Goal: Task Accomplishment & Management: Manage account settings

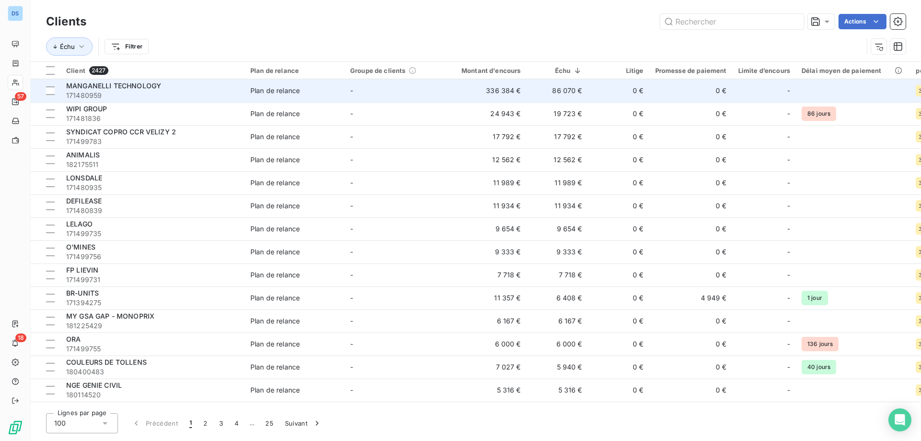
click at [176, 92] on span "171480959" at bounding box center [152, 96] width 173 height 10
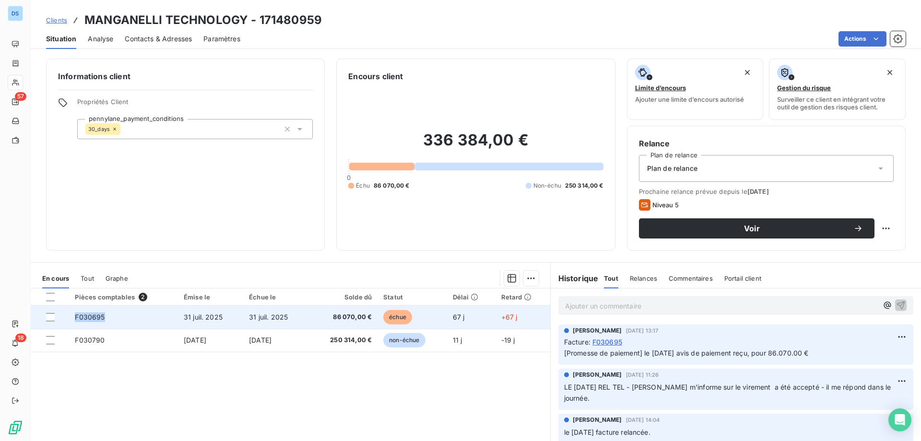
drag, startPoint x: 106, startPoint y: 316, endPoint x: 58, endPoint y: 322, distance: 48.4
click at [58, 322] on tr "F030695 31 juil. 2025 31 juil. 2025 86 070,00 € échue 67 j +67 j" at bounding box center [290, 317] width 519 height 23
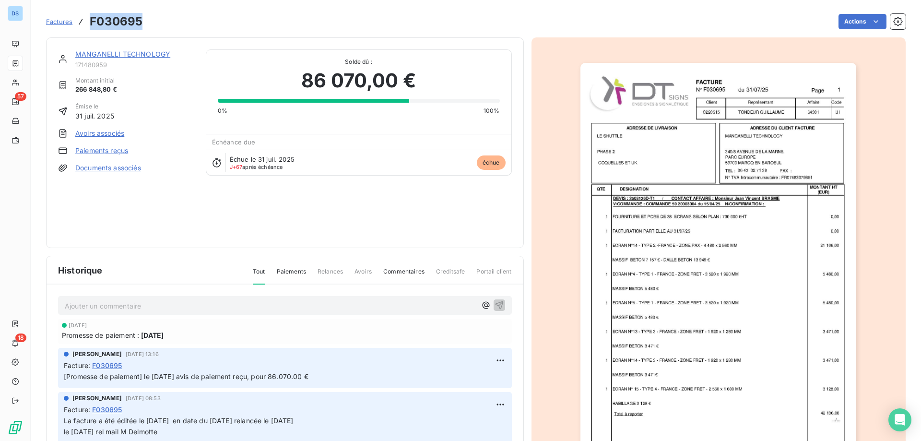
drag, startPoint x: 142, startPoint y: 16, endPoint x: 84, endPoint y: 23, distance: 58.0
click at [84, 23] on div "Factures F030695" at bounding box center [94, 21] width 96 height 17
copy h3 "F030695"
drag, startPoint x: 172, startPoint y: 52, endPoint x: 71, endPoint y: 55, distance: 100.8
click at [71, 55] on div "MANGANELLI TECHNOLOGY 171480959" at bounding box center [126, 58] width 136 height 19
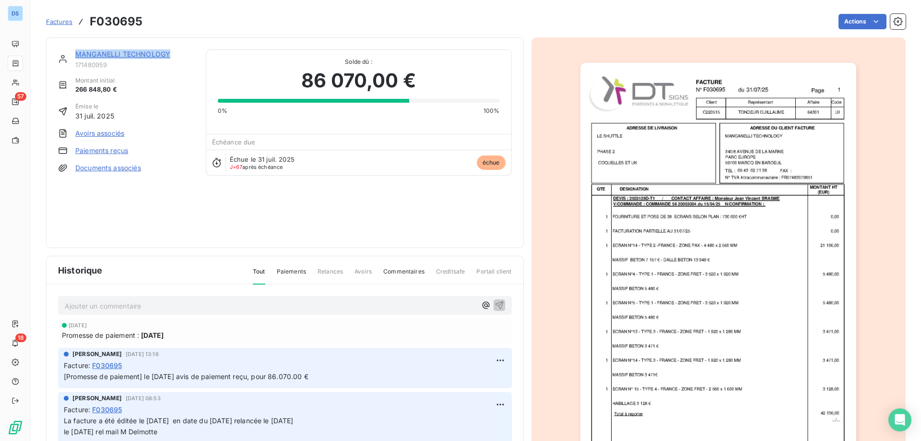
copy link "MANGANELLI TECHNOLOGY"
click at [58, 19] on span "Factures" at bounding box center [59, 22] width 26 height 8
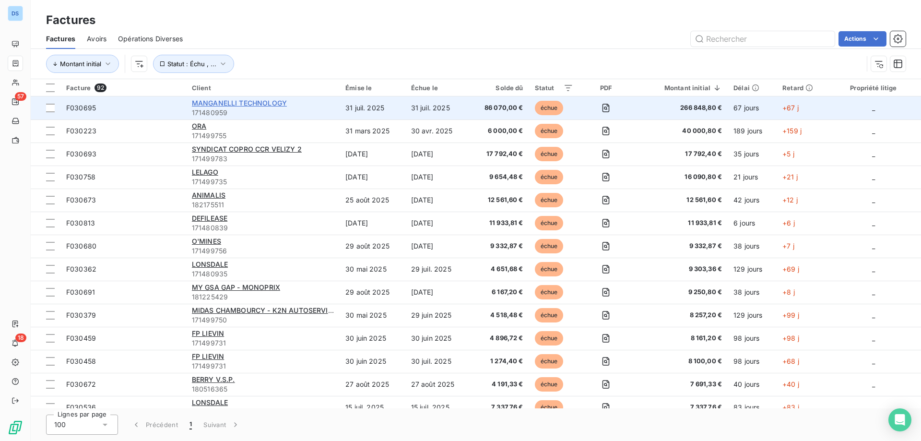
click at [227, 104] on span "MANGANELLI TECHNOLOGY" at bounding box center [239, 103] width 95 height 8
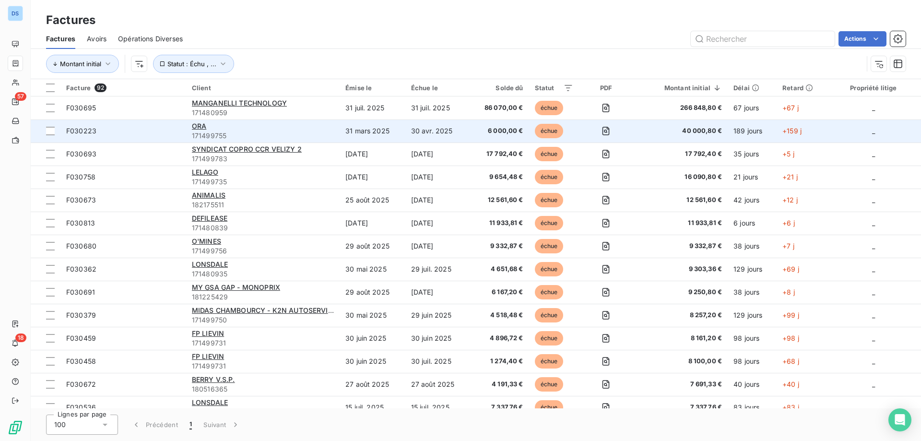
click at [238, 130] on div "ORA" at bounding box center [263, 126] width 142 height 10
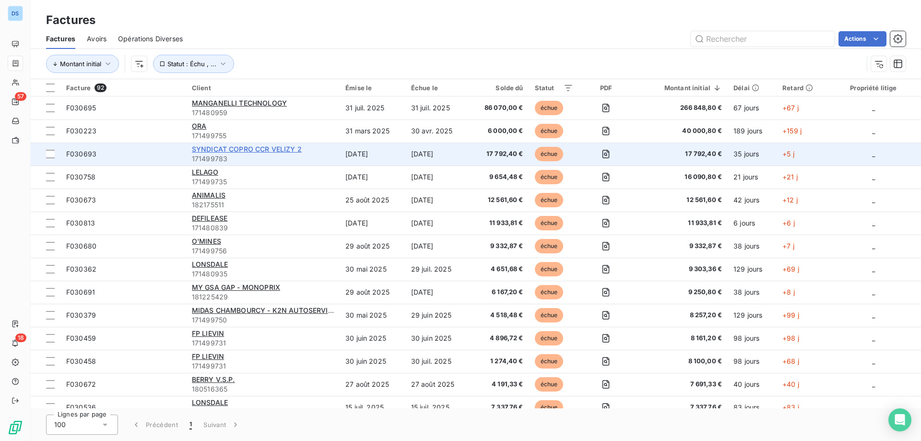
click at [214, 149] on span "SYNDICAT COPRO CCR VELIZY 2" at bounding box center [247, 149] width 110 height 8
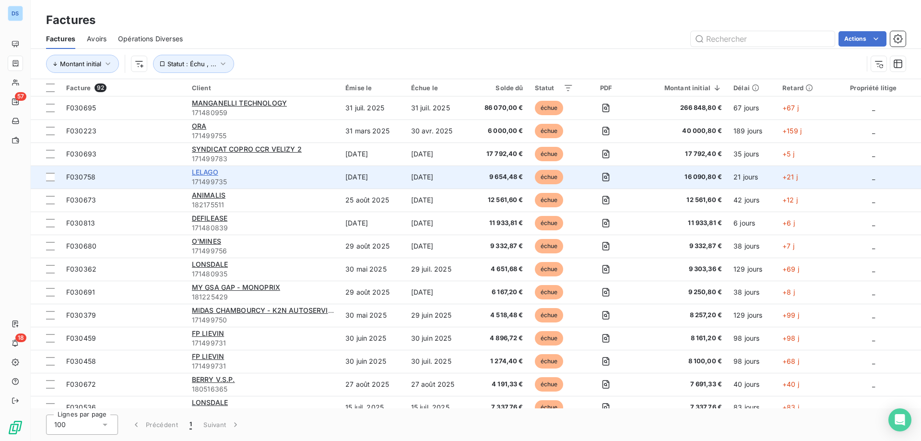
click at [207, 169] on span "LELAGO" at bounding box center [205, 172] width 26 height 8
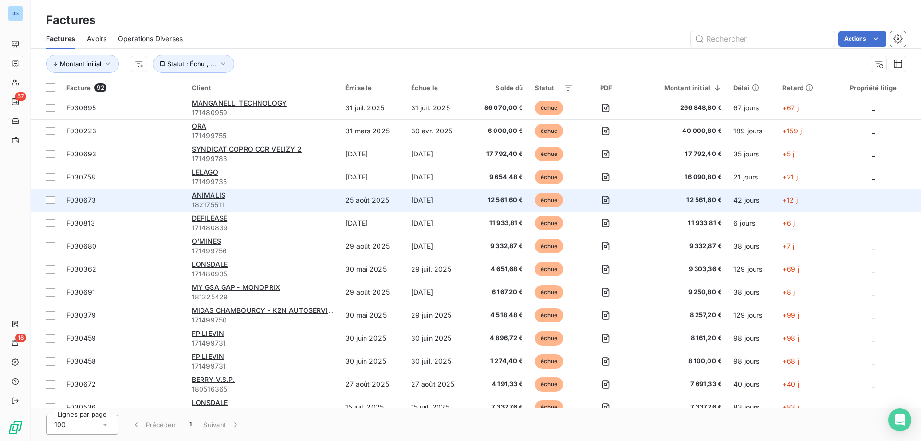
click at [249, 202] on span "182175511" at bounding box center [263, 205] width 142 height 10
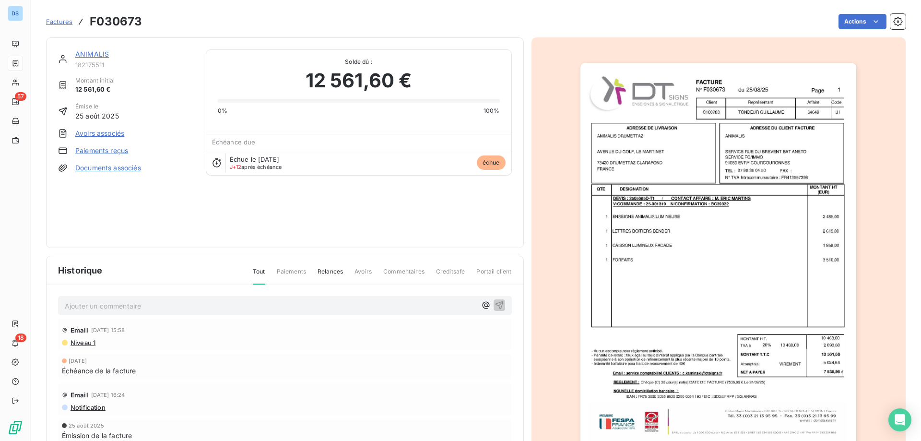
click at [78, 55] on link "ANIMALIS" at bounding box center [92, 54] width 34 height 8
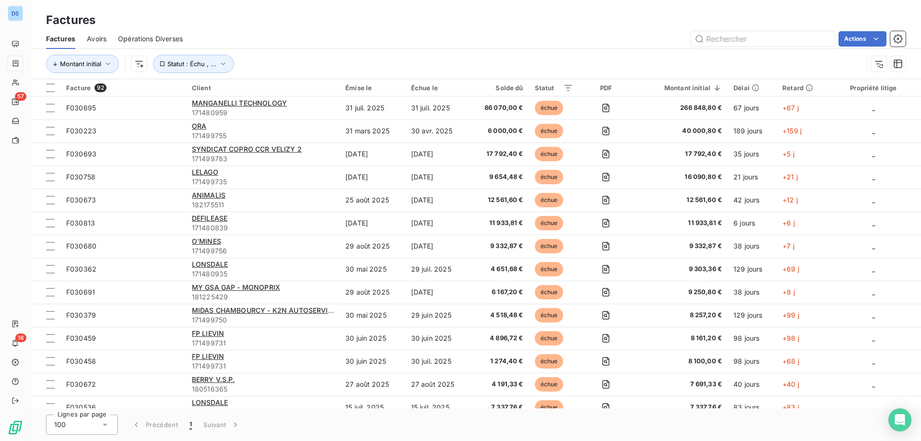
drag, startPoint x: 201, startPoint y: 219, endPoint x: 103, endPoint y: 427, distance: 230.9
click at [103, 427] on icon at bounding box center [105, 425] width 10 height 10
click at [80, 371] on li "25" at bounding box center [82, 369] width 72 height 17
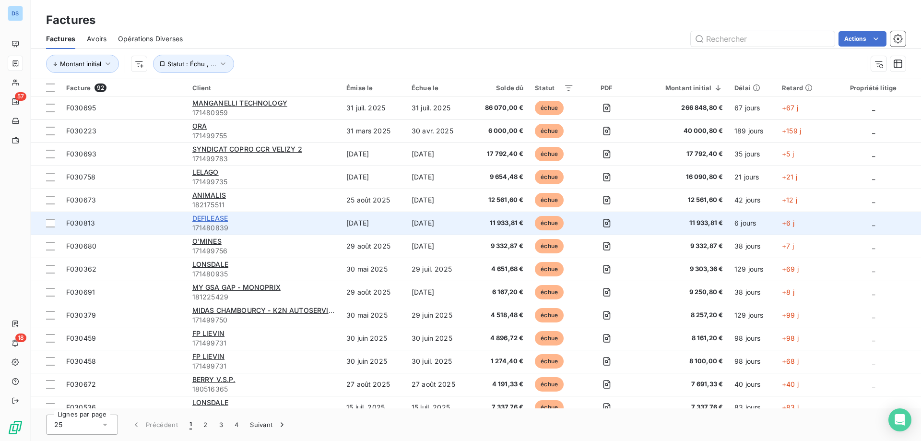
click at [205, 220] on span "DEFILEASE" at bounding box center [209, 218] width 35 height 8
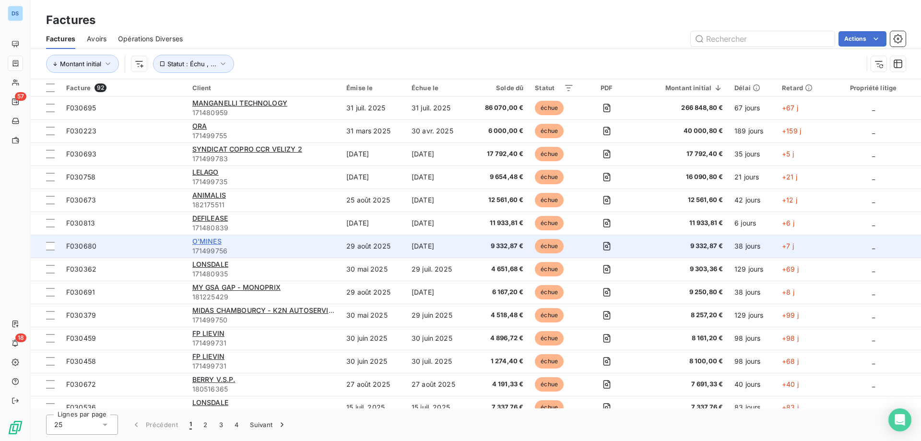
click at [204, 243] on span "O'MINES" at bounding box center [206, 241] width 29 height 8
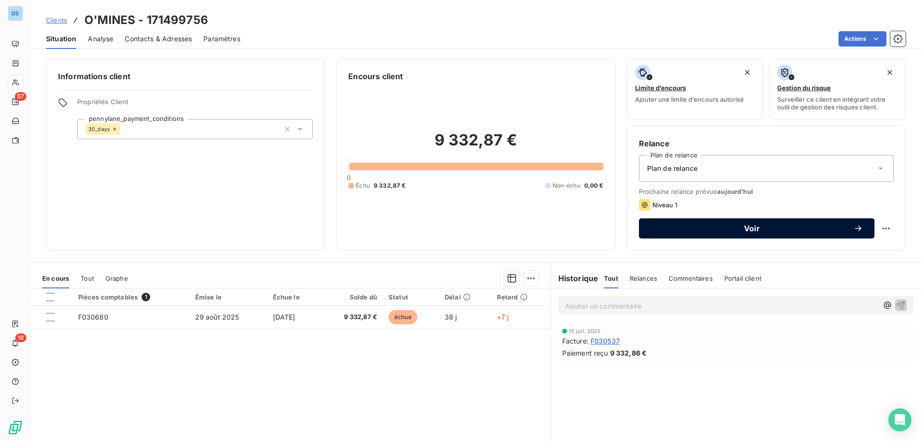
click at [791, 224] on span "Voir" at bounding box center [751, 228] width 203 height 8
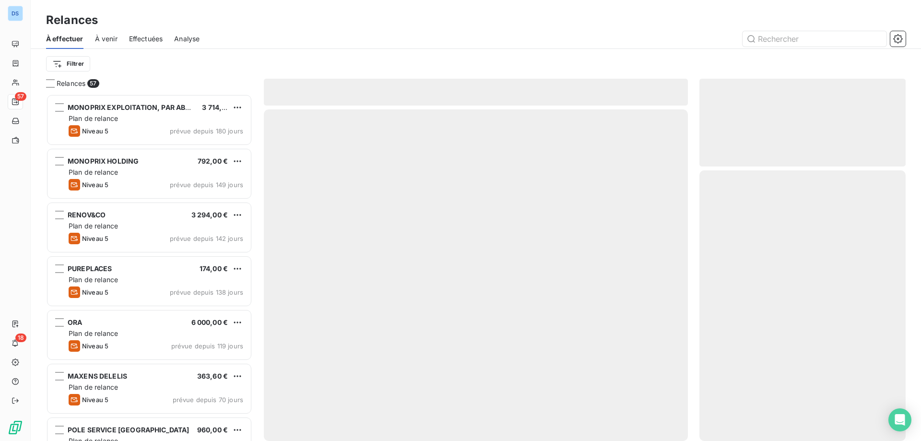
scroll to position [340, 199]
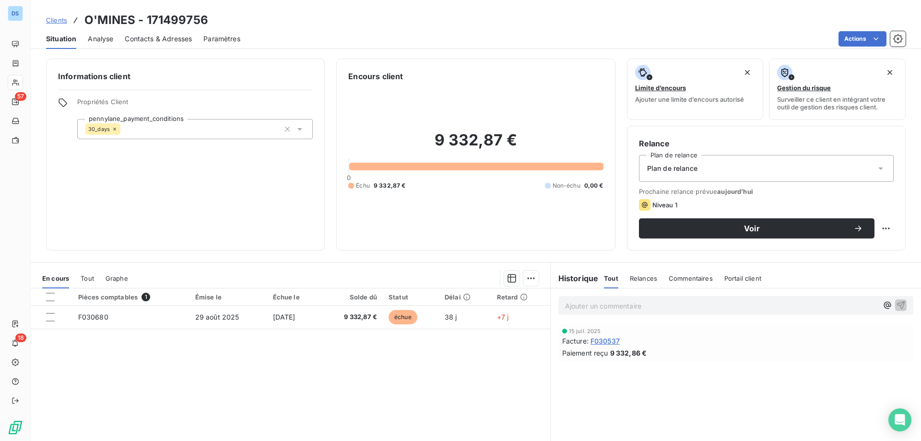
click at [135, 34] on html "DS 57 18 Clients O'MINES - 171499756 Situation Analyse Contacts & Adresses Para…" at bounding box center [460, 220] width 921 height 441
click at [140, 37] on span "Contacts & Adresses" at bounding box center [158, 39] width 67 height 10
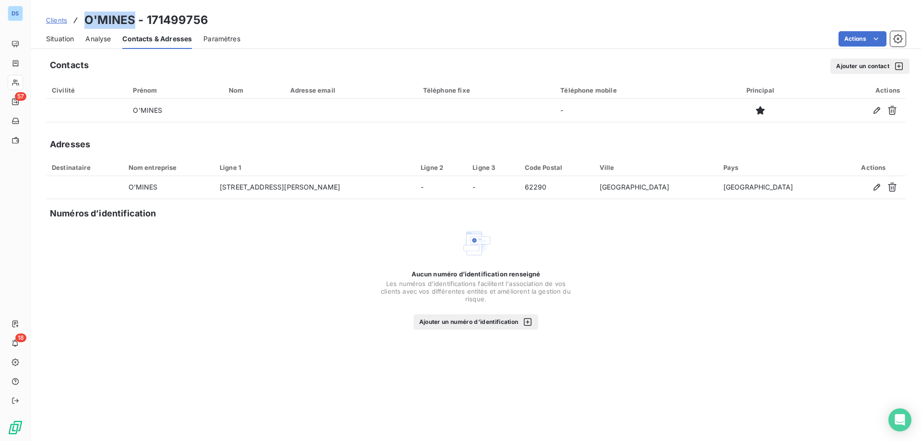
drag, startPoint x: 135, startPoint y: 23, endPoint x: 85, endPoint y: 18, distance: 49.6
click at [85, 18] on h3 "O'MINES - 171499756" at bounding box center [146, 20] width 124 height 17
copy h3 "O'MINES"
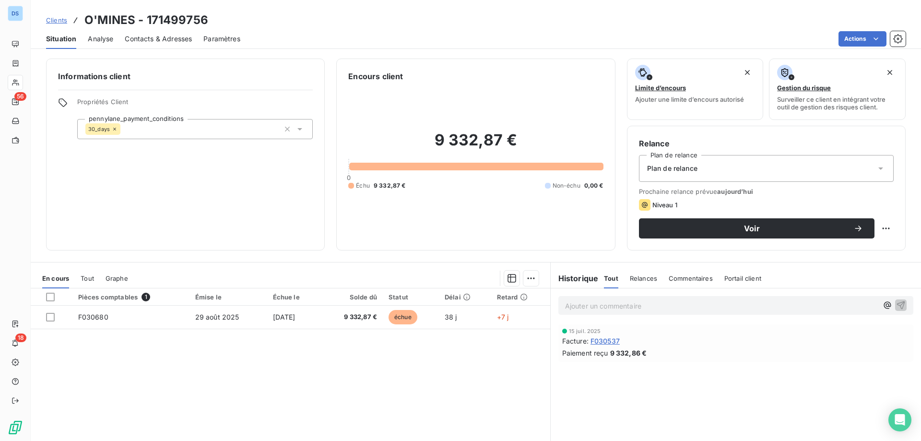
click at [152, 41] on span "Contacts & Adresses" at bounding box center [158, 39] width 67 height 10
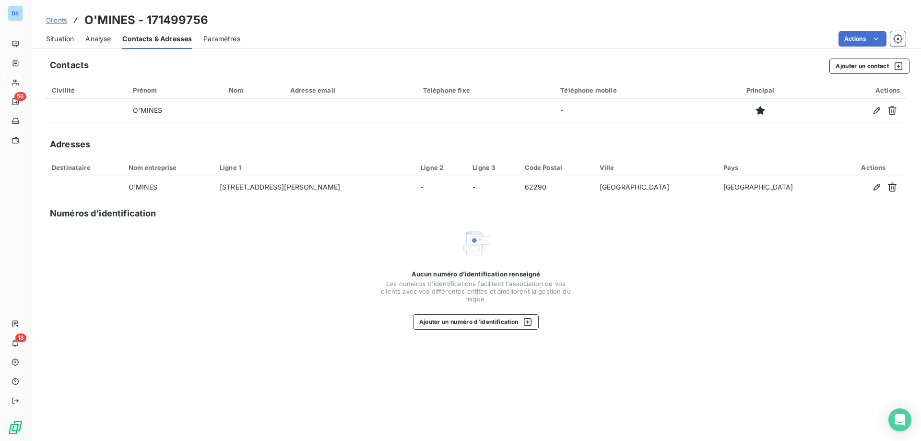
click at [51, 20] on span "Clients" at bounding box center [56, 20] width 21 height 8
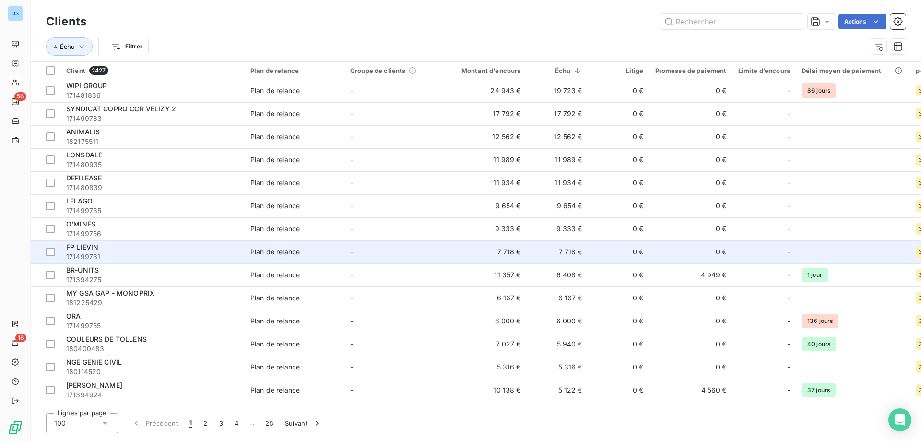
click at [85, 247] on span "FP LIEVIN" at bounding box center [82, 247] width 32 height 8
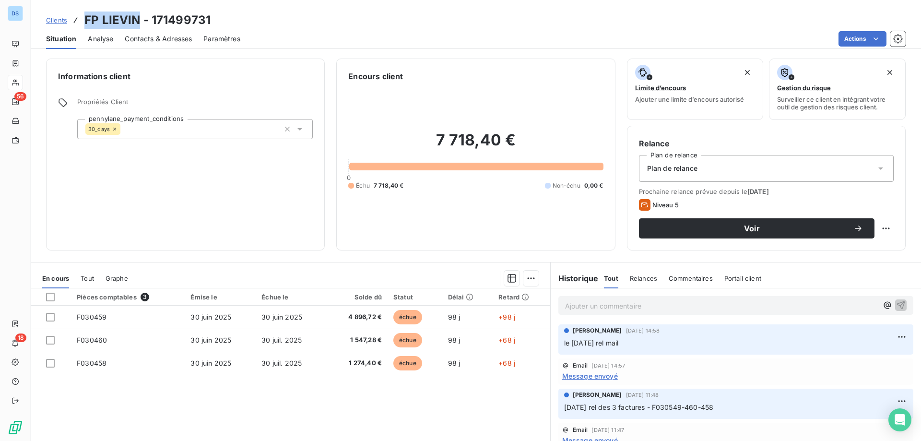
drag, startPoint x: 86, startPoint y: 16, endPoint x: 139, endPoint y: 22, distance: 52.6
click at [139, 22] on h3 "FP LIEVIN - 171499731" at bounding box center [147, 20] width 126 height 17
copy h3 "FP LIEVIN"
click at [162, 36] on span "Contacts & Adresses" at bounding box center [158, 39] width 67 height 10
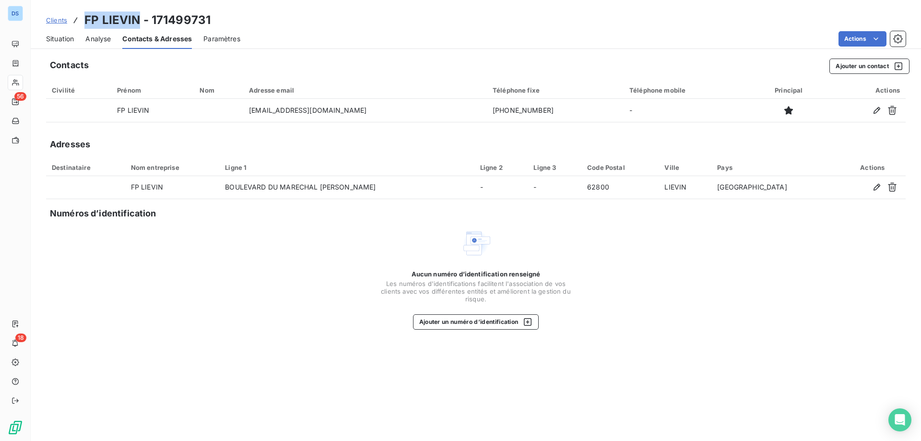
click at [65, 37] on span "Situation" at bounding box center [60, 39] width 28 height 10
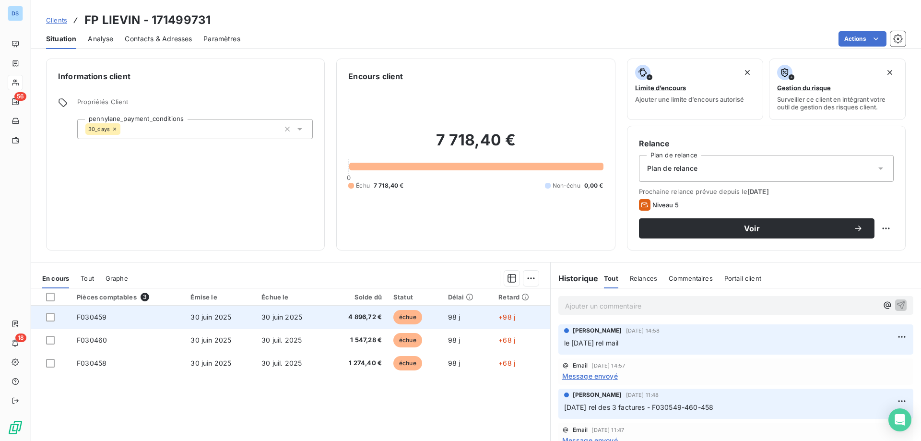
click at [92, 323] on td "F030459" at bounding box center [128, 317] width 114 height 23
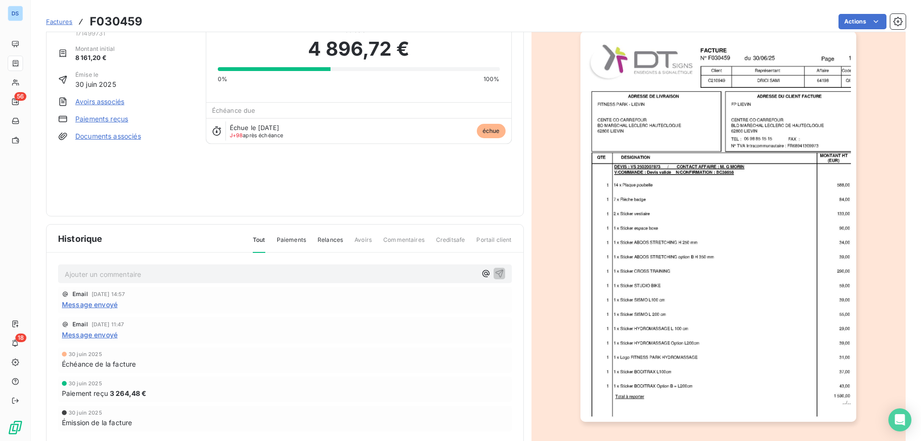
scroll to position [49, 0]
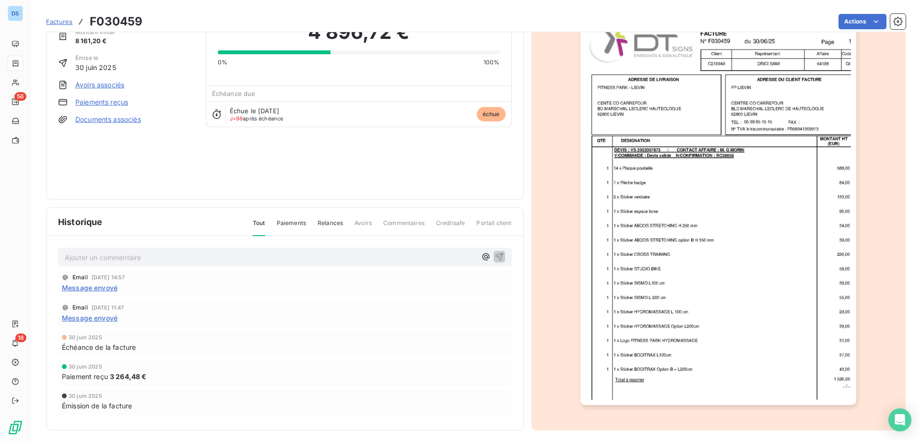
click at [684, 274] on img "button" at bounding box center [718, 209] width 276 height 390
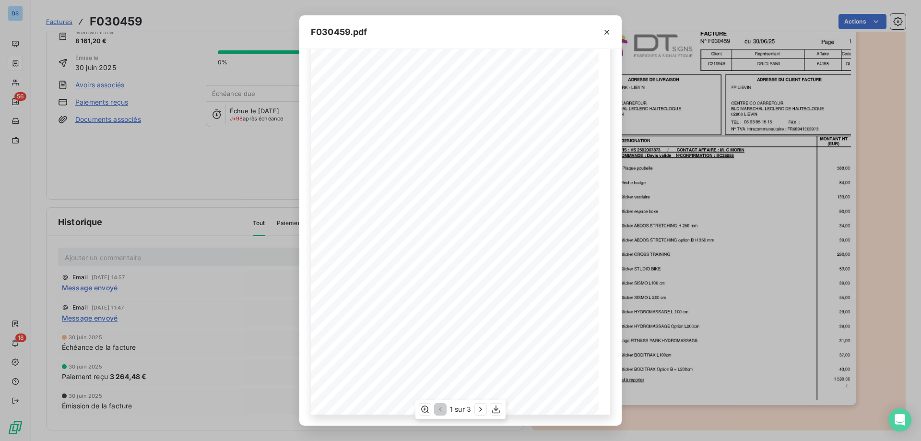
scroll to position [53, 0]
click at [604, 28] on icon "button" at bounding box center [607, 32] width 10 height 10
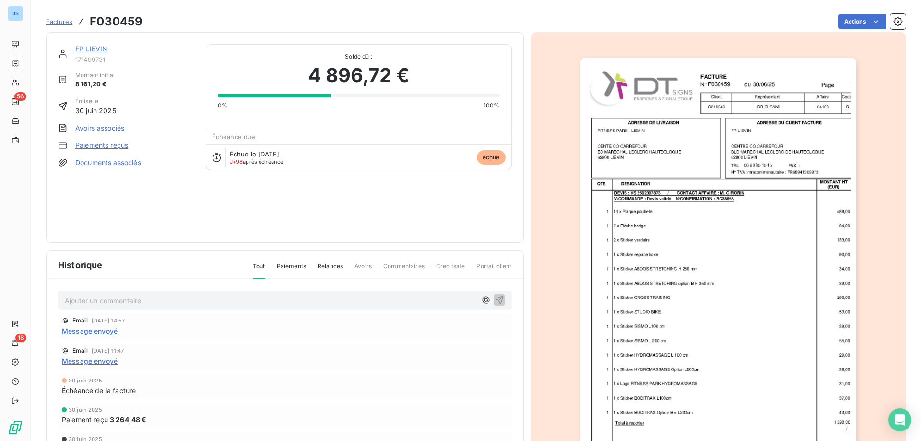
scroll to position [0, 0]
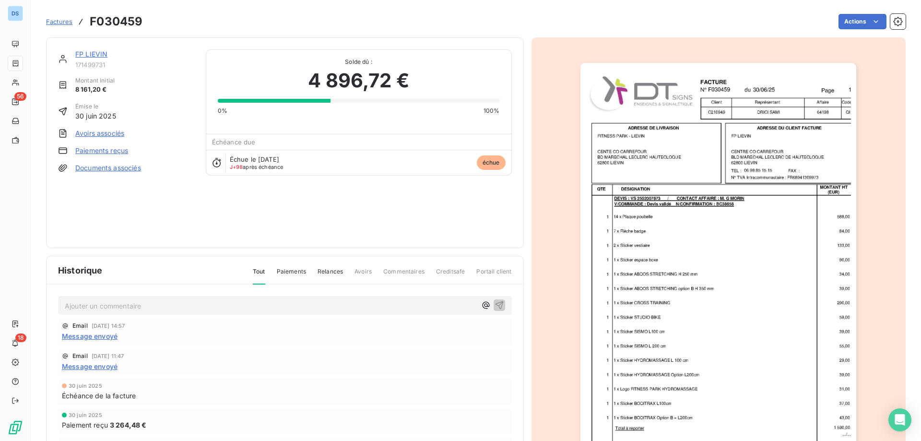
click at [78, 56] on link "FP LIEVIN" at bounding box center [91, 54] width 32 height 8
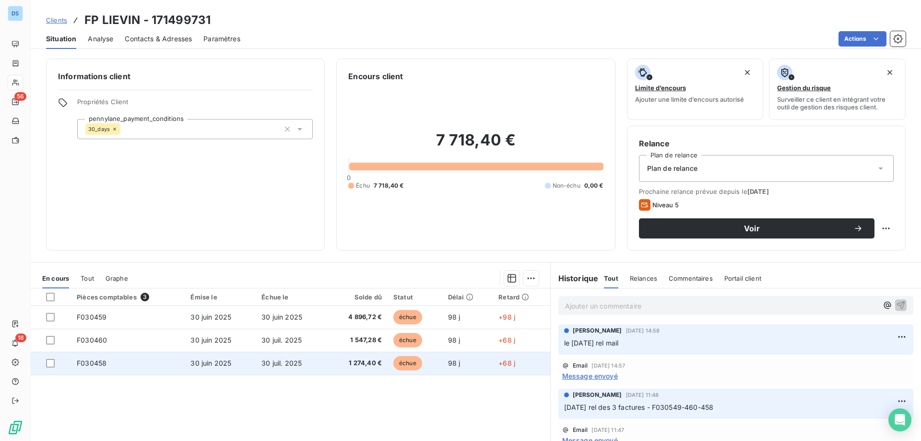
click at [264, 365] on span "30 juil. 2025" at bounding box center [281, 363] width 40 height 8
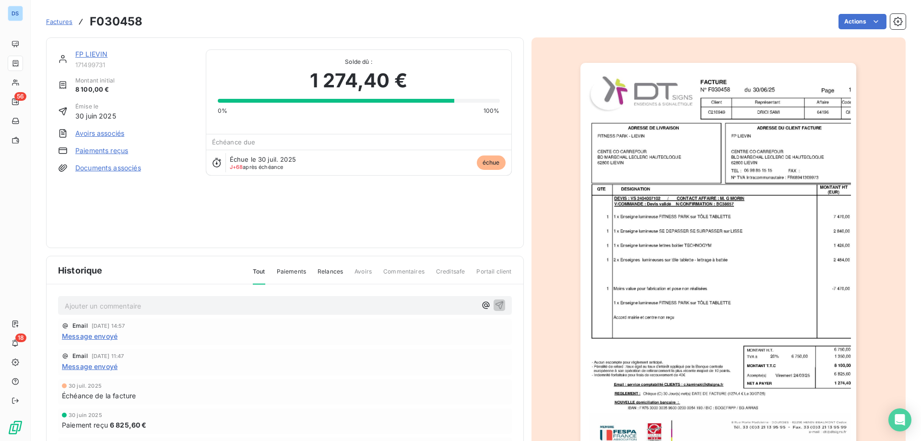
click at [648, 253] on img "button" at bounding box center [718, 258] width 276 height 390
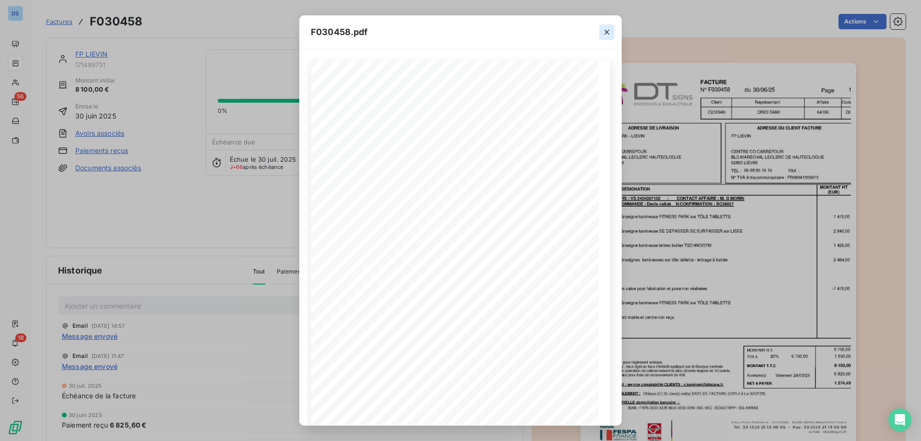
click at [606, 32] on icon "button" at bounding box center [607, 32] width 10 height 10
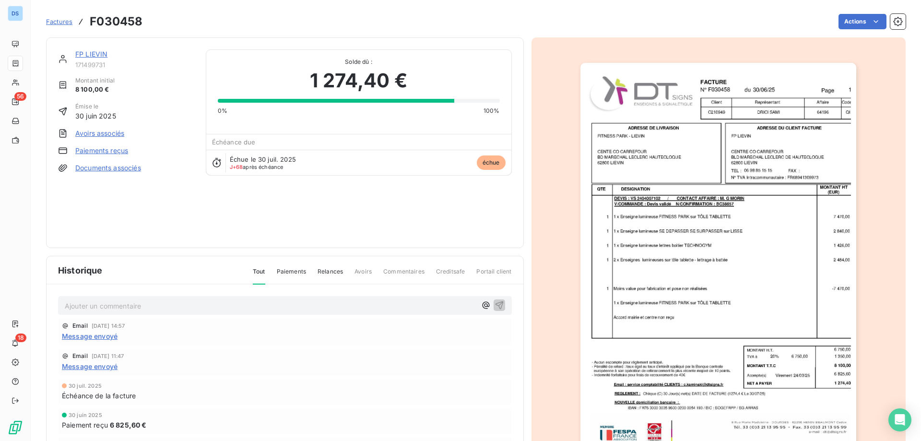
click at [65, 22] on span "Factures" at bounding box center [59, 22] width 26 height 8
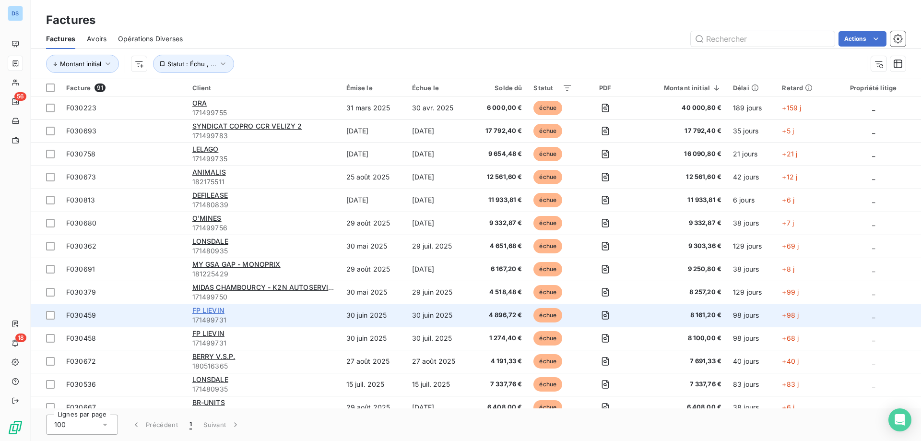
click at [210, 314] on span "FP LIEVIN" at bounding box center [208, 310] width 32 height 8
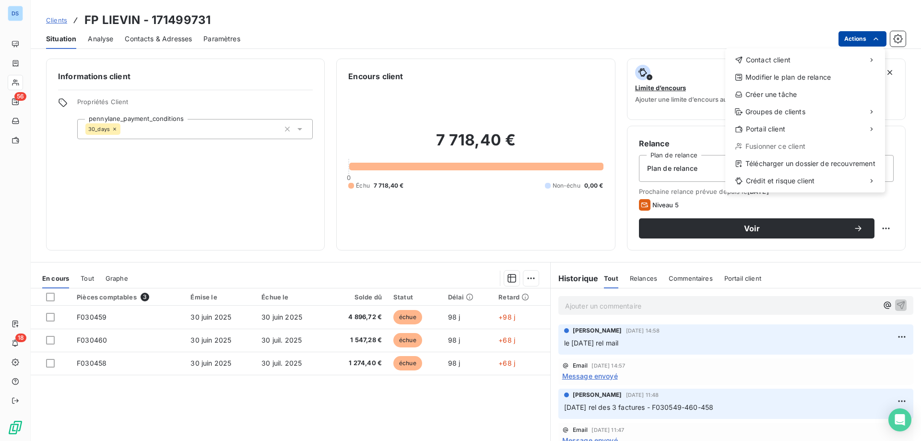
click at [863, 39] on html "DS 56 18 Clients FP LIEVIN - 171499731 Situation Analyse Contacts & Adresses Pa…" at bounding box center [460, 220] width 921 height 441
click at [165, 36] on html "DS 56 18 Clients FP LIEVIN - 171499731 Situation Analyse Contacts & Adresses Pa…" at bounding box center [460, 220] width 921 height 441
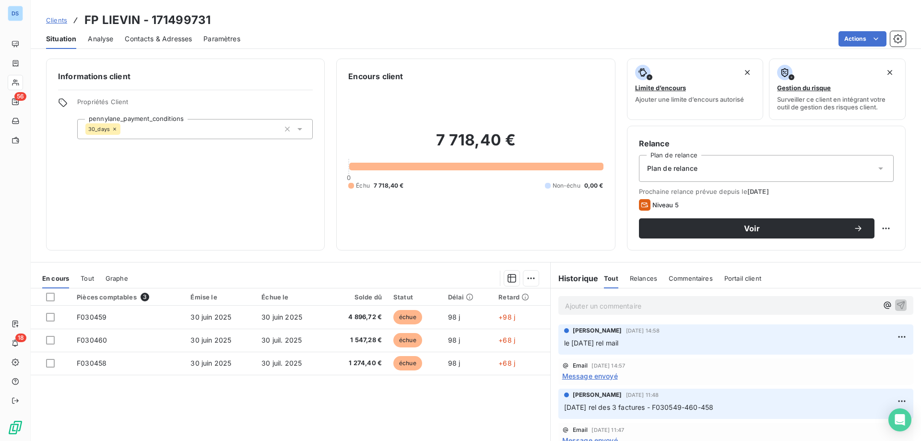
click at [151, 39] on span "Contacts & Adresses" at bounding box center [158, 39] width 67 height 10
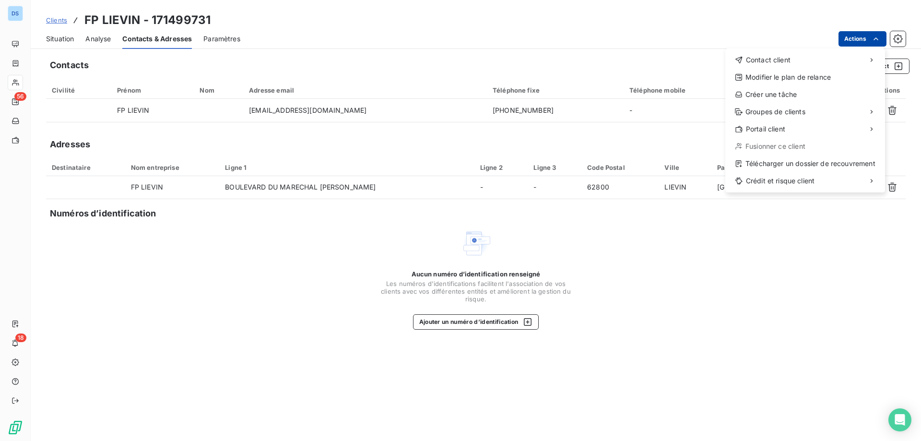
click at [857, 38] on html "DS 56 18 Clients FP LIEVIN - 171499731 Situation Analyse Contacts & Adresses Pa…" at bounding box center [460, 220] width 921 height 441
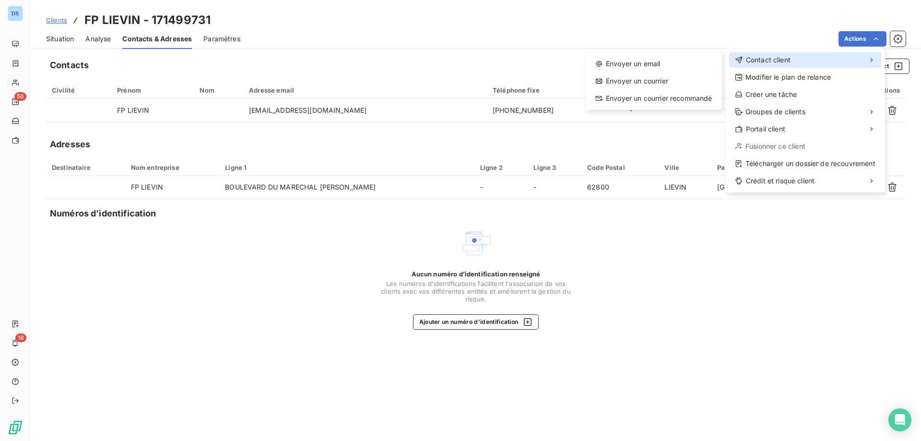
click at [766, 59] on span "Contact client" at bounding box center [768, 60] width 45 height 10
click at [676, 69] on div "Envoyer un email" at bounding box center [654, 63] width 129 height 15
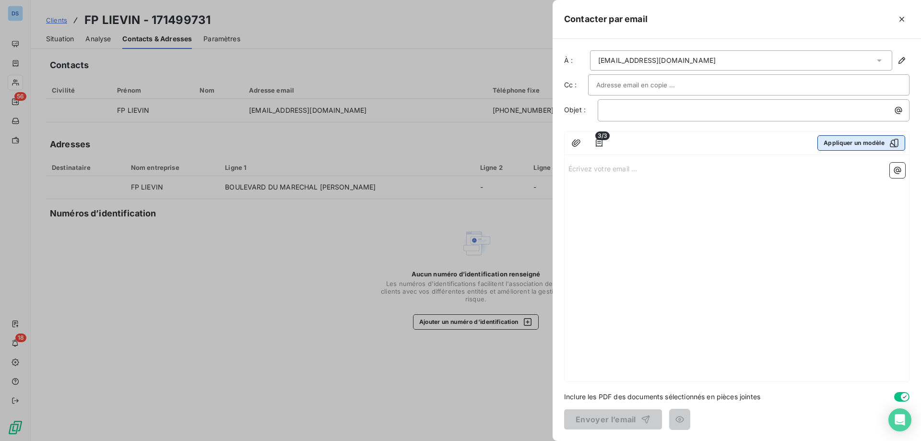
click at [832, 148] on button "Appliquer un modèle" at bounding box center [861, 142] width 88 height 15
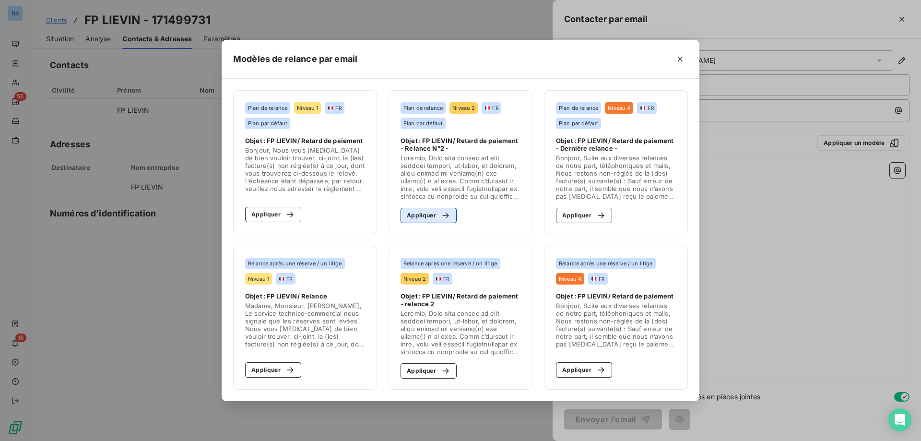
click at [425, 215] on button "Appliquer" at bounding box center [429, 215] width 56 height 15
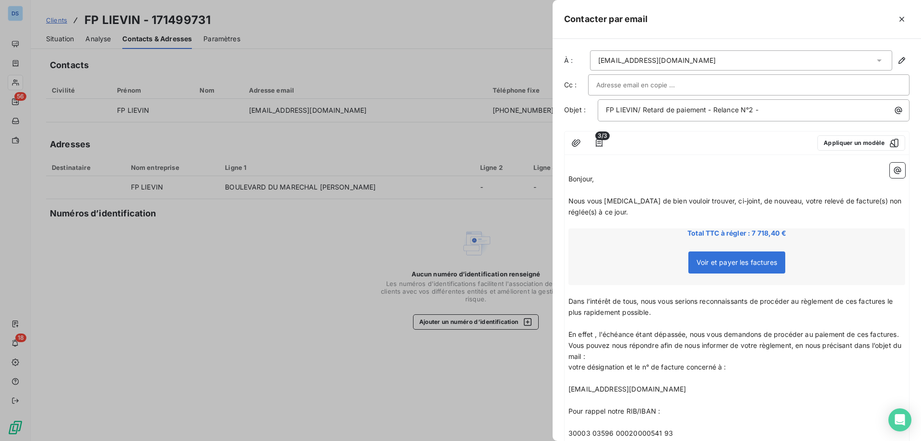
click at [604, 181] on p "Bonjour," at bounding box center [736, 179] width 337 height 11
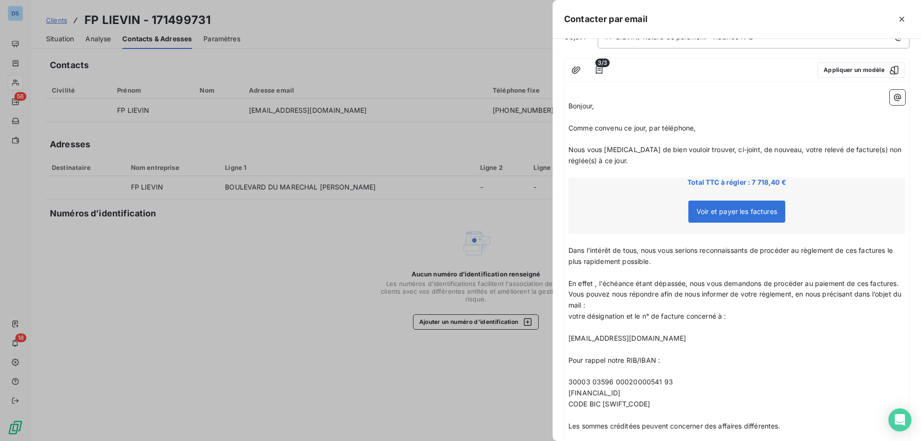
scroll to position [96, 0]
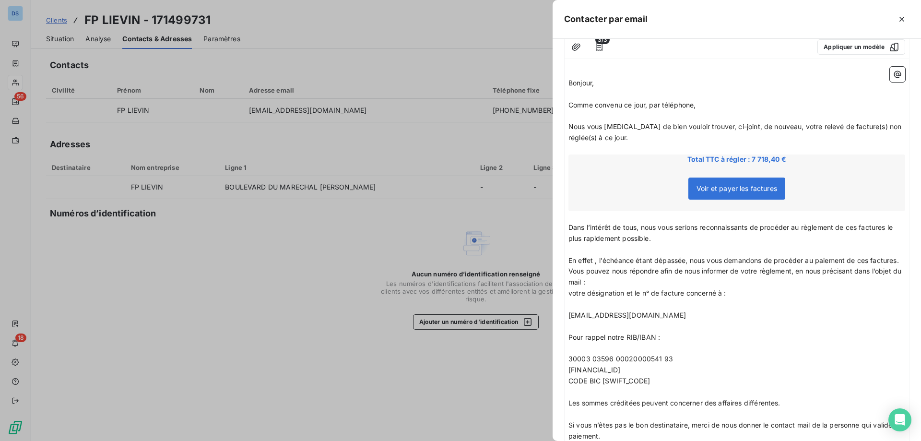
drag, startPoint x: 567, startPoint y: 226, endPoint x: 605, endPoint y: 249, distance: 44.3
click at [605, 249] on div "﻿ Bonjour, ﻿ Comme convenu ce jour, par téléphone, ﻿ Nous vous prions de bien v…" at bounding box center [737, 325] width 344 height 524
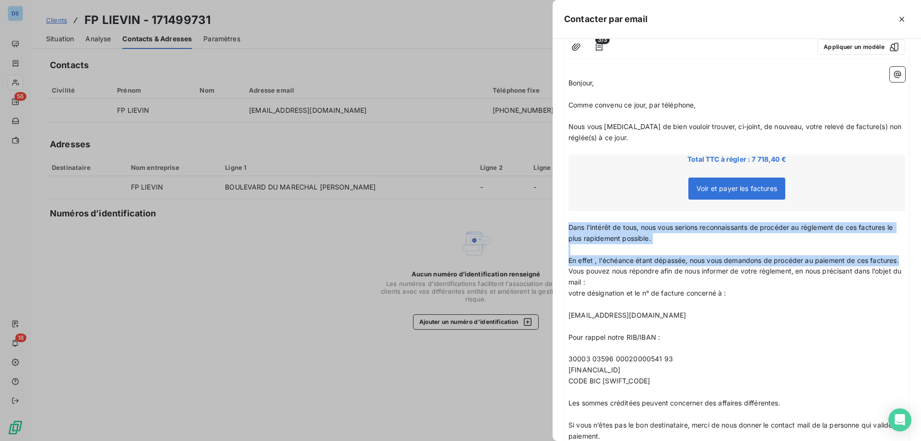
drag, startPoint x: 569, startPoint y: 226, endPoint x: 667, endPoint y: 275, distance: 109.6
click at [667, 275] on div "﻿ Bonjour, ﻿ Comme convenu ce jour, par téléphone, ﻿ Nous vous prions de bien v…" at bounding box center [736, 325] width 337 height 516
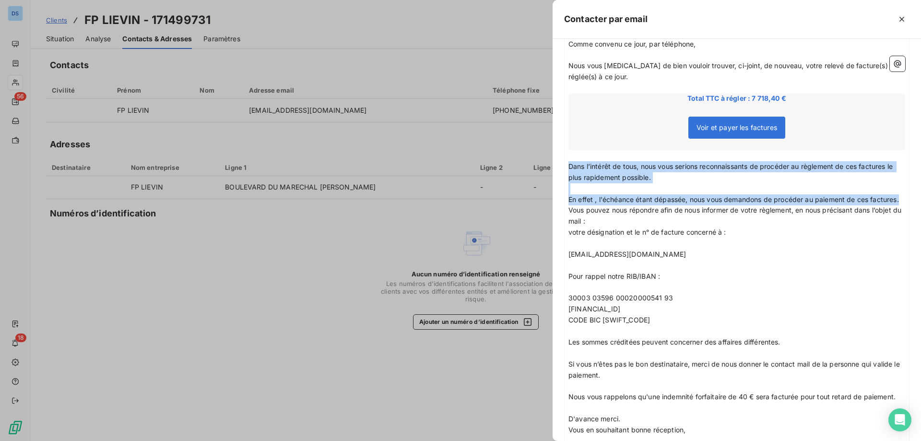
scroll to position [144, 0]
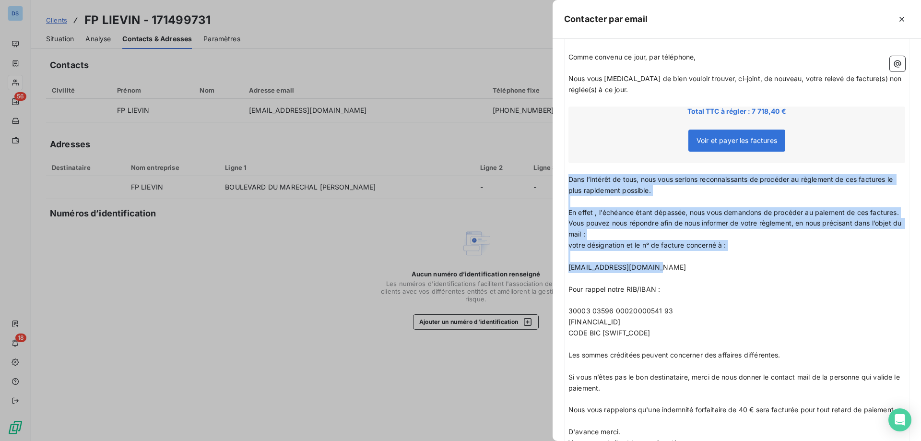
drag, startPoint x: 663, startPoint y: 275, endPoint x: 568, endPoint y: 182, distance: 133.3
click at [568, 182] on div "﻿ Bonjour, ﻿ Comme convenu ce jour, par téléphone, ﻿ Nous vous prions de bien v…" at bounding box center [737, 277] width 344 height 524
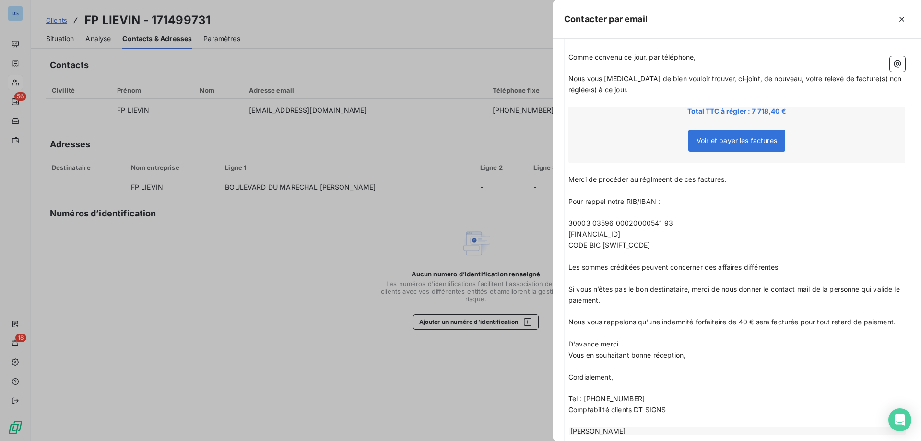
drag, startPoint x: 567, startPoint y: 265, endPoint x: 646, endPoint y: 271, distance: 78.9
click at [650, 271] on div "﻿ Bonjour, ﻿ Comme convenu ce jour, par téléphone, ﻿ Nous vous prions de bien v…" at bounding box center [737, 233] width 344 height 436
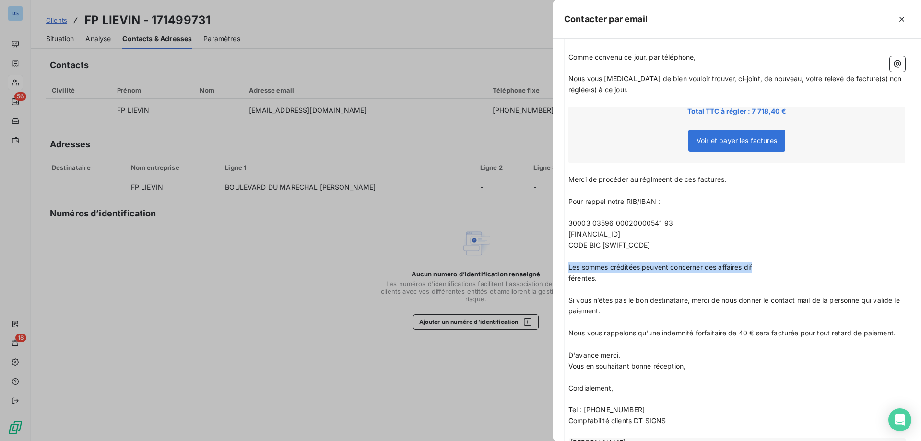
drag, startPoint x: 768, startPoint y: 268, endPoint x: 566, endPoint y: 270, distance: 202.4
click at [566, 270] on div "﻿ Bonjour, ﻿ Comme convenu ce jour, par téléphone, ﻿ Nous vous prions de bien v…" at bounding box center [737, 238] width 344 height 447
drag, startPoint x: 611, startPoint y: 282, endPoint x: 566, endPoint y: 277, distance: 44.4
click at [566, 277] on div "﻿ Bonjour, ﻿ Comme convenu ce jour, par téléphone, ﻿ Nous vous prions de bien v…" at bounding box center [737, 238] width 344 height 447
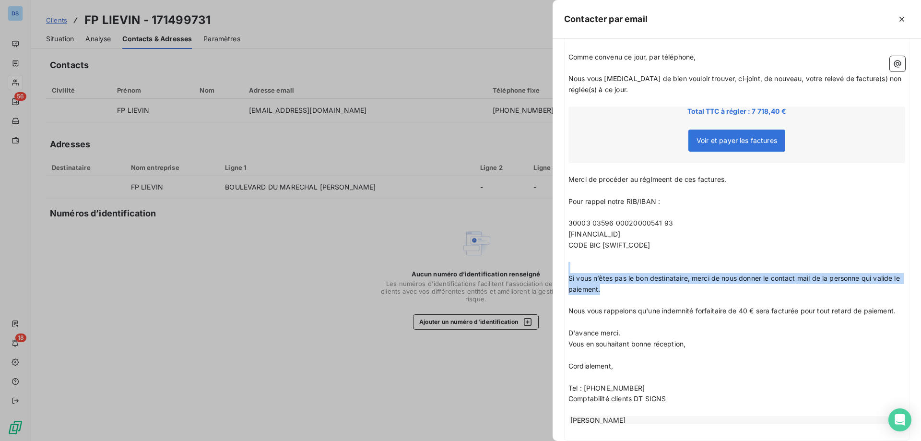
drag, startPoint x: 610, startPoint y: 289, endPoint x: 542, endPoint y: 267, distance: 72.1
click at [542, 440] on div "Contacter par email À : ghislainmorin@hotmail.fr Cc : Objet : FP LIEVIN/ Retard…" at bounding box center [460, 441] width 921 height 0
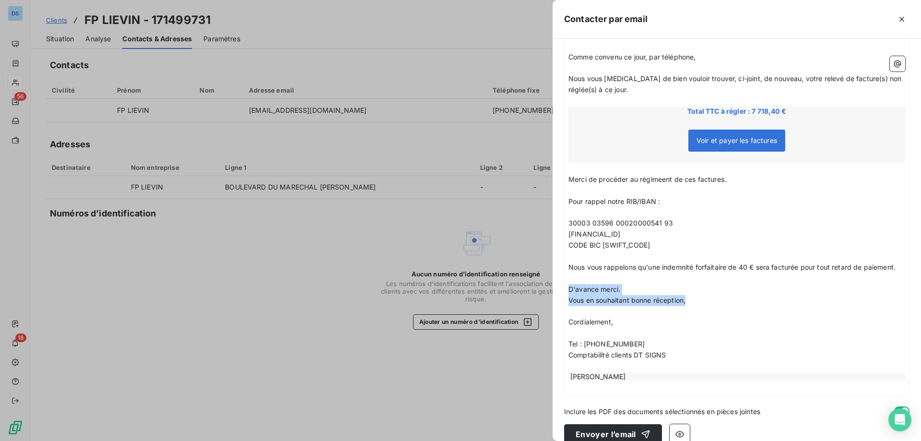
drag, startPoint x: 690, startPoint y: 298, endPoint x: 565, endPoint y: 290, distance: 125.0
click at [565, 290] on div "﻿ Bonjour, ﻿ Comme convenu ce jour, par téléphone, ﻿ Nous vous prions de bien v…" at bounding box center [737, 205] width 344 height 381
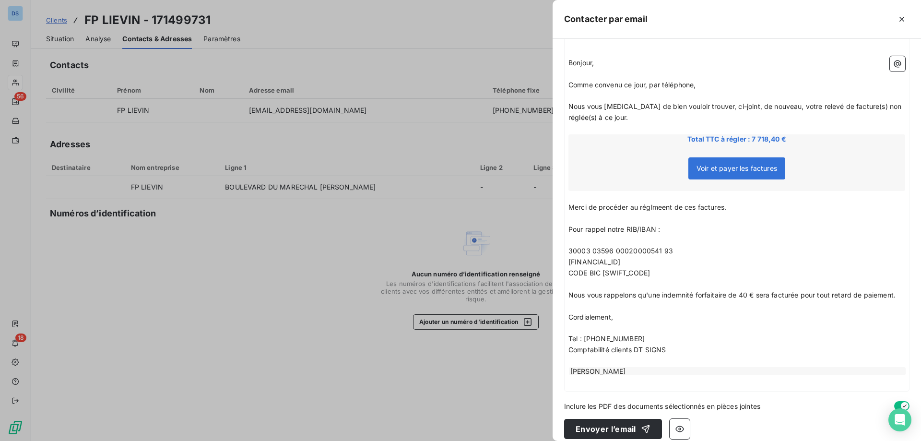
scroll to position [126, 0]
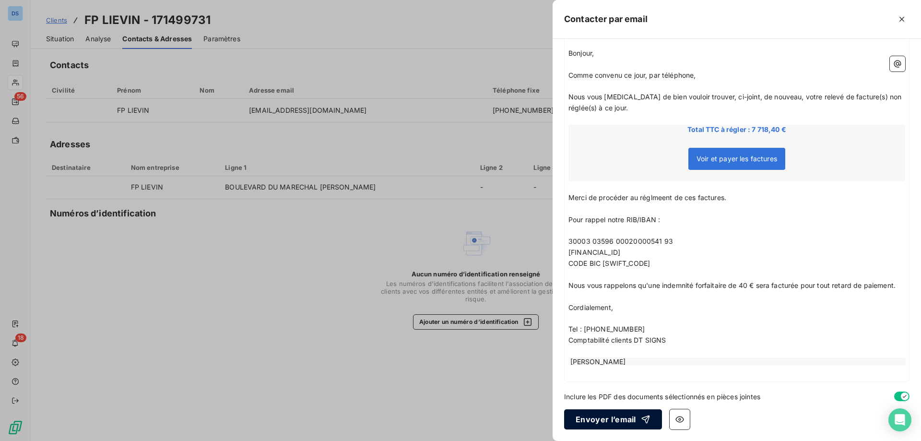
click at [626, 424] on button "Envoyer l’email" at bounding box center [613, 419] width 98 height 20
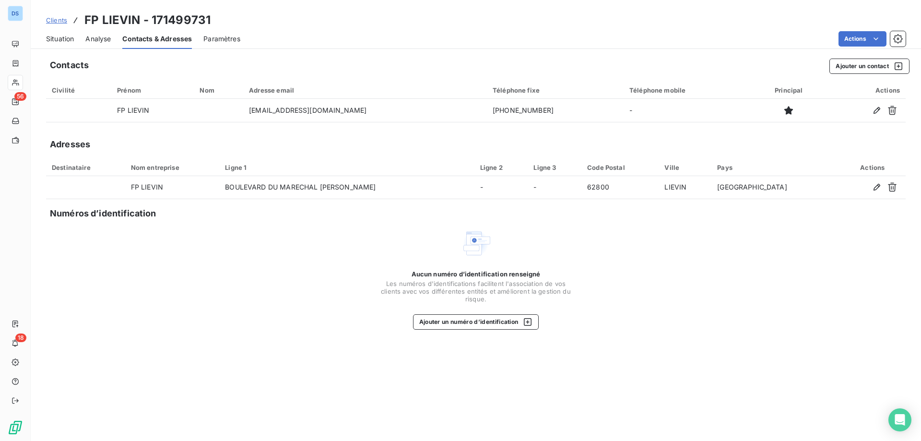
click at [71, 43] on span "Situation" at bounding box center [60, 39] width 28 height 10
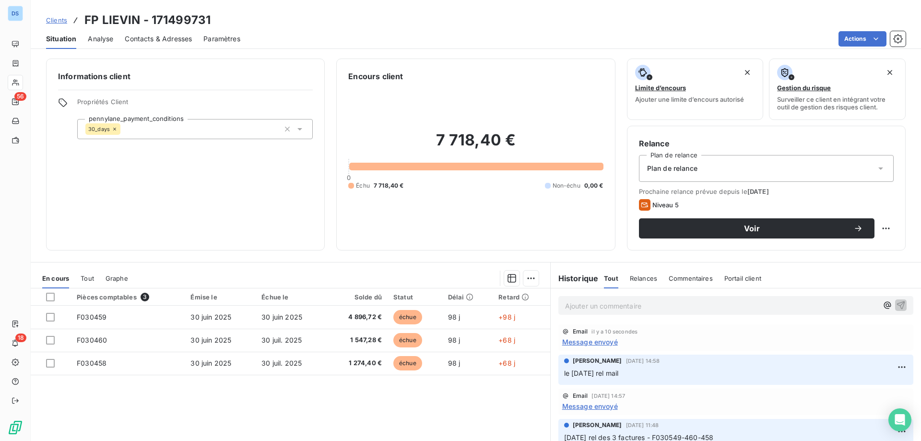
click at [580, 344] on span "Message envoyé" at bounding box center [590, 342] width 56 height 10
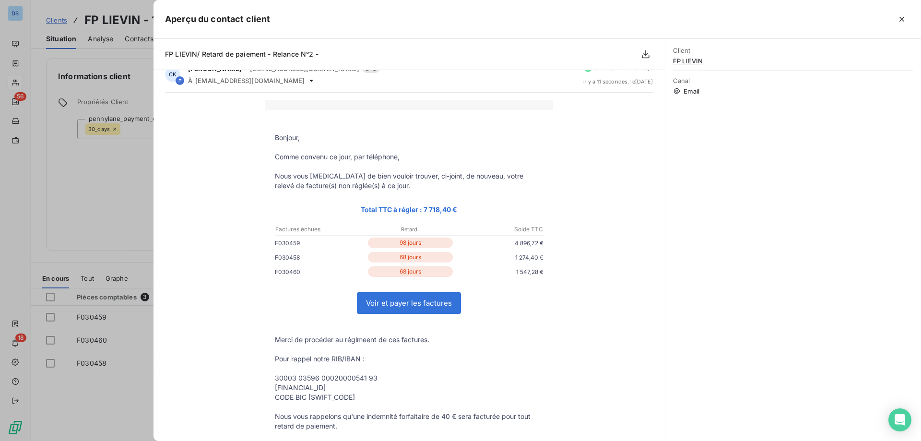
scroll to position [0, 0]
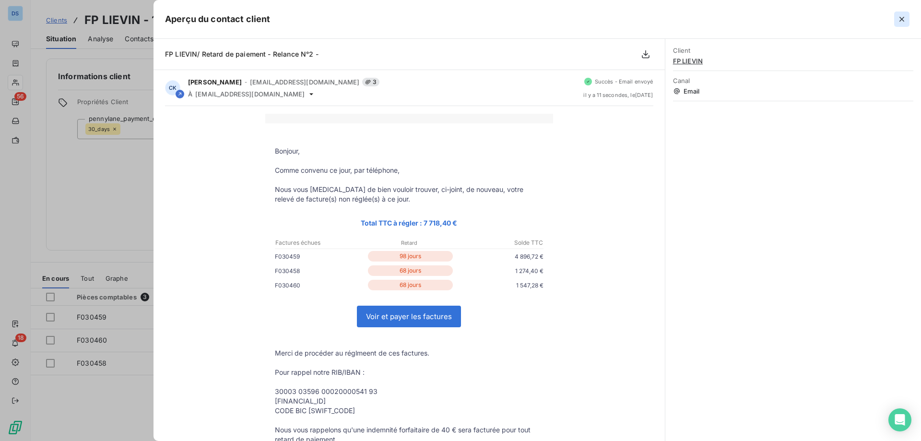
click at [902, 14] on button "button" at bounding box center [901, 19] width 15 height 15
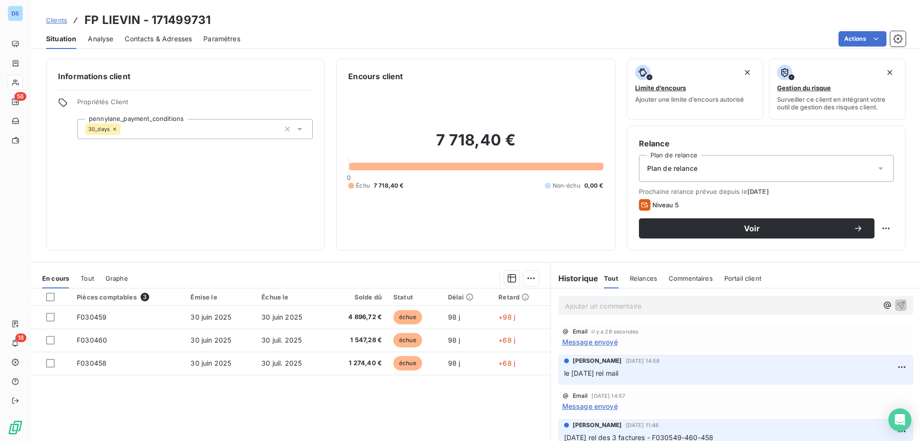
click at [600, 305] on p "Ajouter un commentaire ﻿" at bounding box center [721, 306] width 313 height 12
click at [896, 304] on icon "button" at bounding box center [901, 305] width 10 height 10
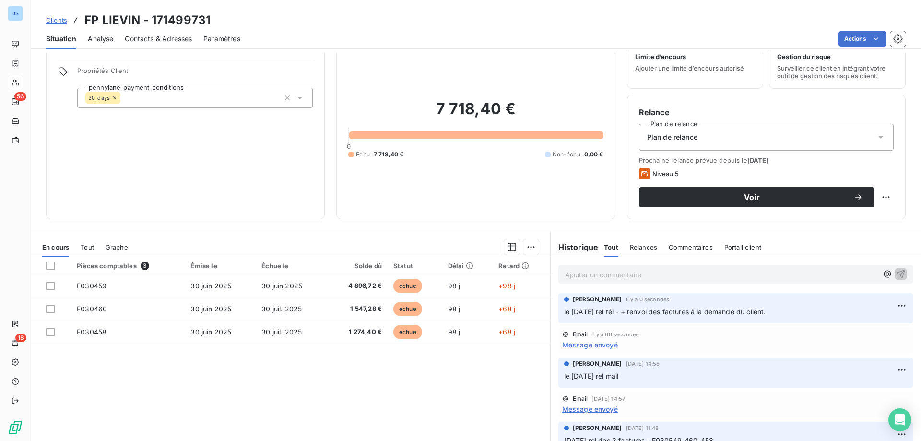
scroll to position [48, 0]
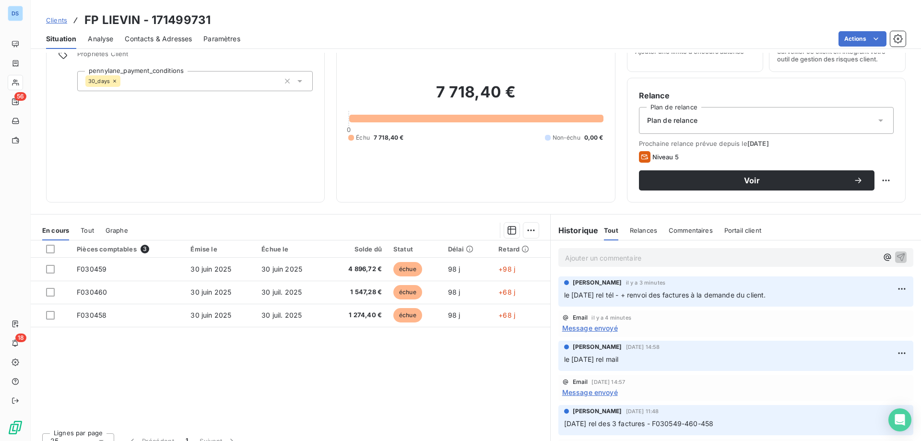
click at [786, 297] on p "le 06/10/25 rel tél - + renvoi des factures à la demande du client." at bounding box center [735, 295] width 343 height 11
click at [772, 294] on p "le 06/10/25 rel tél - + renvoi des factures à la demande du client." at bounding box center [735, 295] width 343 height 11
click at [775, 296] on p "le 06/10/25 rel tél - + renvoi des factures à la demande du client." at bounding box center [735, 295] width 343 height 11
click at [886, 287] on html "DS 56 18 Clients FP LIEVIN - 171499731 Situation Analyse Contacts & Adresses Pa…" at bounding box center [460, 220] width 921 height 441
click at [846, 310] on div "Editer" at bounding box center [864, 309] width 54 height 15
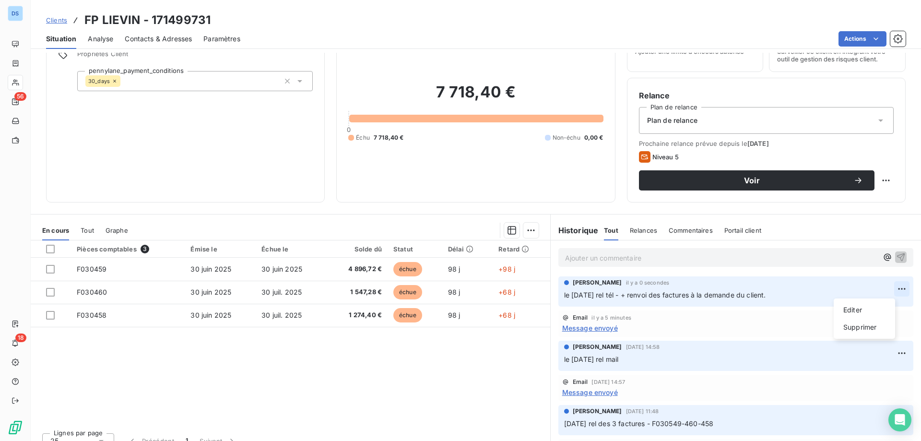
click at [886, 288] on html "DS 56 18 Clients FP LIEVIN - 171499731 Situation Analyse Contacts & Adresses Pa…" at bounding box center [460, 220] width 921 height 441
click at [848, 307] on div "Editer" at bounding box center [864, 309] width 54 height 15
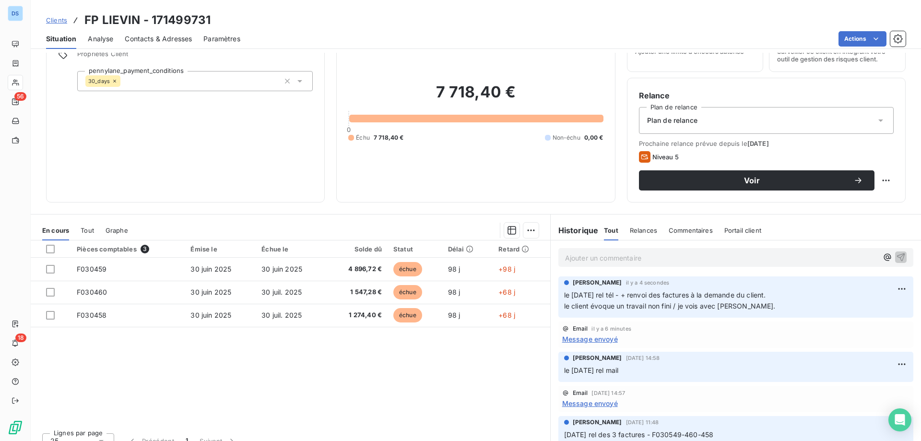
click at [741, 306] on span "le 06/10/25 rel tél - + renvoi des factures à la demande du client. le client é…" at bounding box center [670, 300] width 212 height 19
click at [885, 286] on html "DS 56 18 Clients FP LIEVIN - 171499731 Situation Analyse Contacts & Adresses Pa…" at bounding box center [460, 220] width 921 height 441
click at [845, 308] on div "Editer" at bounding box center [864, 309] width 54 height 15
click at [52, 19] on span "Clients" at bounding box center [56, 20] width 21 height 8
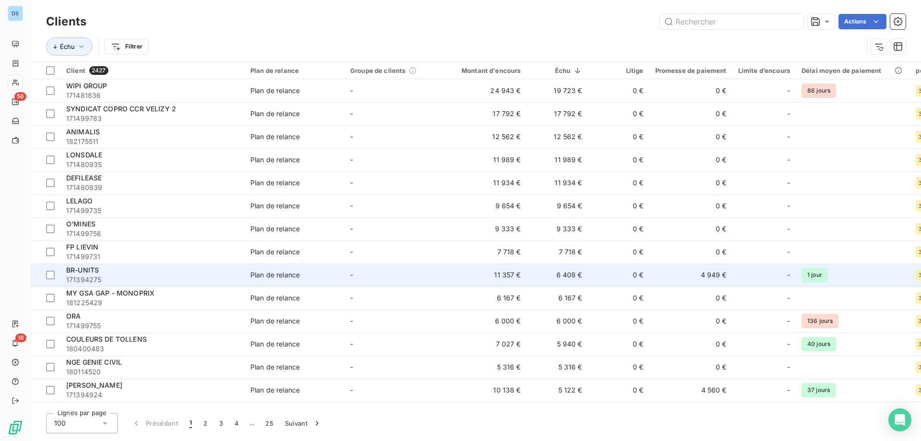
click at [87, 274] on div "BR-UNITS" at bounding box center [152, 270] width 173 height 10
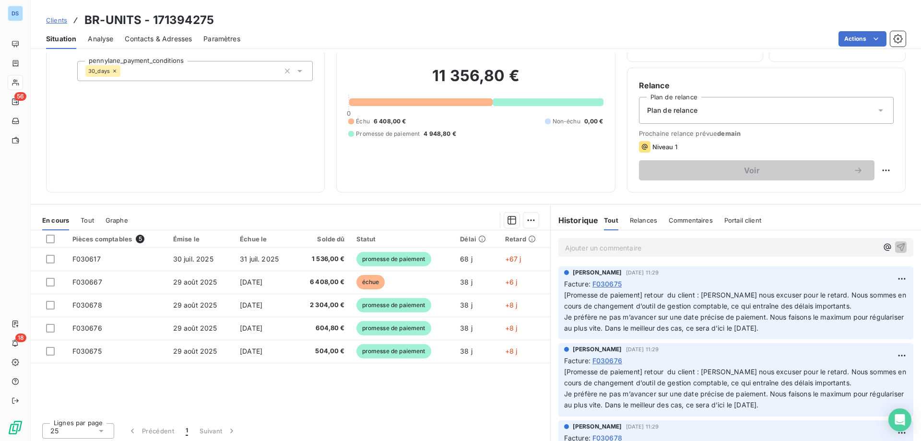
scroll to position [61, 0]
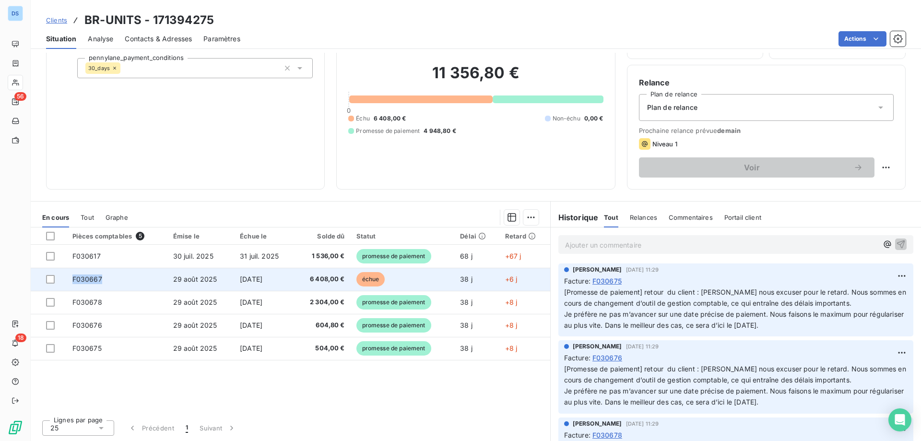
drag, startPoint x: 117, startPoint y: 280, endPoint x: 70, endPoint y: 281, distance: 47.0
click at [70, 281] on td "F030667" at bounding box center [117, 279] width 101 height 23
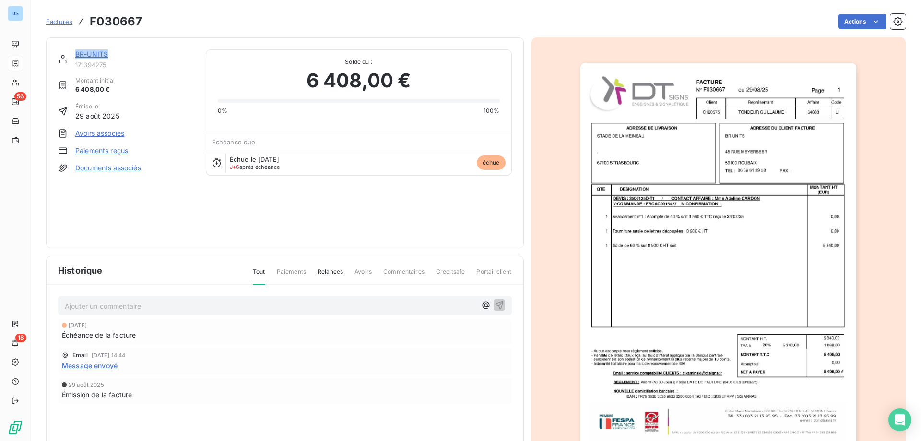
drag, startPoint x: 108, startPoint y: 55, endPoint x: 76, endPoint y: 56, distance: 32.6
click at [76, 56] on div "BR-UNITS" at bounding box center [134, 54] width 119 height 10
copy link "BR-UNITS"
click at [87, 56] on link "BR-UNITS" at bounding box center [91, 54] width 33 height 8
click at [52, 22] on span "Factures" at bounding box center [59, 22] width 26 height 8
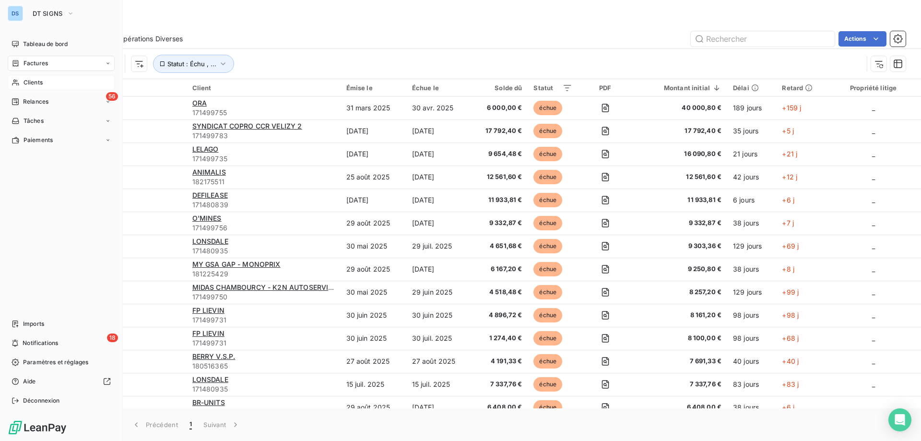
click at [38, 81] on span "Clients" at bounding box center [33, 82] width 19 height 9
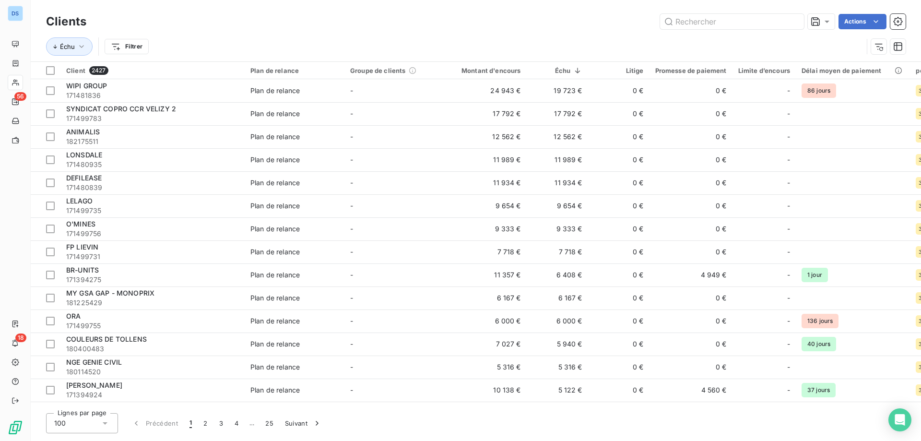
click at [90, 418] on div "100" at bounding box center [82, 423] width 72 height 20
click at [88, 368] on li "25" at bounding box center [82, 367] width 72 height 17
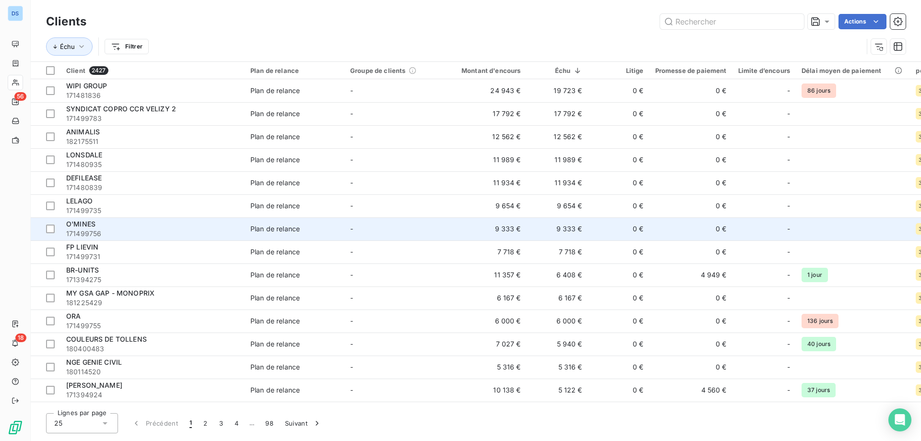
click at [148, 229] on span "171499756" at bounding box center [152, 234] width 173 height 10
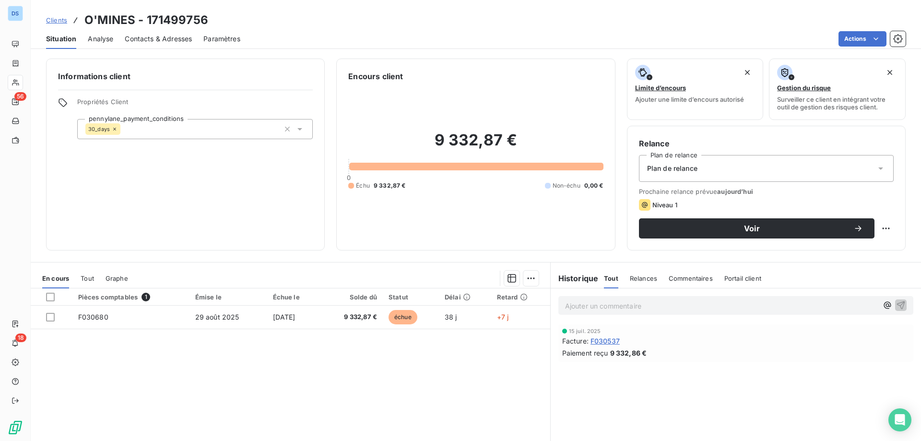
click at [153, 43] on span "Contacts & Adresses" at bounding box center [158, 39] width 67 height 10
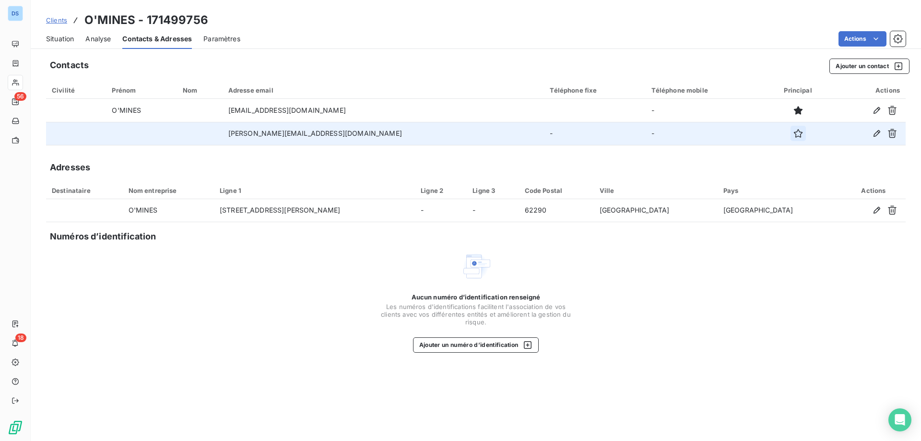
click at [793, 133] on icon "button" at bounding box center [797, 133] width 9 height 9
click at [55, 22] on span "Clients" at bounding box center [56, 20] width 21 height 8
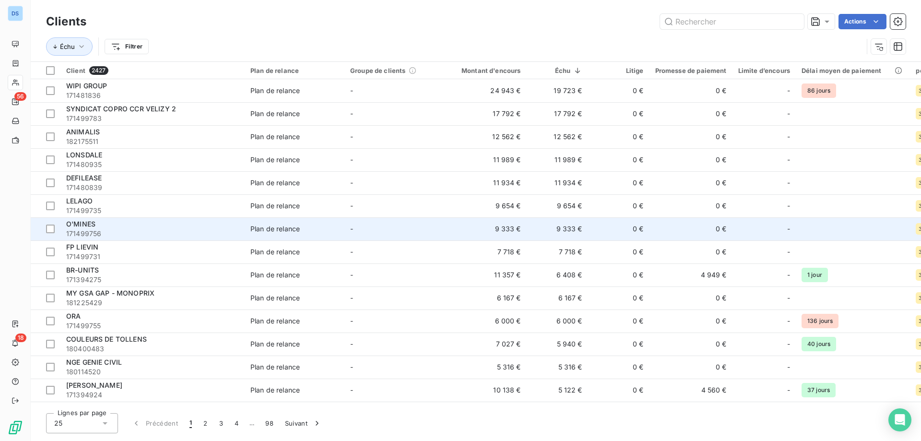
click at [81, 221] on span "O'MINES" at bounding box center [80, 224] width 29 height 8
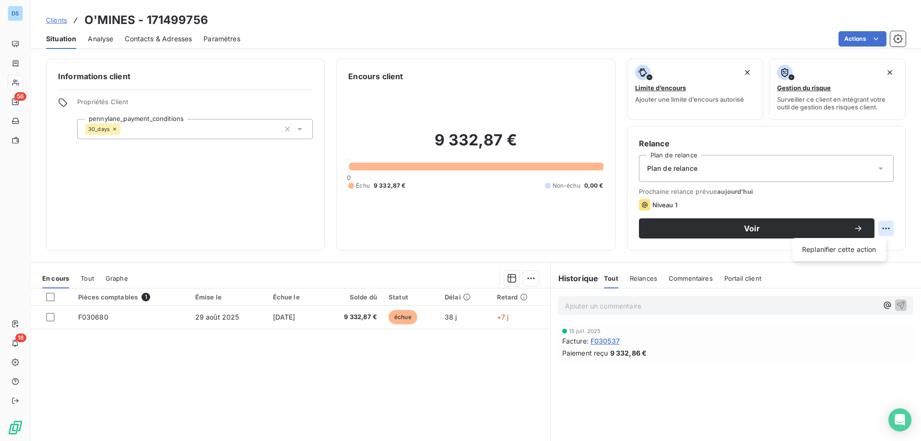
click at [878, 227] on html "DS 56 18 Clients O'MINES - 171499756 Situation Analyse Contacts & Adresses Para…" at bounding box center [460, 220] width 921 height 441
click at [844, 224] on html "DS 56 18 Clients O'MINES - 171499756 Situation Analyse Contacts & Adresses Para…" at bounding box center [460, 220] width 921 height 441
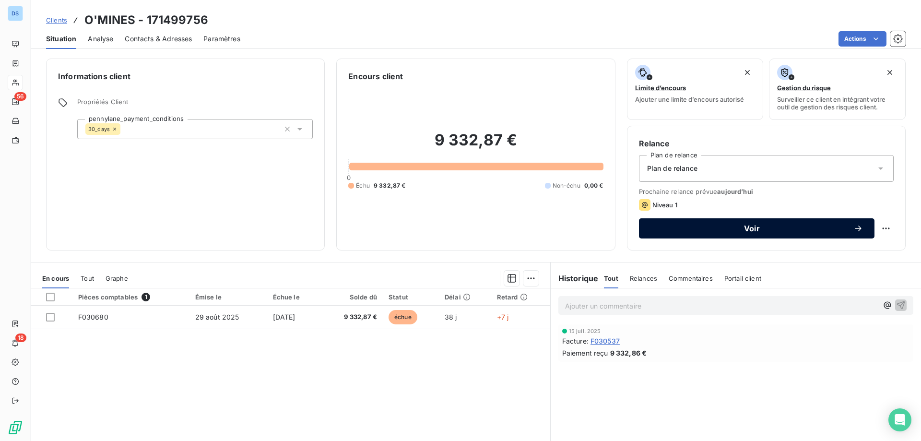
click at [853, 226] on icon "button" at bounding box center [858, 229] width 10 height 10
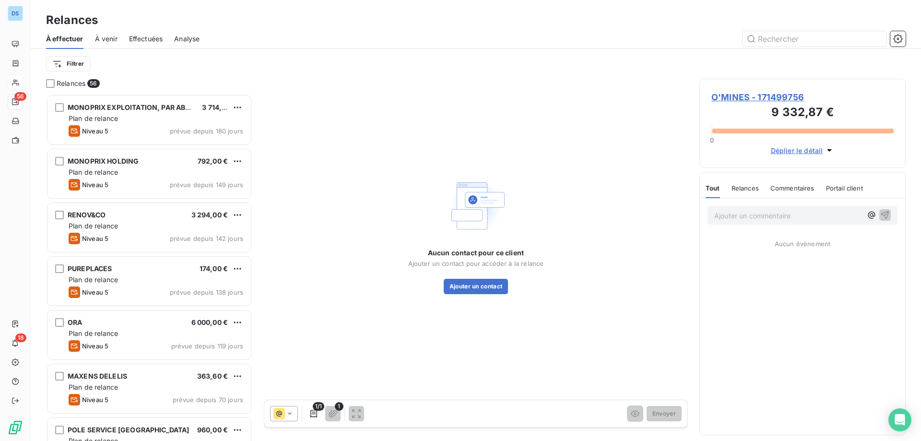
scroll to position [340, 199]
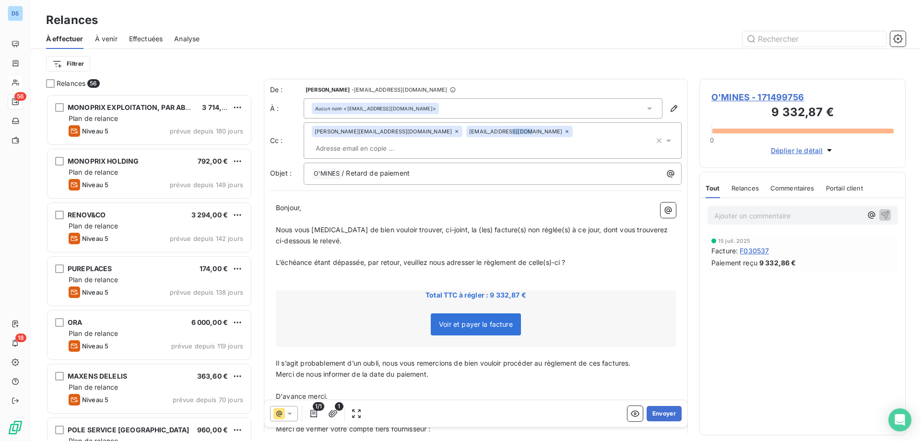
drag, startPoint x: 427, startPoint y: 135, endPoint x: 440, endPoint y: 129, distance: 15.0
click at [466, 129] on div "bih.gestion@gmail.com" at bounding box center [519, 132] width 106 height 12
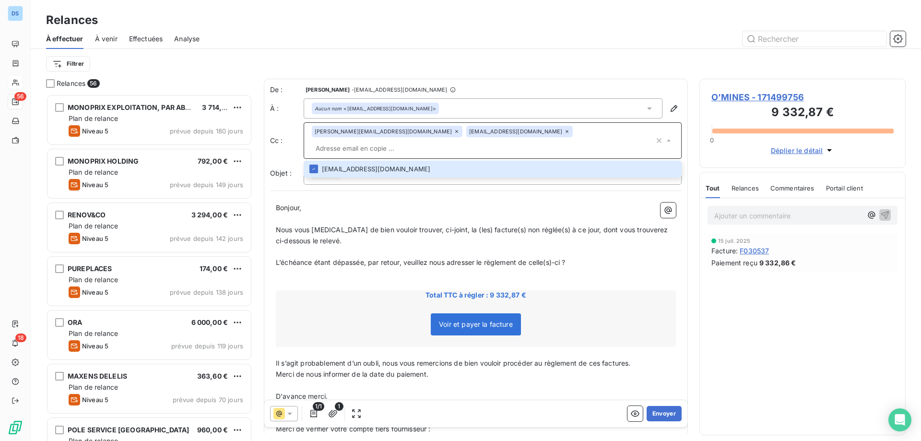
click at [336, 290] on div "Total TTC à régler : 9 332,87 € Voir et payer la facture" at bounding box center [476, 318] width 400 height 57
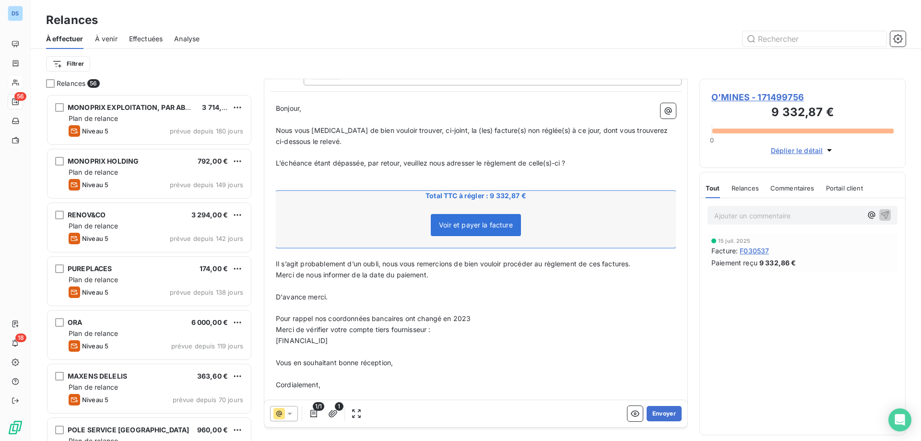
scroll to position [114, 0]
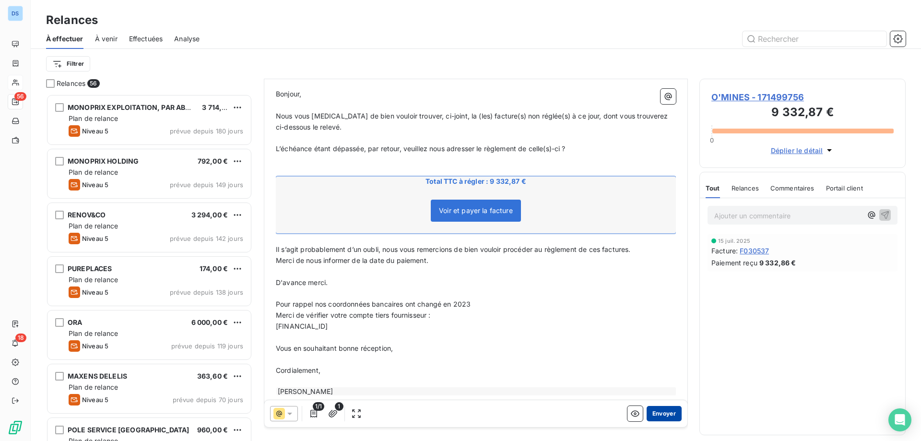
click at [655, 410] on button "Envoyer" at bounding box center [664, 413] width 35 height 15
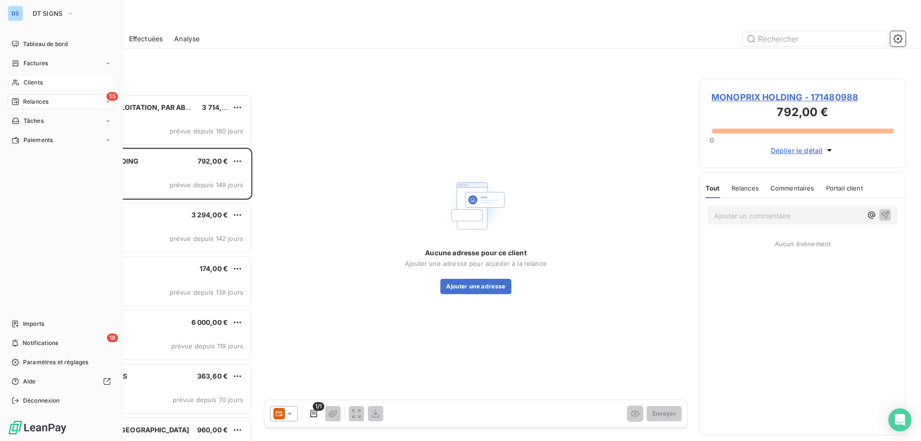
click at [38, 83] on span "Clients" at bounding box center [33, 82] width 19 height 9
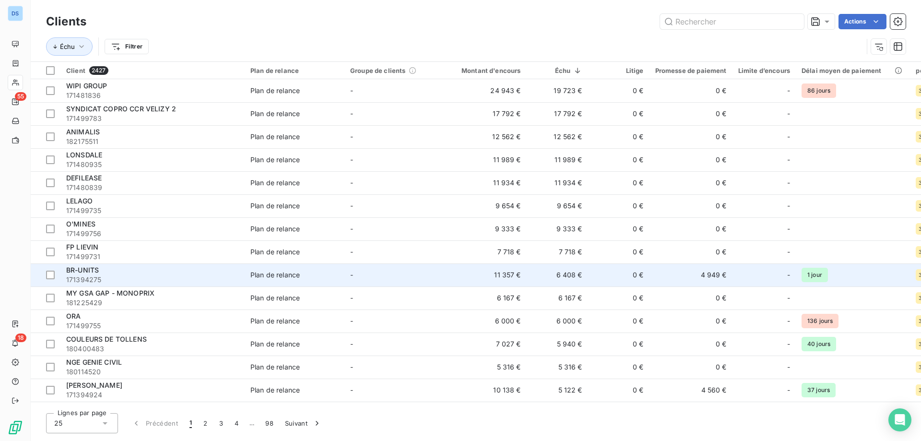
click at [99, 273] on div "BR-UNITS" at bounding box center [152, 270] width 173 height 10
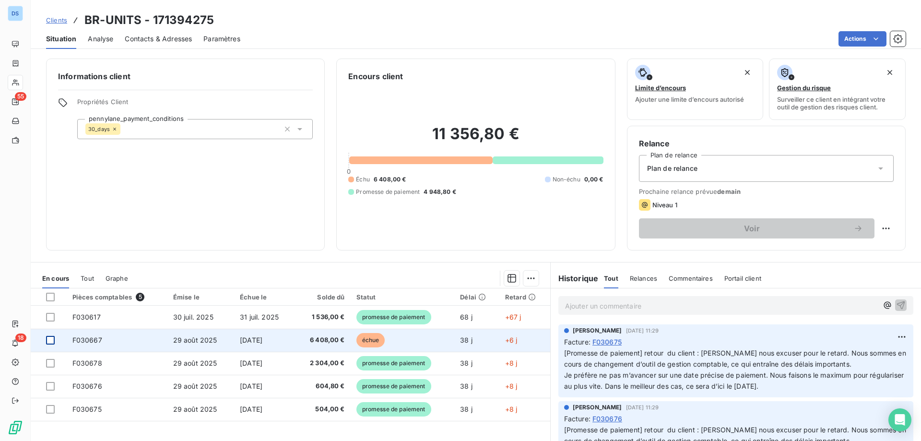
click at [53, 338] on div at bounding box center [50, 340] width 9 height 9
click at [49, 340] on icon at bounding box center [50, 340] width 6 height 6
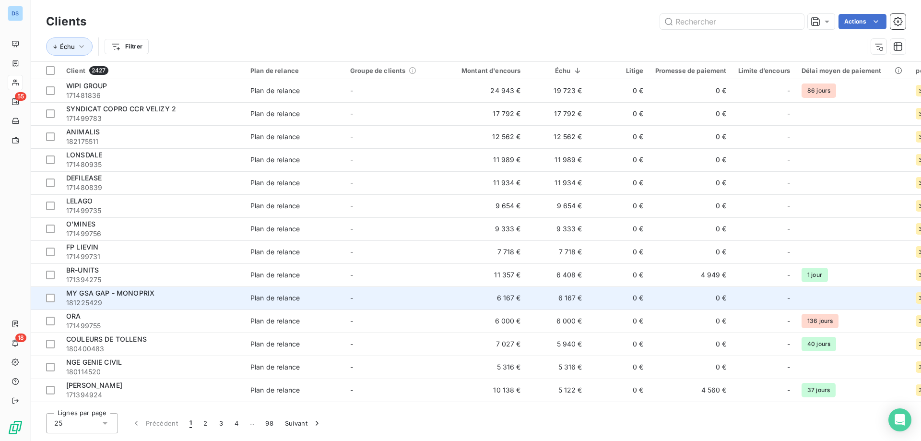
click at [282, 298] on div "Plan de relance" at bounding box center [274, 298] width 49 height 10
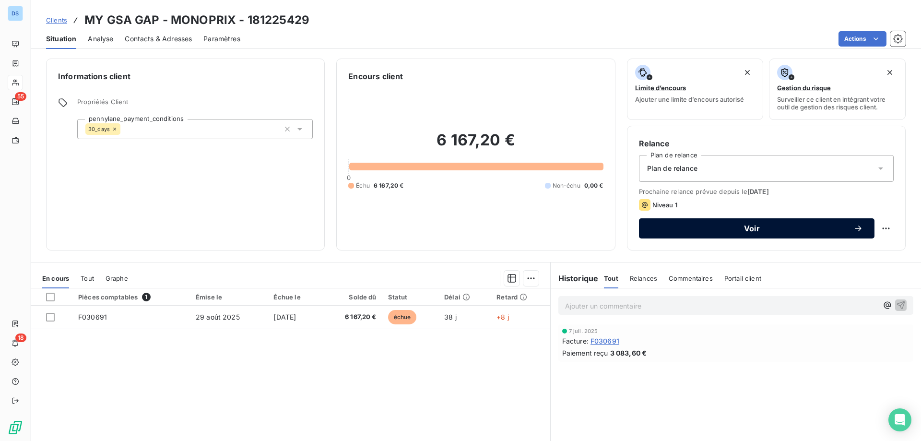
click at [791, 231] on span "Voir" at bounding box center [751, 228] width 203 height 8
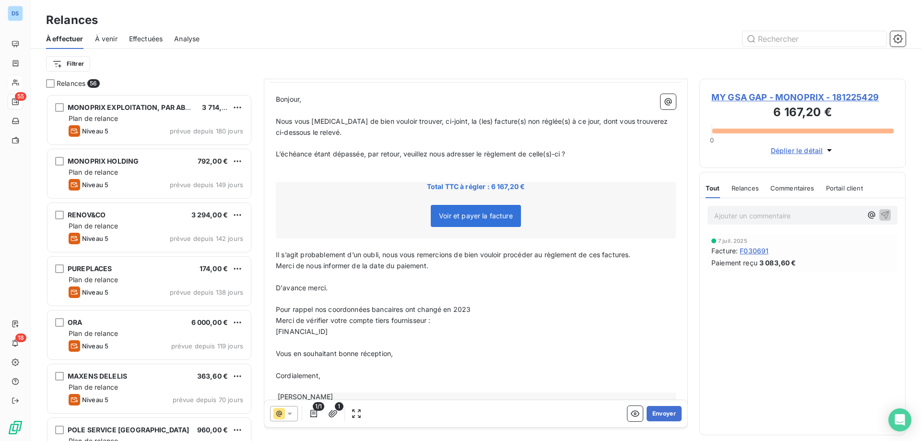
scroll to position [114, 0]
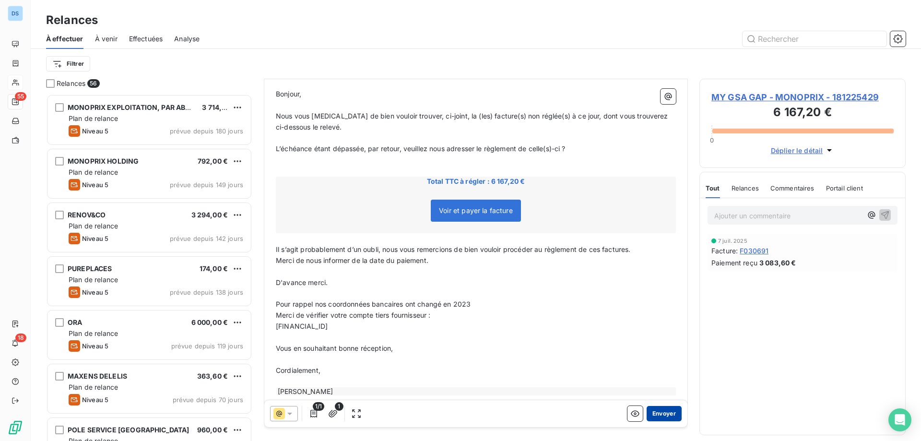
click at [653, 413] on button "Envoyer" at bounding box center [664, 413] width 35 height 15
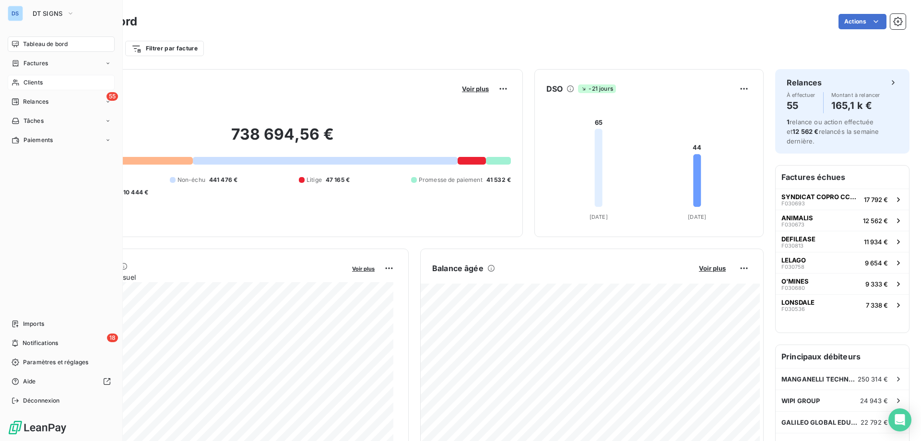
click at [41, 82] on span "Clients" at bounding box center [33, 82] width 19 height 9
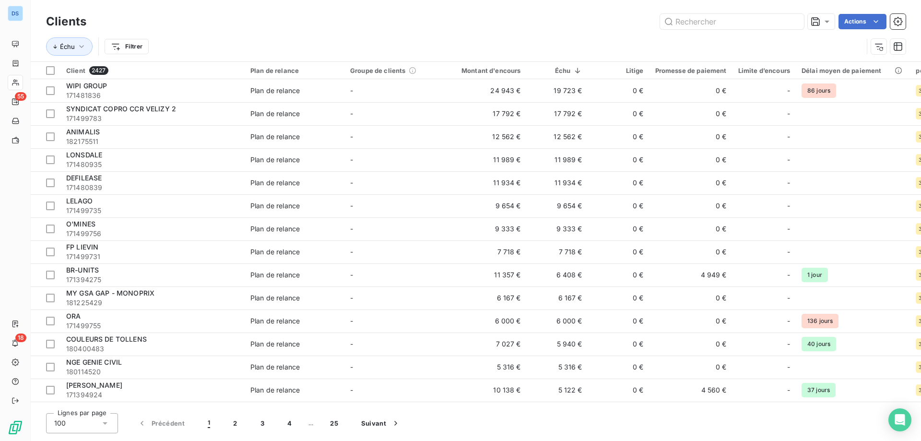
click at [96, 433] on div "100" at bounding box center [82, 423] width 72 height 20
click at [95, 427] on div "100" at bounding box center [82, 423] width 72 height 20
click at [94, 425] on div "100" at bounding box center [82, 423] width 72 height 20
click at [96, 368] on li "25" at bounding box center [82, 367] width 72 height 17
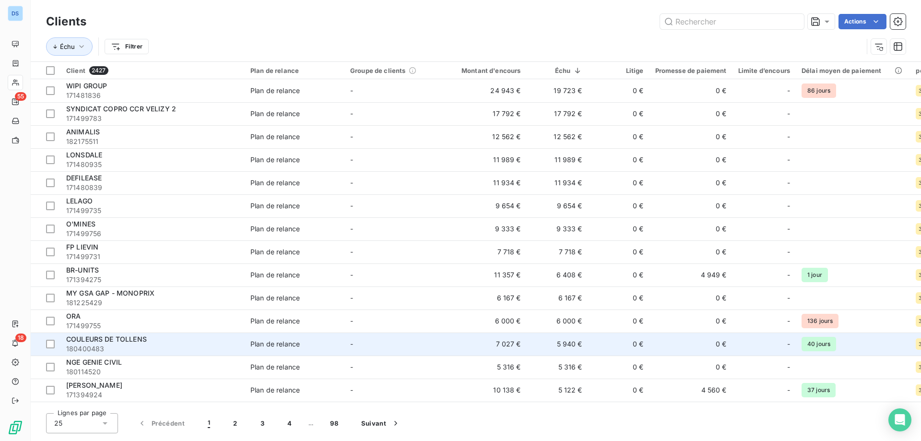
click at [269, 347] on div "Plan de relance" at bounding box center [274, 344] width 49 height 10
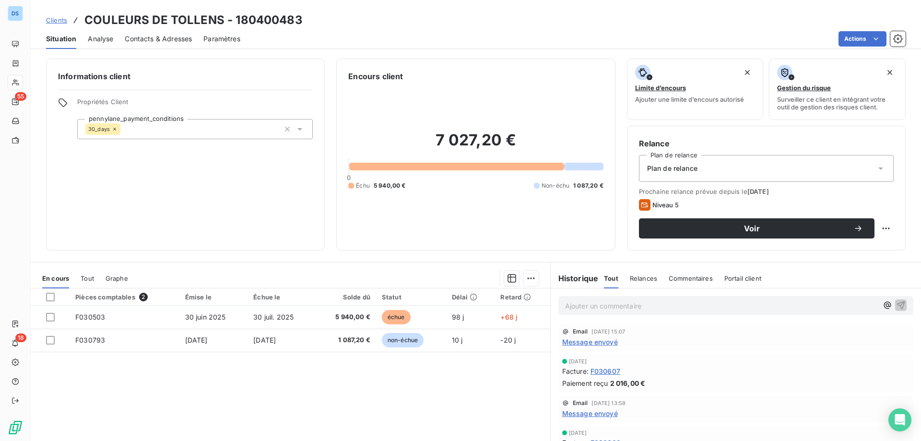
click at [177, 39] on span "Contacts & Adresses" at bounding box center [158, 39] width 67 height 10
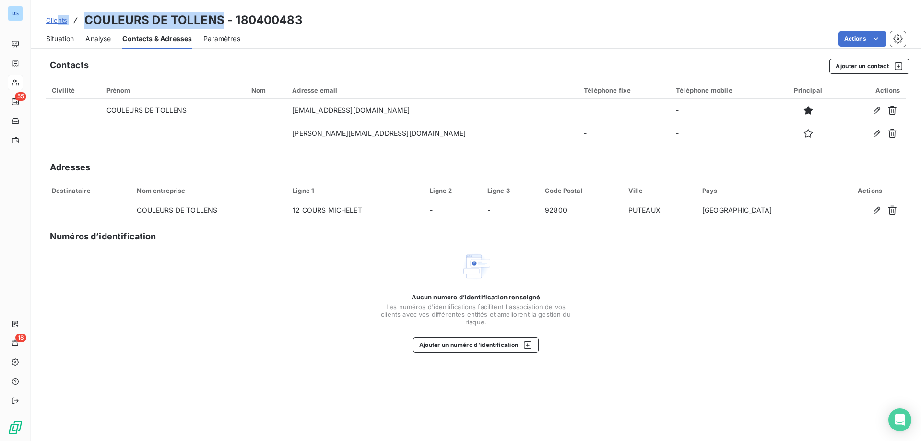
drag, startPoint x: 223, startPoint y: 18, endPoint x: 53, endPoint y: 26, distance: 170.0
click at [53, 25] on div "Clients COULEURS DE TOLLENS - 180400483" at bounding box center [174, 20] width 257 height 17
click at [104, 18] on h3 "COULEURS DE TOLLENS - 180400483" at bounding box center [193, 20] width 218 height 17
click at [225, 74] on div "Contacts Ajouter un contact Civilité Prénom Nom Adresse email Téléphone fixe Té…" at bounding box center [476, 247] width 890 height 388
click at [220, 19] on h3 "COULEURS DE TOLLENS - 180400483" at bounding box center [193, 20] width 218 height 17
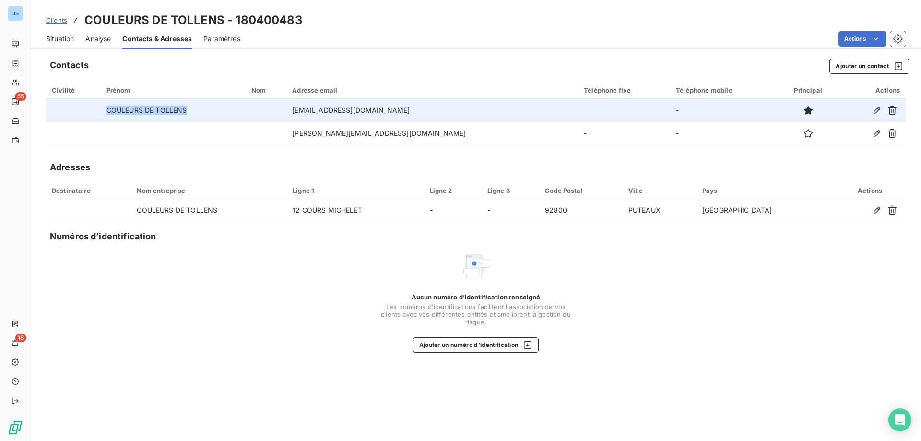
drag, startPoint x: 196, startPoint y: 107, endPoint x: 90, endPoint y: 110, distance: 105.6
click at [90, 110] on tr "COULEURS DE TOLLENS [EMAIL_ADDRESS][DOMAIN_NAME] -" at bounding box center [476, 110] width 860 height 23
copy tr "COULEURS DE TOLLENS"
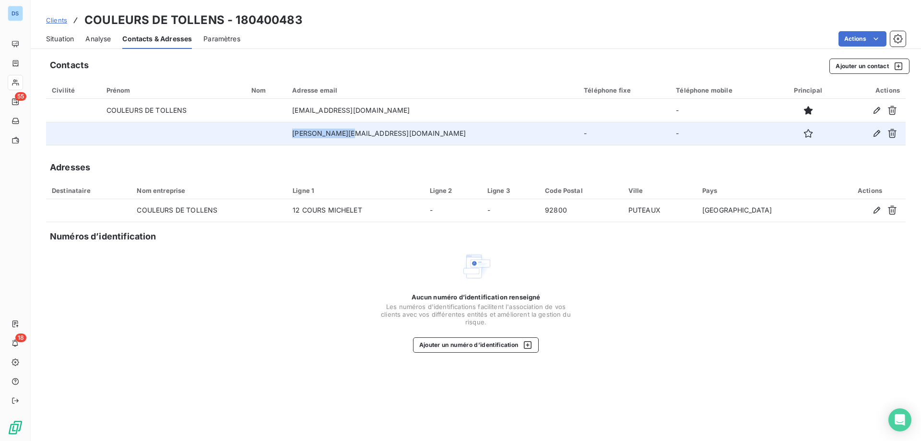
drag, startPoint x: 377, startPoint y: 133, endPoint x: 318, endPoint y: 143, distance: 58.9
click at [318, 143] on td "[PERSON_NAME][EMAIL_ADDRESS][DOMAIN_NAME]" at bounding box center [432, 133] width 292 height 23
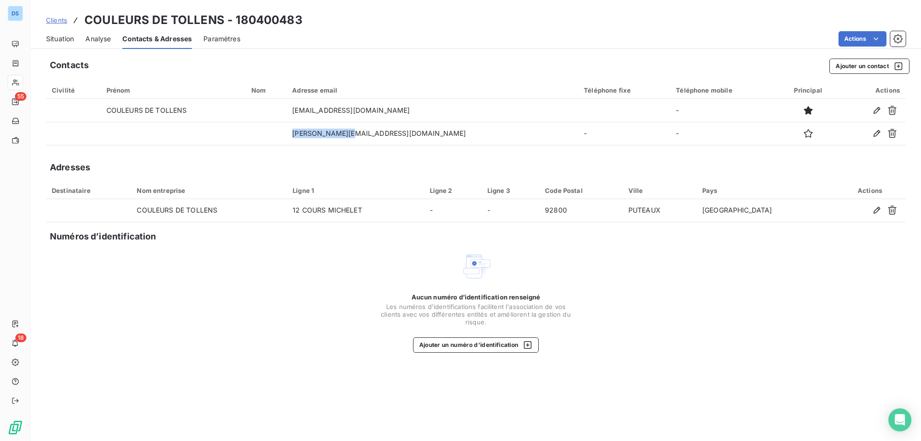
copy td "[PERSON_NAME]"
click at [59, 38] on span "Situation" at bounding box center [60, 39] width 28 height 10
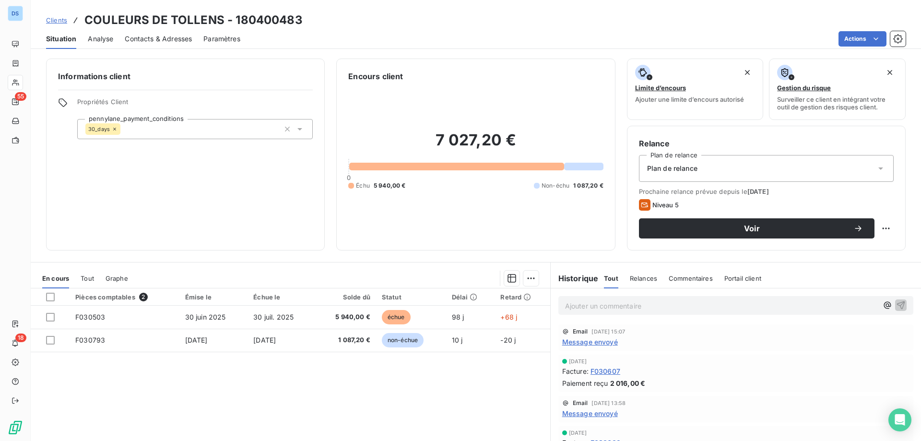
click at [593, 306] on p "Ajouter un commentaire ﻿" at bounding box center [721, 306] width 313 height 12
click at [53, 22] on span "Clients" at bounding box center [56, 20] width 21 height 8
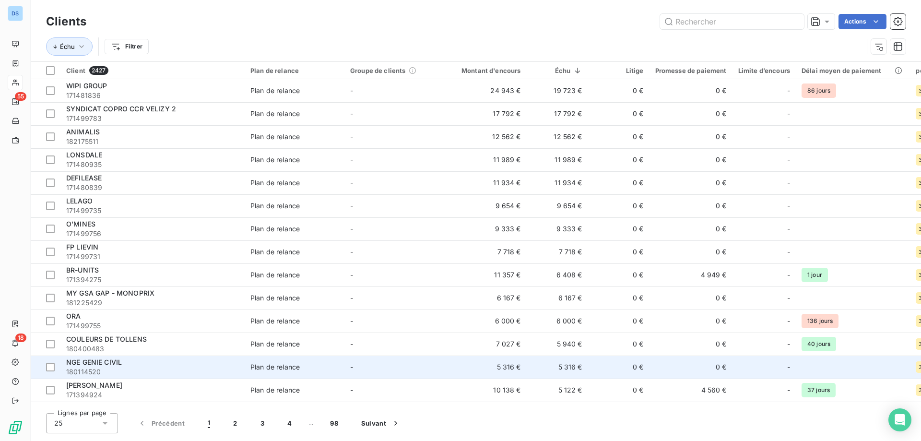
click at [123, 364] on div "NGE GENIE CIVIL" at bounding box center [152, 362] width 173 height 10
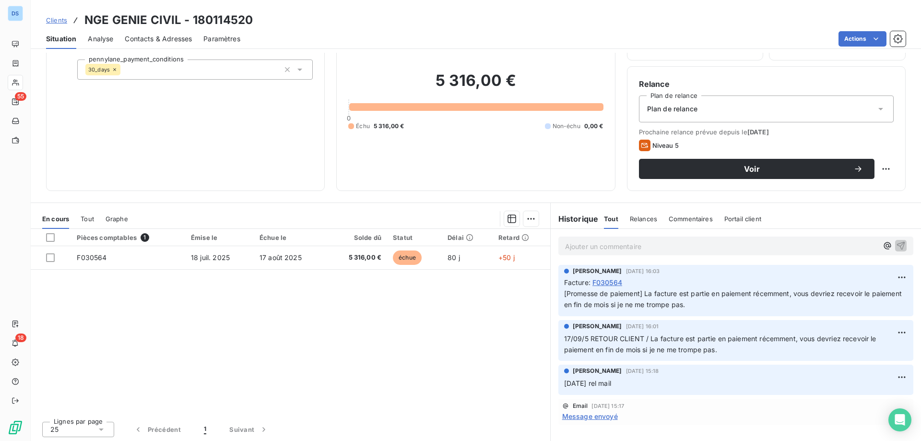
scroll to position [61, 0]
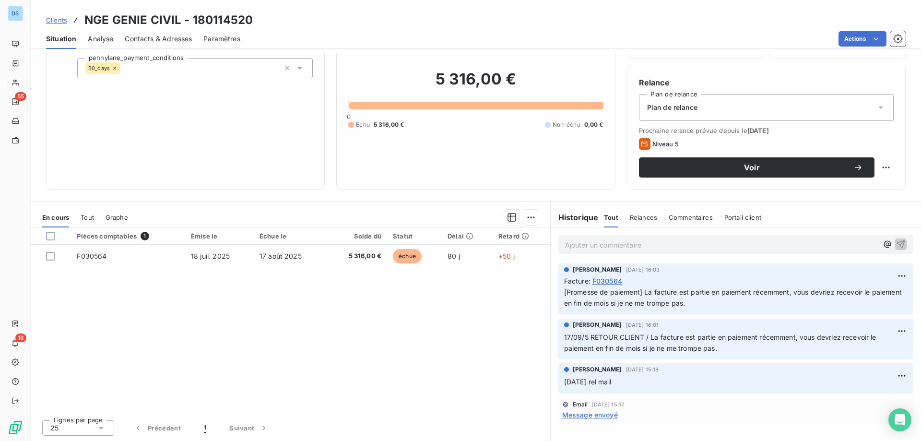
click at [565, 415] on span "Message envoyé" at bounding box center [590, 415] width 56 height 10
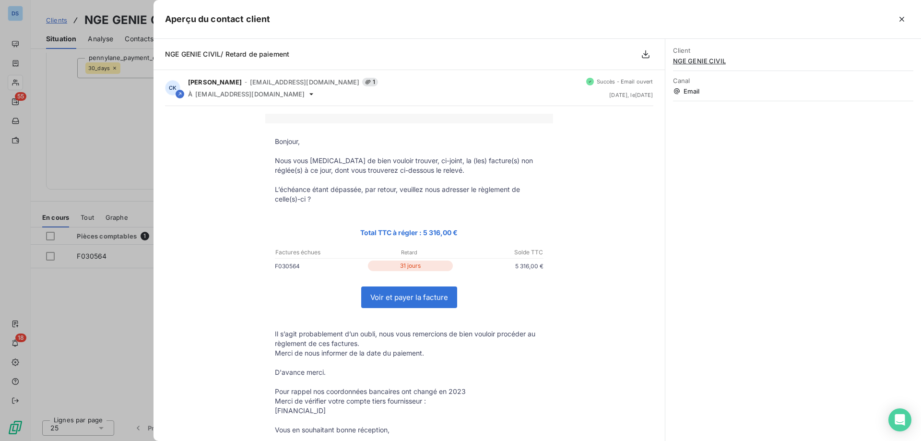
click at [104, 141] on div at bounding box center [460, 220] width 921 height 441
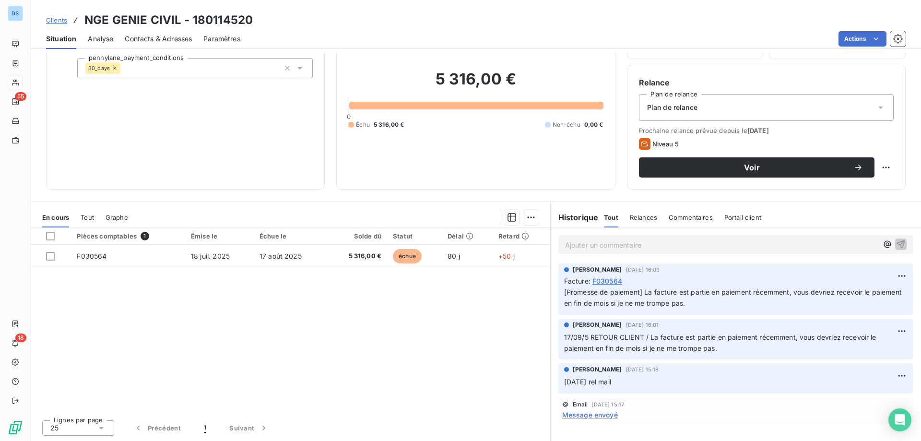
click at [591, 418] on span "Message envoyé" at bounding box center [590, 415] width 56 height 10
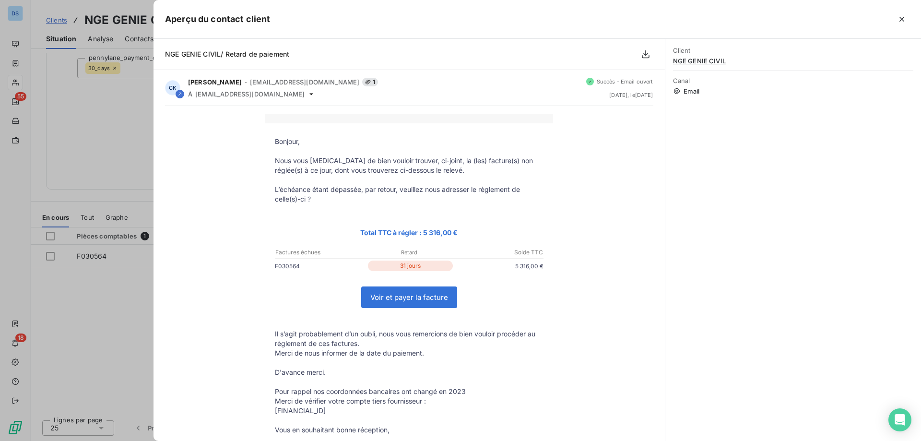
click at [106, 328] on div at bounding box center [460, 220] width 921 height 441
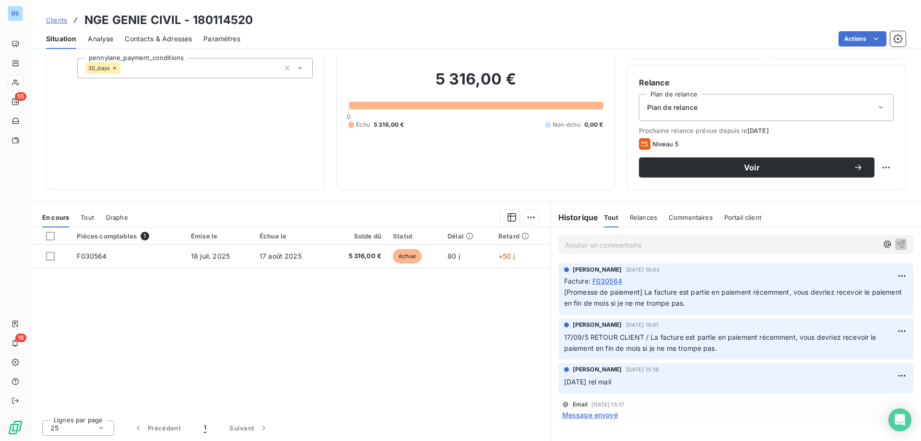
scroll to position [13, 0]
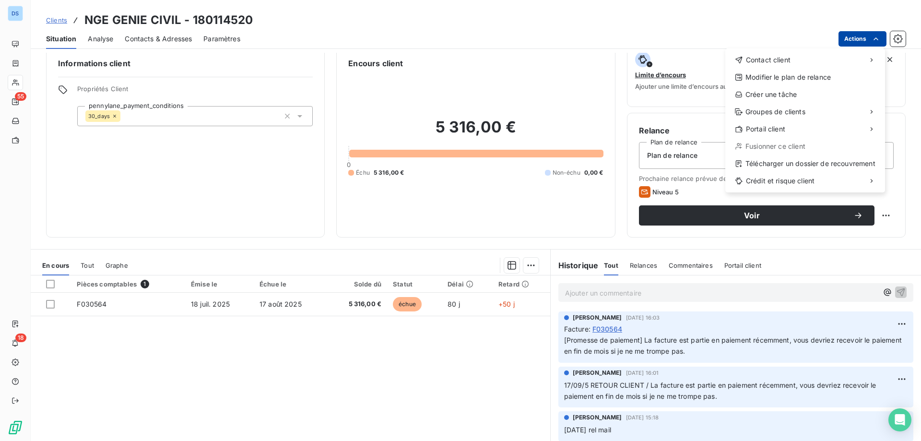
click at [850, 42] on html "DS 55 18 Clients NGE GENIE CIVIL - 180114520 Situation Analyse Contacts & Adres…" at bounding box center [460, 220] width 921 height 441
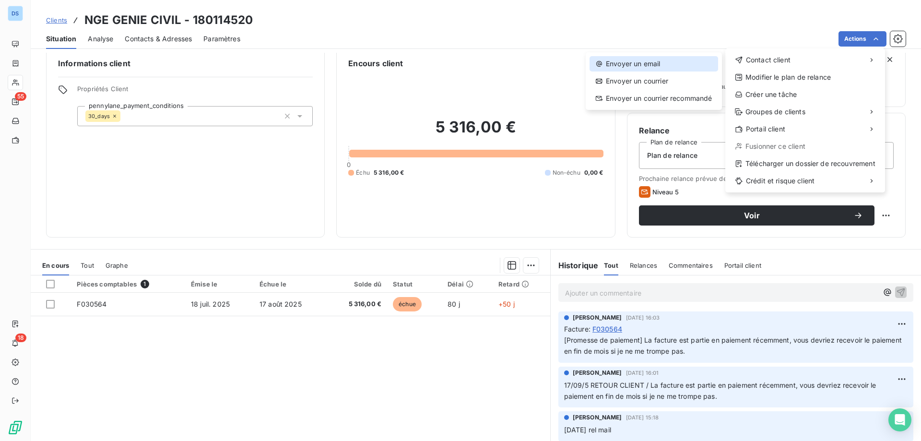
click at [657, 68] on div "Envoyer un email" at bounding box center [654, 63] width 129 height 15
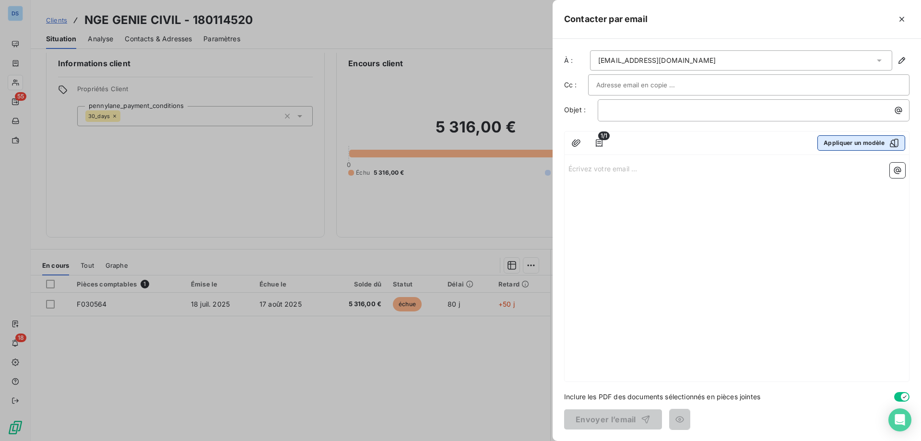
click at [837, 143] on button "Appliquer un modèle" at bounding box center [861, 142] width 88 height 15
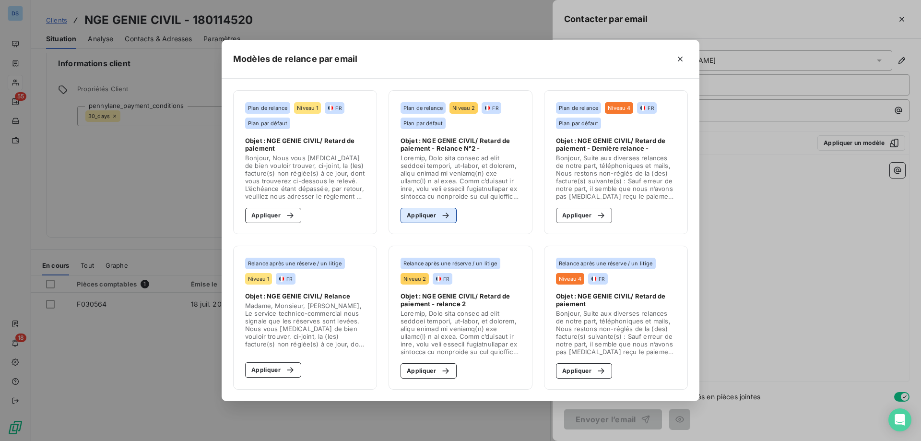
click at [428, 217] on button "Appliquer" at bounding box center [429, 215] width 56 height 15
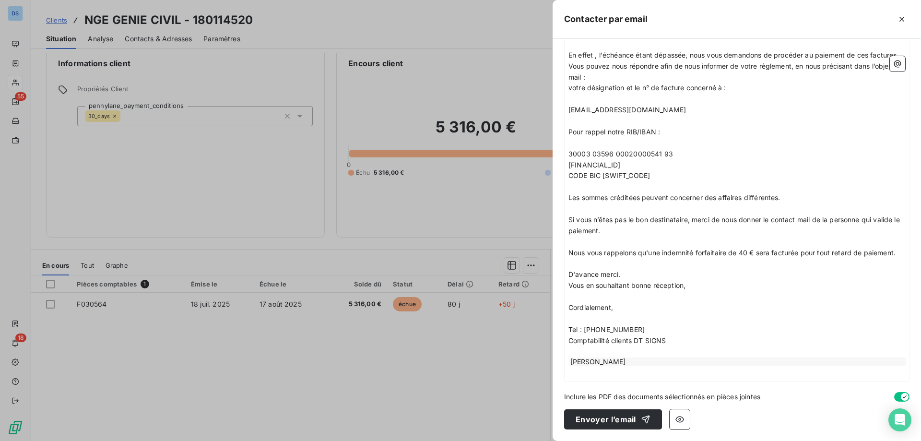
scroll to position [290, 0]
click at [587, 421] on button "Envoyer l’email" at bounding box center [613, 419] width 98 height 20
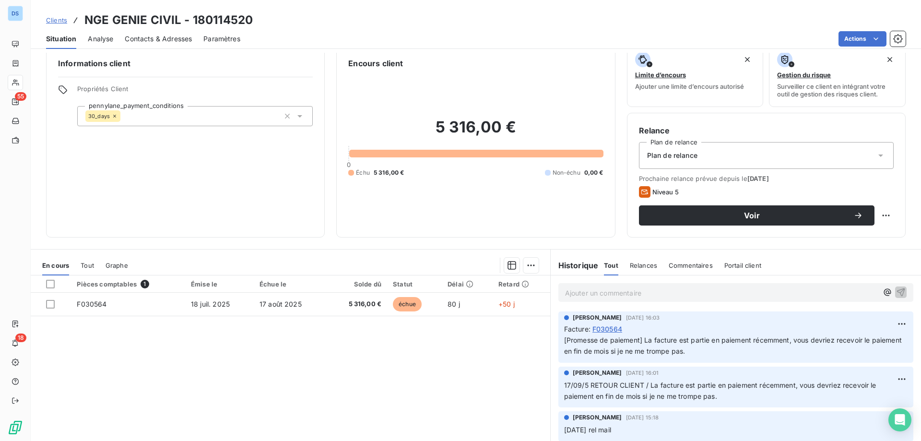
click at [568, 294] on p "Ajouter un commentaire ﻿" at bounding box center [721, 293] width 313 height 12
click at [896, 288] on icon "button" at bounding box center [901, 292] width 10 height 10
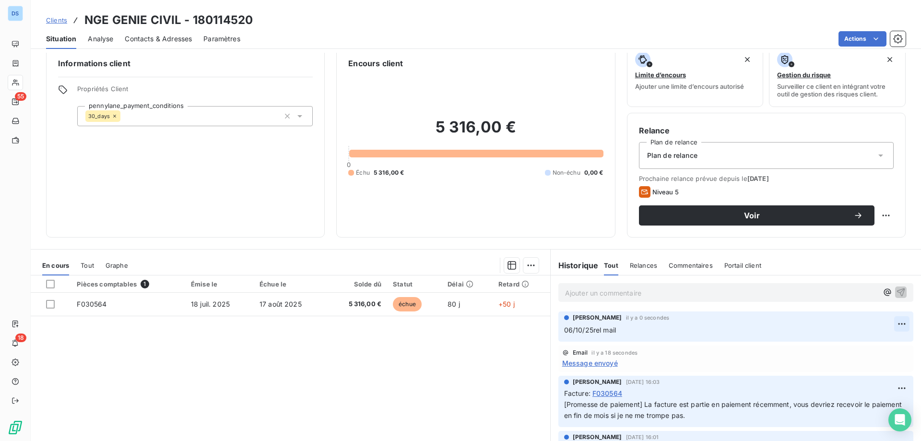
click at [887, 324] on html "DS 55 18 Clients NGE GENIE CIVIL - 180114520 Situation Analyse Contacts & Adres…" at bounding box center [460, 220] width 921 height 441
drag, startPoint x: 854, startPoint y: 343, endPoint x: 733, endPoint y: 346, distance: 121.4
click at [852, 344] on div "Editer" at bounding box center [864, 344] width 54 height 15
click at [52, 22] on span "Clients" at bounding box center [56, 20] width 21 height 8
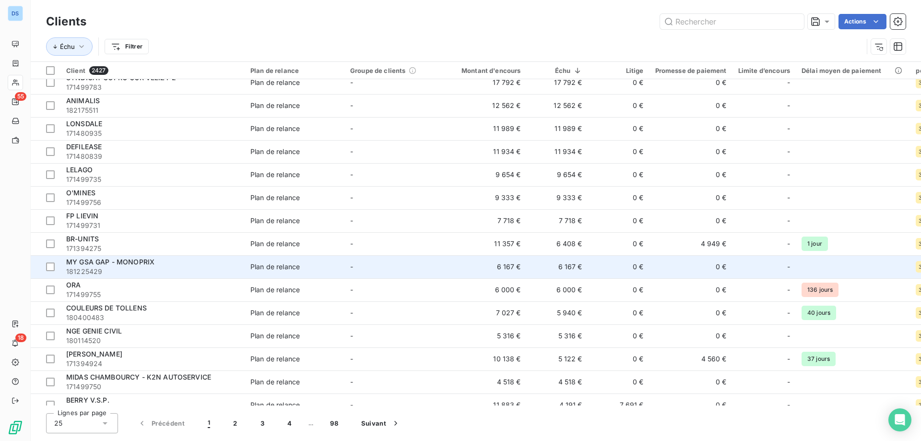
scroll to position [48, 0]
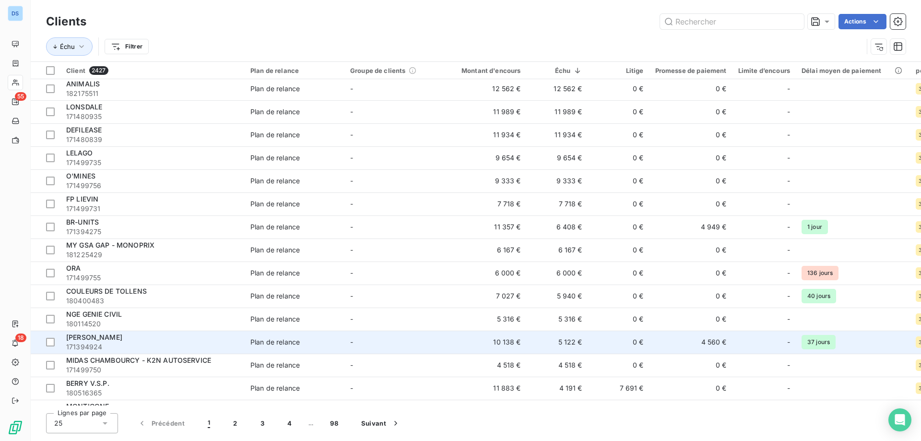
click at [149, 341] on div "[PERSON_NAME]" at bounding box center [152, 337] width 173 height 10
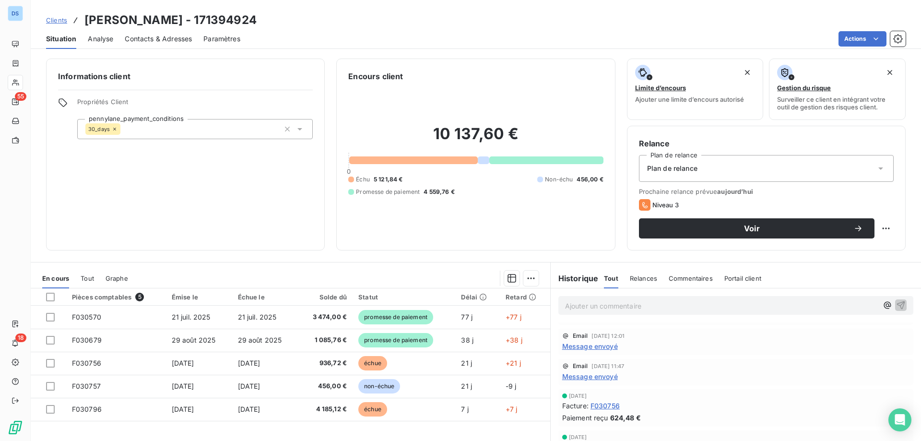
scroll to position [144, 0]
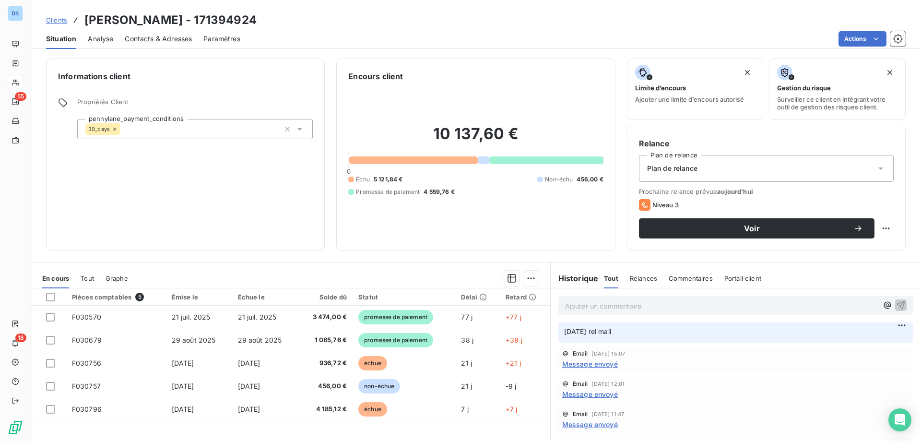
click at [593, 399] on span "Message envoyé" at bounding box center [590, 394] width 56 height 10
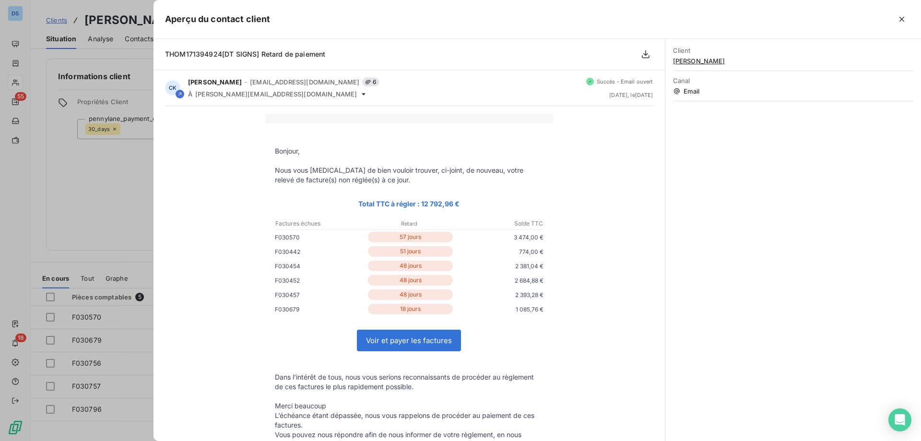
click at [116, 220] on div at bounding box center [460, 220] width 921 height 441
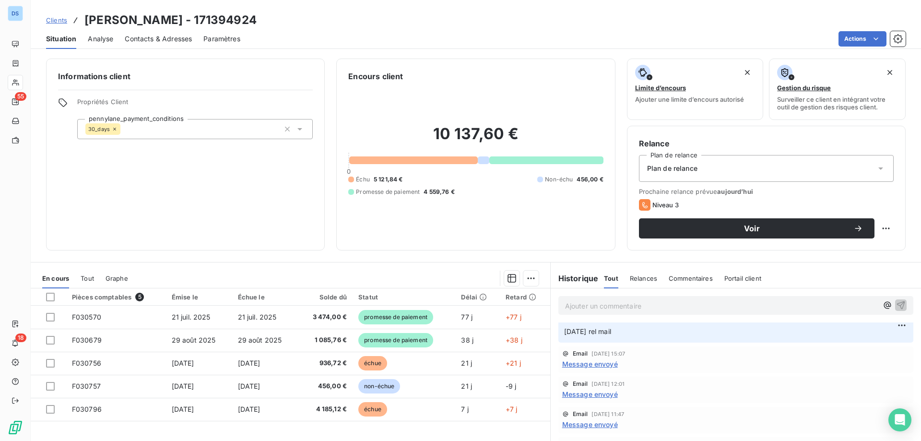
click at [594, 399] on span "Message envoyé" at bounding box center [590, 394] width 56 height 10
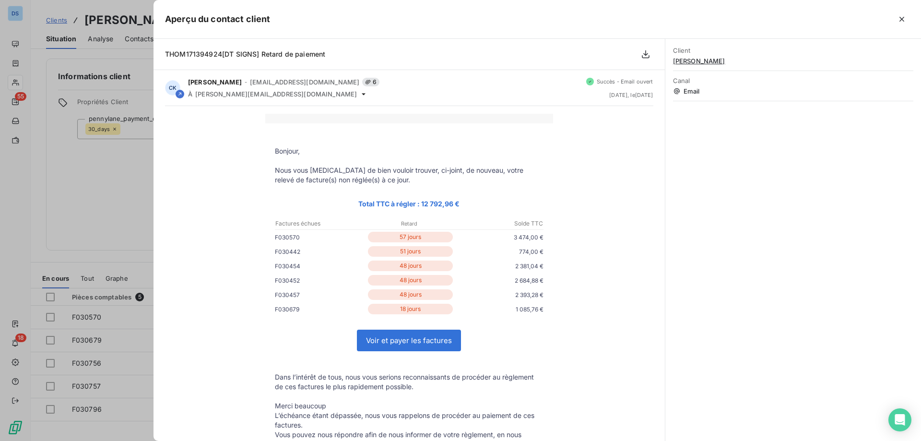
click at [120, 246] on div at bounding box center [460, 220] width 921 height 441
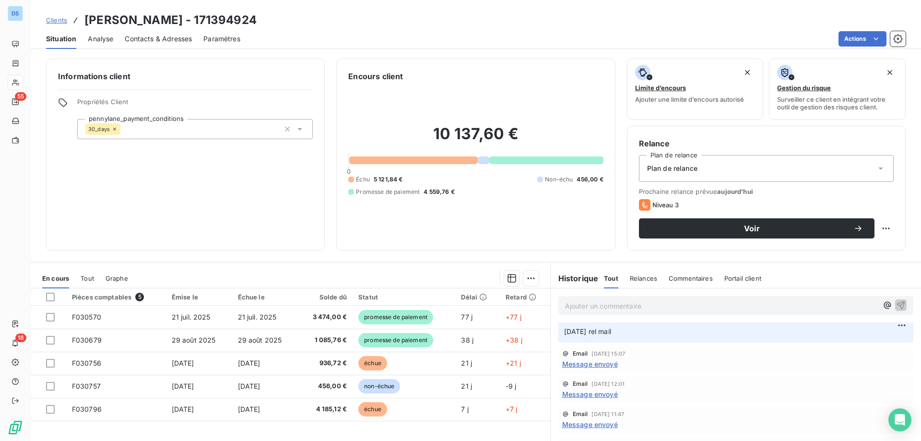
click at [572, 369] on span "Message envoyé" at bounding box center [590, 364] width 56 height 10
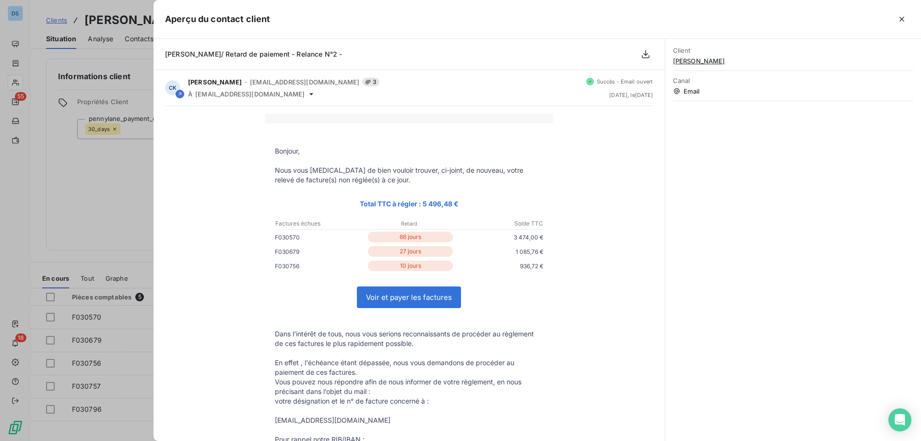
click at [128, 227] on div at bounding box center [460, 220] width 921 height 441
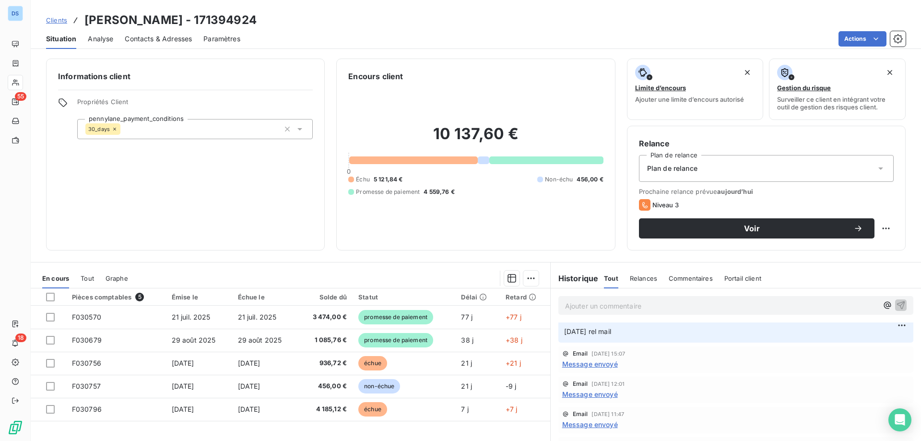
click at [574, 369] on span "Message envoyé" at bounding box center [590, 364] width 56 height 10
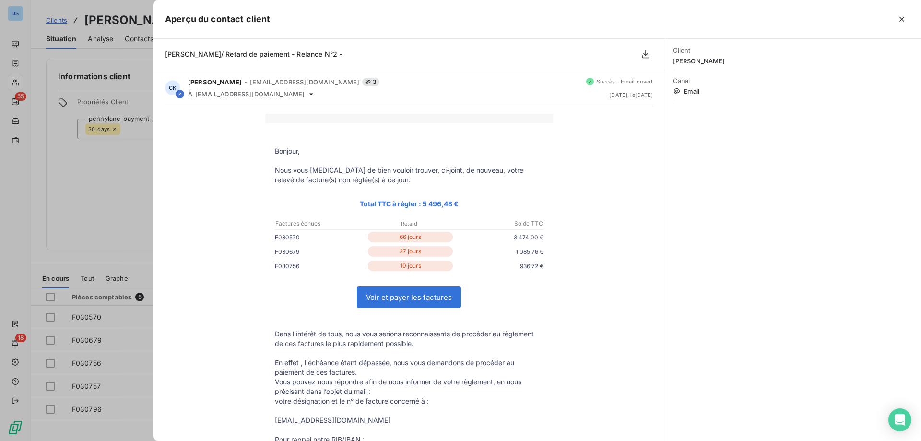
click at [109, 224] on div at bounding box center [460, 220] width 921 height 441
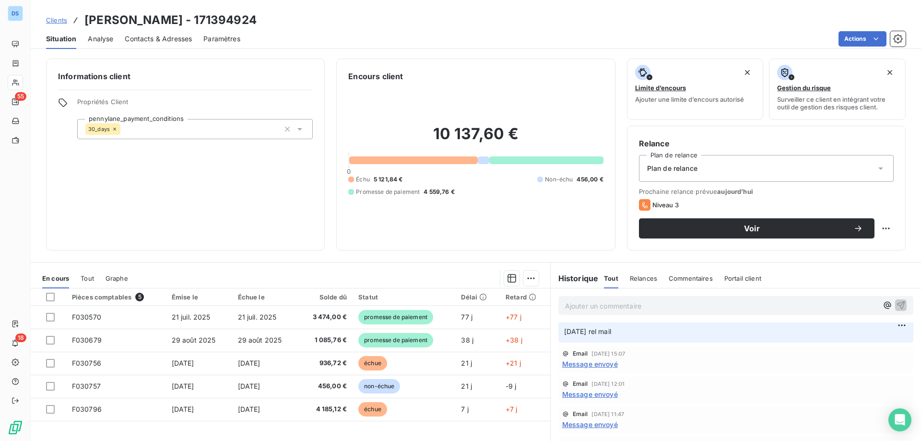
click at [619, 310] on p "Ajouter un commentaire ﻿" at bounding box center [721, 306] width 313 height 12
click at [854, 34] on html "DS 55 18 Clients [PERSON_NAME] - 171394924 Situation Analyse Contacts & Adresse…" at bounding box center [460, 220] width 921 height 441
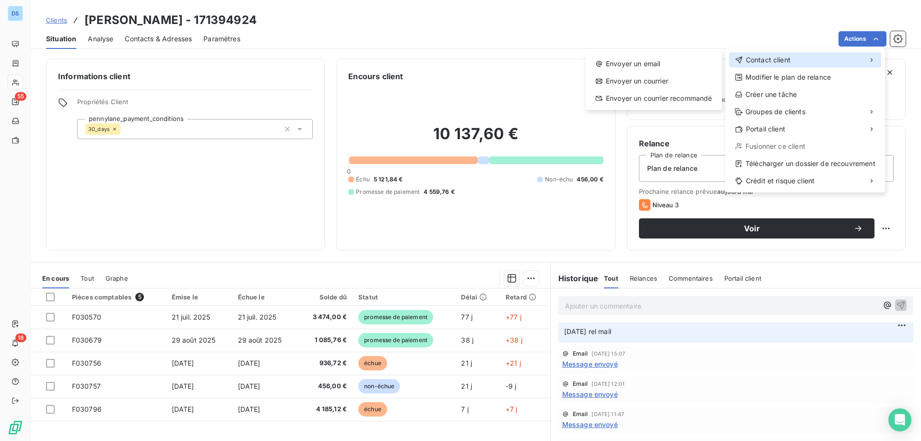
click at [768, 59] on span "Contact client" at bounding box center [768, 60] width 45 height 10
click at [639, 69] on div "Envoyer un email" at bounding box center [654, 63] width 129 height 15
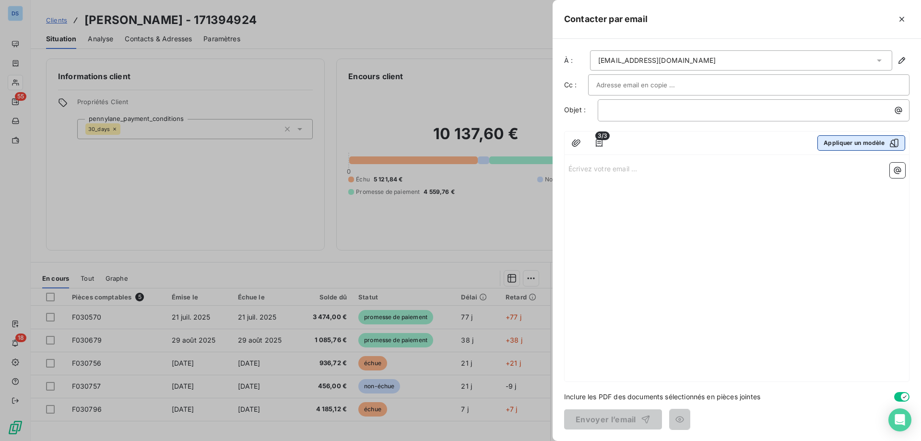
click at [838, 142] on button "Appliquer un modèle" at bounding box center [861, 142] width 88 height 15
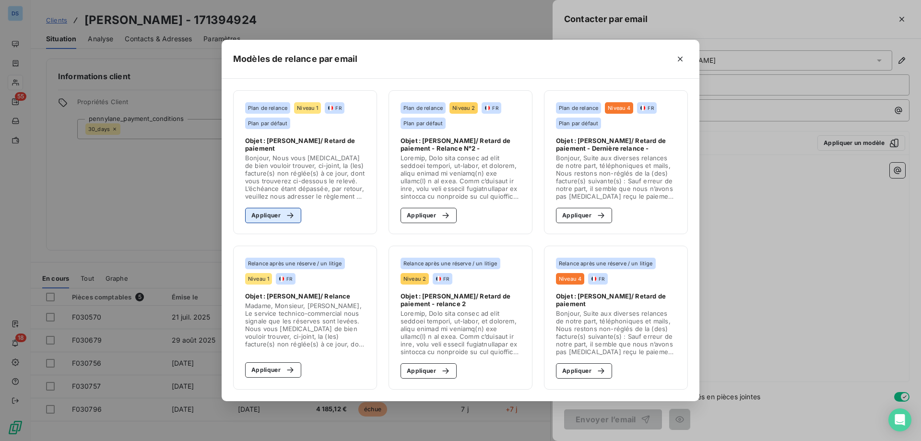
click at [279, 218] on button "Appliquer" at bounding box center [273, 215] width 56 height 15
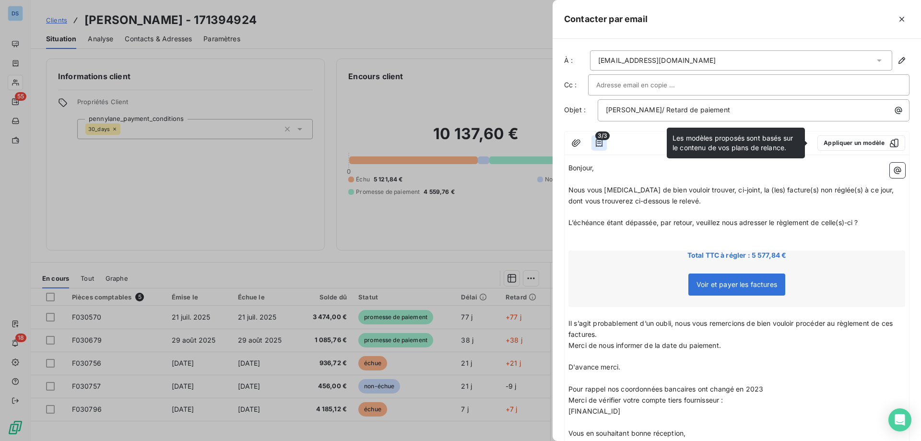
click at [598, 141] on icon "button" at bounding box center [599, 143] width 10 height 10
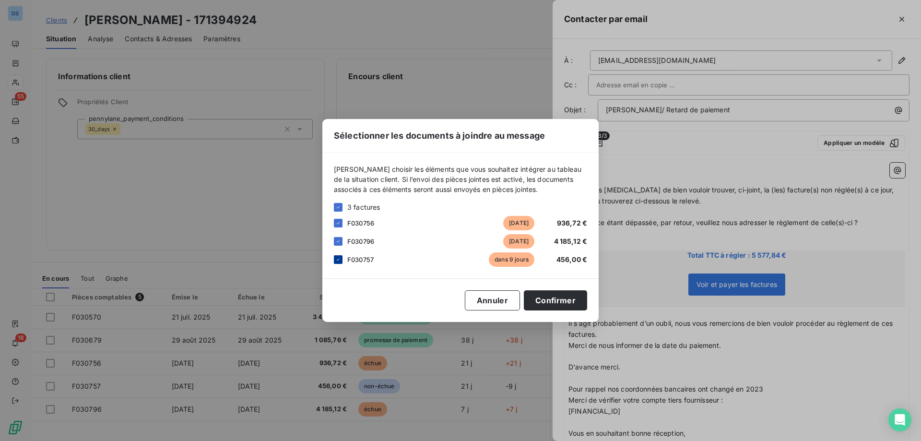
click at [341, 260] on div at bounding box center [338, 259] width 9 height 9
click at [556, 295] on button "Confirmer" at bounding box center [555, 300] width 63 height 20
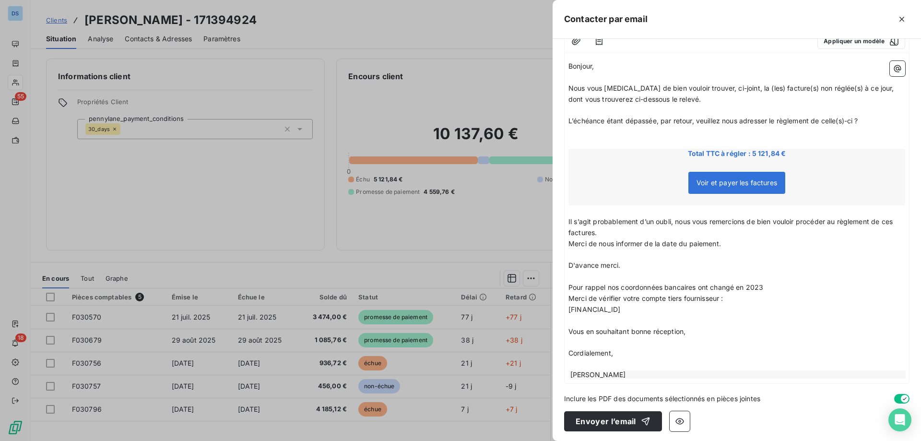
scroll to position [104, 0]
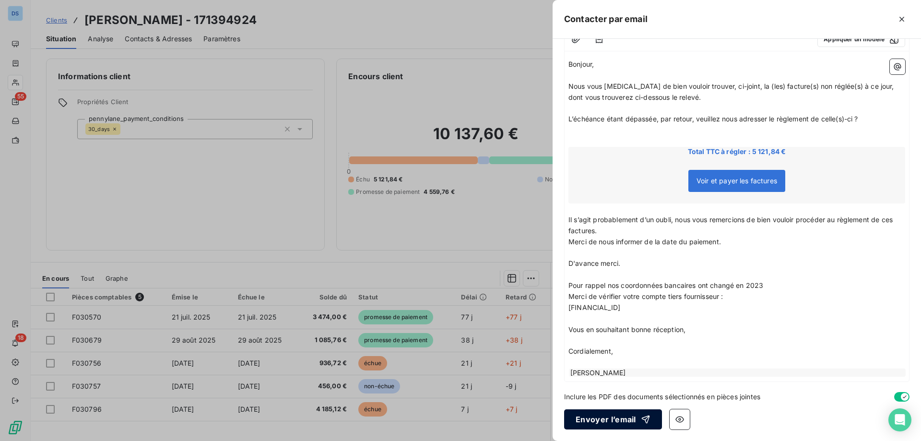
click at [613, 425] on button "Envoyer l’email" at bounding box center [613, 419] width 98 height 20
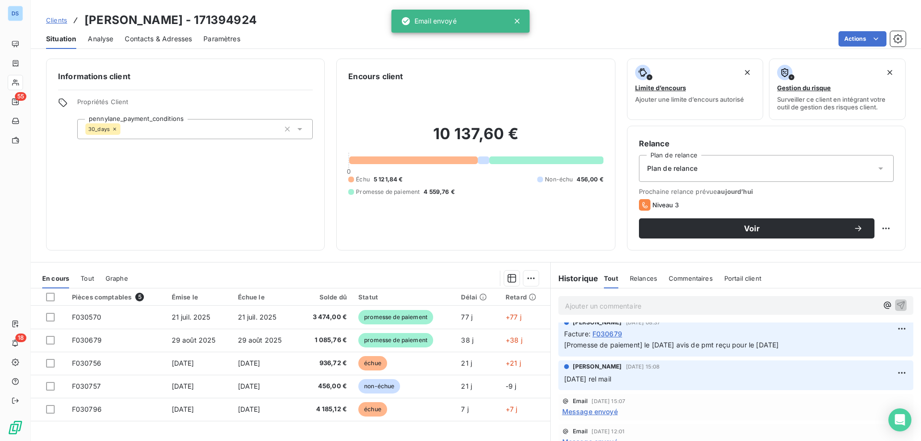
scroll to position [96, 0]
click at [622, 307] on p "Ajouter un commentaire ﻿" at bounding box center [721, 306] width 313 height 12
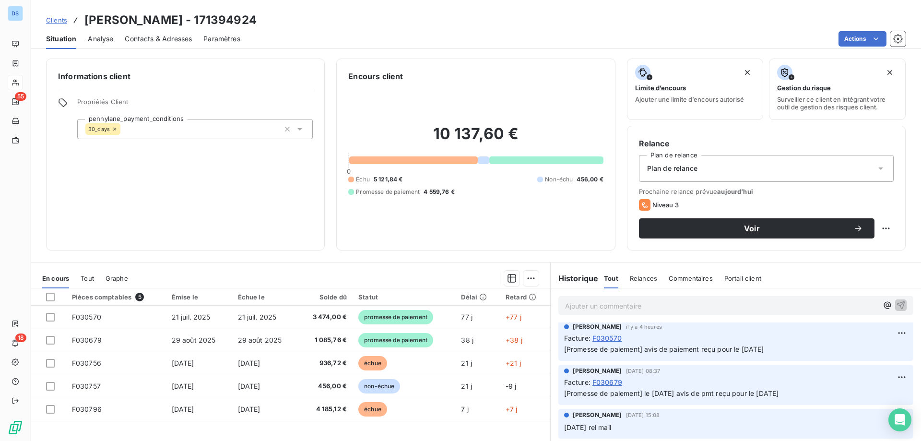
click at [621, 306] on p "Ajouter un commentaire ﻿" at bounding box center [721, 306] width 313 height 12
click at [896, 305] on icon "button" at bounding box center [901, 305] width 10 height 10
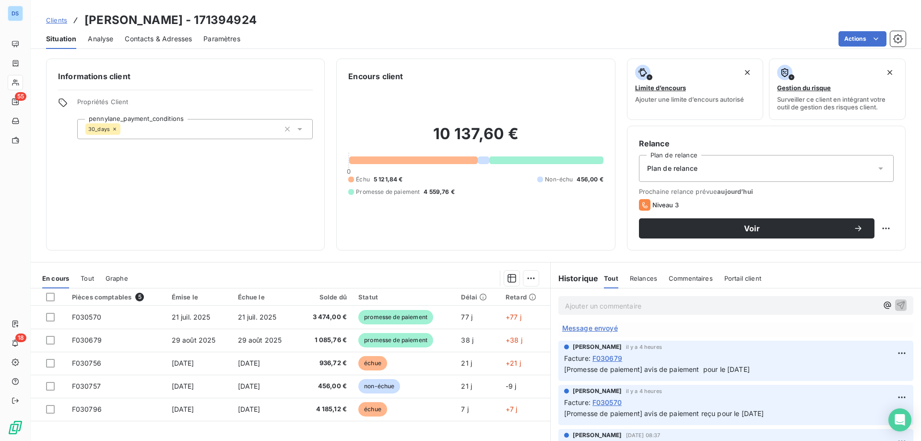
scroll to position [112, 0]
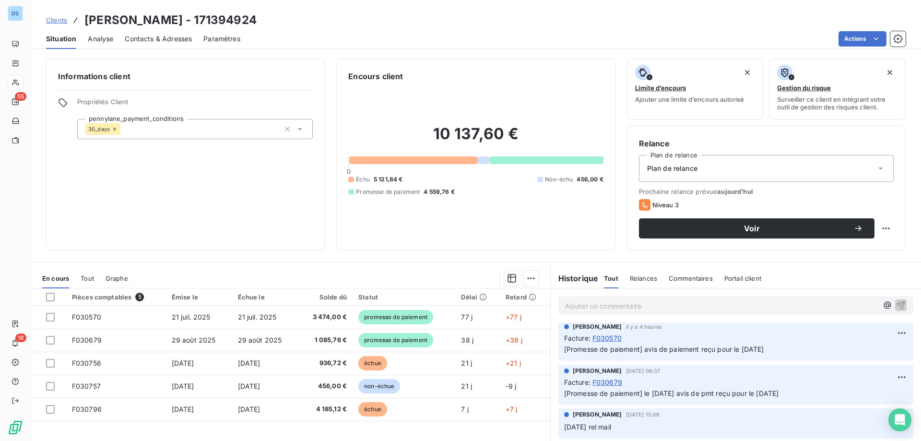
click at [59, 22] on span "Clients" at bounding box center [56, 20] width 21 height 8
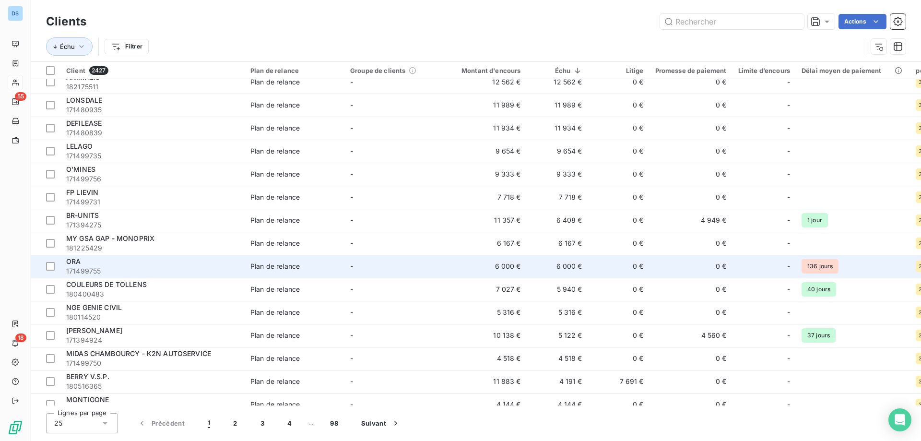
scroll to position [96, 0]
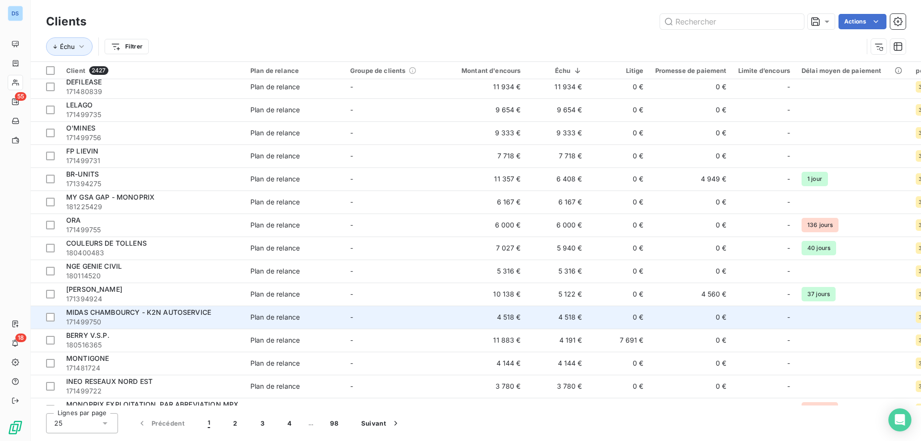
click at [135, 313] on span "MIDAS CHAMBOURCY - K2N AUTOSERVICE" at bounding box center [138, 312] width 145 height 8
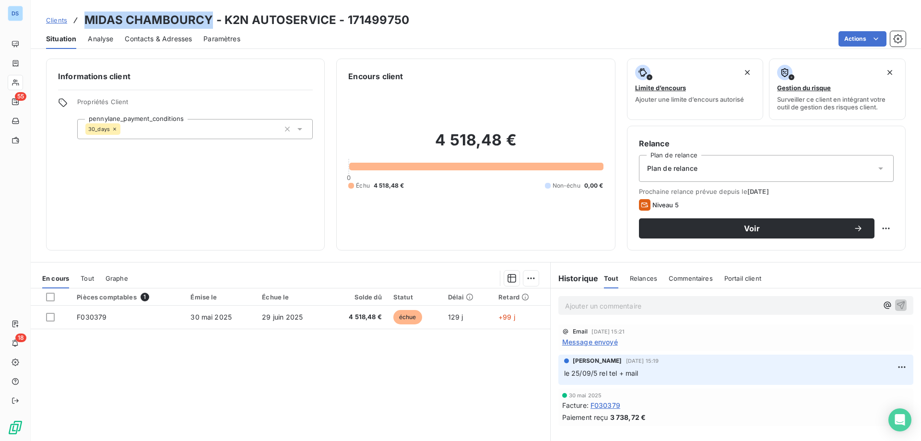
drag, startPoint x: 83, startPoint y: 19, endPoint x: 212, endPoint y: 12, distance: 129.7
click at [212, 12] on div "Clients MIDAS CHAMBOURCY - K2N AUTOSERVICE - 171499750" at bounding box center [227, 20] width 363 height 17
copy h3 "MIDAS CHAMBOURCY"
click at [160, 37] on span "Contacts & Adresses" at bounding box center [158, 39] width 67 height 10
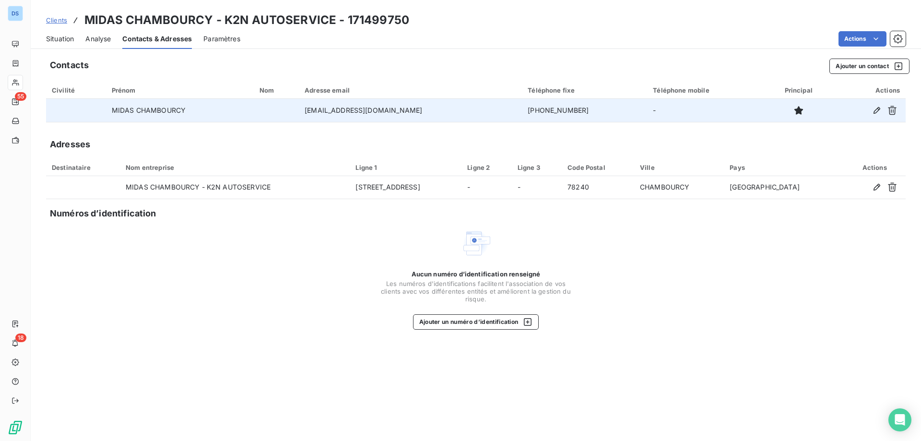
click at [165, 118] on td "MIDAS CHAMBOURCY" at bounding box center [180, 110] width 148 height 23
click at [170, 112] on td "MIDAS CHAMBOURCY" at bounding box center [180, 110] width 148 height 23
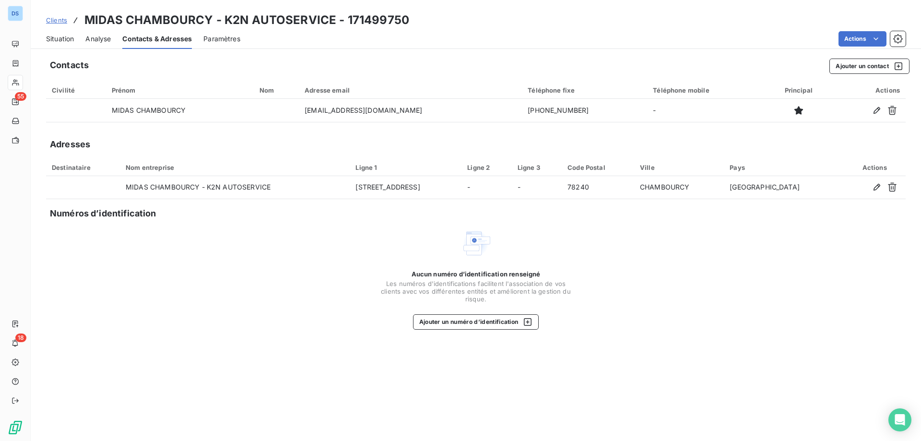
click at [53, 40] on span "Situation" at bounding box center [60, 39] width 28 height 10
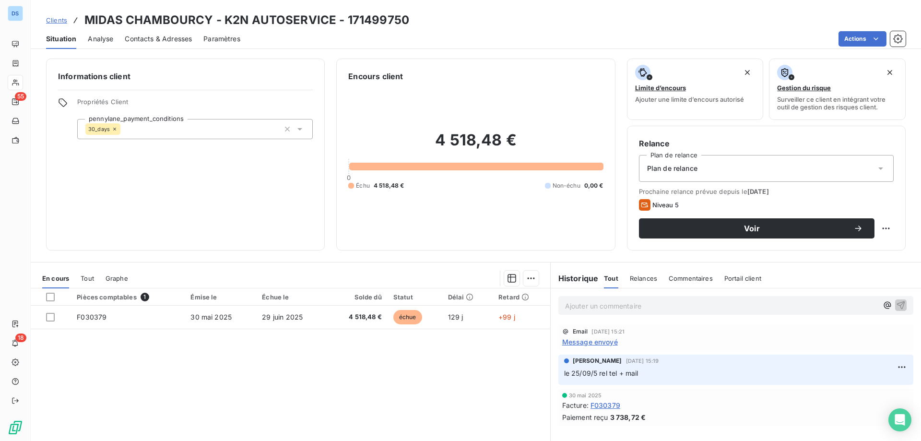
click at [588, 343] on span "Message envoyé" at bounding box center [590, 342] width 56 height 10
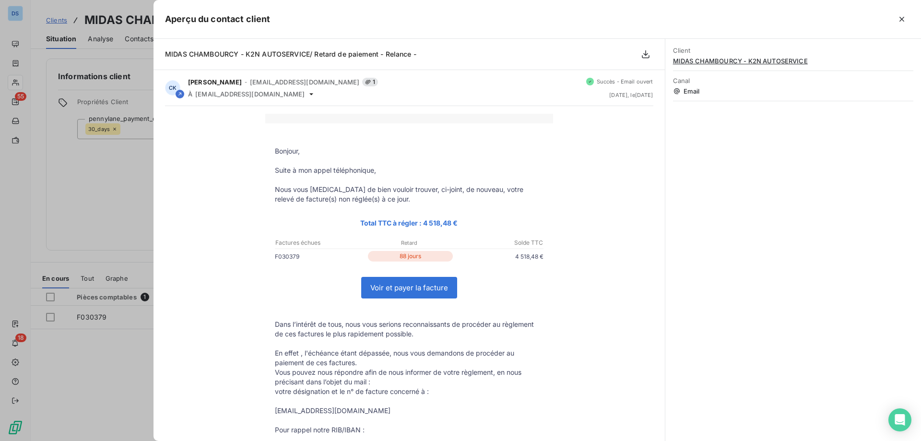
click at [420, 293] on link "Voir et payer la facture" at bounding box center [409, 287] width 95 height 21
click at [137, 160] on div at bounding box center [460, 220] width 921 height 441
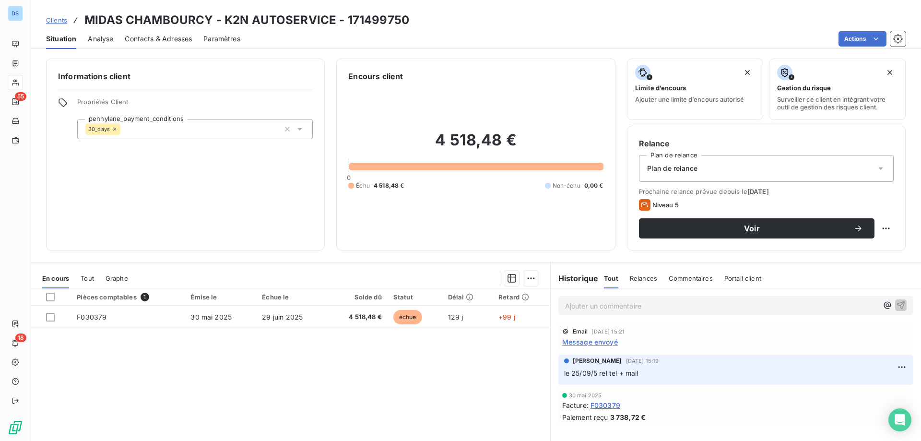
click at [601, 299] on div "Ajouter un commentaire ﻿" at bounding box center [721, 305] width 313 height 13
click at [604, 305] on p "Ajouter un commentaire ﻿" at bounding box center [721, 306] width 313 height 12
click at [897, 303] on icon "button" at bounding box center [901, 305] width 8 height 8
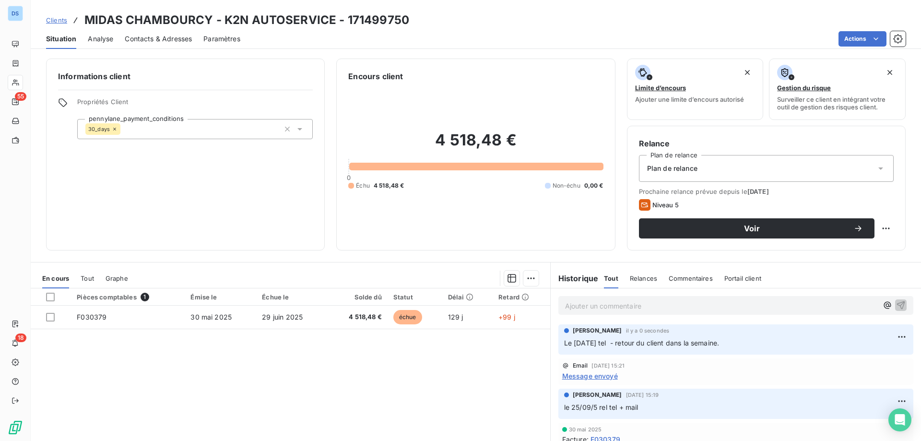
click at [49, 24] on link "Clients" at bounding box center [56, 20] width 21 height 10
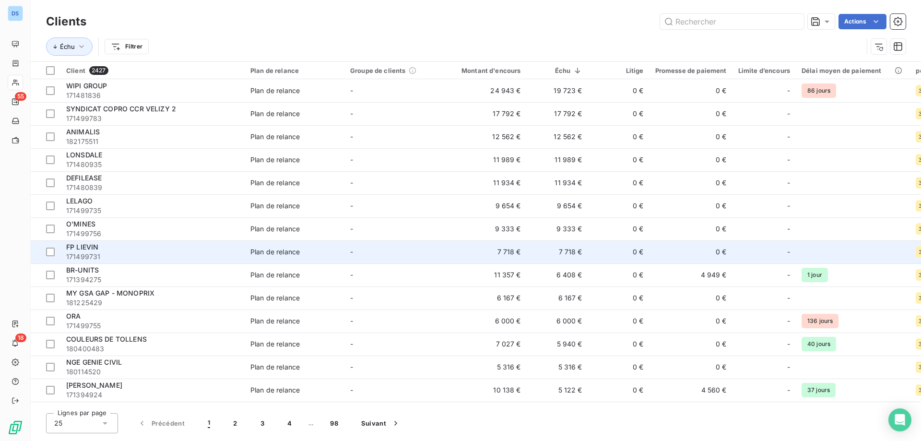
click at [209, 251] on div "FP LIEVIN" at bounding box center [152, 247] width 173 height 10
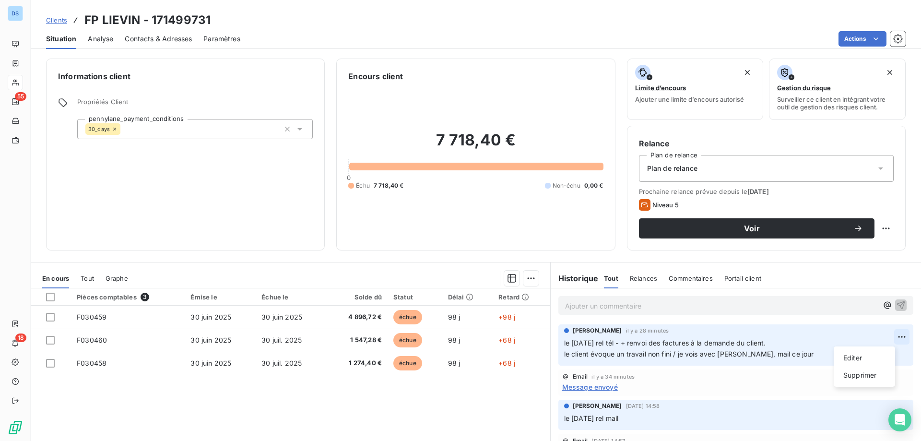
click at [887, 336] on html "DS 55 18 Clients FP LIEVIN - 171499731 Situation Analyse Contacts & Adresses Pa…" at bounding box center [460, 220] width 921 height 441
click at [861, 353] on div "Editer" at bounding box center [864, 357] width 54 height 15
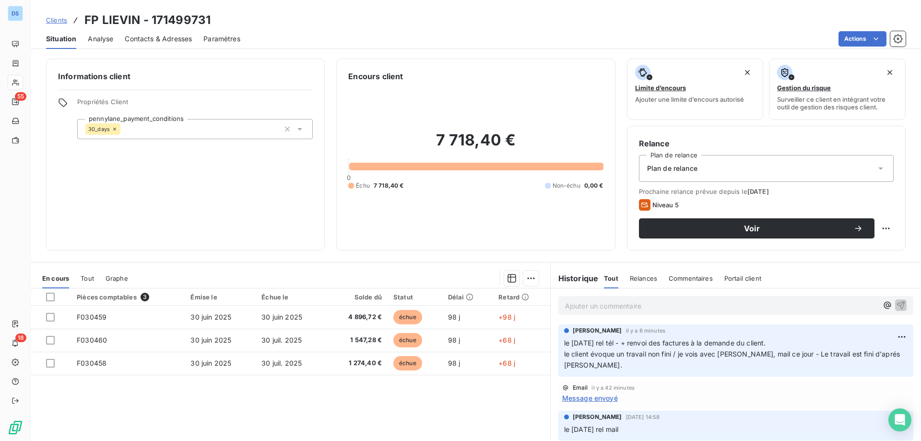
click at [50, 18] on span "Clients" at bounding box center [56, 20] width 21 height 8
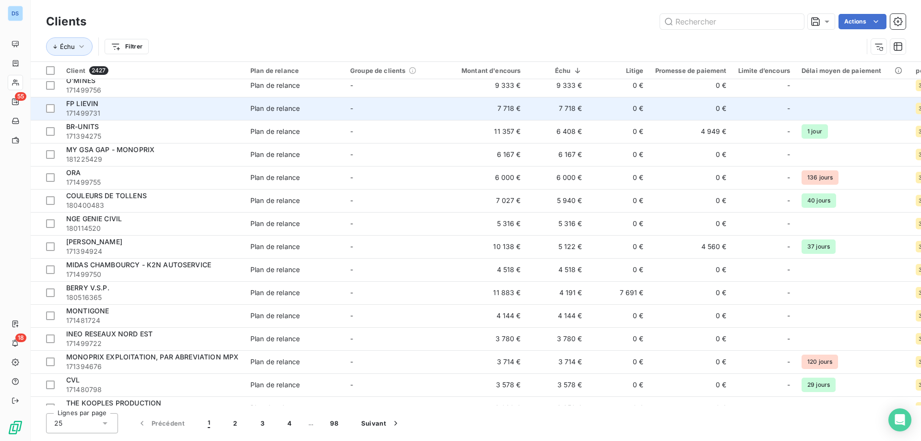
scroll to position [144, 0]
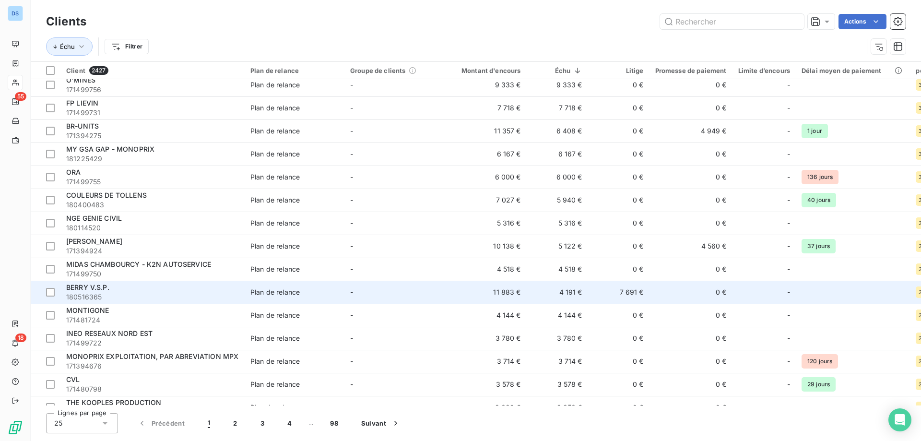
drag, startPoint x: 78, startPoint y: 286, endPoint x: 84, endPoint y: 283, distance: 7.1
click at [84, 283] on div "BERRY V.S.P." at bounding box center [152, 288] width 173 height 10
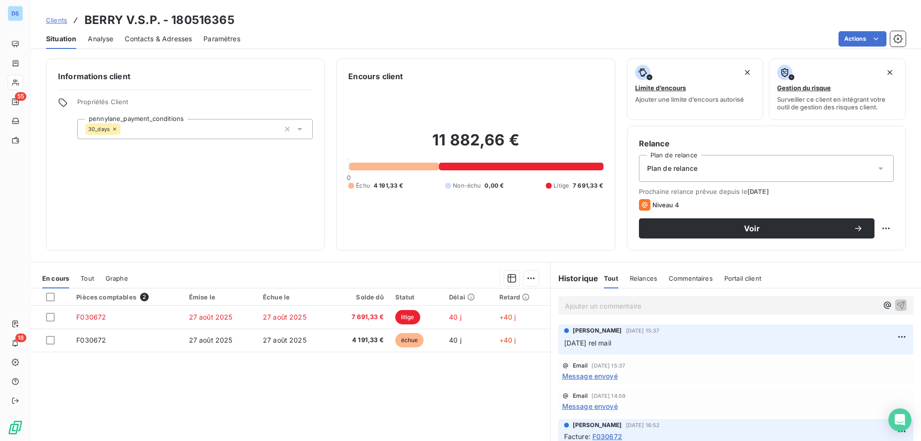
scroll to position [0, 0]
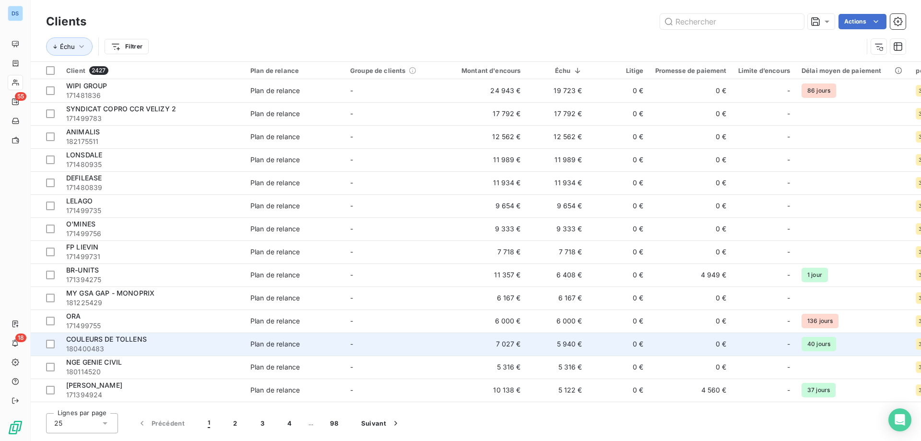
click at [94, 337] on span "COULEURS DE TOLLENS" at bounding box center [106, 339] width 81 height 8
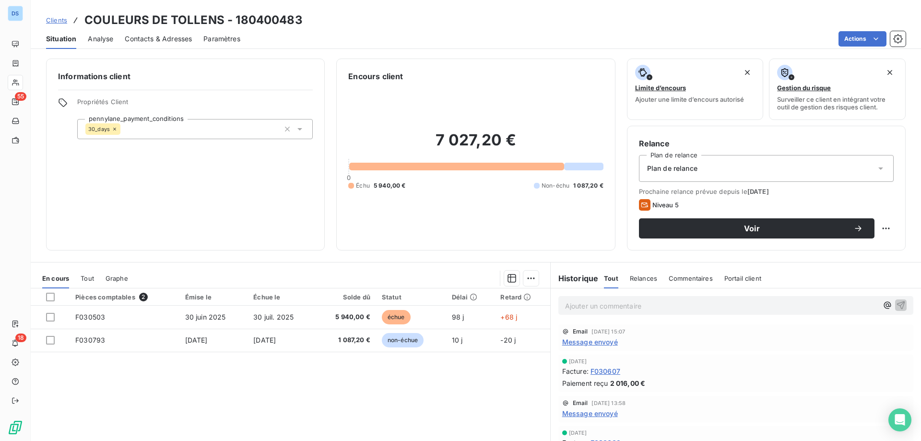
click at [142, 39] on span "Contacts & Adresses" at bounding box center [158, 39] width 67 height 10
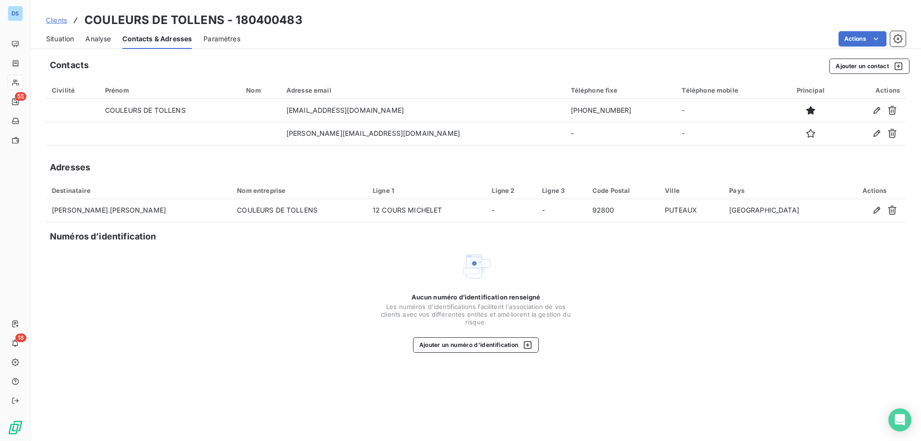
click at [62, 35] on span "Situation" at bounding box center [60, 39] width 28 height 10
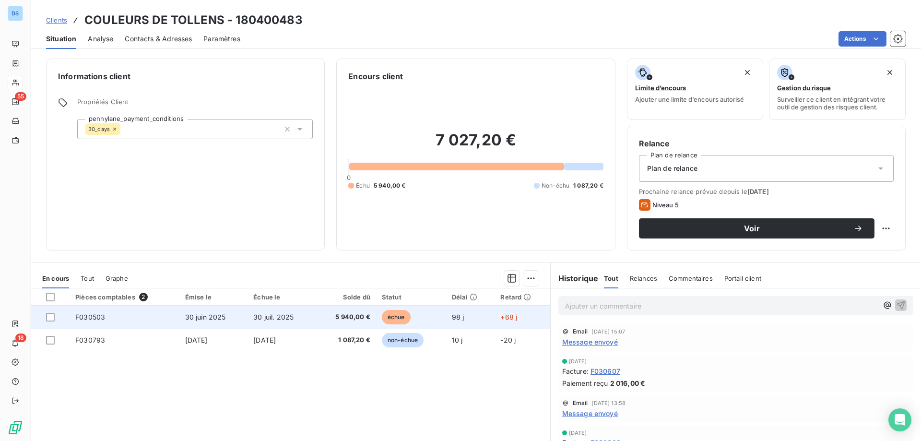
click at [261, 319] on span "30 juil. 2025" at bounding box center [273, 317] width 40 height 8
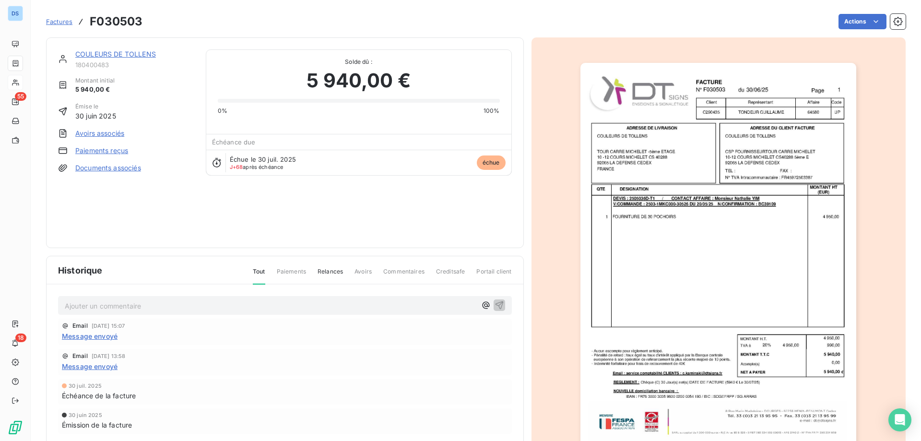
click at [645, 275] on img "button" at bounding box center [718, 258] width 276 height 390
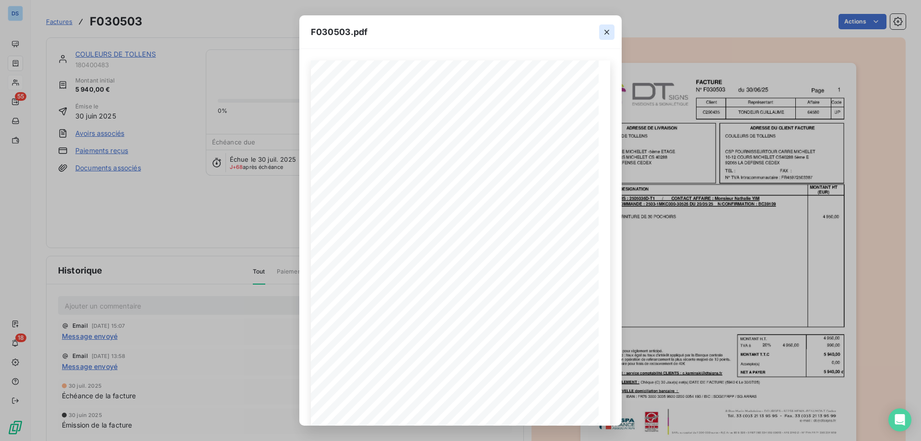
click at [606, 30] on icon "button" at bounding box center [607, 32] width 10 height 10
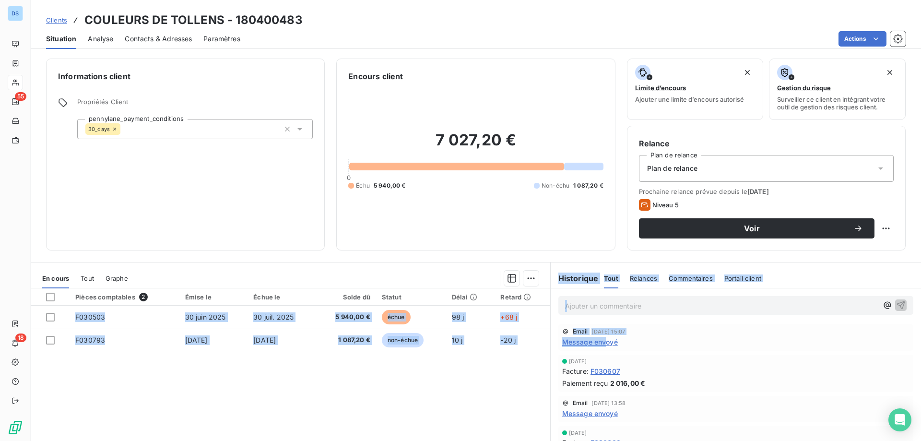
drag, startPoint x: 602, startPoint y: 342, endPoint x: 509, endPoint y: 367, distance: 95.5
click at [509, 367] on div "En cours Tout Graphe Pièces comptables 2 Émise le Échue le Solde dû Statut Déla…" at bounding box center [476, 382] width 890 height 240
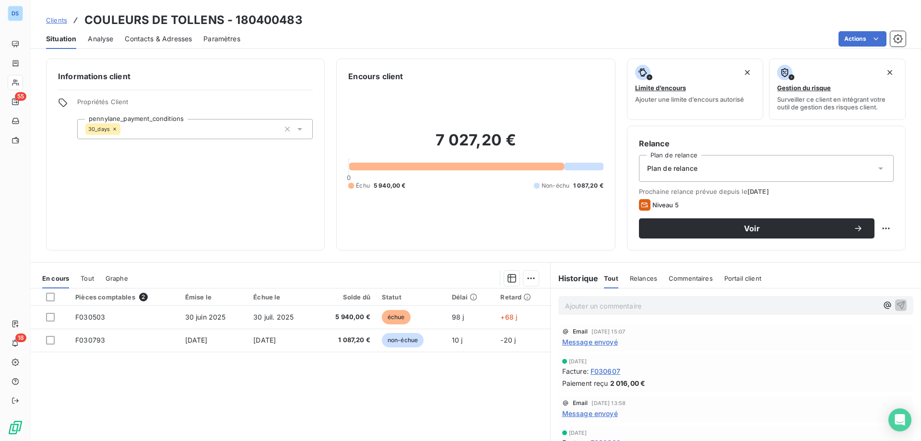
click at [510, 368] on div "Pièces comptables 2 Émise le Échue le Solde dû Statut Délai Retard F030503 [DAT…" at bounding box center [290, 380] width 519 height 185
click at [603, 341] on span "Message envoyé" at bounding box center [590, 342] width 56 height 10
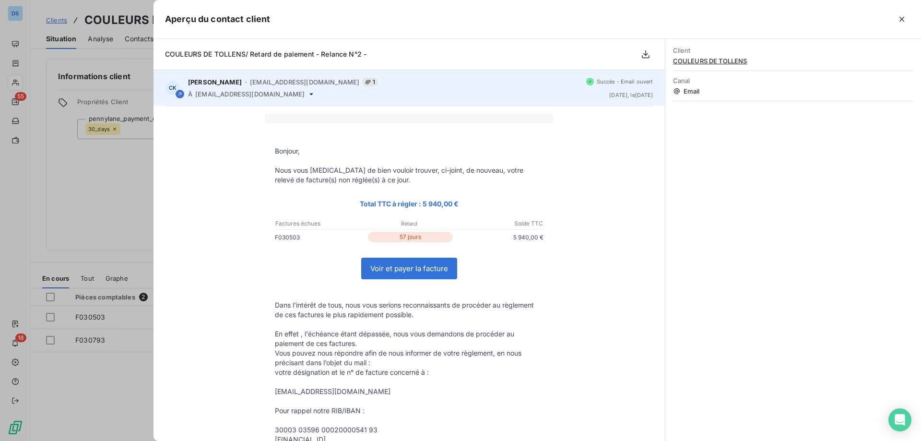
click at [304, 98] on div "CK [PERSON_NAME] - [EMAIL_ADDRESS][DOMAIN_NAME] 1 À [EMAIL_ADDRESS][DOMAIN_NAME…" at bounding box center [408, 87] width 511 height 35
click at [307, 95] on icon at bounding box center [311, 94] width 8 height 8
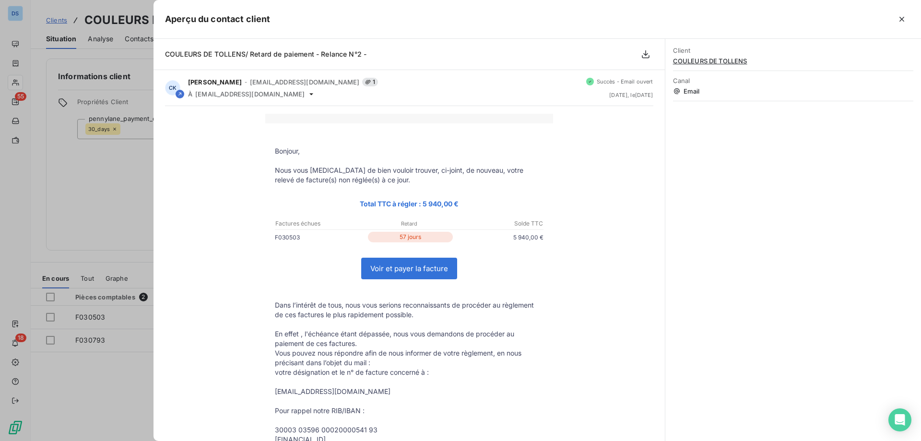
click at [319, 127] on td "Bonjour, Nous vous [MEDICAL_DATA] de bien vouloir trouver, ci-joint, de nouveau…" at bounding box center [409, 381] width 288 height 517
click at [140, 182] on div at bounding box center [460, 220] width 921 height 441
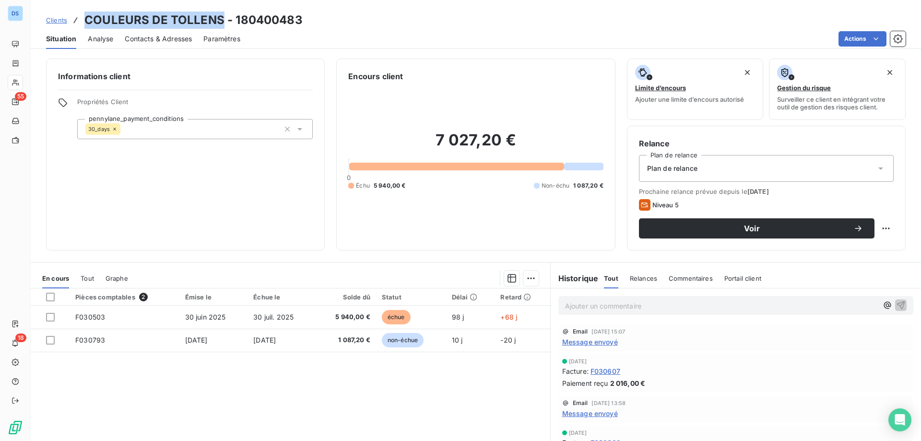
drag, startPoint x: 218, startPoint y: 20, endPoint x: 84, endPoint y: 27, distance: 134.0
click at [84, 27] on h3 "COULEURS DE TOLLENS - 180400483" at bounding box center [193, 20] width 218 height 17
copy h3 "COULEURS DE TOLLENS"
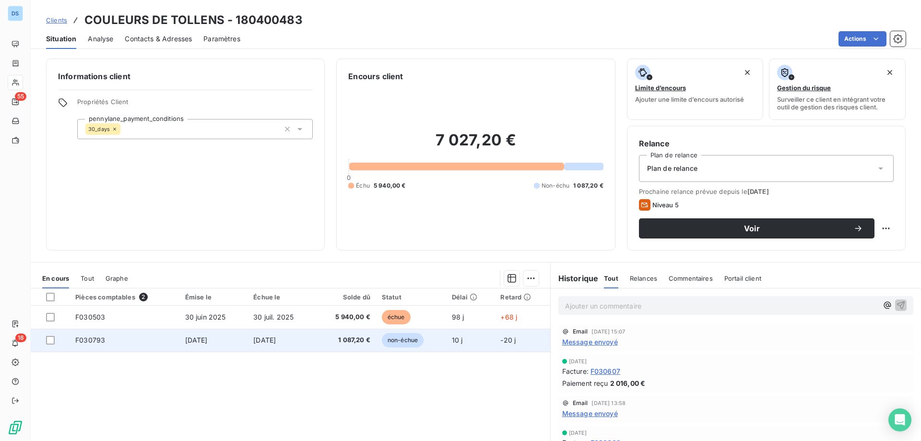
click at [276, 338] on span "[DATE]" at bounding box center [264, 340] width 23 height 8
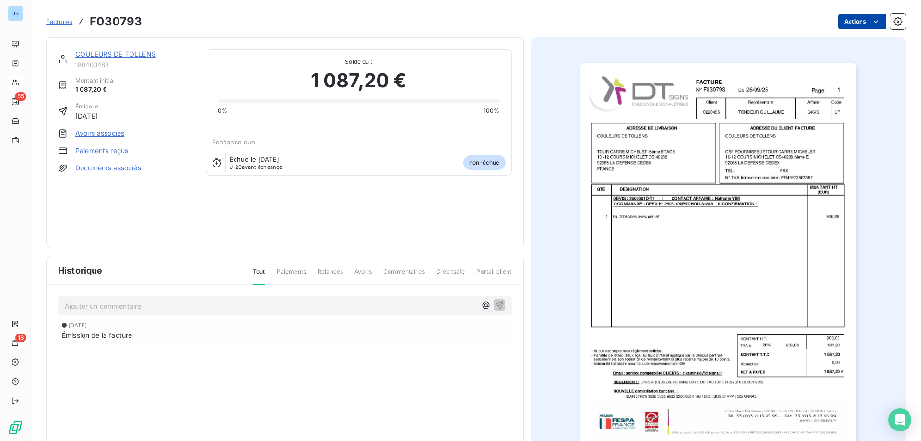
click at [840, 22] on html "DS 55 18 Factures F030793 Actions COULEURS DE TOLLENS 180400483 Montant initial…" at bounding box center [460, 220] width 921 height 441
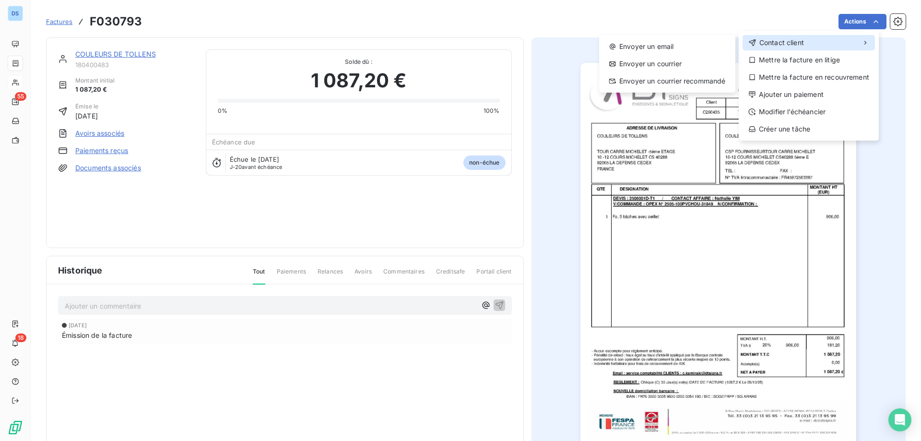
click at [783, 39] on span "Contact client" at bounding box center [781, 43] width 45 height 10
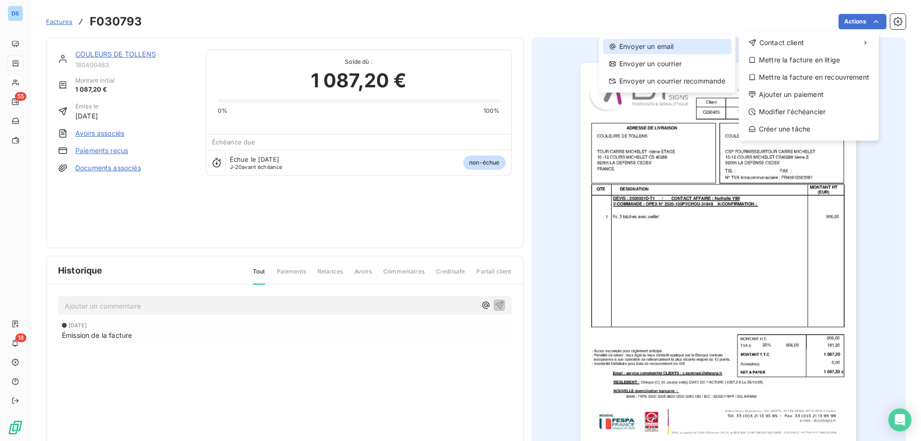
click at [711, 47] on div "Envoyer un email" at bounding box center [667, 46] width 129 height 15
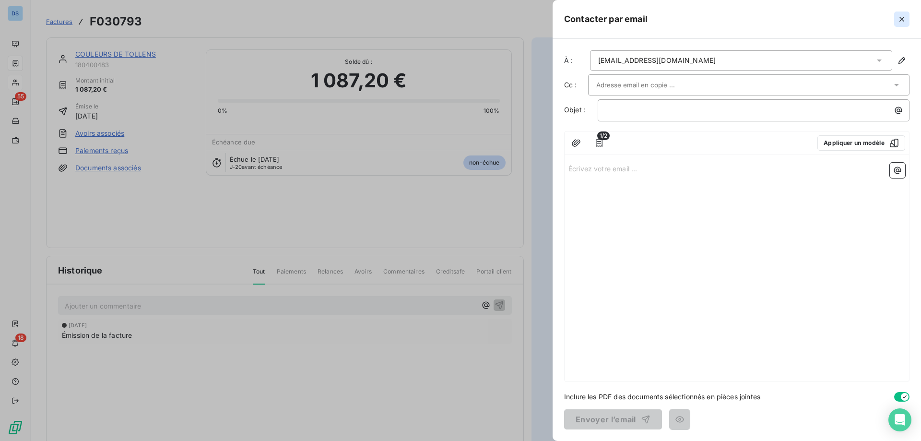
click at [899, 16] on icon "button" at bounding box center [902, 19] width 10 height 10
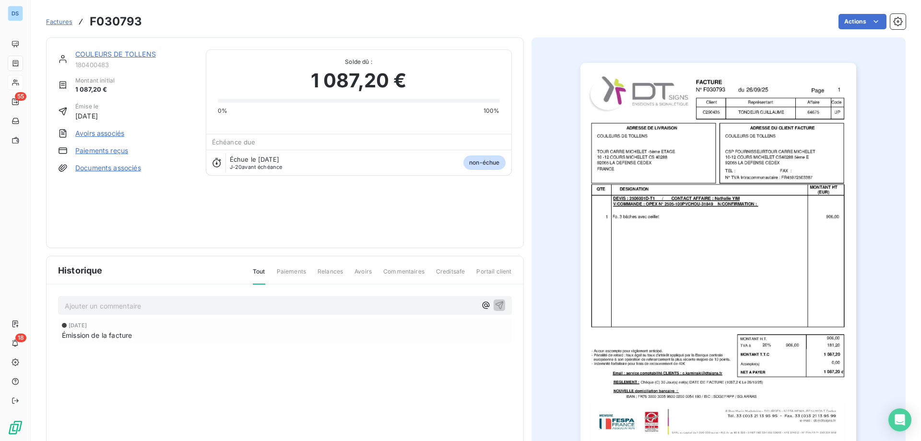
click at [64, 24] on span "Factures" at bounding box center [59, 22] width 26 height 8
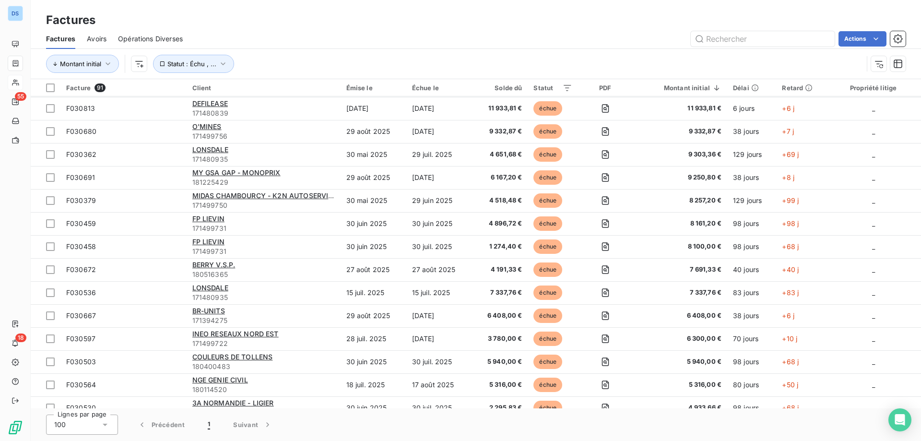
scroll to position [96, 0]
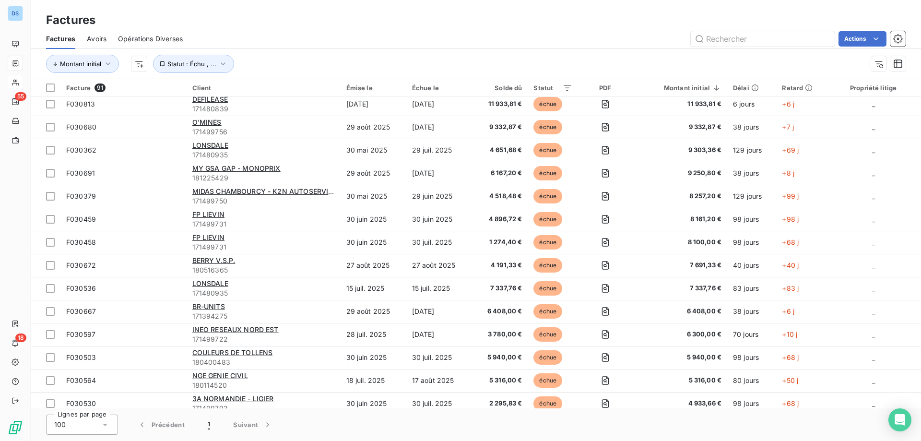
click at [83, 428] on div "100" at bounding box center [82, 424] width 72 height 20
click at [89, 367] on li "25" at bounding box center [82, 369] width 72 height 17
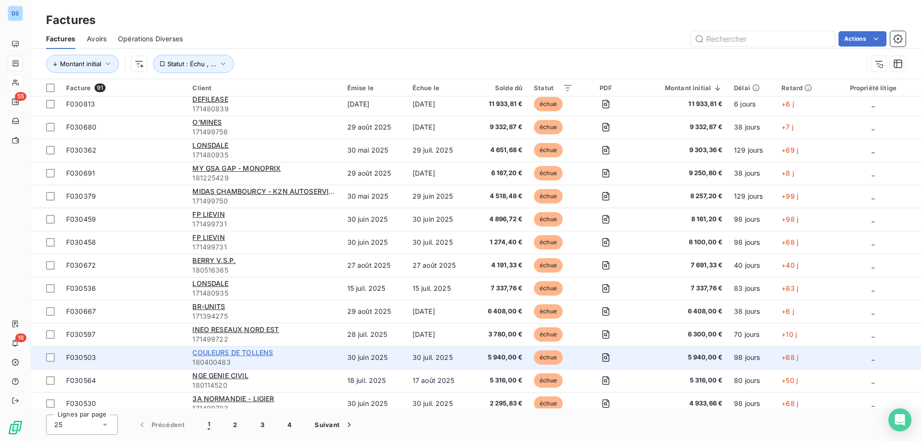
click at [211, 353] on span "COULEURS DE TOLLENS" at bounding box center [232, 352] width 81 height 8
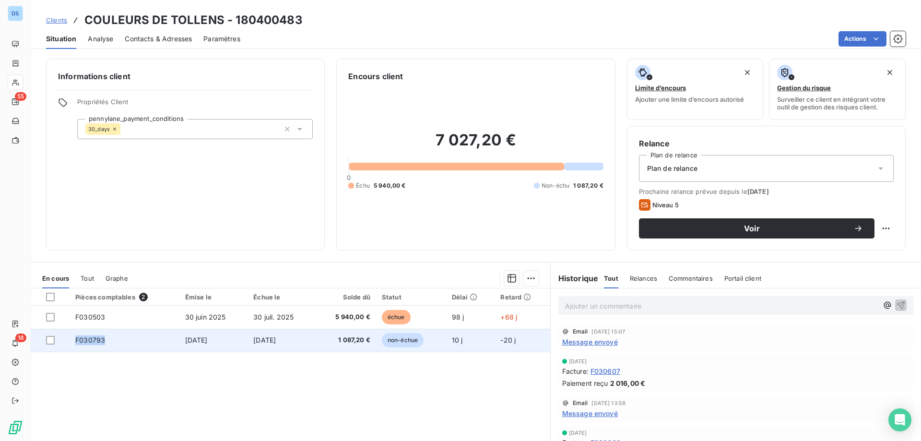
drag, startPoint x: 108, startPoint y: 342, endPoint x: 74, endPoint y: 341, distance: 33.6
click at [74, 341] on td "F030793" at bounding box center [125, 340] width 110 height 23
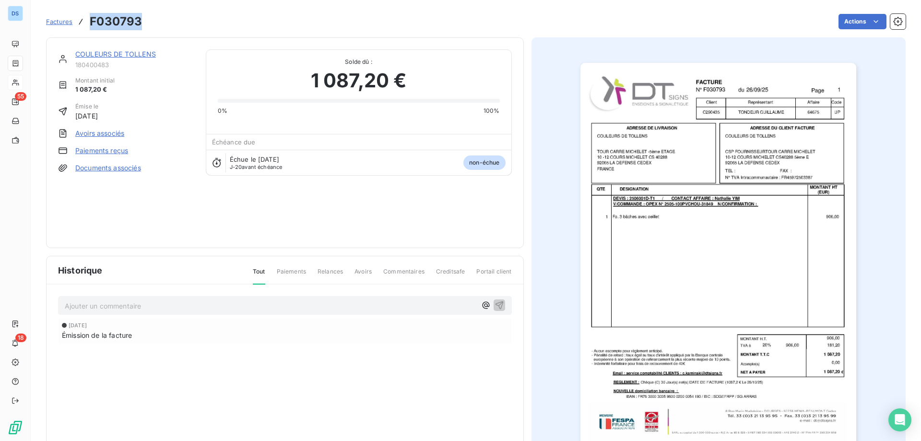
drag, startPoint x: 141, startPoint y: 17, endPoint x: 90, endPoint y: 26, distance: 51.6
click at [90, 26] on div "Factures F030793 Actions" at bounding box center [476, 22] width 860 height 20
copy h3 "F030793"
click at [59, 23] on span "Factures" at bounding box center [59, 22] width 26 height 8
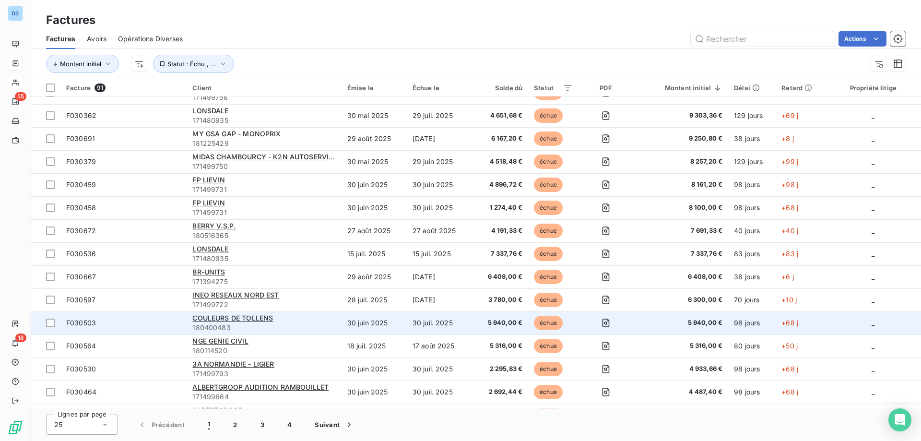
scroll to position [144, 0]
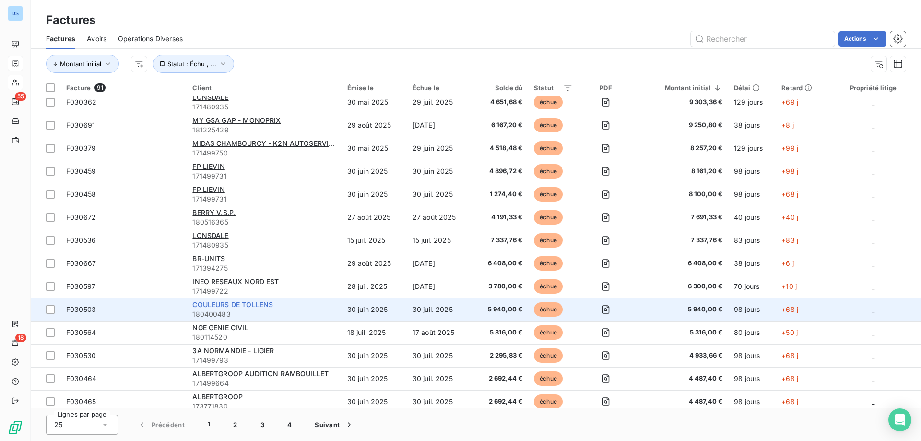
click at [225, 307] on span "COULEURS DE TOLLENS" at bounding box center [232, 304] width 81 height 8
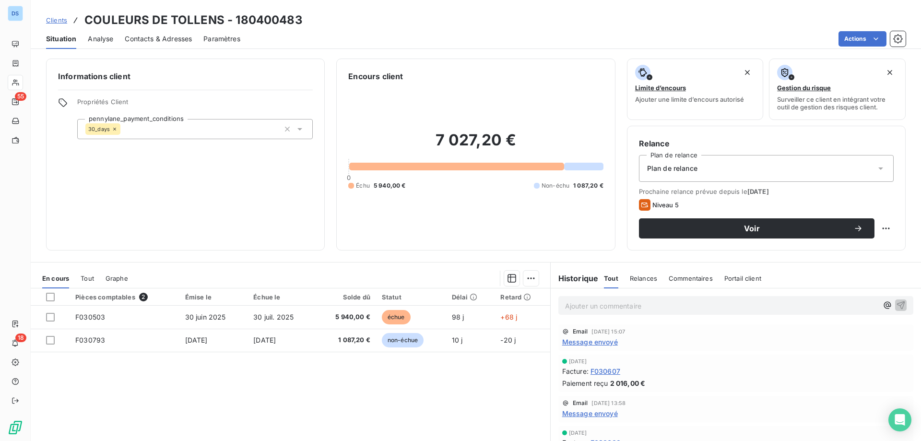
click at [609, 305] on p "Ajouter un commentaire ﻿" at bounding box center [721, 306] width 313 height 12
click at [897, 302] on icon "button" at bounding box center [901, 305] width 8 height 8
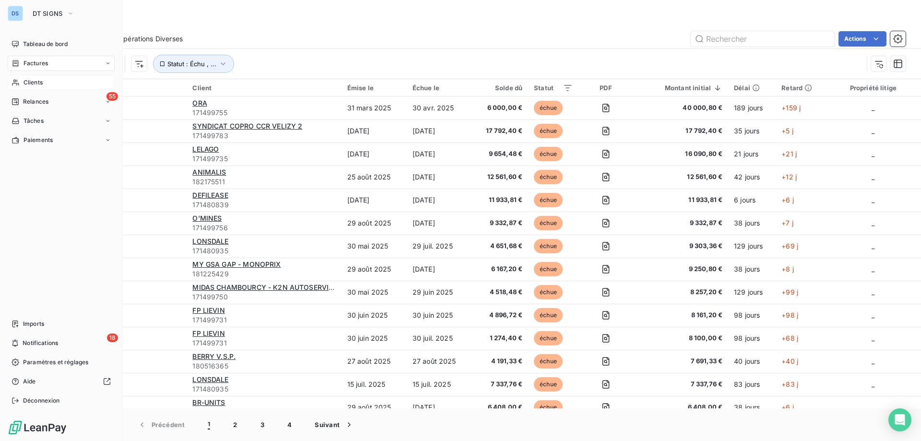
click at [36, 84] on span "Clients" at bounding box center [33, 82] width 19 height 9
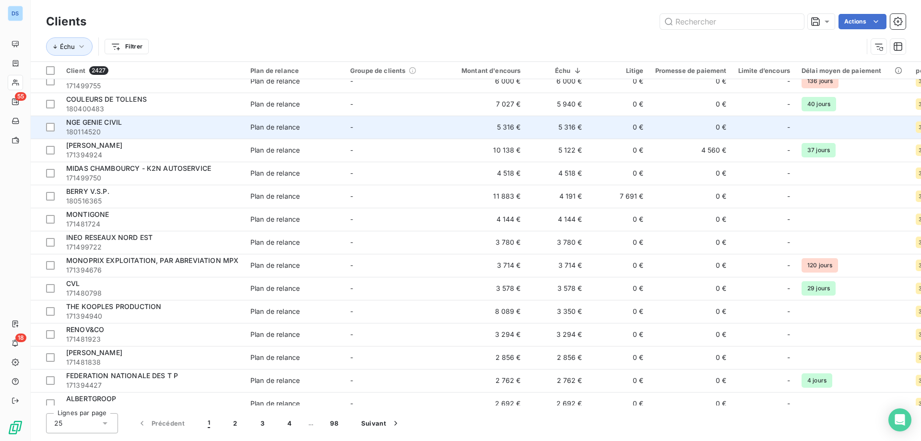
scroll to position [192, 0]
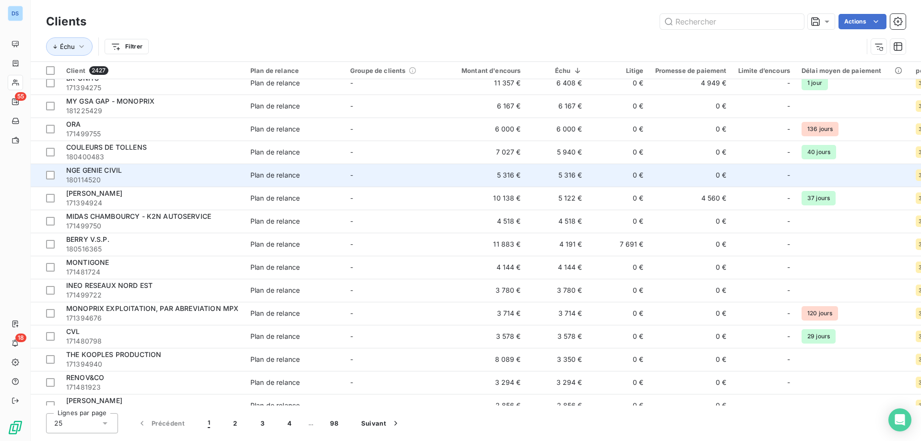
click at [138, 170] on div "NGE GENIE CIVIL" at bounding box center [152, 170] width 173 height 10
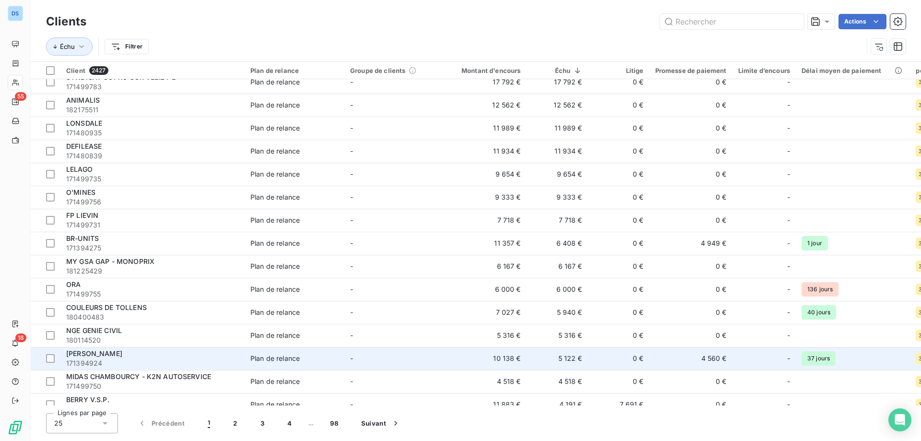
scroll to position [48, 0]
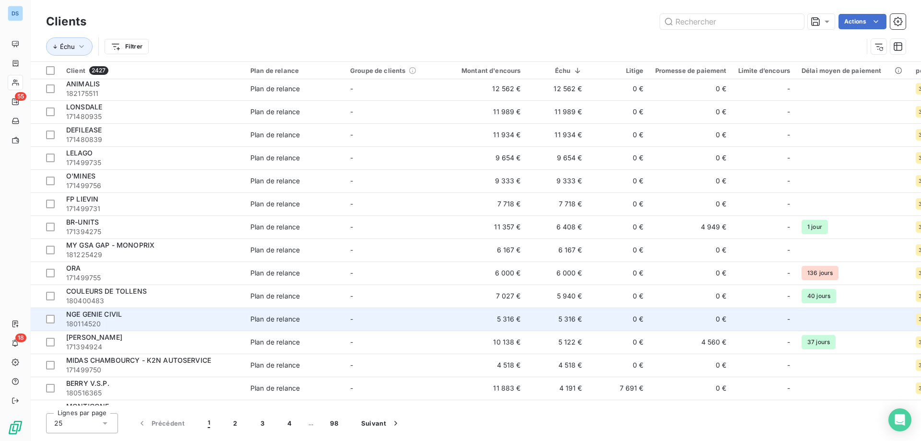
click at [175, 319] on span "180114520" at bounding box center [152, 324] width 173 height 10
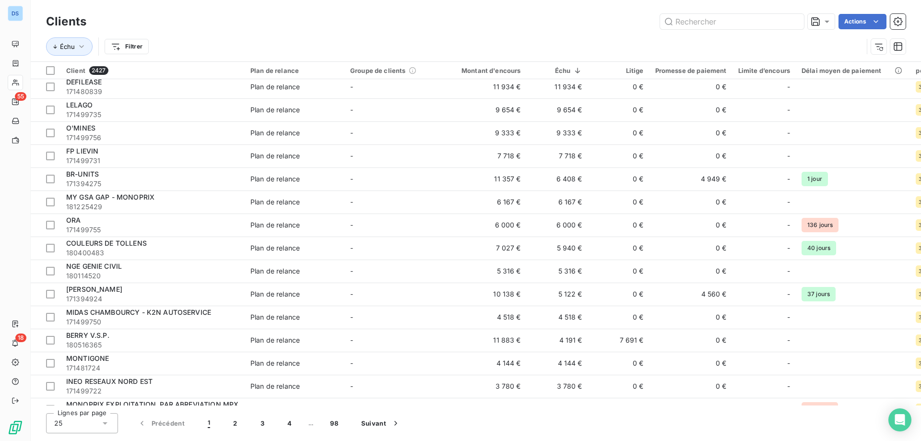
scroll to position [144, 0]
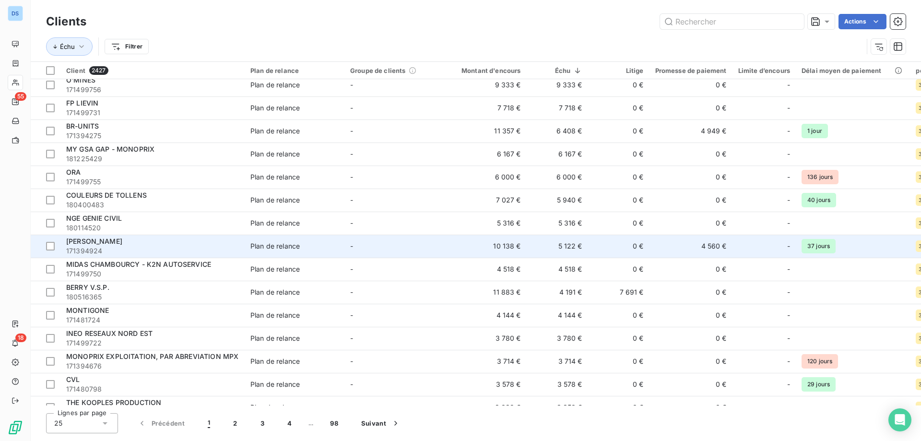
click at [184, 244] on div "[PERSON_NAME]" at bounding box center [152, 241] width 173 height 10
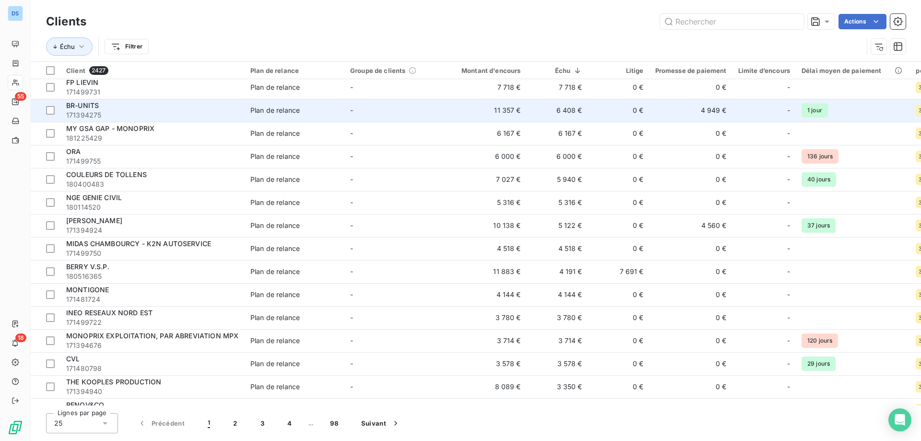
scroll to position [192, 0]
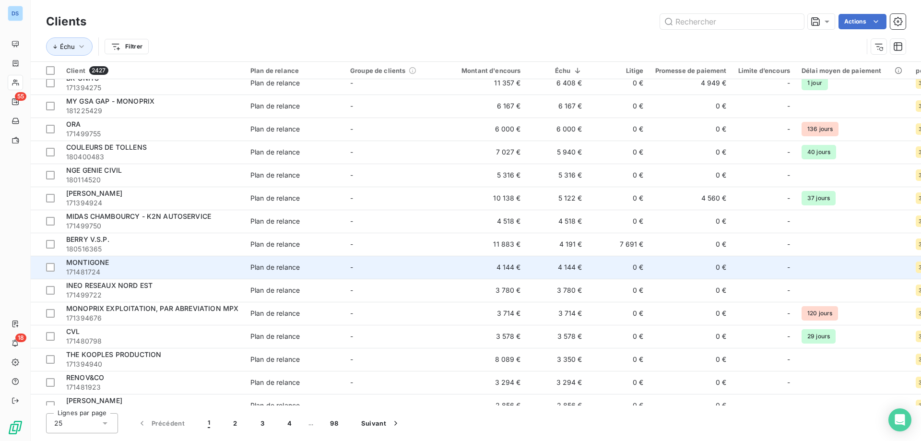
click at [111, 263] on div "MONTIGONE" at bounding box center [152, 263] width 173 height 10
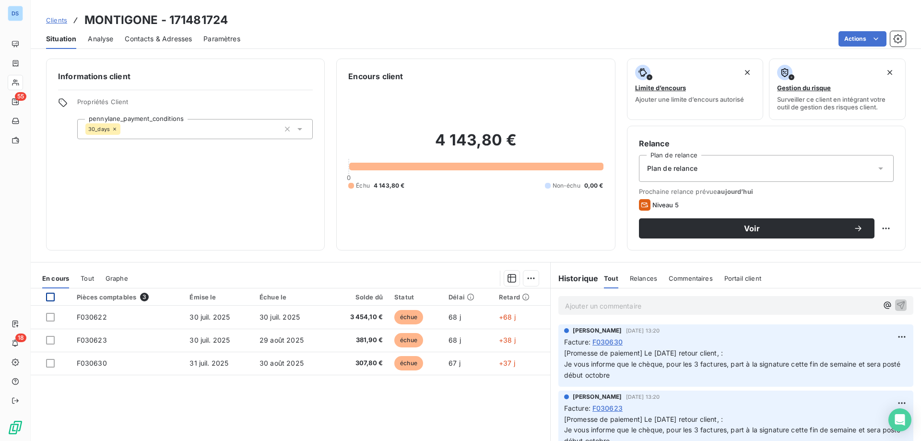
click at [48, 299] on div at bounding box center [50, 297] width 9 height 9
click at [527, 281] on html "DS 55 18 Clients MONTIGONE - 171481724 Situation Analyse Contacts & Adresses Pa…" at bounding box center [460, 220] width 921 height 441
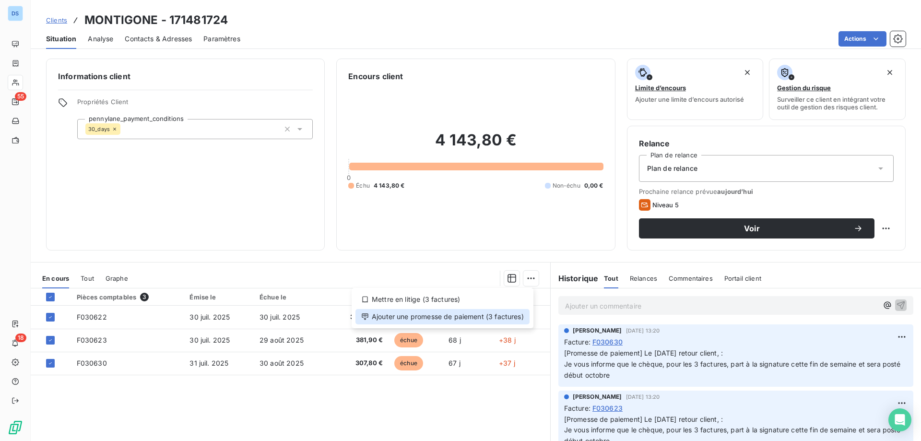
click at [495, 317] on div "Ajouter une promesse de paiement (3 factures)" at bounding box center [442, 316] width 174 height 15
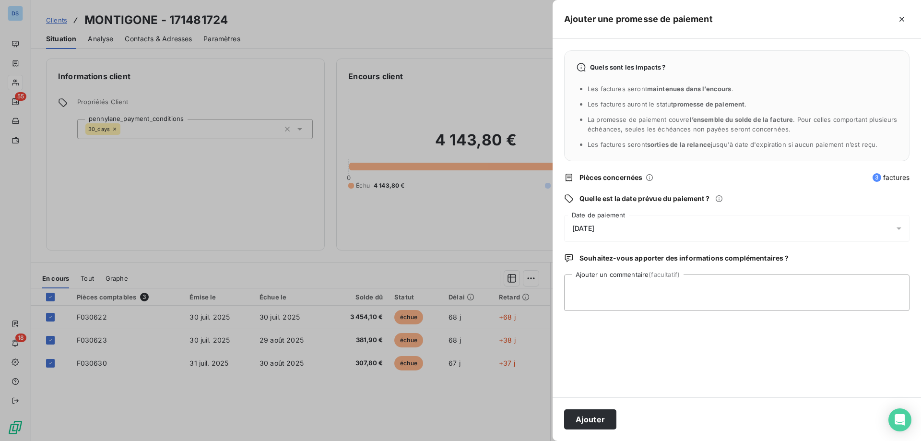
click at [594, 231] on span "[DATE]" at bounding box center [583, 228] width 22 height 8
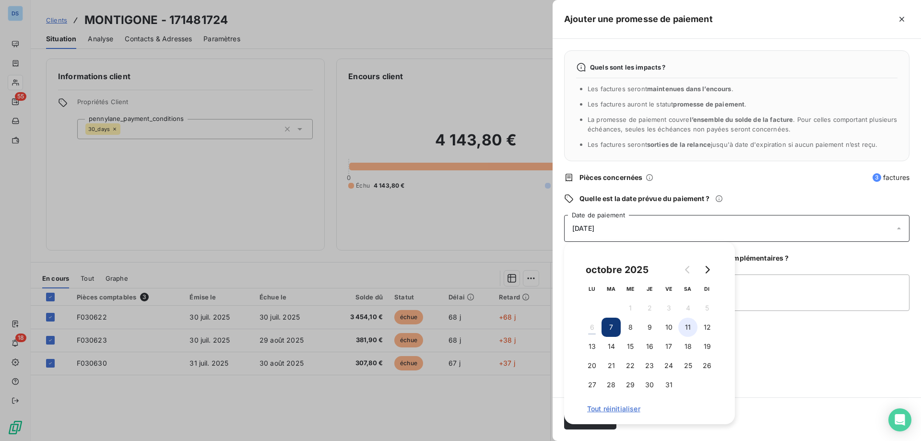
click at [685, 326] on button "11" at bounding box center [687, 327] width 19 height 19
click at [743, 289] on textarea "Ajouter un commentaire (facultatif)" at bounding box center [736, 292] width 345 height 36
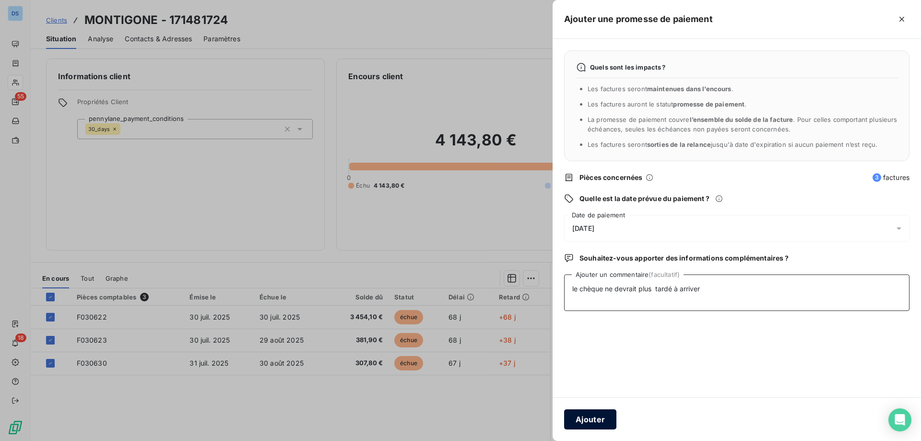
type textarea "le chèque ne devrait plus tardé à arriver"
click at [582, 417] on button "Ajouter" at bounding box center [590, 419] width 52 height 20
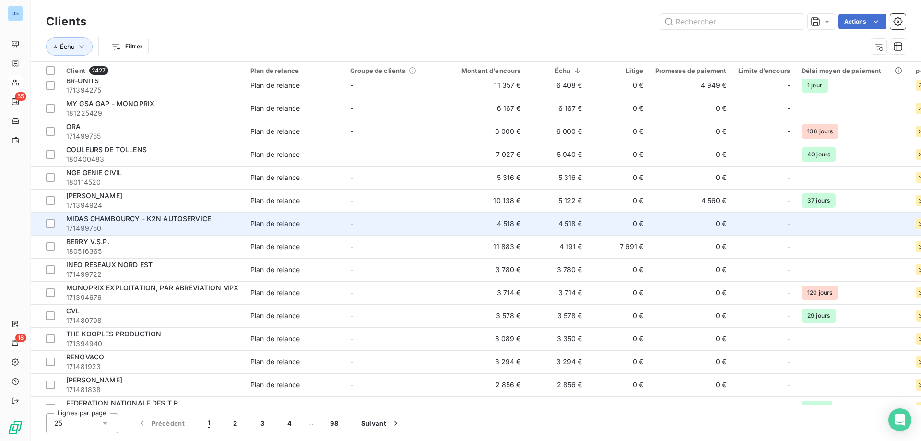
scroll to position [192, 0]
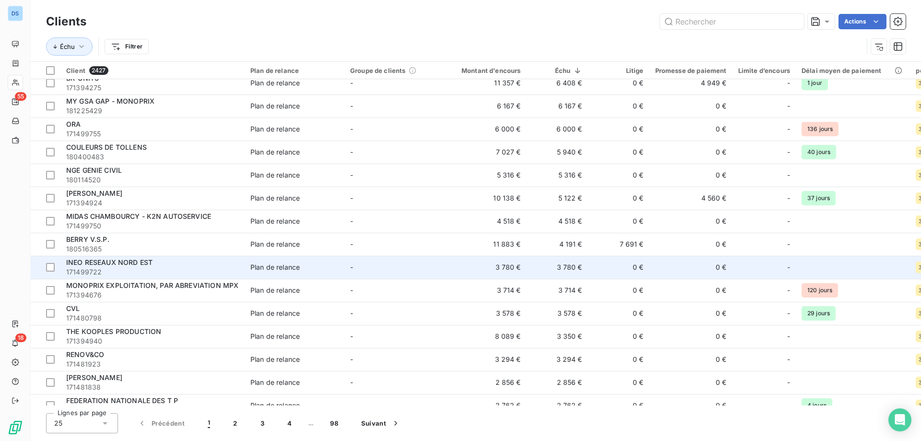
click at [145, 270] on span "171499722" at bounding box center [152, 272] width 173 height 10
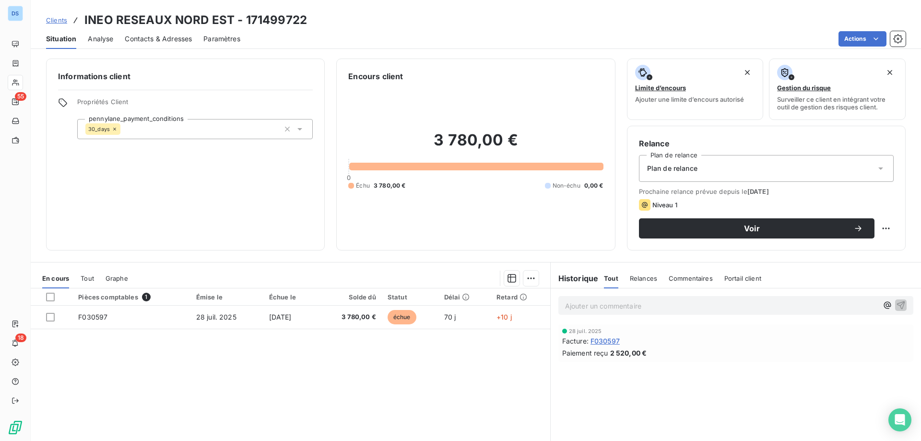
click at [694, 238] on div "Relance Plan de relance Plan de relance Prochaine relance prévue depuis le [DAT…" at bounding box center [766, 188] width 279 height 125
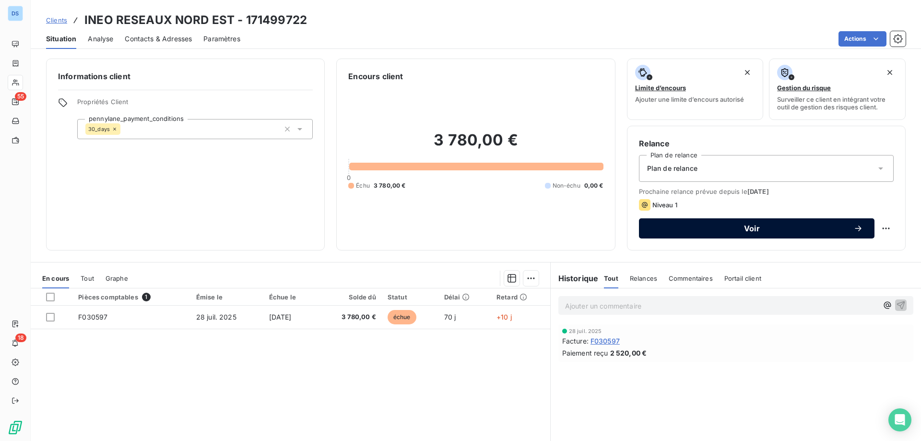
click at [701, 226] on span "Voir" at bounding box center [751, 228] width 203 height 8
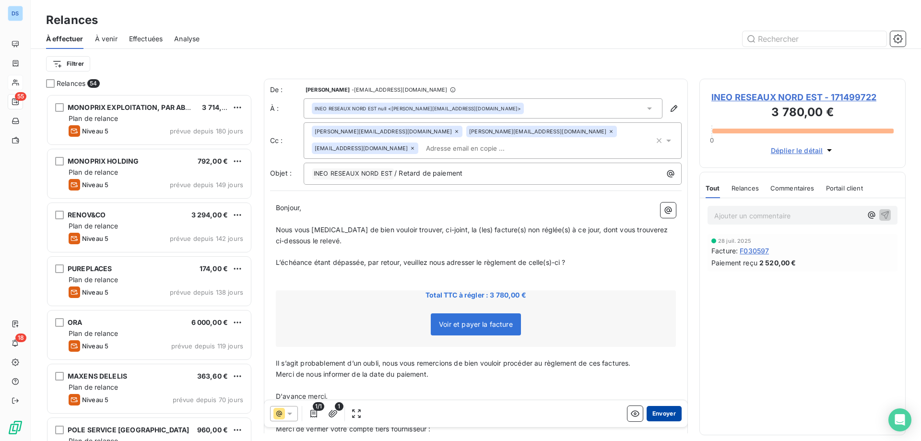
click at [660, 412] on button "Envoyer" at bounding box center [664, 413] width 35 height 15
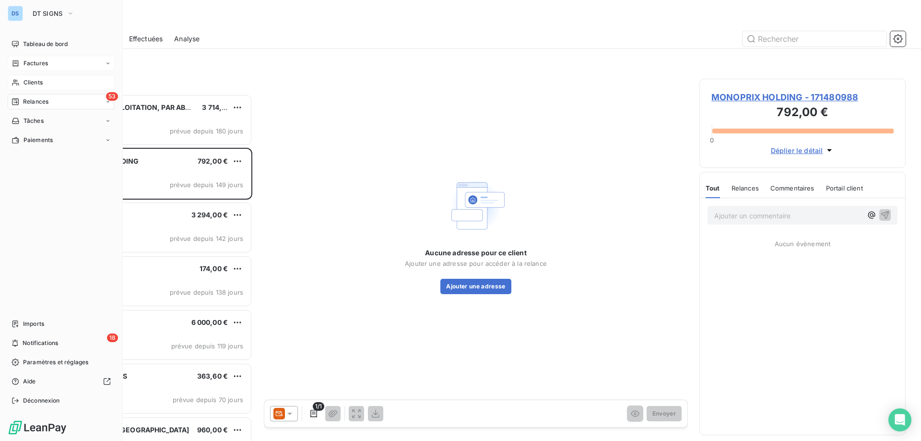
click at [45, 64] on span "Factures" at bounding box center [36, 63] width 24 height 9
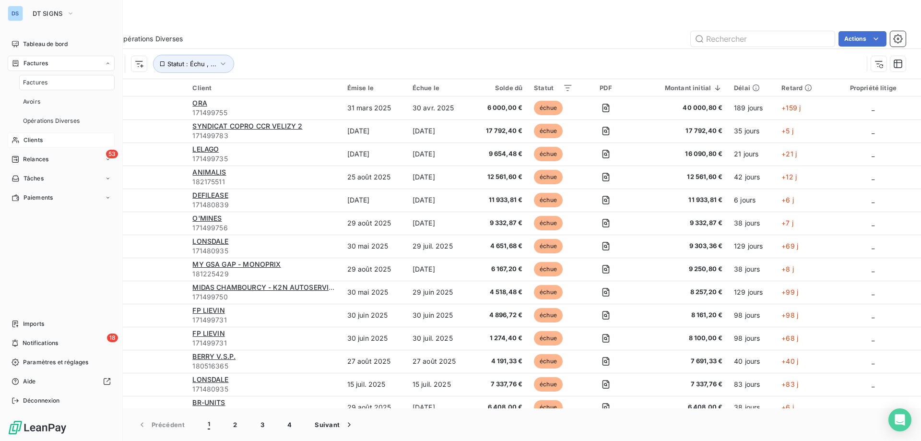
click at [32, 62] on span "Factures" at bounding box center [36, 63] width 24 height 9
click at [38, 79] on span "Clients" at bounding box center [33, 82] width 19 height 9
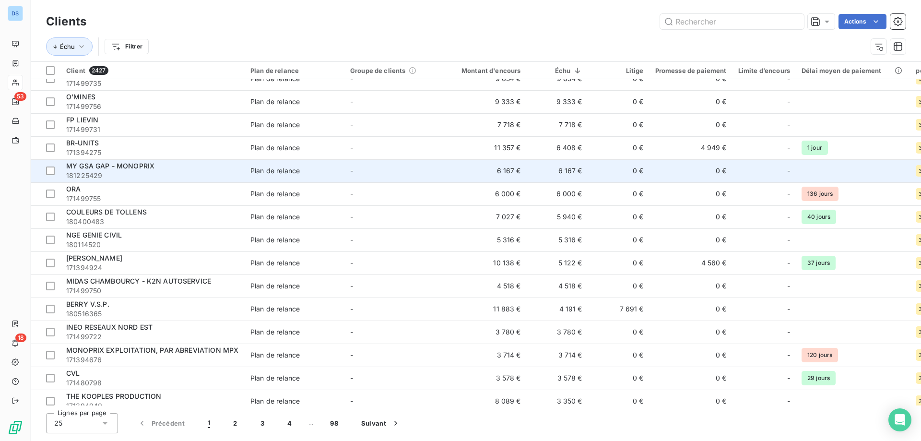
scroll to position [144, 0]
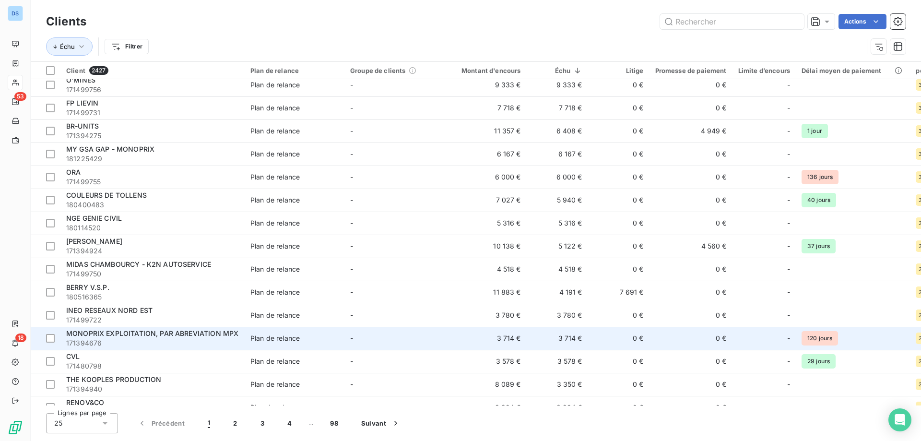
drag, startPoint x: 103, startPoint y: 334, endPoint x: 83, endPoint y: 342, distance: 20.8
click at [83, 342] on span "171394676" at bounding box center [152, 343] width 173 height 10
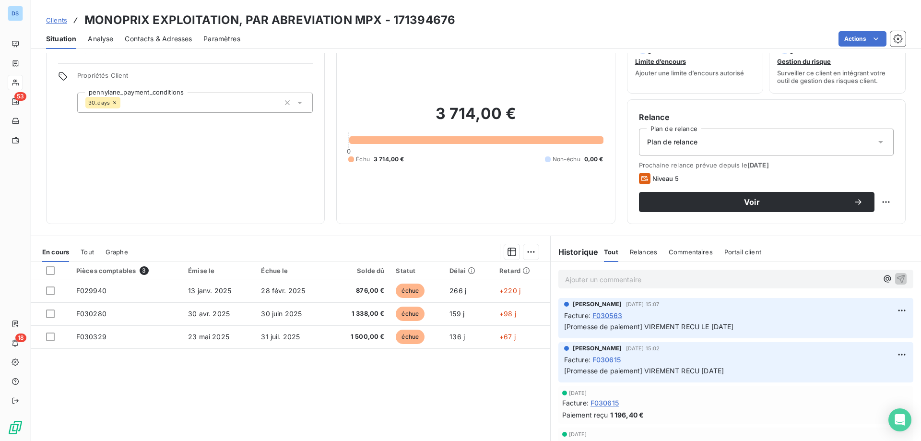
scroll to position [48, 0]
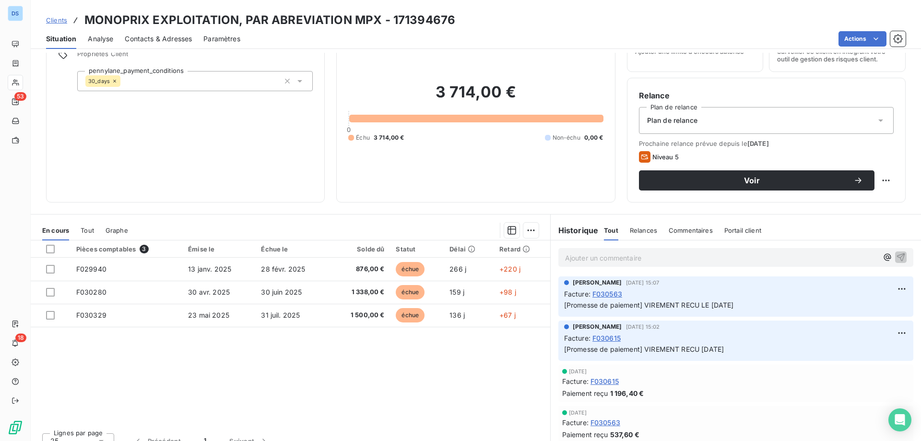
drag, startPoint x: 620, startPoint y: 293, endPoint x: 588, endPoint y: 293, distance: 31.7
click at [588, 293] on div "Facture : F030563" at bounding box center [735, 294] width 343 height 10
copy div "F030563"
drag, startPoint x: 238, startPoint y: 16, endPoint x: 81, endPoint y: 23, distance: 158.0
click at [81, 22] on div "Clients MONOPRIX EXPLOITATION, PAR ABREVIATION MPX - 171394676" at bounding box center [250, 20] width 409 height 17
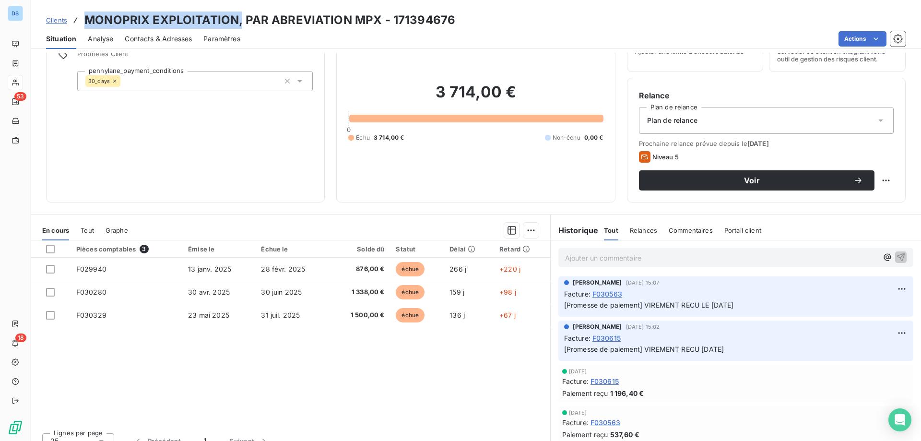
copy h3 "MONOPRIX EXPLOITATION,"
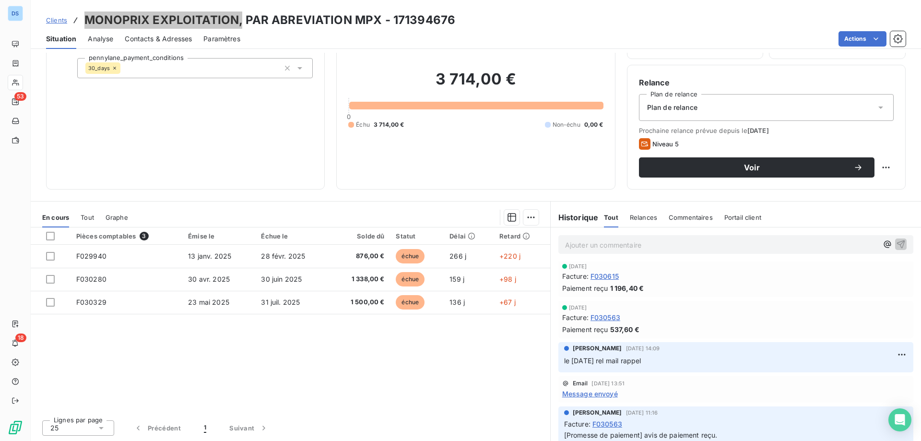
scroll to position [144, 0]
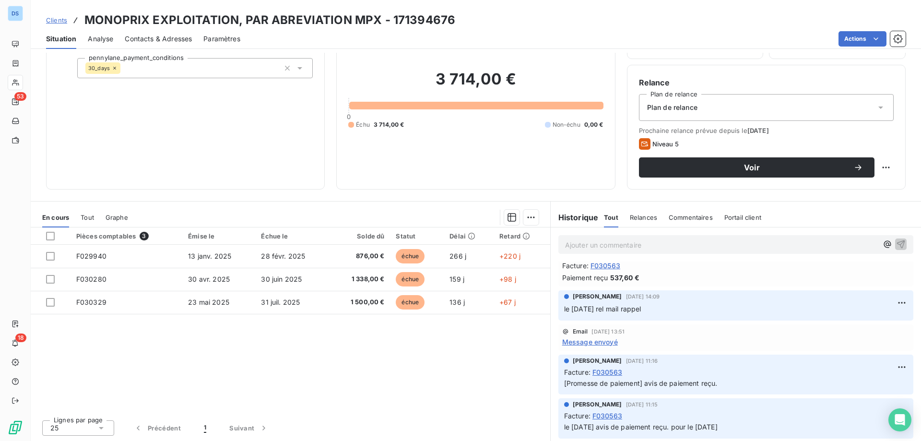
click at [590, 345] on span "Message envoyé" at bounding box center [590, 342] width 56 height 10
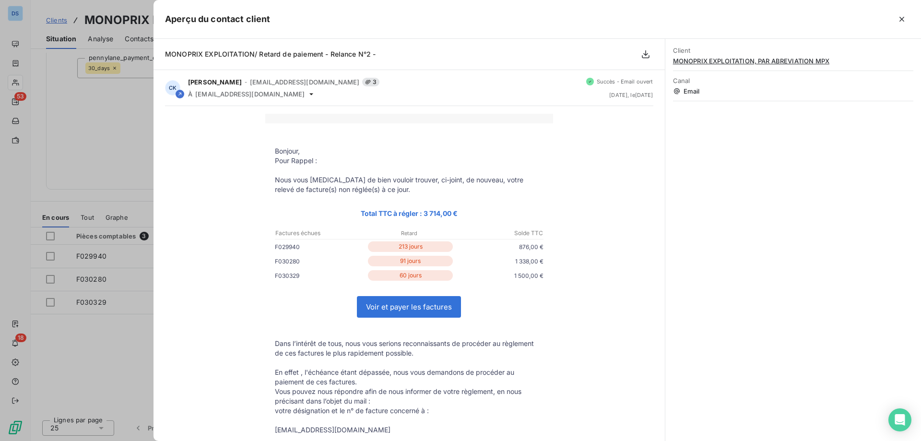
click at [113, 348] on div at bounding box center [460, 220] width 921 height 441
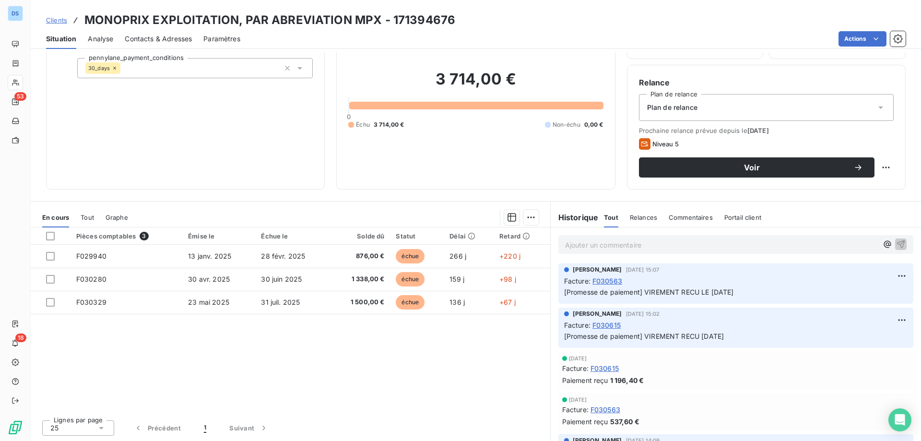
scroll to position [0, 0]
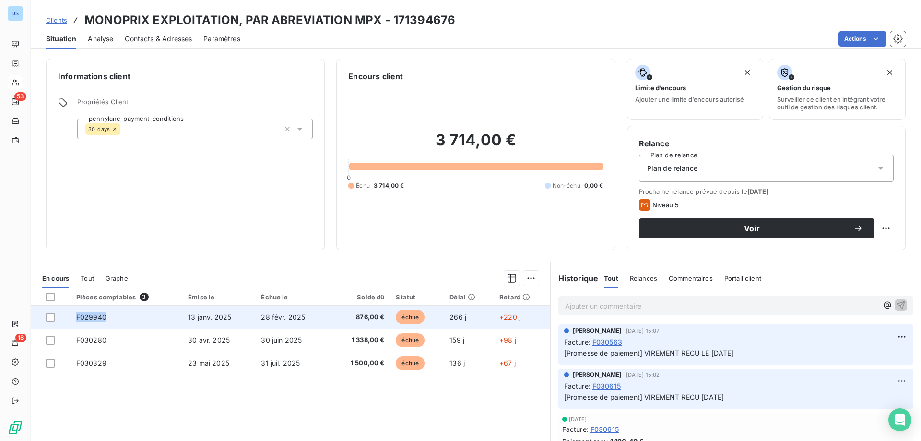
drag, startPoint x: 108, startPoint y: 317, endPoint x: 73, endPoint y: 319, distance: 35.1
click at [73, 319] on td "F029940" at bounding box center [127, 317] width 112 height 23
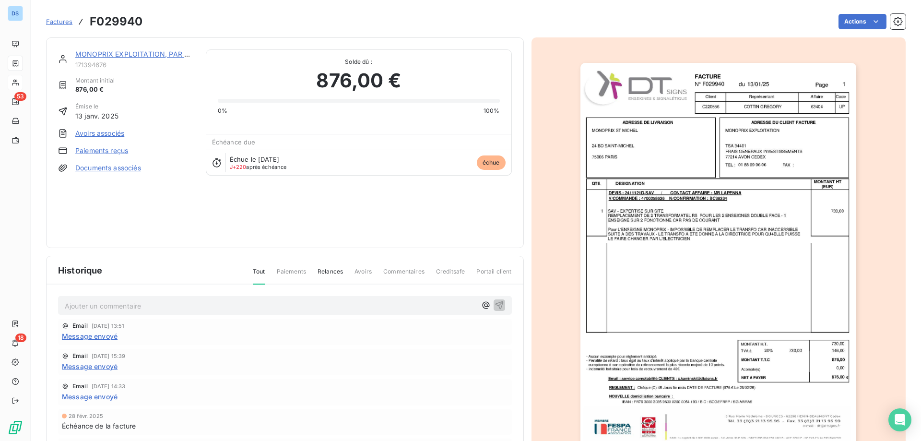
click at [542, 150] on div at bounding box center [718, 257] width 375 height 441
click at [101, 54] on link "MONOPRIX EXPLOITATION, PAR ABREVIATION MPX" at bounding box center [161, 54] width 172 height 8
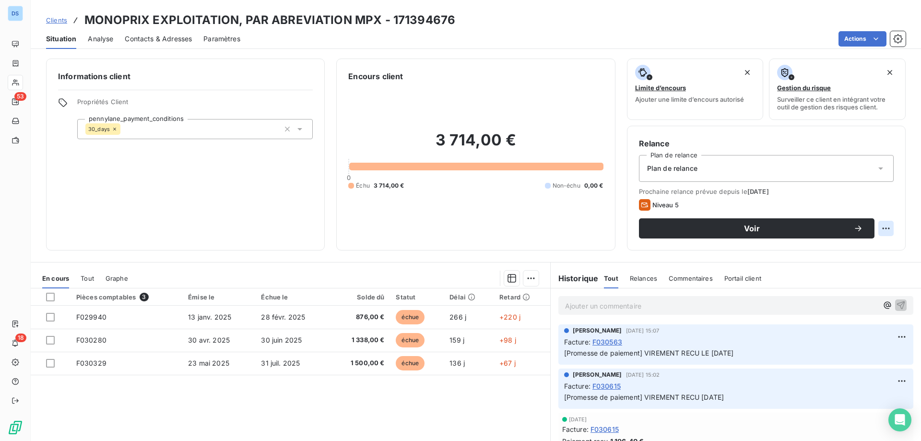
click at [883, 225] on html "DS 53 18 Clients MONOPRIX EXPLOITATION, PAR ABREVIATION MPX - 171394676 Situati…" at bounding box center [460, 220] width 921 height 441
click at [854, 38] on html "DS 53 18 Clients MONOPRIX EXPLOITATION, PAR ABREVIATION MPX - 171394676 Situati…" at bounding box center [460, 220] width 921 height 441
click at [854, 35] on html "DS 53 18 Clients MONOPRIX EXPLOITATION, PAR ABREVIATION MPX - 171394676 Situati…" at bounding box center [460, 220] width 921 height 441
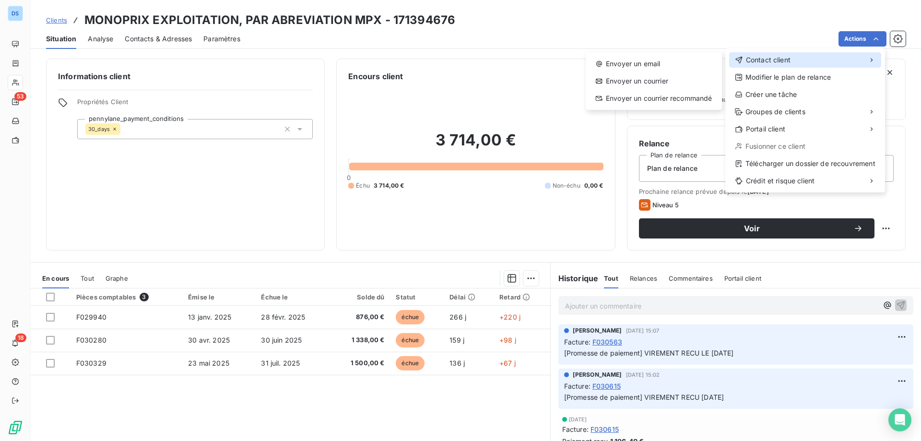
click at [785, 53] on div "Contact client" at bounding box center [805, 59] width 152 height 15
click at [651, 72] on div "Envoyer un email Envoyer un courrier Envoyer un courrier recommandé" at bounding box center [654, 81] width 136 height 58
click at [647, 67] on div "Envoyer un email" at bounding box center [654, 63] width 129 height 15
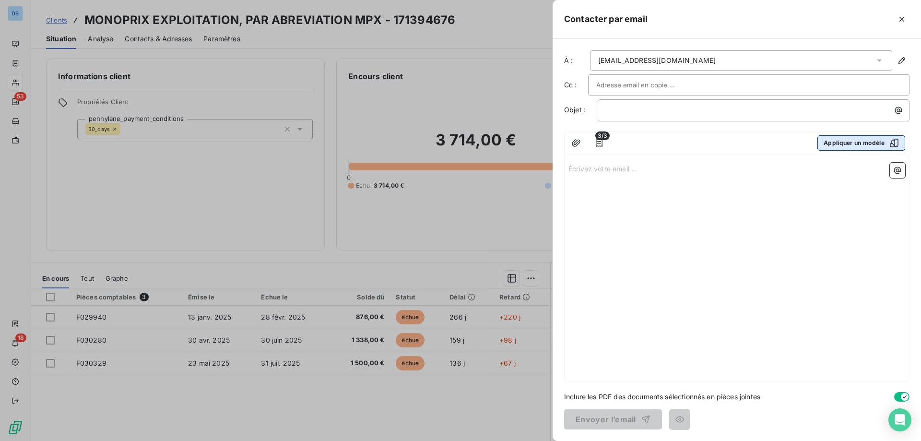
click at [857, 143] on button "Appliquer un modèle" at bounding box center [861, 142] width 88 height 15
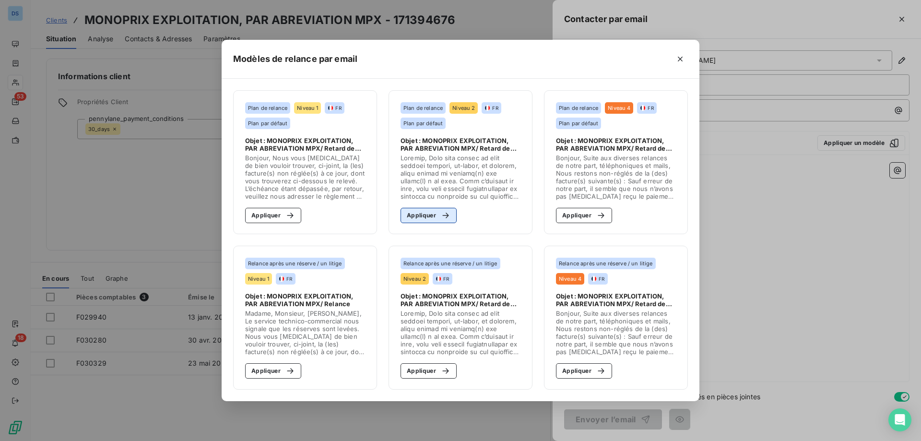
click at [413, 217] on button "Appliquer" at bounding box center [429, 215] width 56 height 15
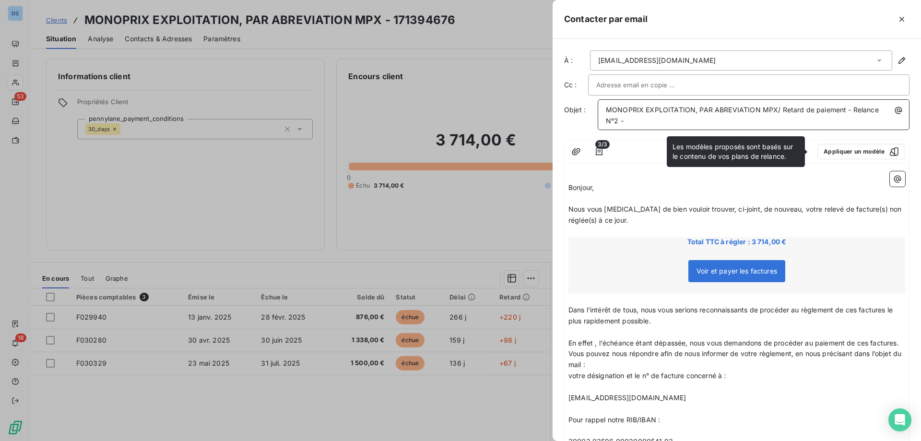
click at [614, 120] on span "MONOPRIX EXPLOITATION, PAR ABREVIATION MPX/ Retard de paiement - Relance N°2 -" at bounding box center [743, 115] width 275 height 19
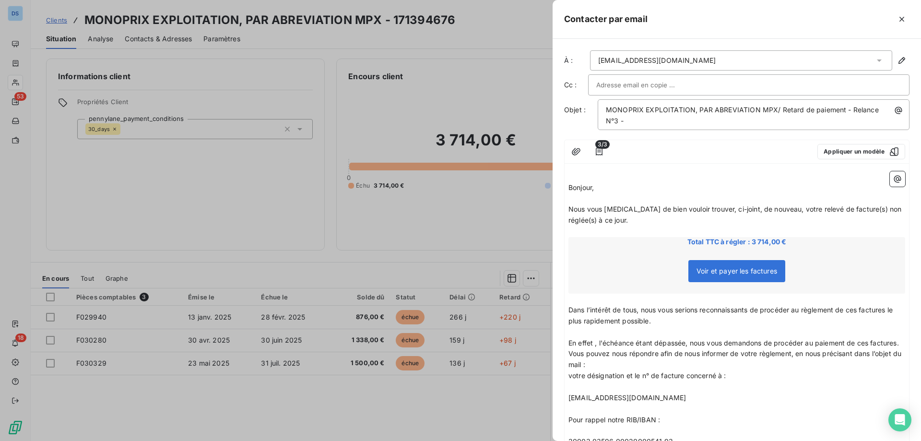
click at [714, 142] on div "3/3 Appliquer un modèle" at bounding box center [737, 152] width 344 height 24
click at [613, 205] on span "Nous vous [MEDICAL_DATA] de bien vouloir trouver, ci-joint, de nouveau, votre r…" at bounding box center [735, 214] width 335 height 19
click at [602, 191] on p "Bonjour," at bounding box center [736, 187] width 337 height 11
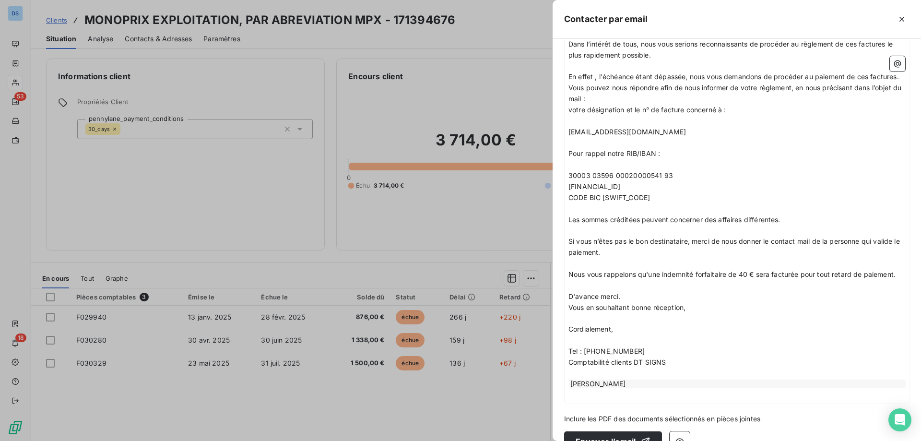
scroll to position [321, 0]
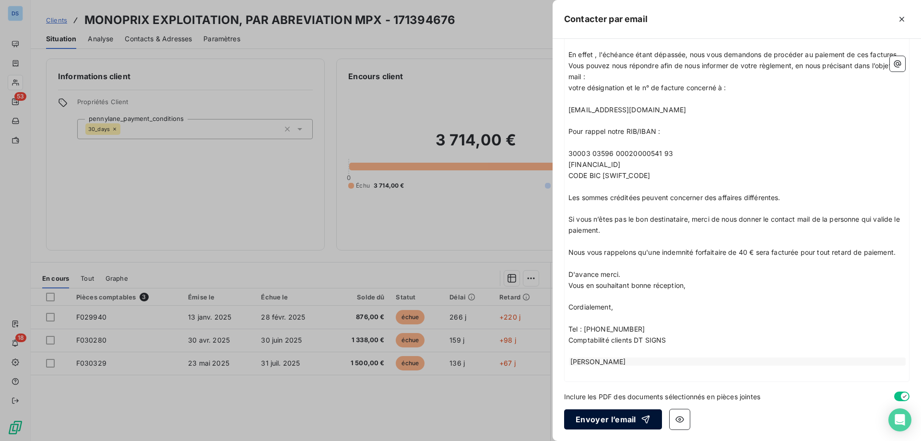
click at [602, 419] on button "Envoyer l’email" at bounding box center [613, 419] width 98 height 20
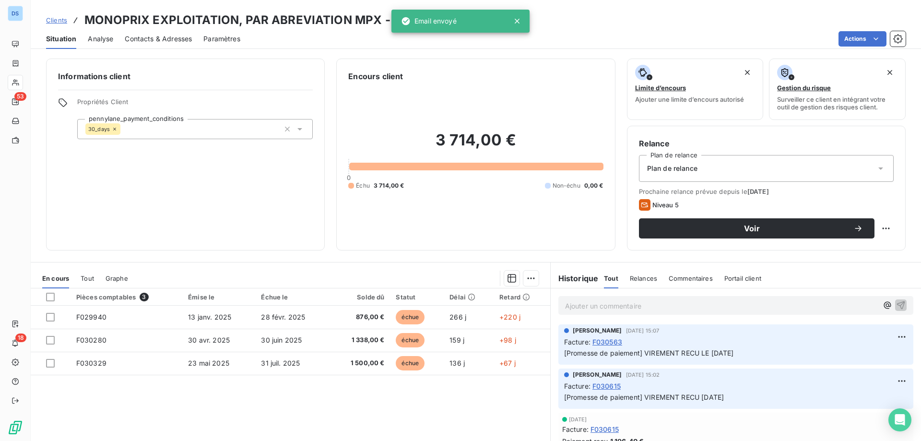
click at [603, 311] on p "Ajouter un commentaire ﻿" at bounding box center [721, 306] width 313 height 12
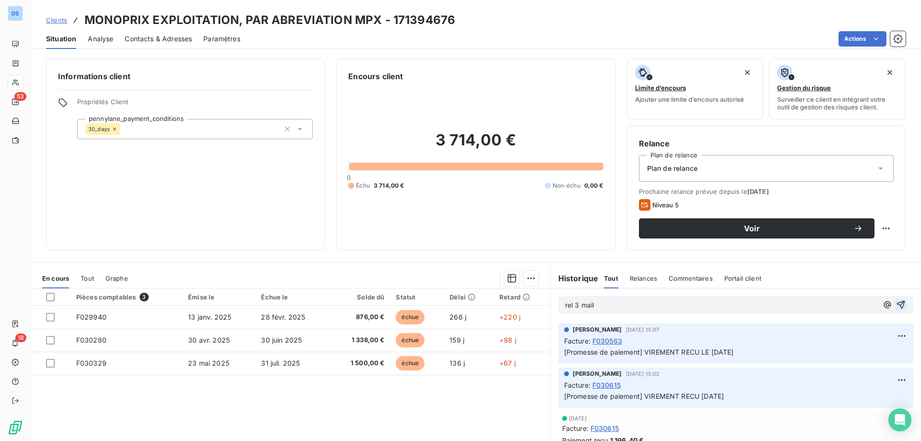
click at [897, 303] on icon "button" at bounding box center [901, 305] width 8 height 8
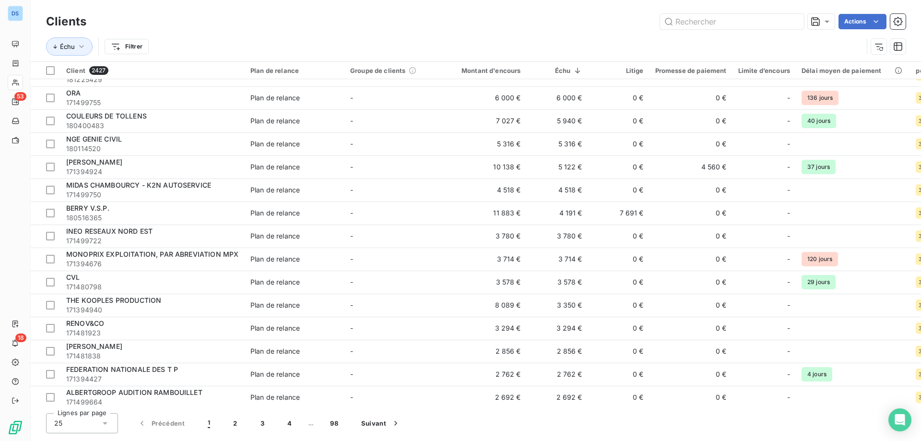
scroll to position [240, 0]
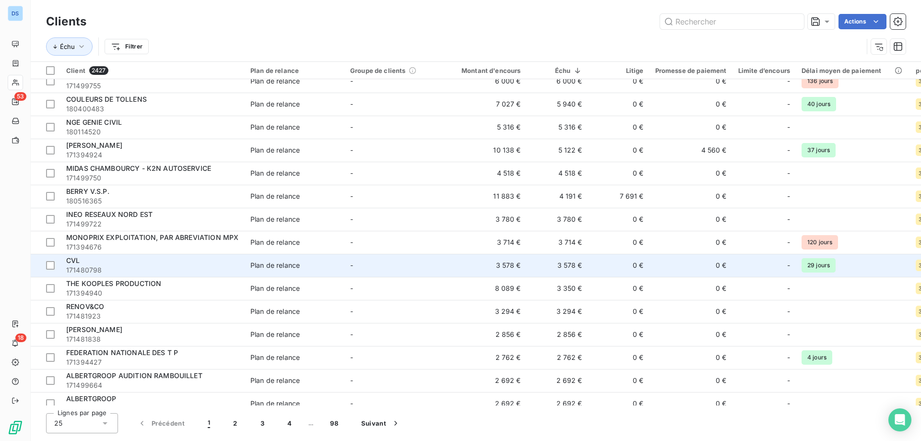
click at [119, 263] on div "CVL" at bounding box center [152, 261] width 173 height 10
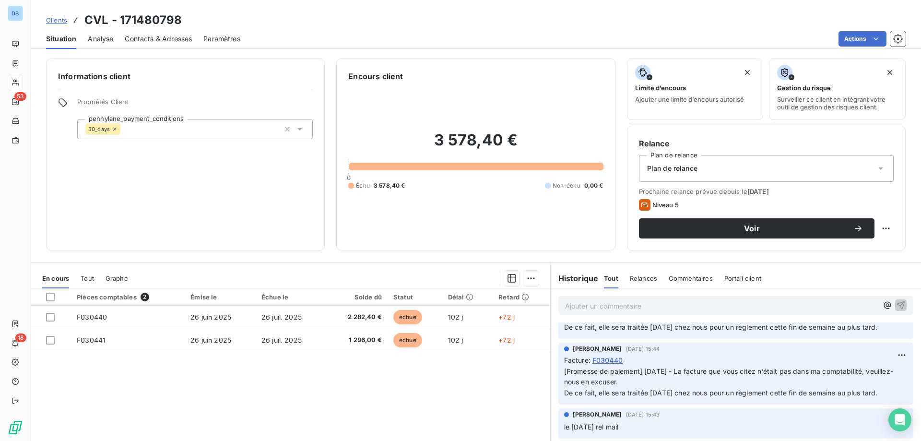
scroll to position [48, 0]
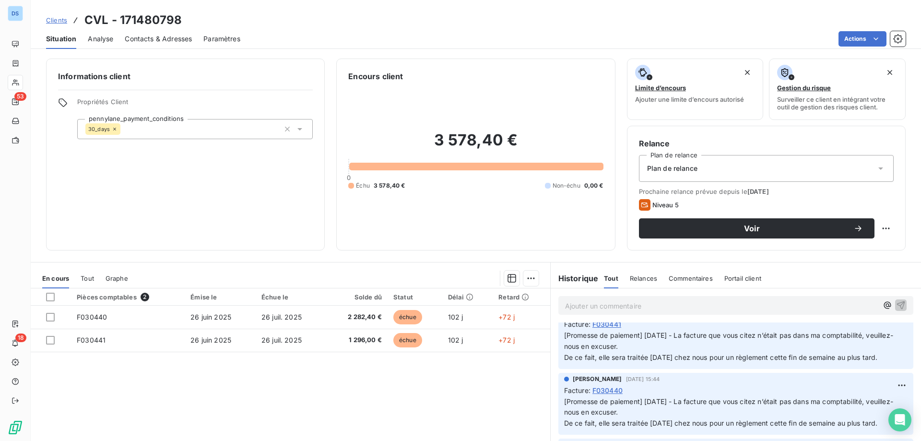
click at [153, 41] on span "Contacts & Adresses" at bounding box center [158, 39] width 67 height 10
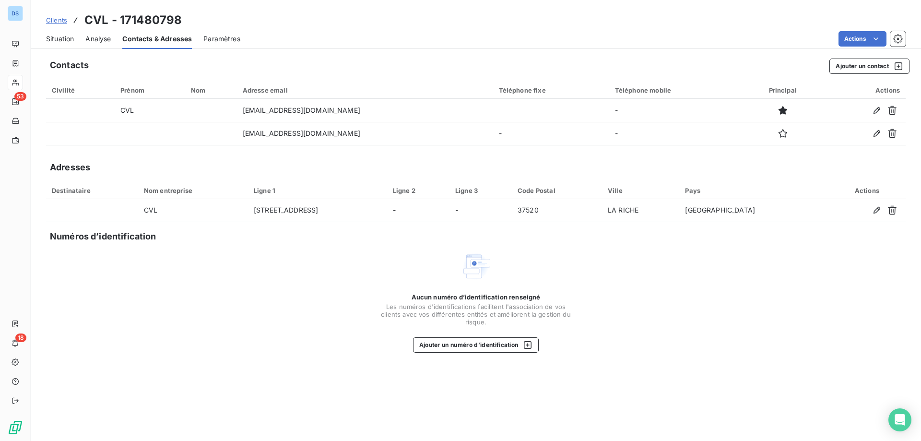
click at [63, 36] on span "Situation" at bounding box center [60, 39] width 28 height 10
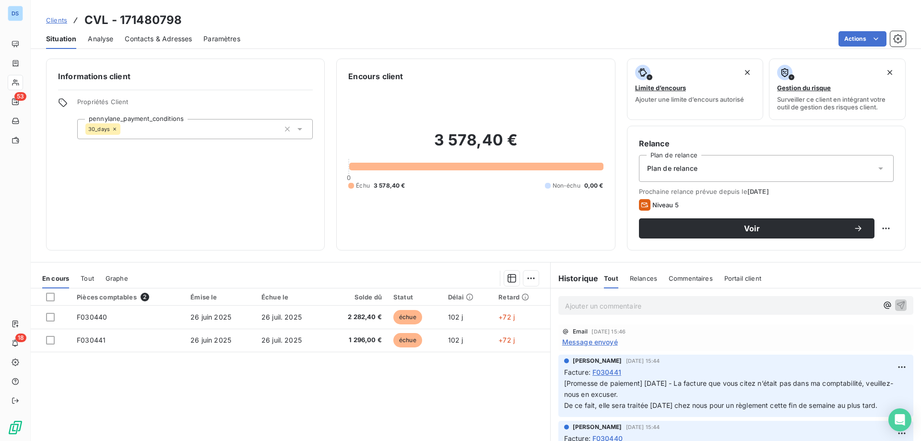
click at [603, 342] on span "Message envoyé" at bounding box center [590, 342] width 56 height 10
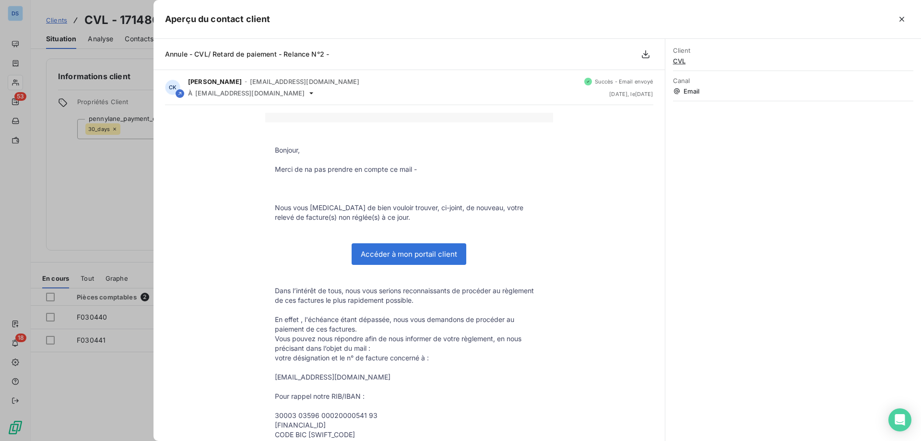
click at [84, 213] on div at bounding box center [460, 220] width 921 height 441
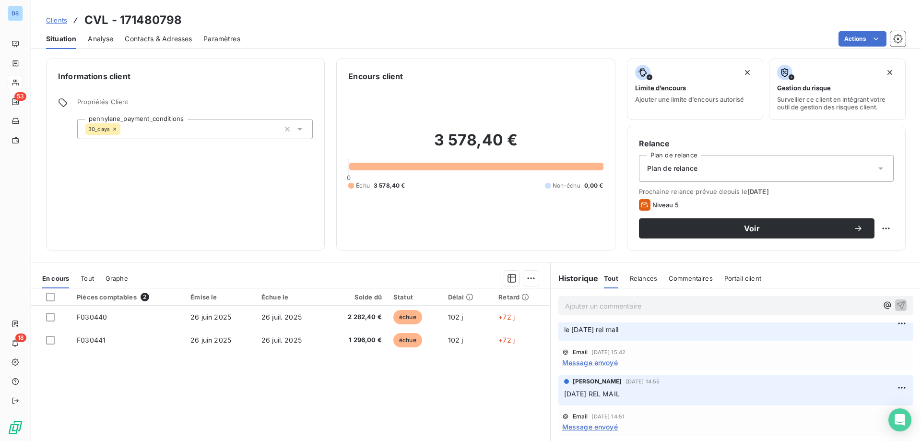
scroll to position [192, 0]
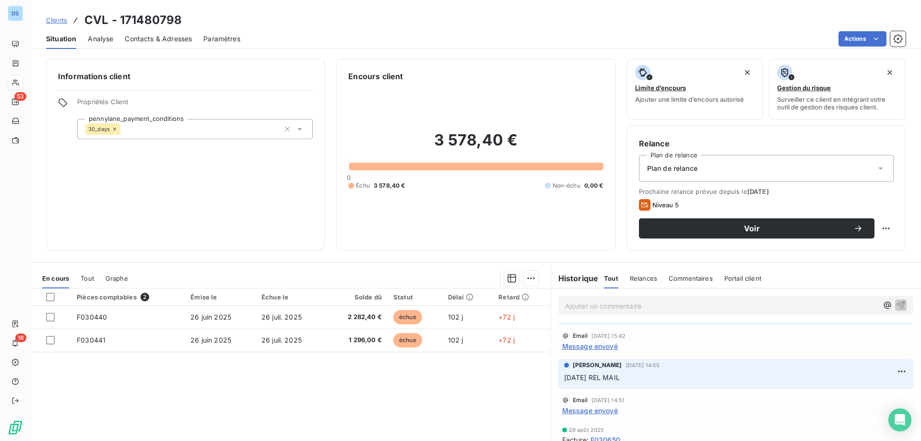
click at [583, 348] on span "Message envoyé" at bounding box center [590, 346] width 56 height 10
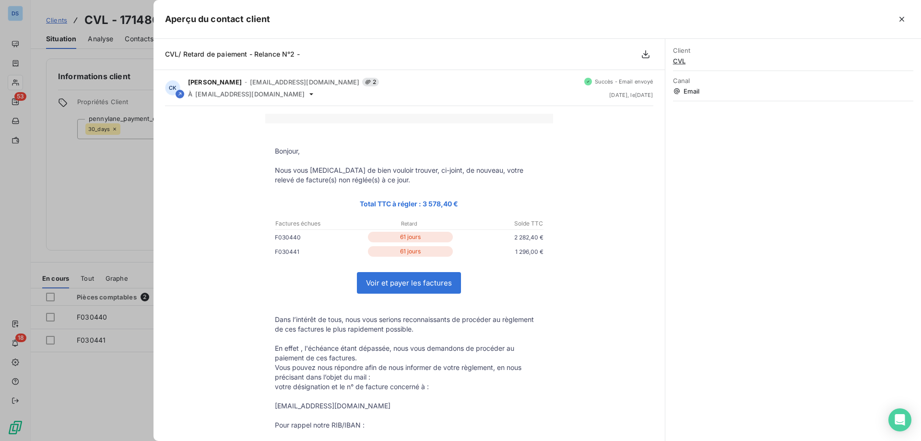
click at [90, 182] on div at bounding box center [460, 220] width 921 height 441
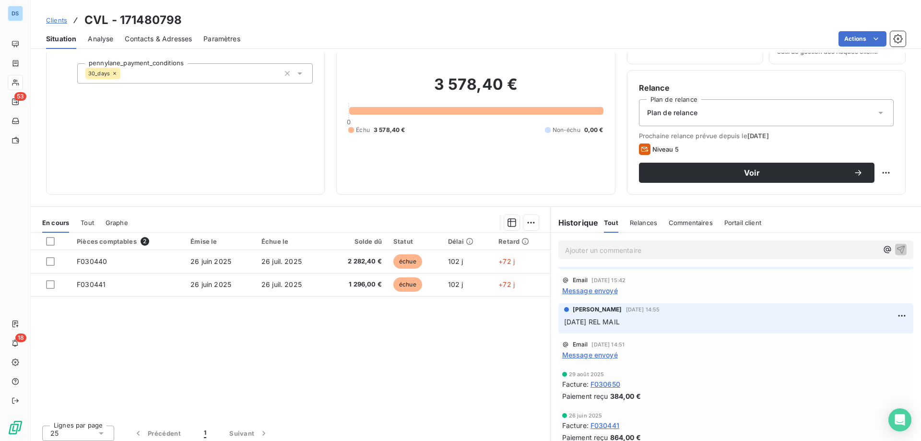
scroll to position [61, 0]
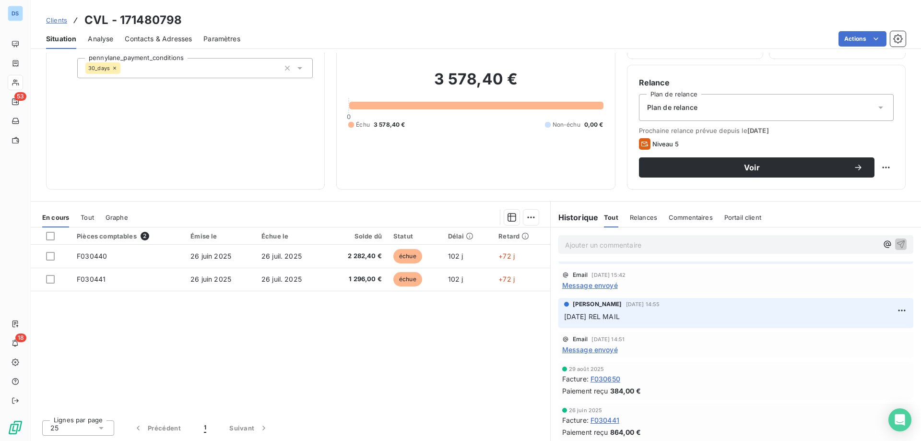
click at [594, 350] on span "Message envoyé" at bounding box center [590, 349] width 56 height 10
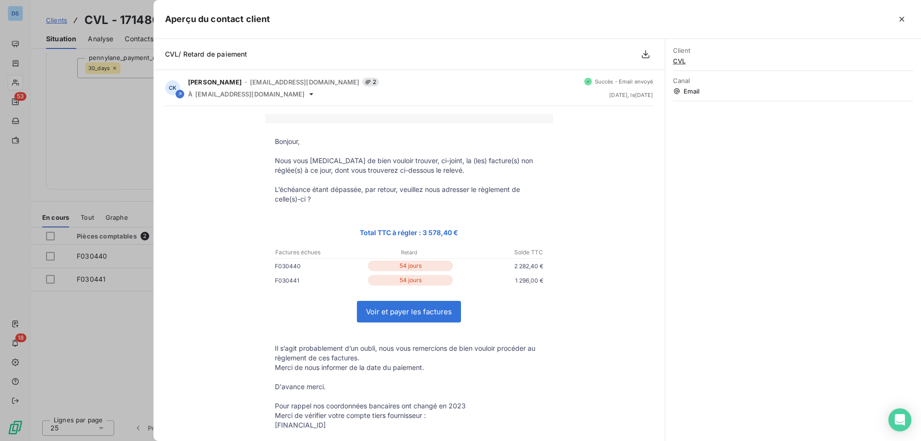
click at [103, 185] on div at bounding box center [460, 220] width 921 height 441
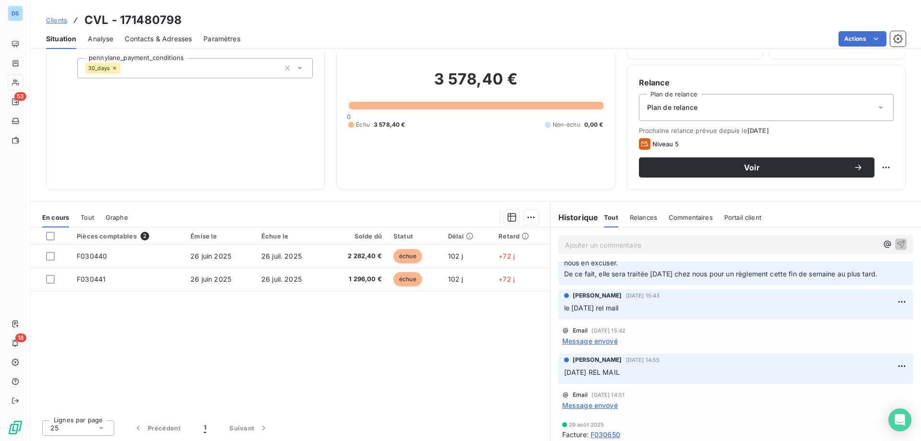
scroll to position [98, 0]
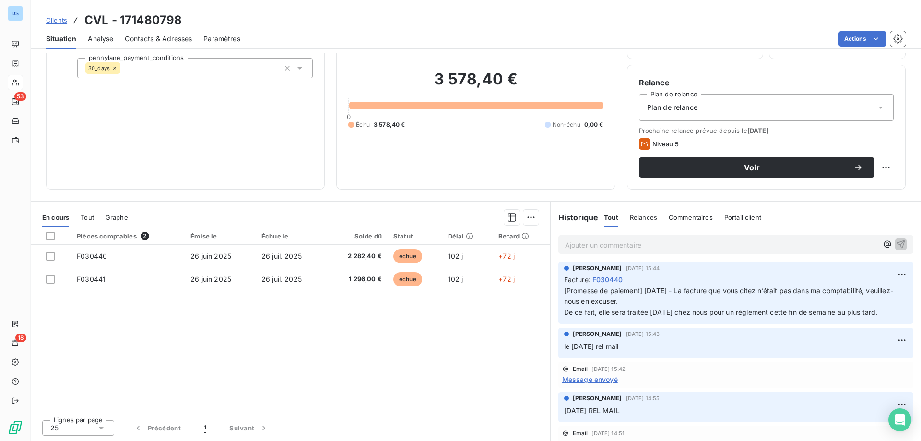
click at [585, 380] on span "Message envoyé" at bounding box center [590, 379] width 56 height 10
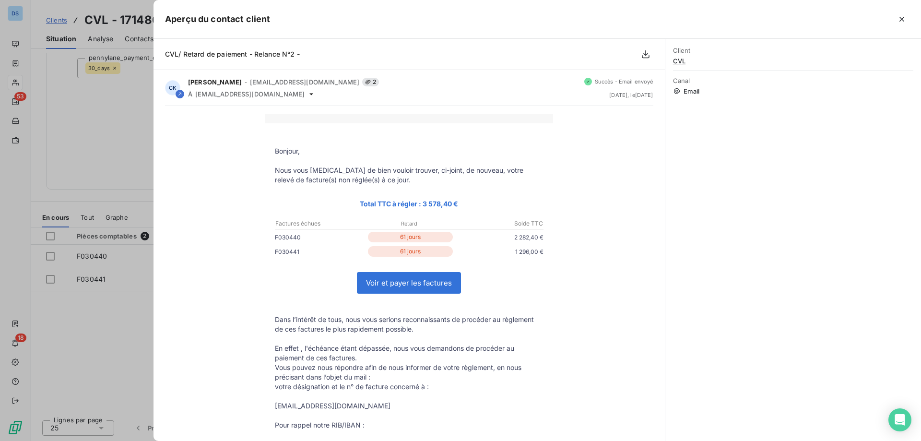
click at [100, 125] on div at bounding box center [460, 220] width 921 height 441
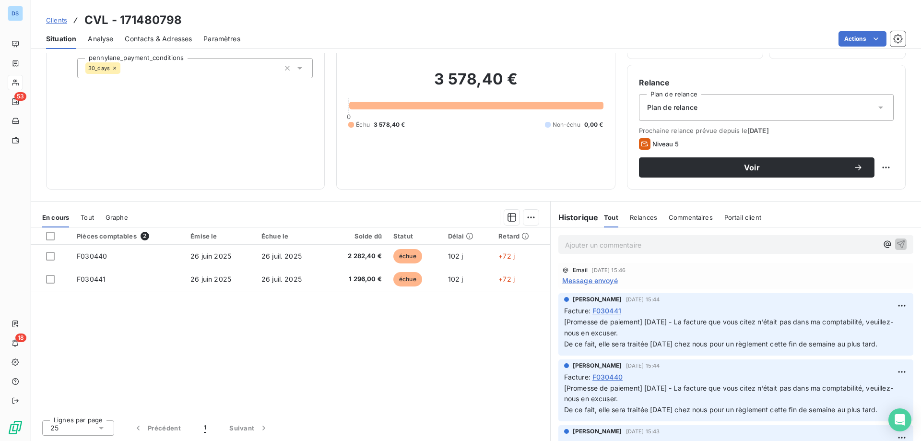
scroll to position [0, 0]
click at [572, 281] on span "Message envoyé" at bounding box center [590, 281] width 56 height 10
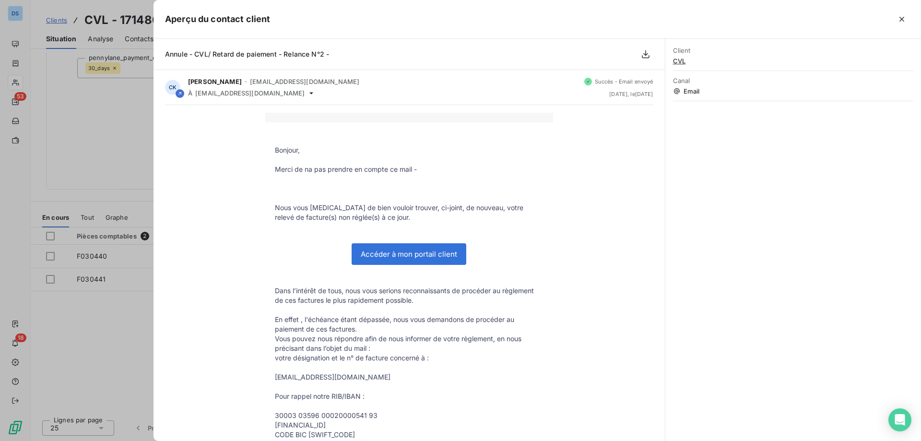
click at [116, 154] on div at bounding box center [460, 220] width 921 height 441
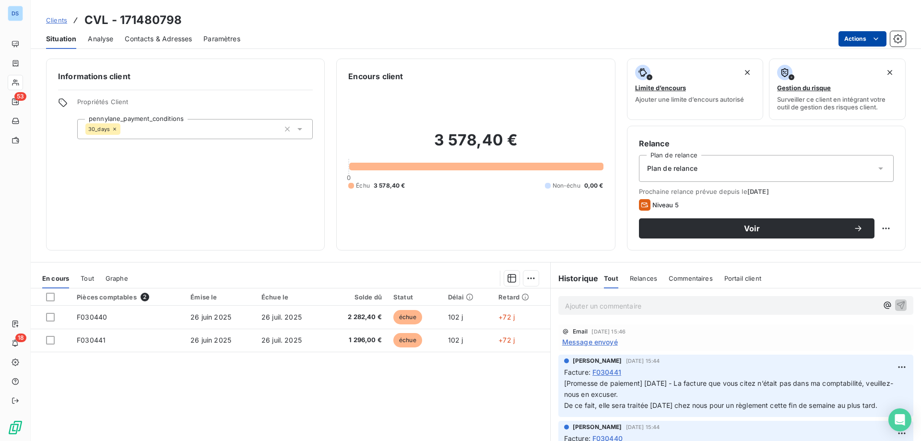
click at [851, 39] on html "DS 53 18 Clients CVL - 171480798 Situation Analyse Contacts & Adresses Paramètr…" at bounding box center [460, 220] width 921 height 441
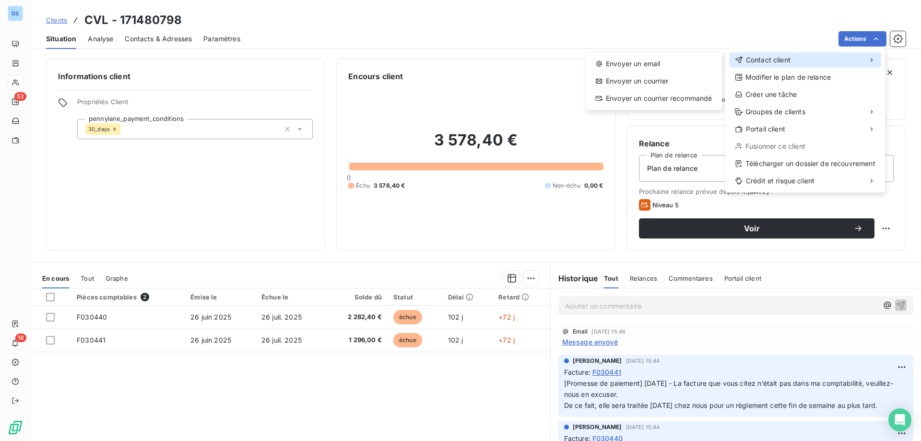
click at [766, 59] on span "Contact client" at bounding box center [768, 60] width 45 height 10
click at [697, 64] on div "Envoyer un email" at bounding box center [654, 63] width 129 height 15
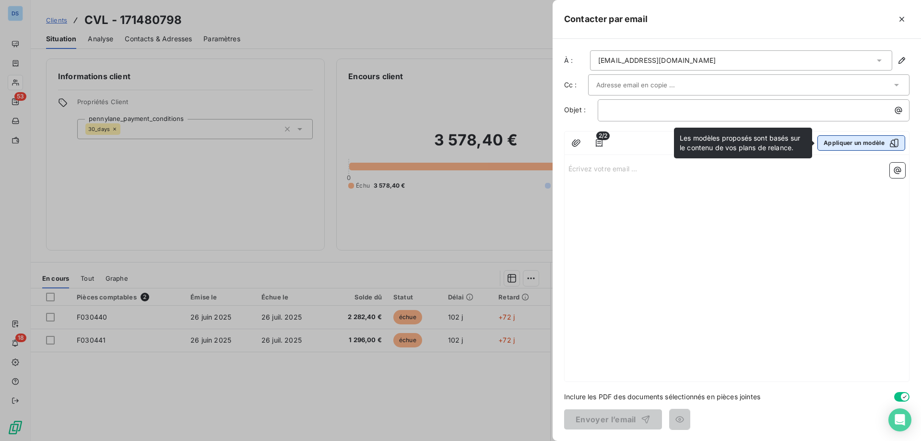
click at [837, 142] on button "Appliquer un modèle" at bounding box center [861, 142] width 88 height 15
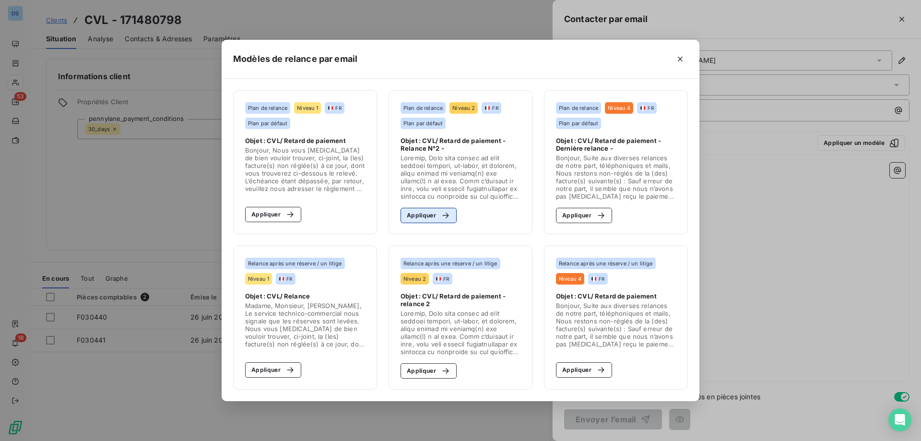
click at [420, 211] on button "Appliquer" at bounding box center [429, 215] width 56 height 15
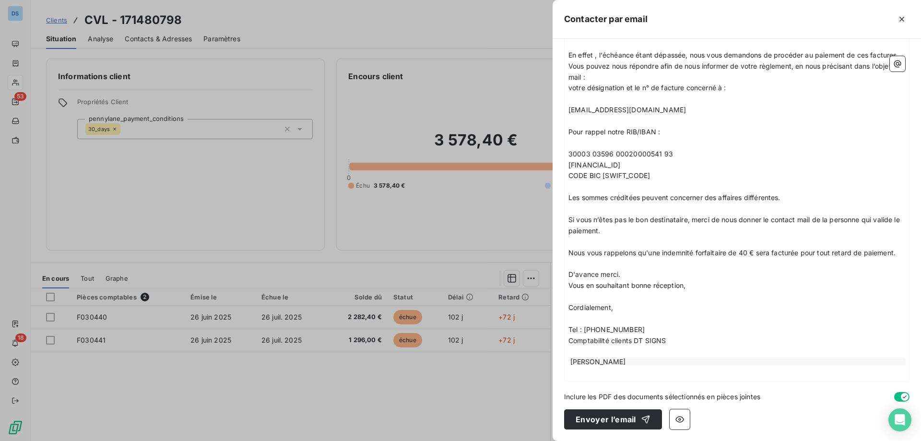
scroll to position [290, 0]
click at [608, 421] on button "Envoyer l’email" at bounding box center [613, 419] width 98 height 20
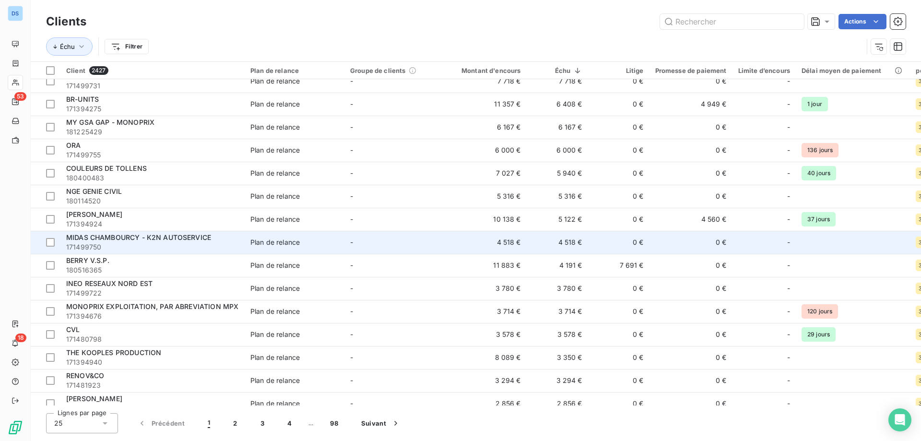
scroll to position [192, 0]
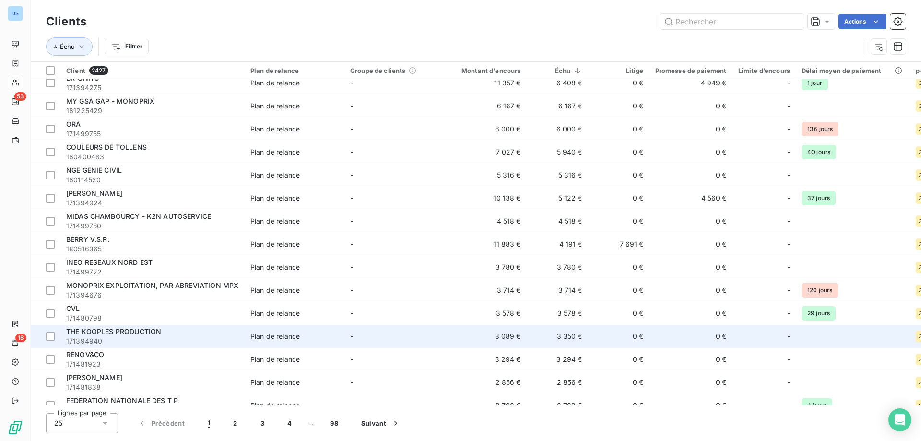
click at [119, 333] on span "THE KOOPLES PRODUCTION" at bounding box center [113, 331] width 95 height 8
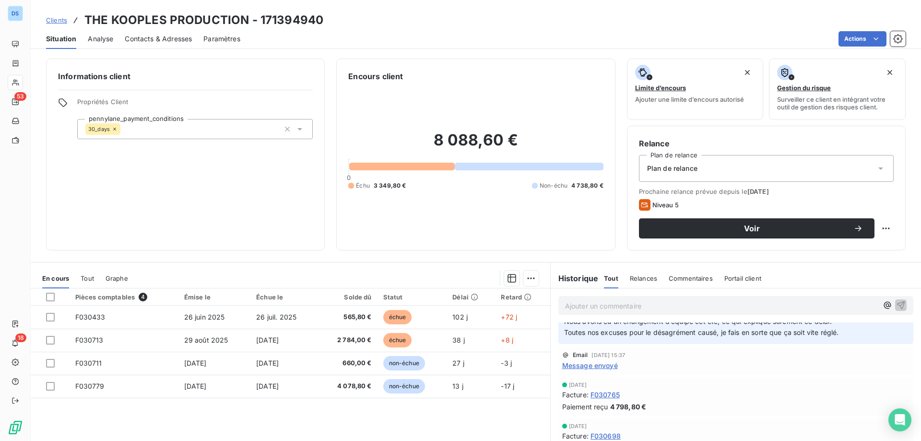
scroll to position [96, 0]
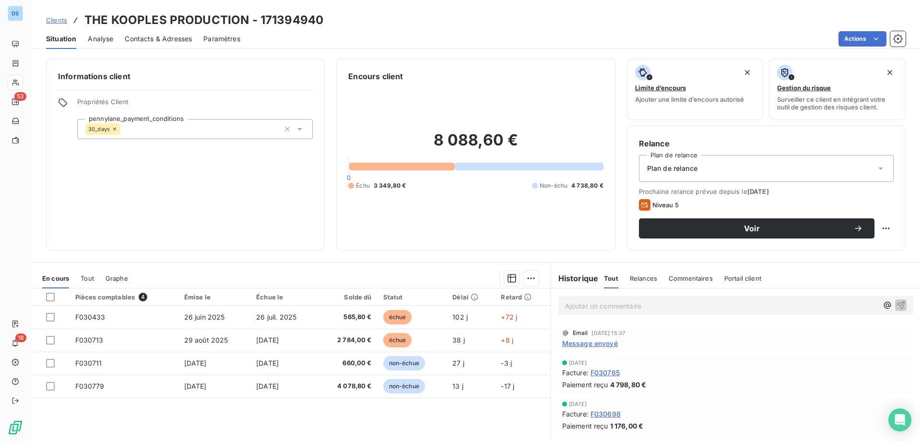
click at [604, 345] on span "Message envoyé" at bounding box center [590, 343] width 56 height 10
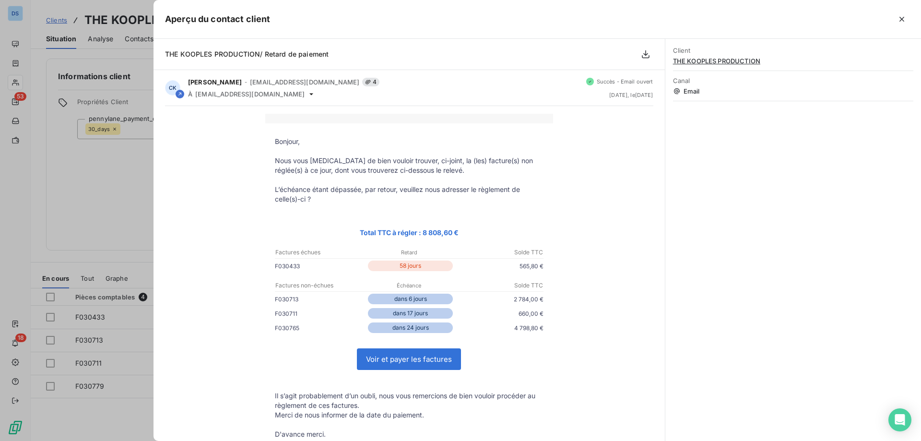
click at [111, 246] on div at bounding box center [460, 220] width 921 height 441
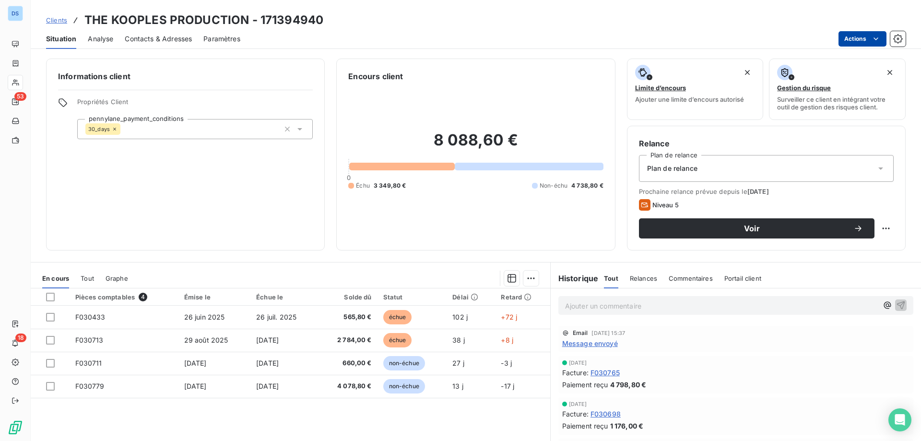
click at [850, 38] on html "DS 53 18 Clients THE KOOPLES PRODUCTION - 171394940 Situation Analyse Contacts …" at bounding box center [460, 220] width 921 height 441
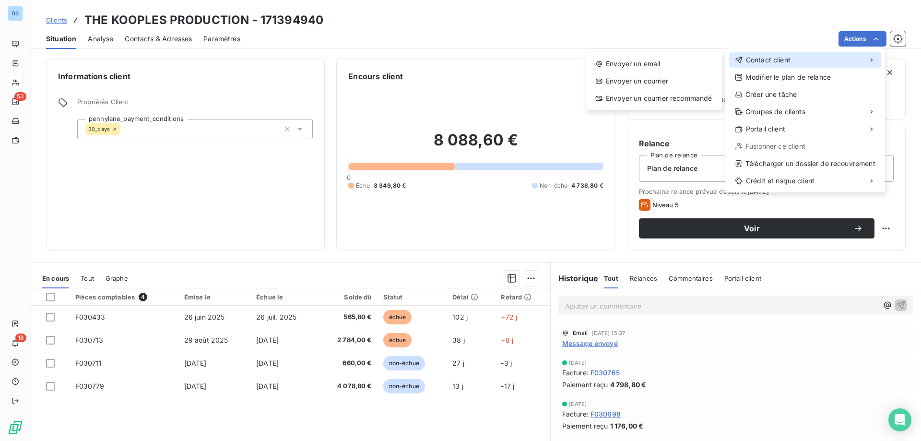
click at [779, 59] on span "Contact client" at bounding box center [768, 60] width 45 height 10
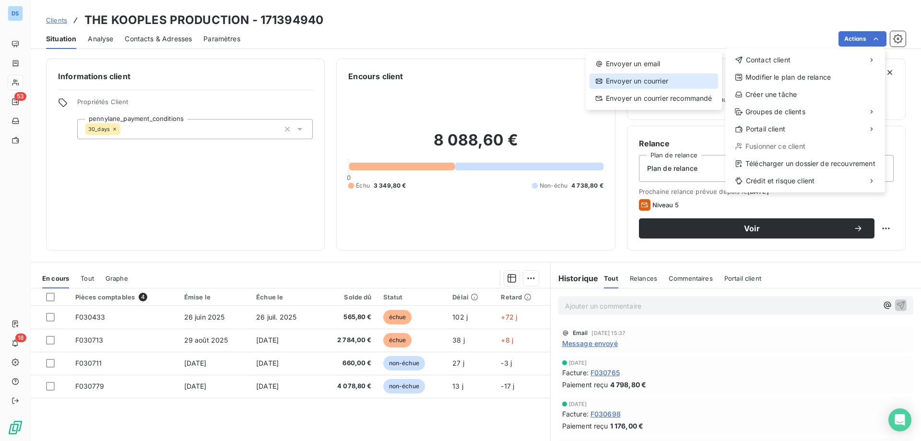
click at [671, 73] on div "Envoyer un courrier" at bounding box center [654, 80] width 129 height 15
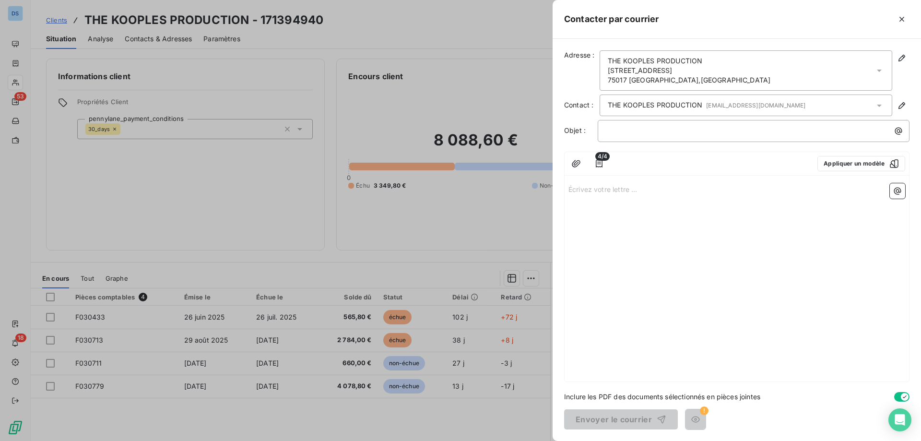
click at [671, 440] on div "Contacter par courrier Adresse : THE KOOPLES PRODUCTION [STREET_ADDRESS] Contac…" at bounding box center [460, 441] width 921 height 0
click at [522, 96] on div at bounding box center [460, 220] width 921 height 441
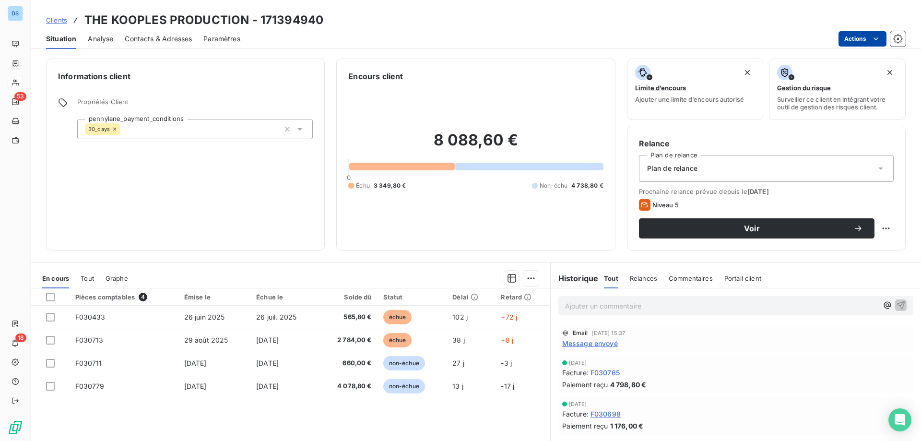
click at [843, 40] on html "DS 53 18 Clients THE KOOPLES PRODUCTION - 171394940 Situation Analyse Contacts …" at bounding box center [460, 220] width 921 height 441
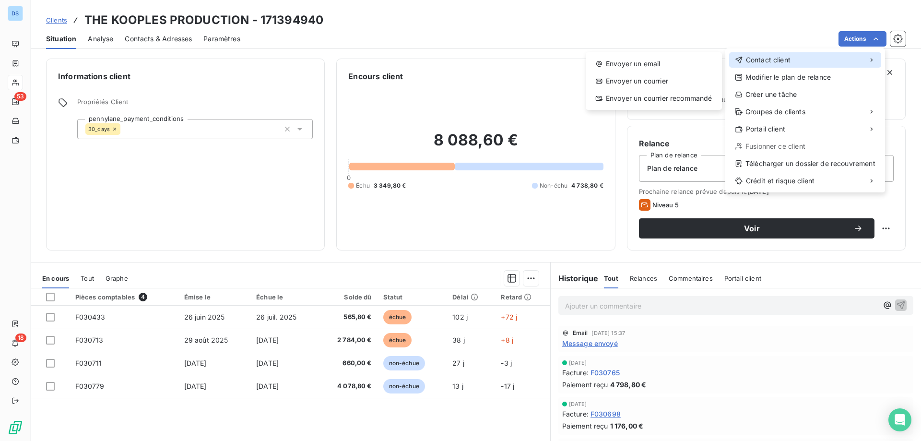
click at [749, 55] on span "Contact client" at bounding box center [768, 60] width 45 height 10
click at [654, 66] on div "Envoyer un email" at bounding box center [654, 63] width 129 height 15
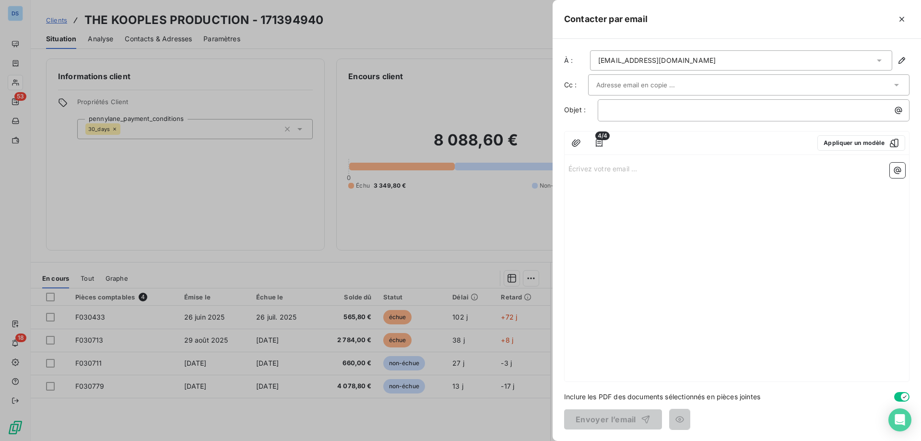
click at [684, 83] on div at bounding box center [743, 85] width 295 height 14
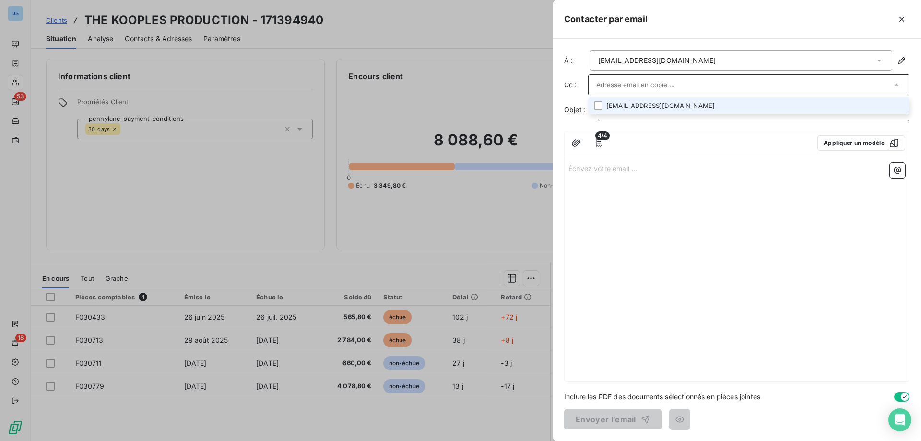
click at [676, 107] on li "[EMAIL_ADDRESS][DOMAIN_NAME]" at bounding box center [748, 105] width 321 height 17
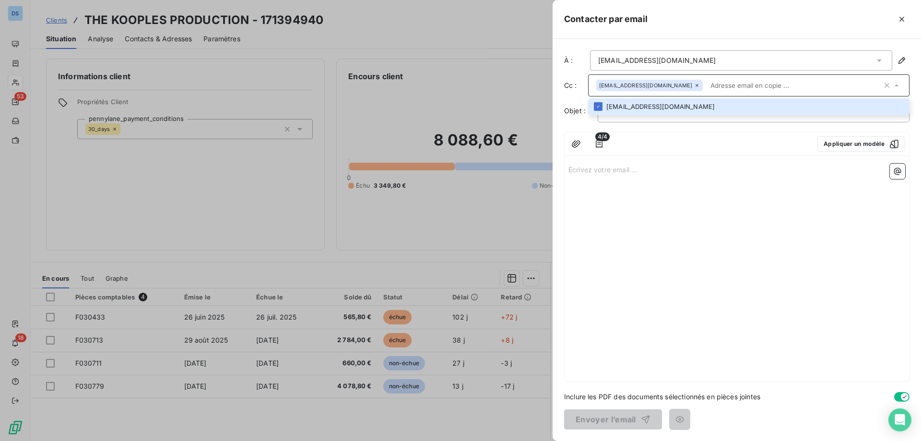
click at [670, 167] on p "Écrivez votre email ... ﻿" at bounding box center [736, 169] width 337 height 11
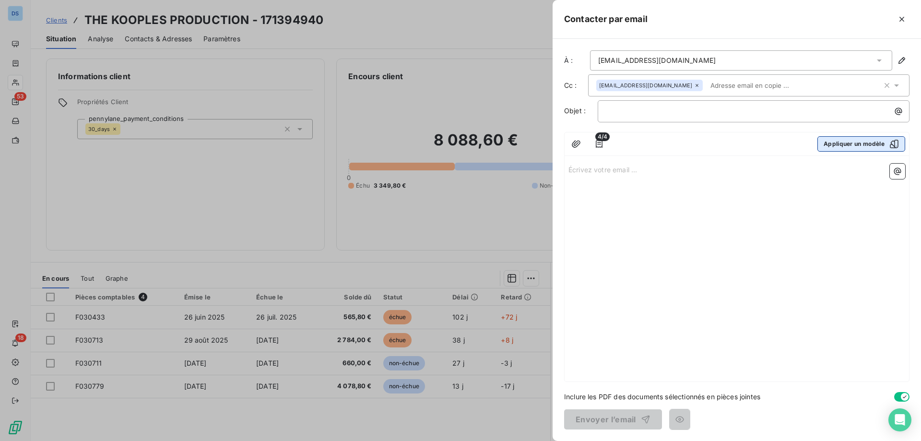
click at [822, 146] on button "Appliquer un modèle" at bounding box center [861, 143] width 88 height 15
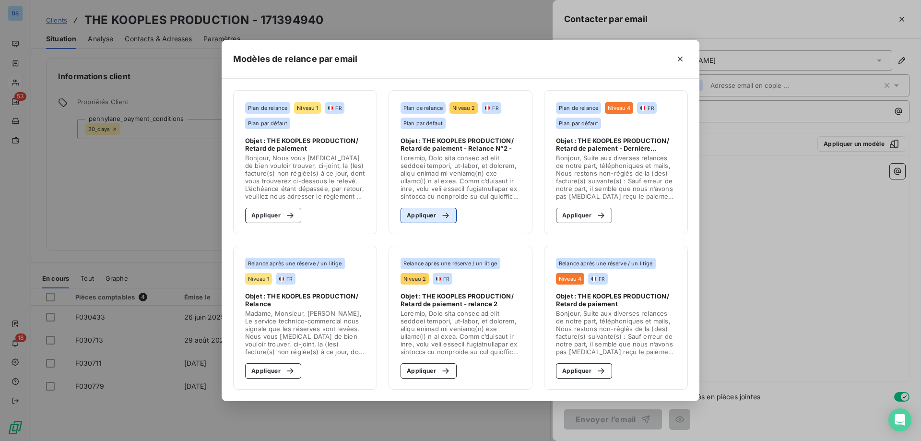
click at [436, 215] on div "button" at bounding box center [443, 216] width 14 height 10
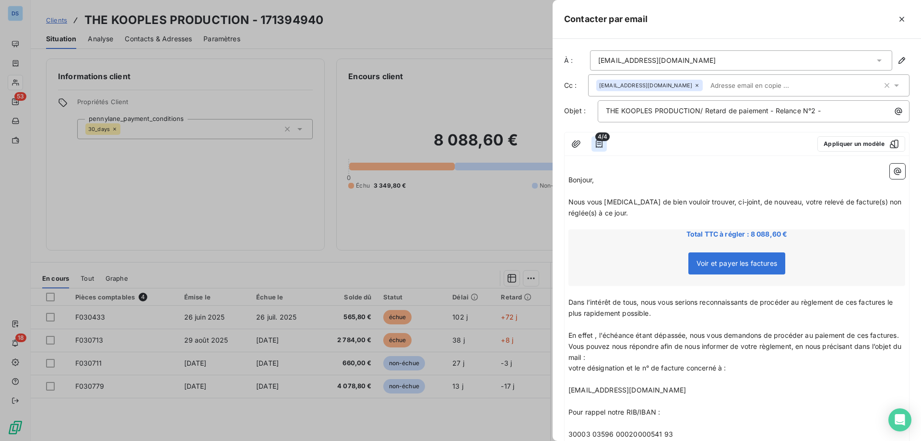
click at [601, 143] on icon "button" at bounding box center [599, 144] width 10 height 10
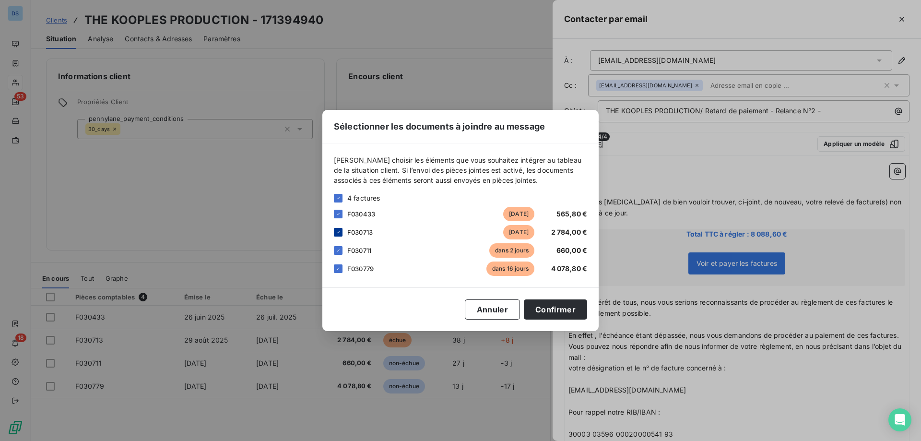
click at [336, 232] on icon at bounding box center [338, 232] width 6 height 6
click at [338, 251] on icon at bounding box center [338, 251] width 6 height 6
click at [338, 268] on icon at bounding box center [338, 269] width 6 height 6
click at [559, 309] on button "Confirmer" at bounding box center [555, 309] width 63 height 20
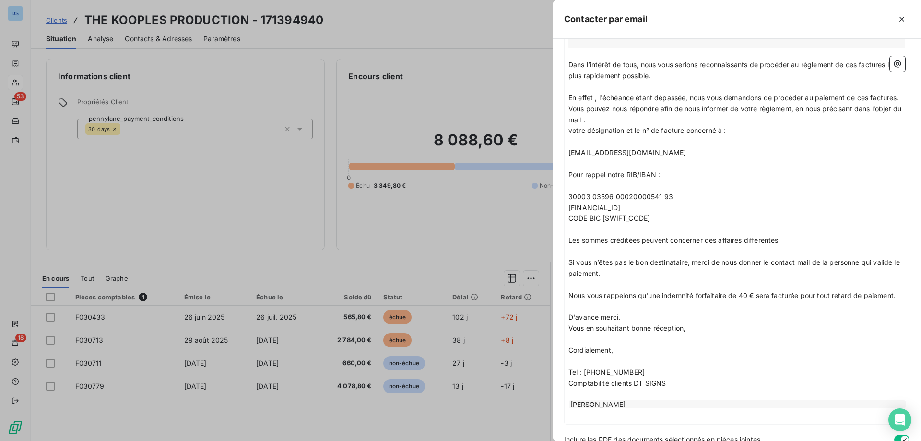
scroll to position [288, 0]
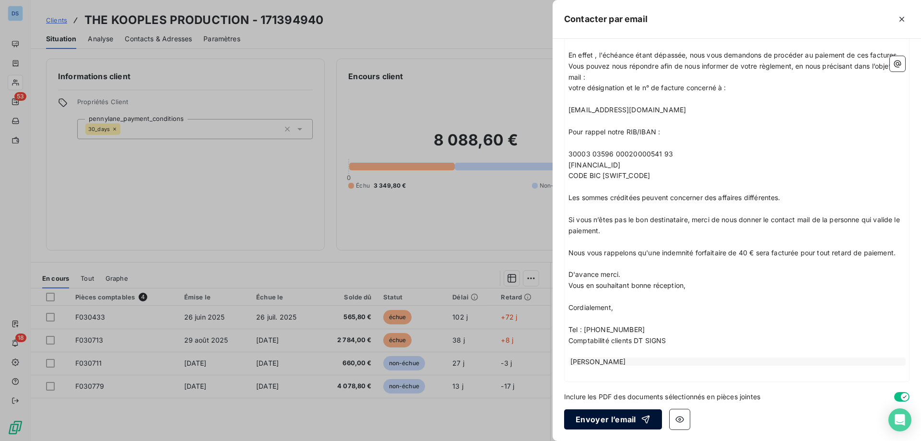
click at [601, 422] on button "Envoyer l’email" at bounding box center [613, 419] width 98 height 20
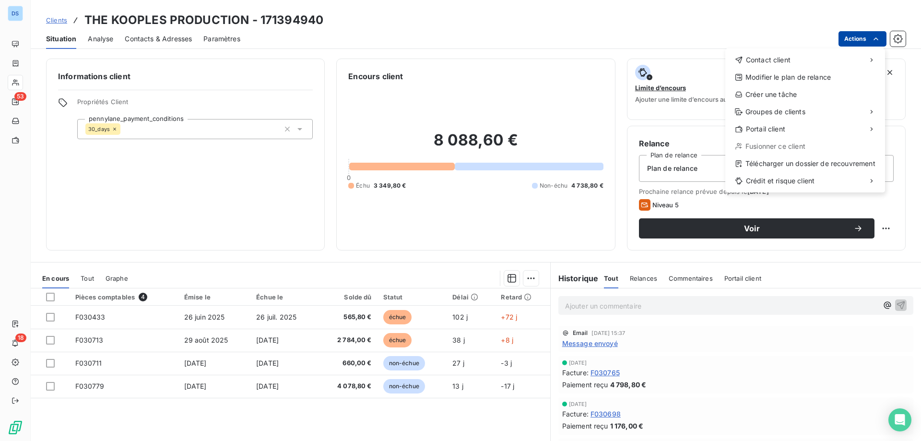
click at [851, 44] on html "DS 53 18 Clients THE KOOPLES PRODUCTION - 171394940 Situation Analyse Contacts …" at bounding box center [460, 220] width 921 height 441
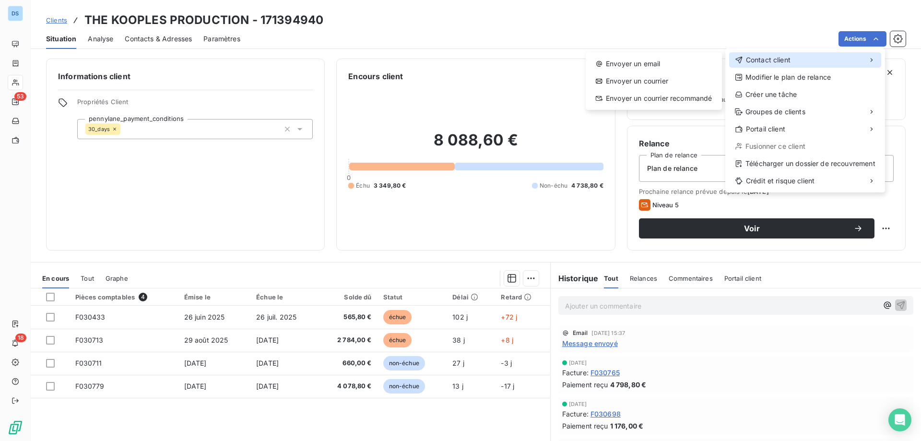
click at [766, 60] on span "Contact client" at bounding box center [768, 60] width 45 height 10
click at [646, 65] on div "Envoyer un email" at bounding box center [654, 63] width 129 height 15
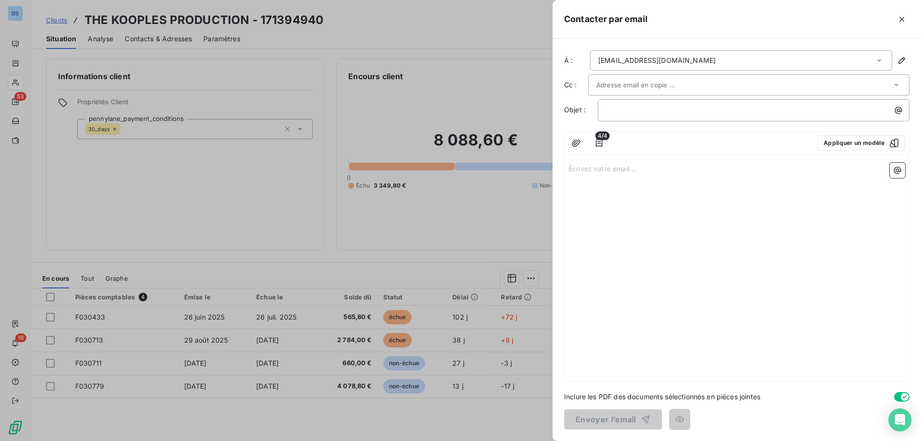
click at [624, 83] on input "text" at bounding box center [647, 85] width 103 height 14
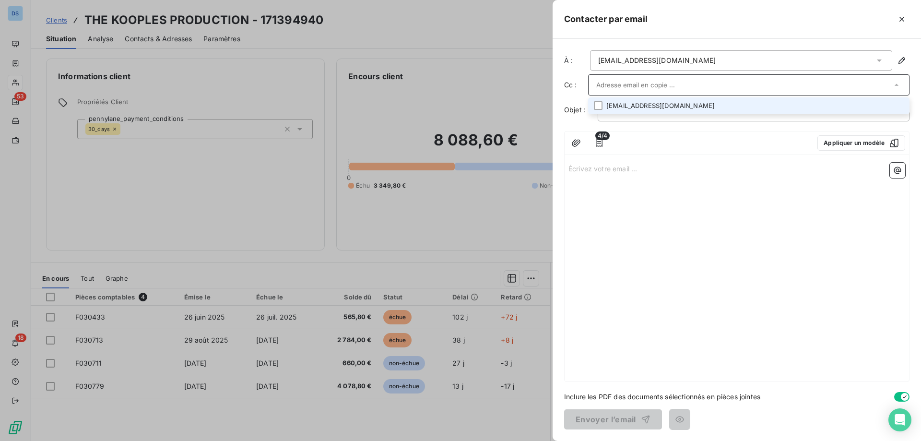
click at [632, 103] on li "[EMAIL_ADDRESS][DOMAIN_NAME]" at bounding box center [748, 105] width 321 height 17
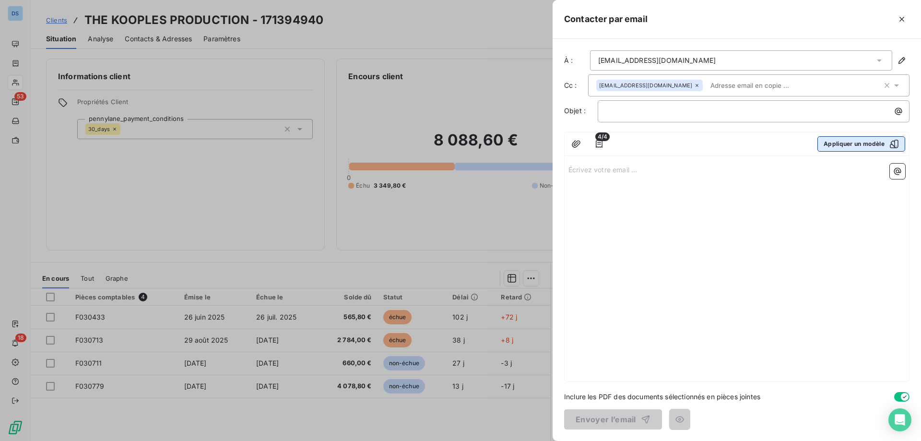
click at [830, 144] on button "Appliquer un modèle" at bounding box center [861, 143] width 88 height 15
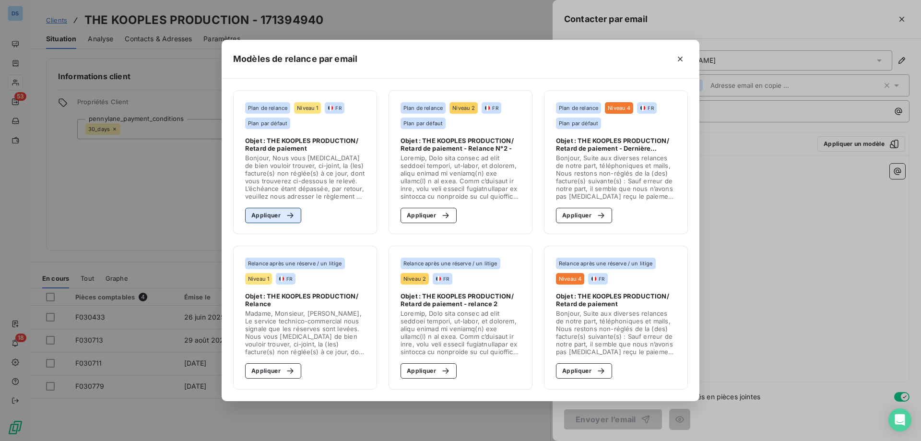
click at [288, 217] on icon "button" at bounding box center [290, 216] width 10 height 10
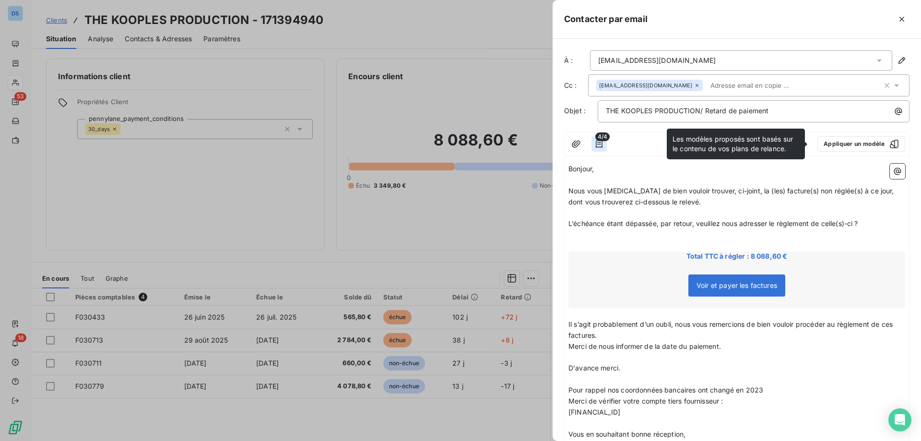
click at [596, 143] on icon "button" at bounding box center [599, 144] width 10 height 10
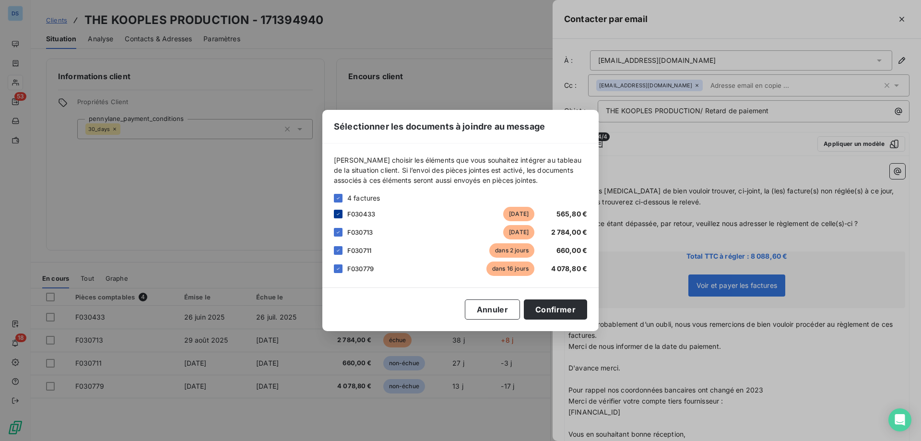
click at [340, 212] on icon at bounding box center [338, 214] width 6 height 6
click at [554, 307] on button "Confirmer" at bounding box center [555, 309] width 63 height 20
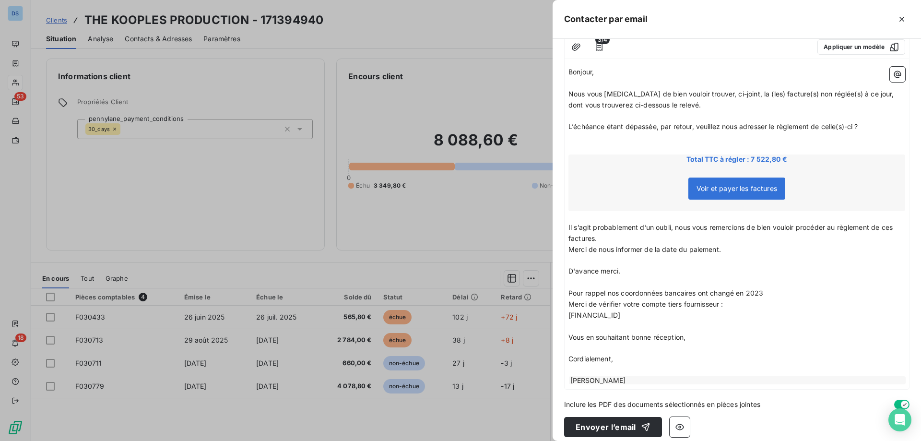
scroll to position [105, 0]
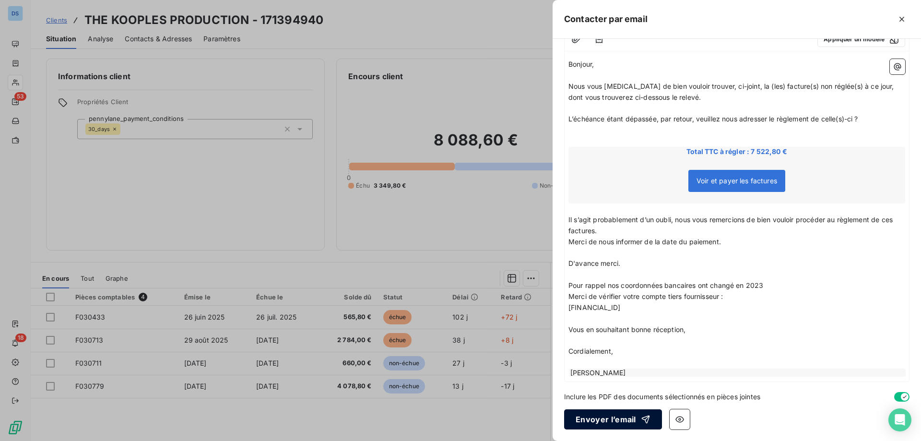
click at [611, 418] on button "Envoyer l’email" at bounding box center [613, 419] width 98 height 20
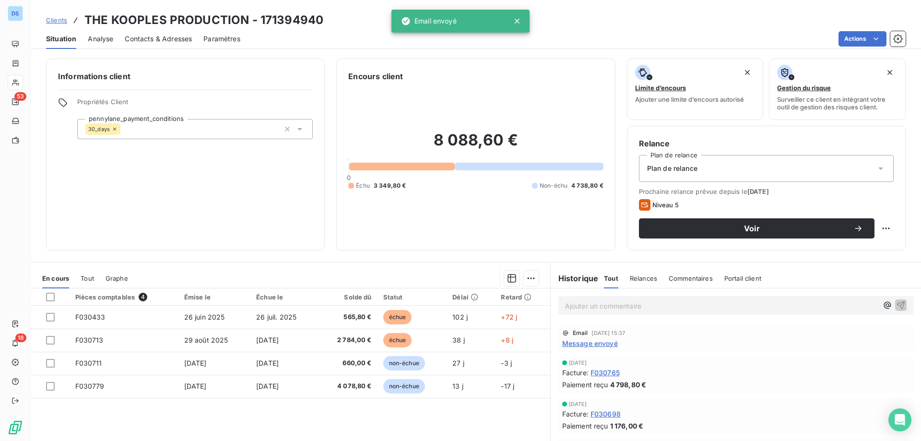
click at [586, 307] on p "Ajouter un commentaire ﻿" at bounding box center [721, 306] width 313 height 12
click at [575, 303] on p "Ajouter un commentaire ﻿" at bounding box center [721, 306] width 313 height 12
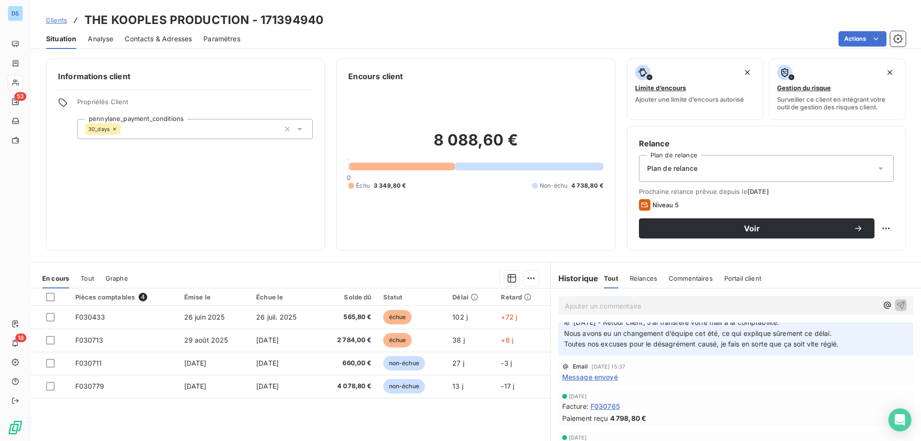
scroll to position [224, 0]
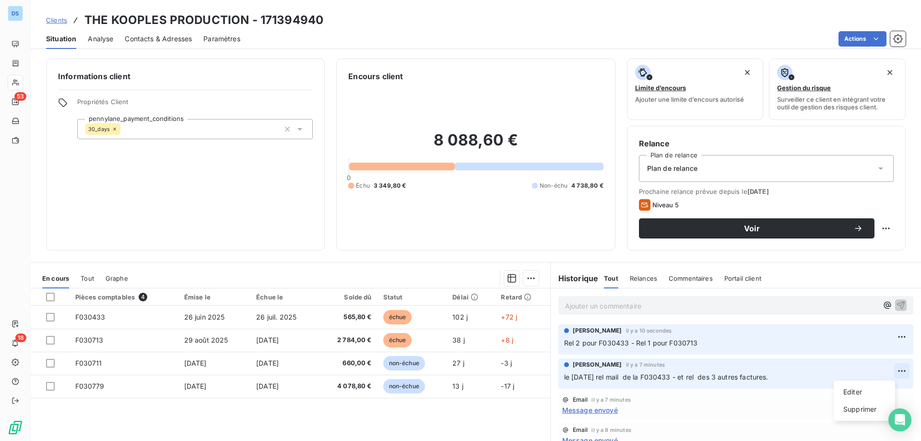
click at [886, 368] on html "DS 53 18 Clients THE KOOPLES PRODUCTION - 171394940 Situation Analyse Contacts …" at bounding box center [460, 220] width 921 height 441
click at [847, 392] on div "Editer" at bounding box center [864, 391] width 54 height 15
drag, startPoint x: 607, startPoint y: 376, endPoint x: 627, endPoint y: 375, distance: 20.2
click at [608, 376] on span "le [DATE] rel mail de la F030433 - et rel des 3 autres factures." at bounding box center [666, 377] width 204 height 8
click at [703, 375] on span "le 06/10/25 rel 2 mail de la F030433 - et rel des 3 autres factures." at bounding box center [669, 377] width 211 height 8
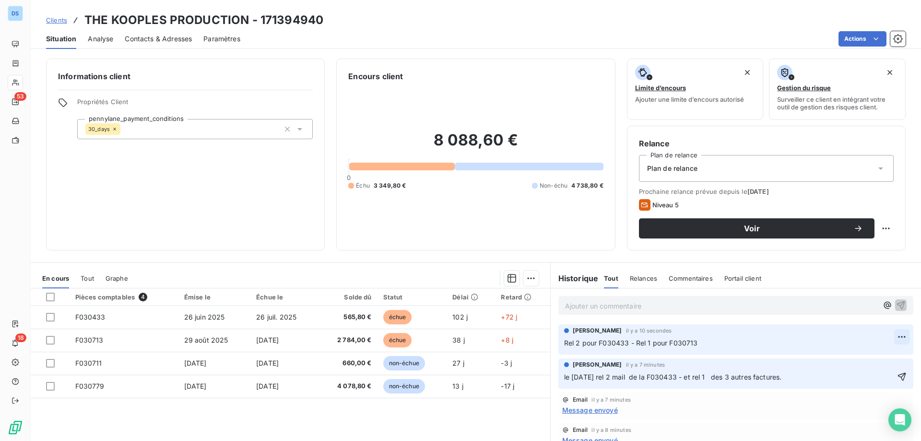
click at [888, 337] on html "DS 53 18 Clients THE KOOPLES PRODUCTION - 171394940 Situation Analyse Contacts …" at bounding box center [460, 220] width 921 height 441
click at [861, 374] on div "Supprimer" at bounding box center [864, 374] width 54 height 15
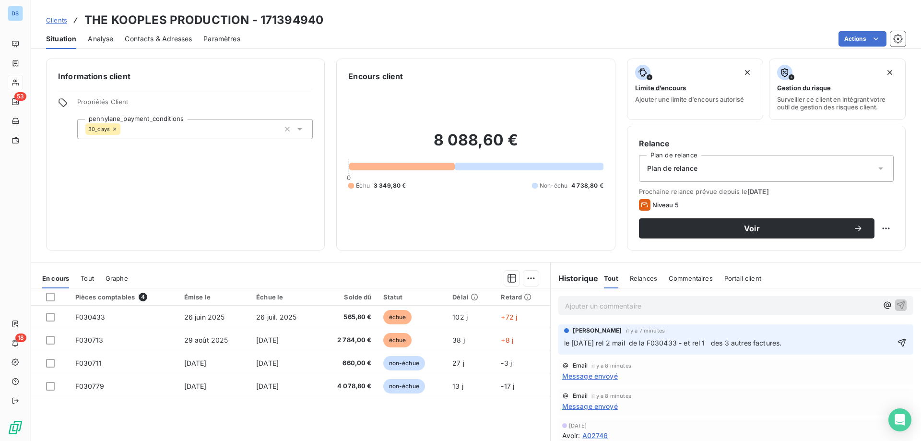
click at [52, 18] on span "Clients" at bounding box center [56, 20] width 21 height 8
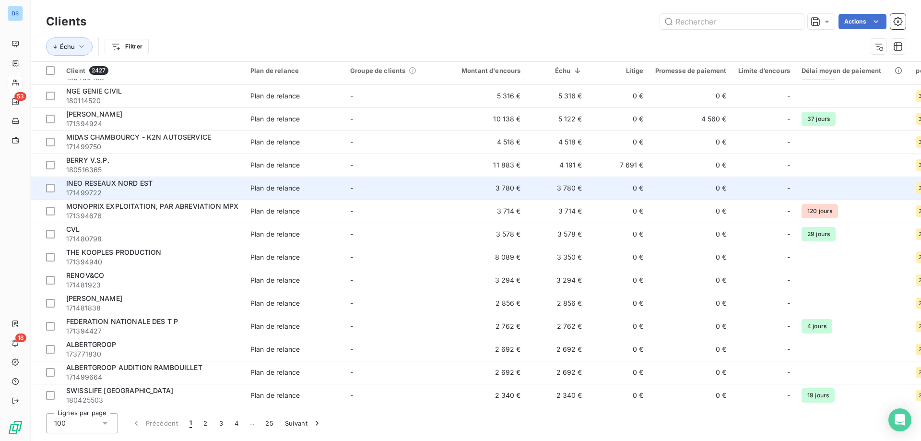
scroll to position [288, 0]
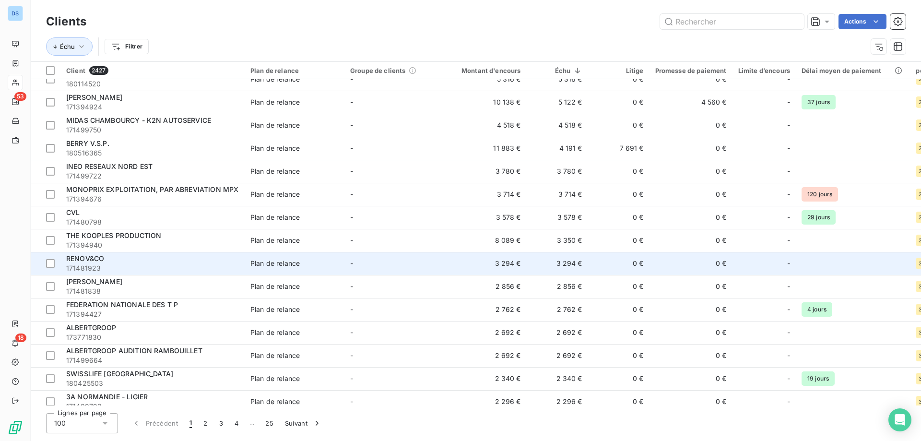
click at [96, 260] on span "RENOV&CO" at bounding box center [85, 258] width 38 height 8
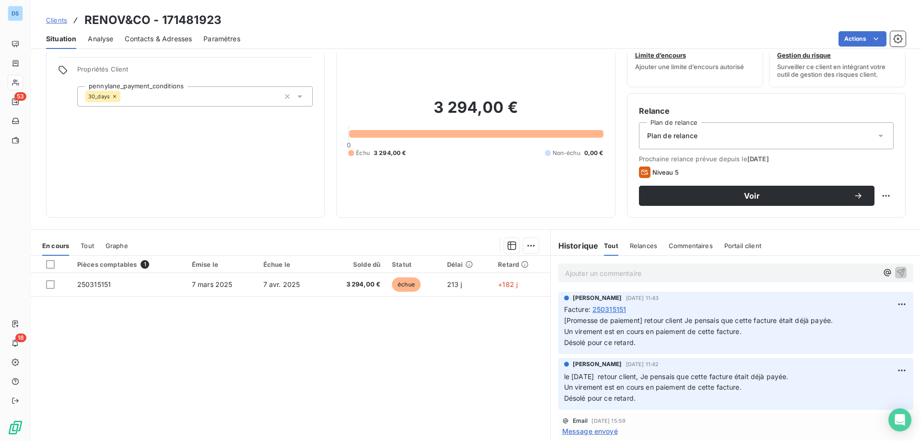
scroll to position [48, 0]
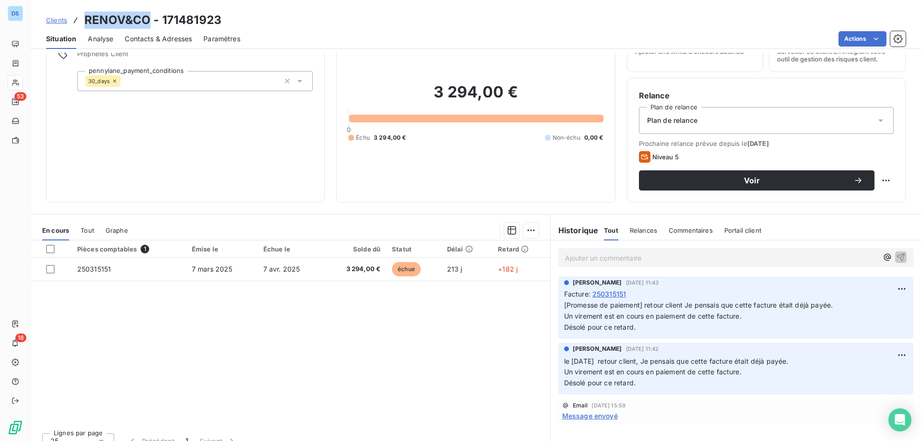
drag, startPoint x: 85, startPoint y: 19, endPoint x: 149, endPoint y: 14, distance: 63.5
click at [149, 14] on h3 "RENOV&CO - 171481923" at bounding box center [152, 20] width 137 height 17
copy h3 "RENOV&CO"
click at [143, 42] on span "Contacts & Adresses" at bounding box center [158, 39] width 67 height 10
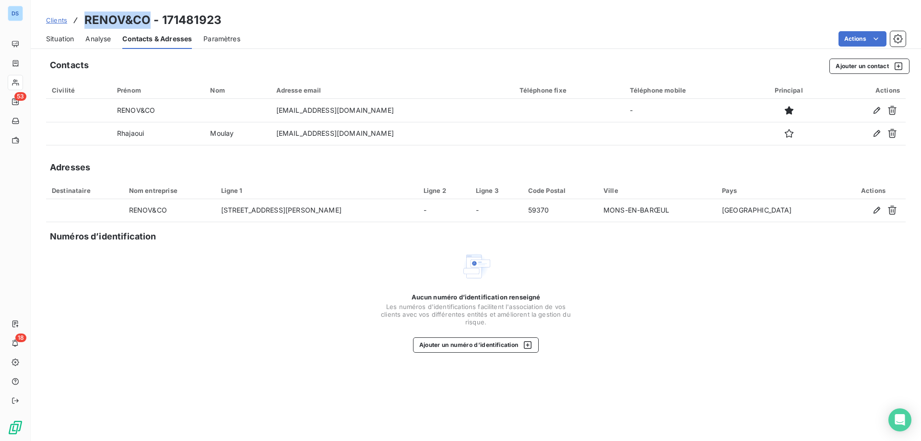
click at [51, 21] on span "Clients" at bounding box center [56, 20] width 21 height 8
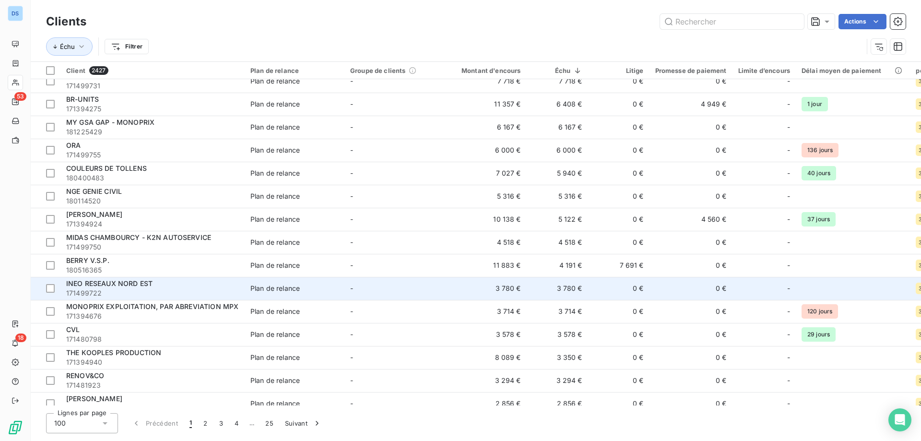
scroll to position [192, 0]
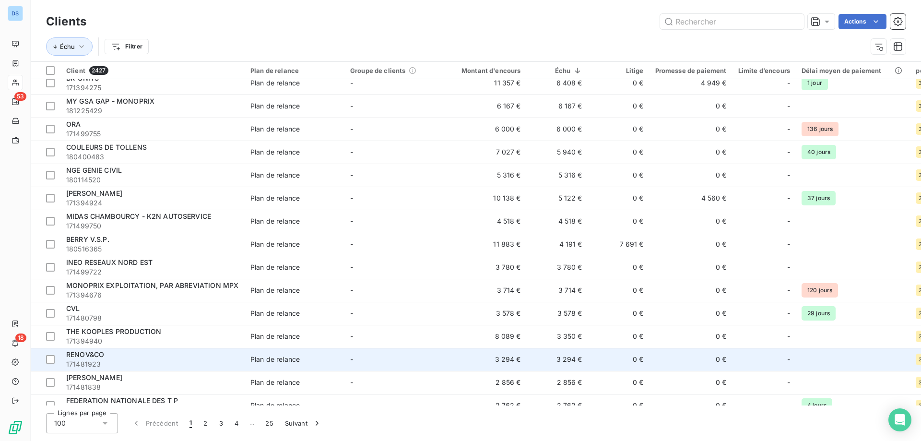
click at [94, 362] on span "171481923" at bounding box center [152, 364] width 173 height 10
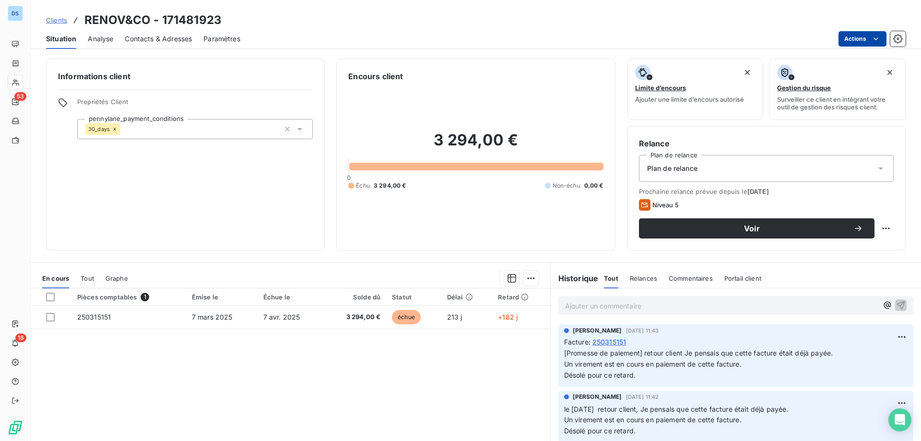
click at [849, 37] on html "DS 53 18 Clients RENOV&CO - 171481923 Situation Analyse Contacts & Adresses Par…" at bounding box center [460, 220] width 921 height 441
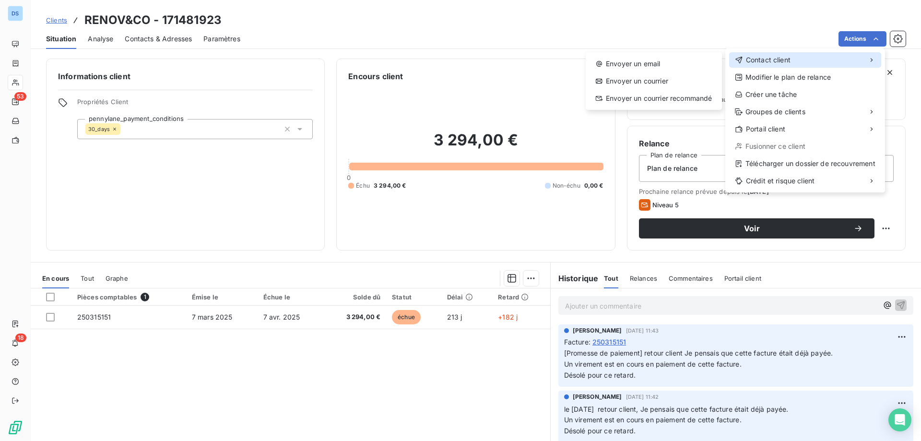
click at [752, 54] on div "Contact client" at bounding box center [805, 59] width 152 height 15
click at [674, 60] on div "Envoyer un email" at bounding box center [654, 63] width 129 height 15
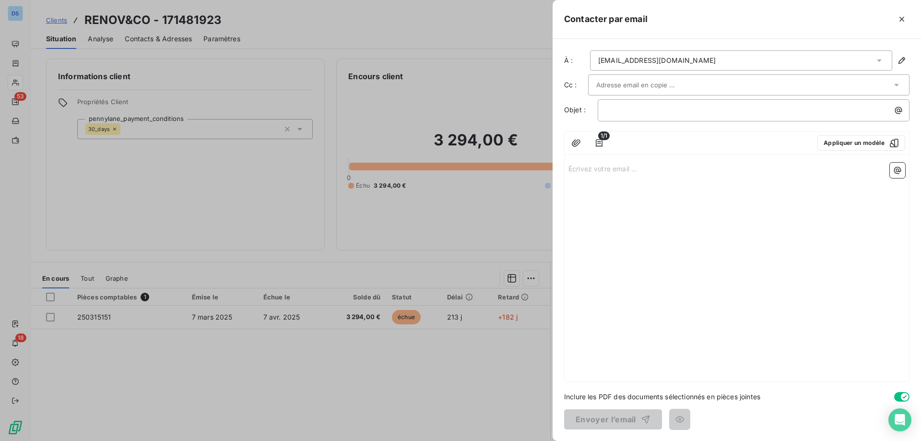
click at [436, 218] on div at bounding box center [460, 220] width 921 height 441
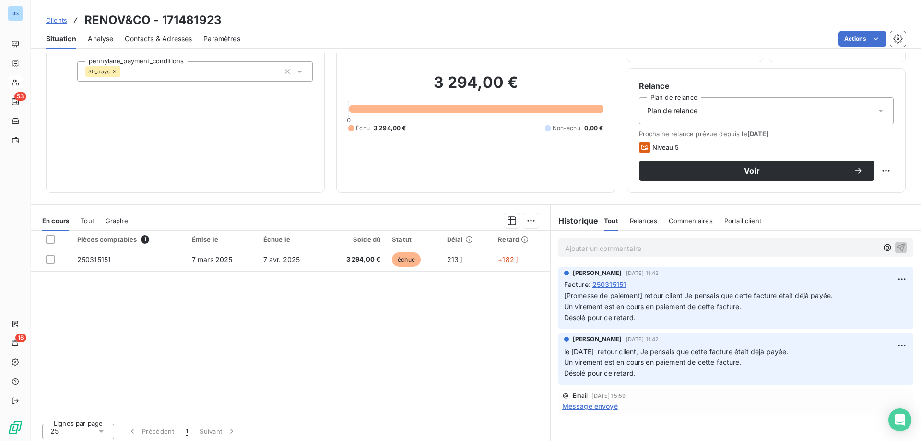
scroll to position [61, 0]
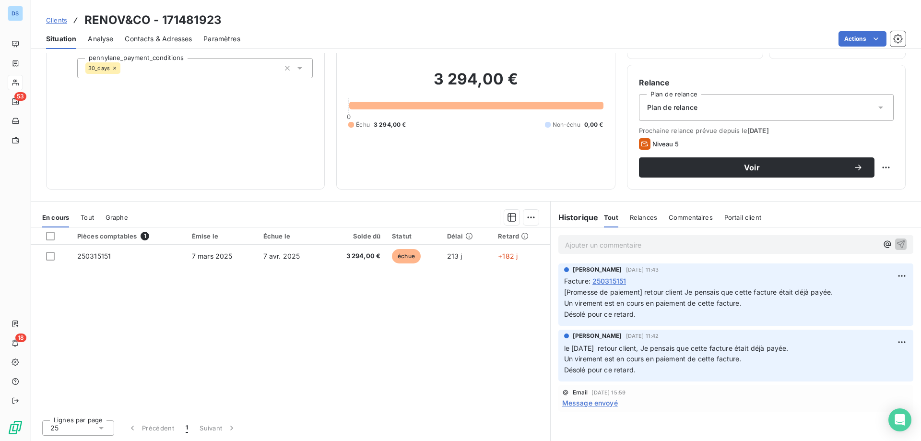
click at [579, 406] on span "Message envoyé" at bounding box center [590, 403] width 56 height 10
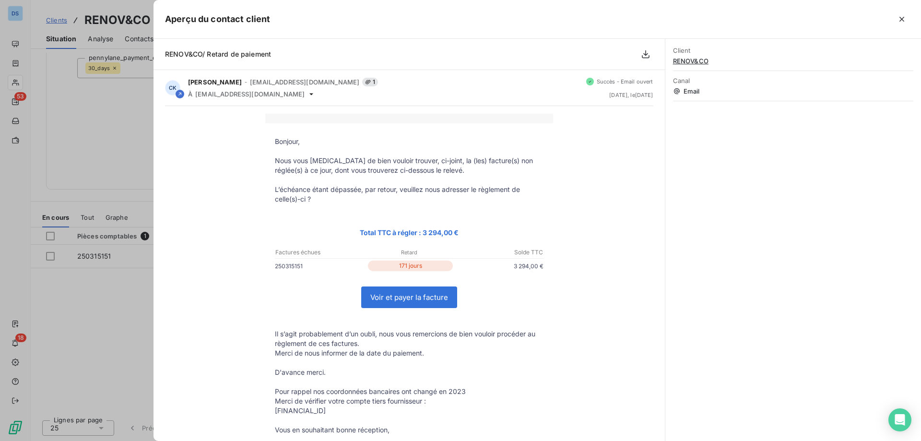
click at [196, 142] on div "Bonjour, Nous vous prions de bien vouloir trouver, ci-joint, la (les) facture(s…" at bounding box center [409, 318] width 488 height 408
click at [135, 147] on div at bounding box center [460, 220] width 921 height 441
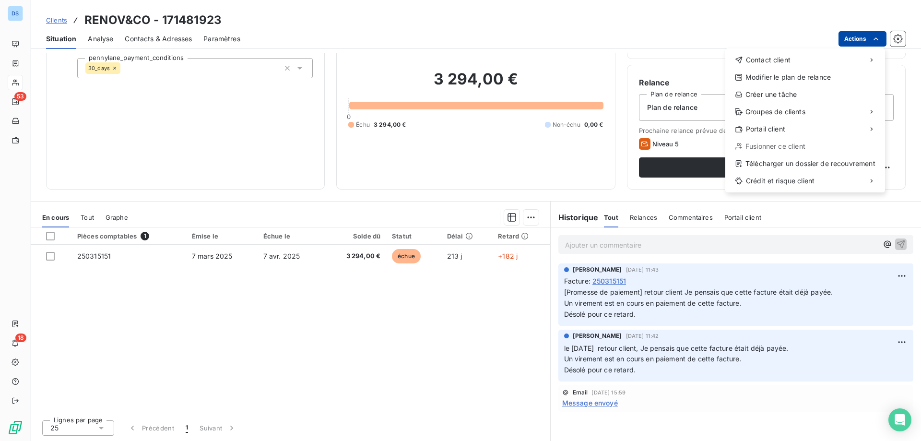
click at [859, 37] on html "DS 53 18 Clients RENOV&CO - 171481923 Situation Analyse Contacts & Adresses Par…" at bounding box center [460, 220] width 921 height 441
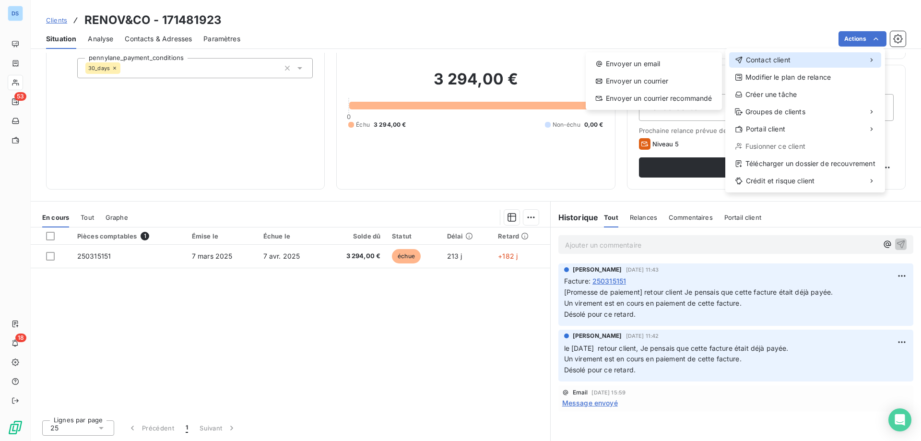
click at [792, 59] on div "Contact client" at bounding box center [805, 59] width 152 height 15
click at [696, 67] on div "Envoyer un email" at bounding box center [654, 63] width 129 height 15
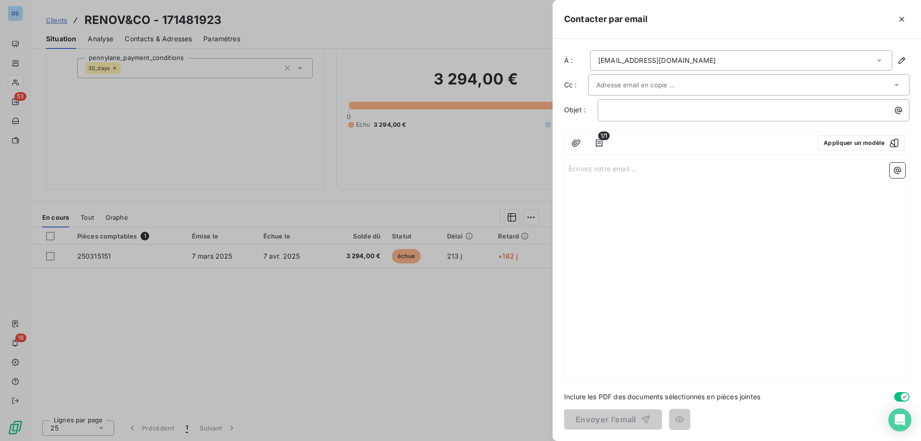
click at [819, 65] on div "renoveco59@gmail.com" at bounding box center [741, 60] width 302 height 20
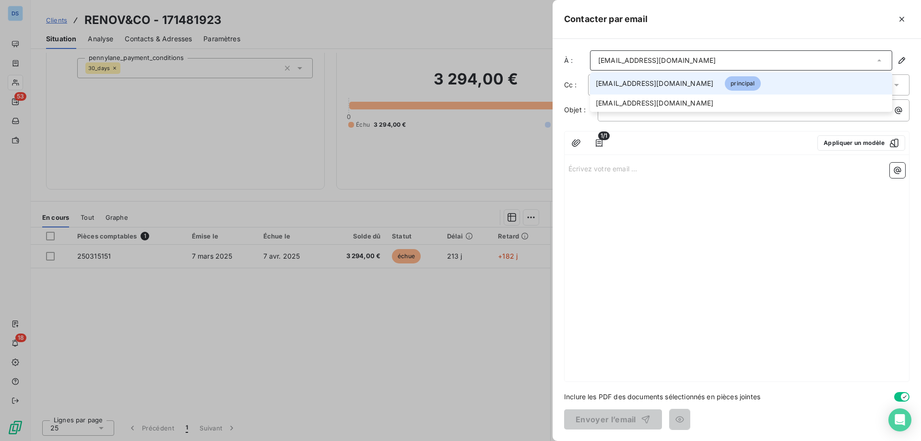
click at [819, 65] on div "renoveco59@gmail.com" at bounding box center [741, 60] width 302 height 20
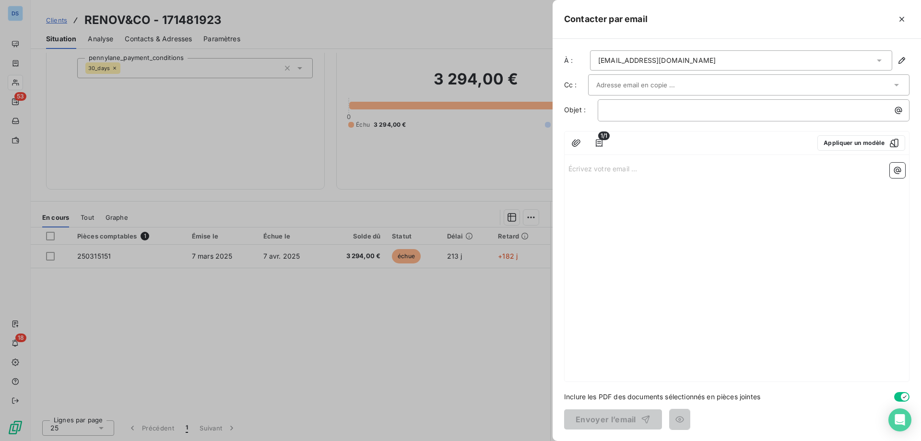
click at [791, 83] on div at bounding box center [743, 85] width 295 height 14
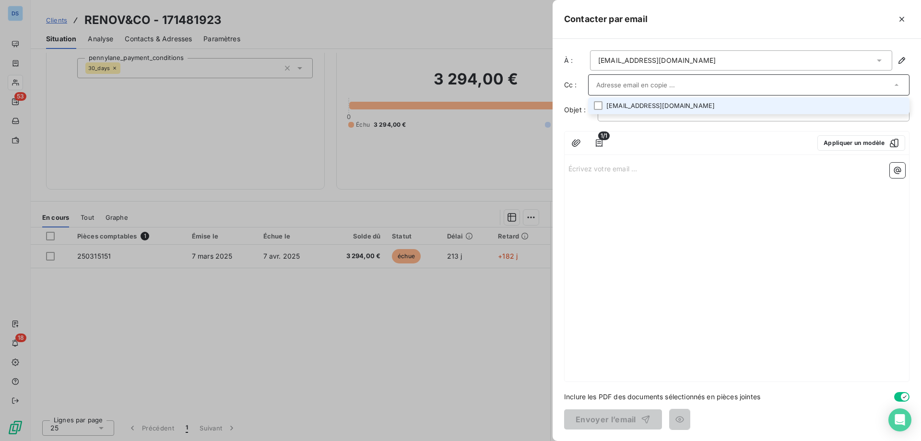
click at [742, 109] on li "moulay.rhajaoui@rte-france.com" at bounding box center [748, 105] width 321 height 17
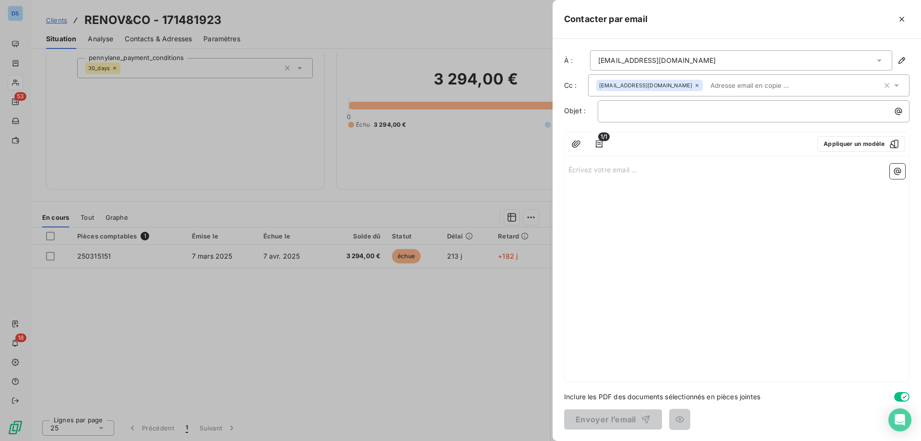
click at [679, 158] on div "1/1 Appliquer un modèle Écrivez votre email ... ﻿" at bounding box center [736, 257] width 345 height 250
click at [828, 143] on button "Appliquer un modèle" at bounding box center [861, 143] width 88 height 15
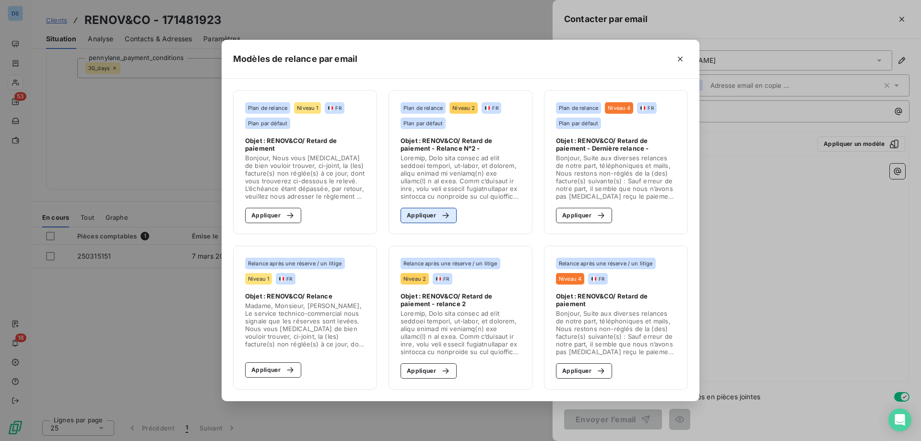
click at [431, 214] on button "Appliquer" at bounding box center [429, 215] width 56 height 15
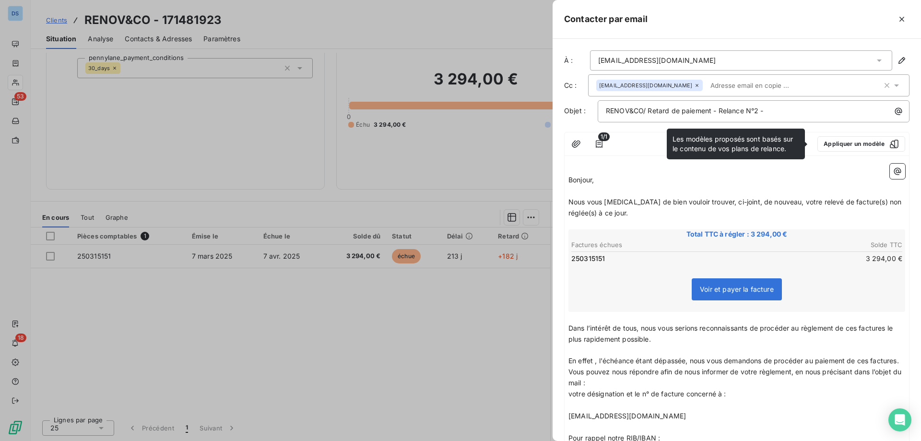
click at [570, 201] on span "Nous vous [MEDICAL_DATA] de bien vouloir trouver, ci-joint, de nouveau, votre r…" at bounding box center [735, 207] width 335 height 19
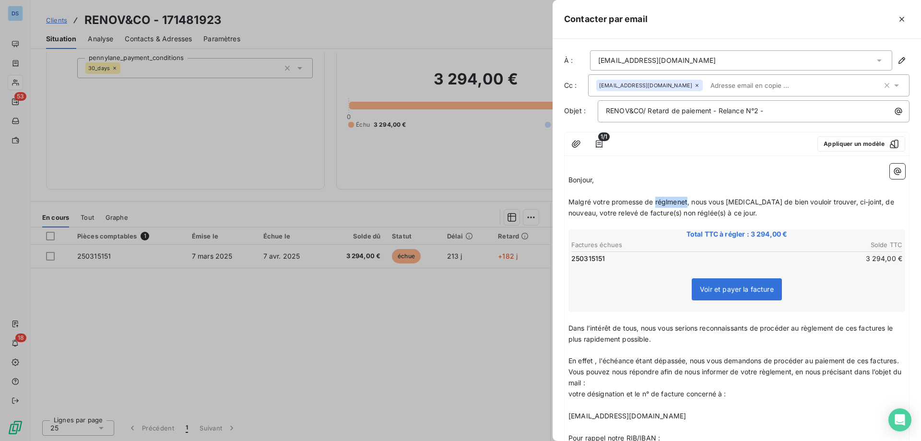
drag, startPoint x: 667, startPoint y: 198, endPoint x: 657, endPoint y: 205, distance: 12.4
click at [657, 205] on span "Malgré votre promesse de réglmenet, nous vous prions de bien vouloir trouver, c…" at bounding box center [732, 207] width 328 height 19
click at [681, 201] on span "Malgré votre promesse de réglmenet, nous vous prions de bien vouloir trouver, c…" at bounding box center [732, 207] width 328 height 19
click at [693, 200] on span "Malgré votre promesse de règlement, nous vous prions de bien vouloir trouver, c…" at bounding box center [732, 207] width 328 height 19
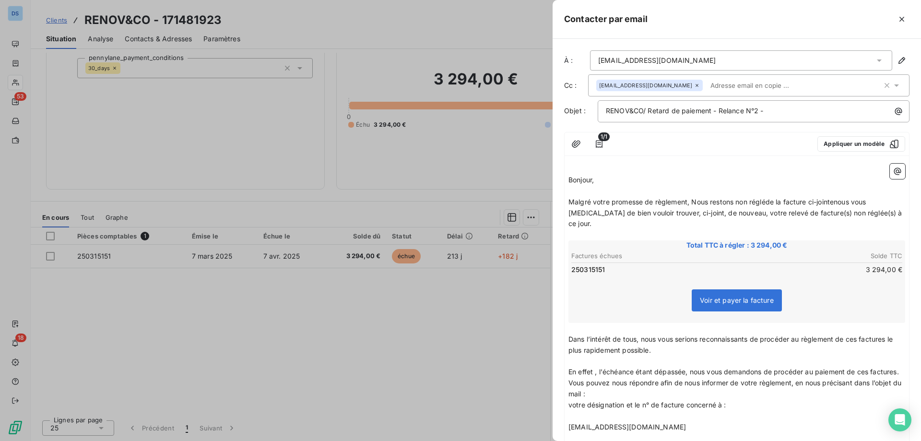
drag, startPoint x: 767, startPoint y: 201, endPoint x: 694, endPoint y: 183, distance: 74.7
click at [694, 183] on p "Bonjour," at bounding box center [736, 180] width 337 height 11
click at [767, 202] on span "Malgré votre promesse de règlement, Nous restons non régléde la facture ci-join…" at bounding box center [736, 213] width 336 height 30
click at [843, 201] on span "Malgré votre promesse de règlement, Nous restons non réglés de la facture ci-jo…" at bounding box center [736, 213] width 336 height 30
click at [845, 203] on span "Malgré votre promesse de règlement, Nous restons non réglés de la facture ci-jo…" at bounding box center [736, 213] width 336 height 30
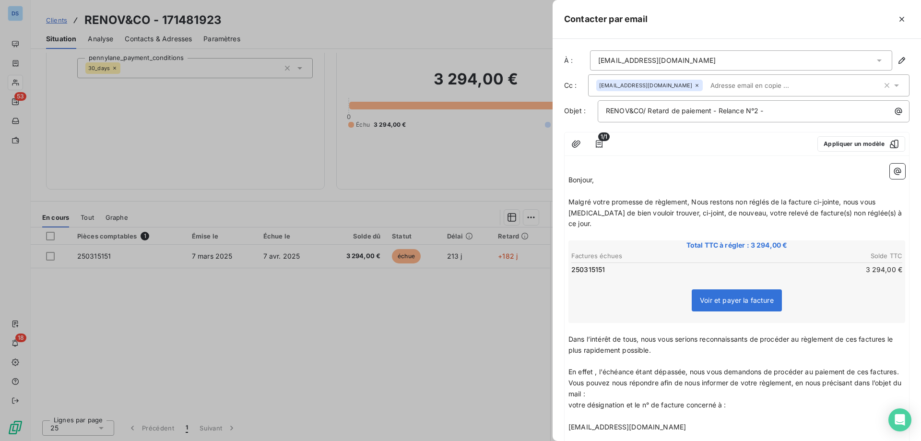
click at [696, 202] on span "Malgré votre promesse de règlement, Nous restons non réglés de la facture ci-jo…" at bounding box center [736, 213] width 336 height 30
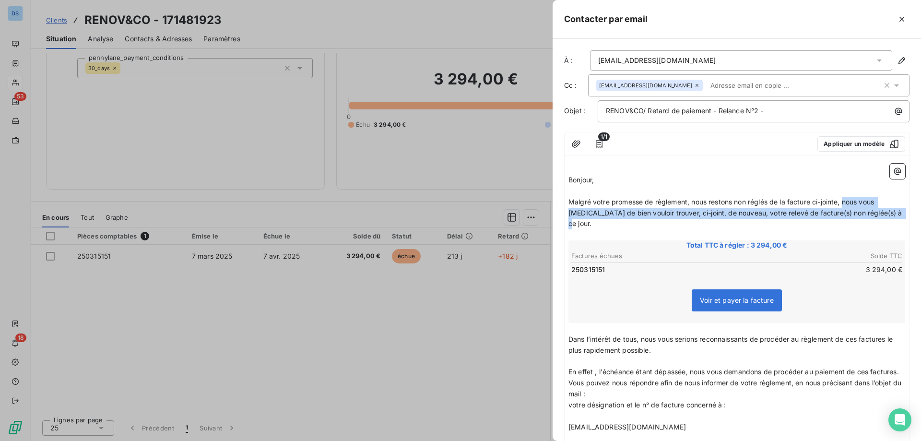
drag, startPoint x: 845, startPoint y: 201, endPoint x: 896, endPoint y: 209, distance: 52.0
click at [896, 209] on span "Malgré votre promesse de règlement, nous restons non réglés de la facture ci-jo…" at bounding box center [736, 213] width 336 height 30
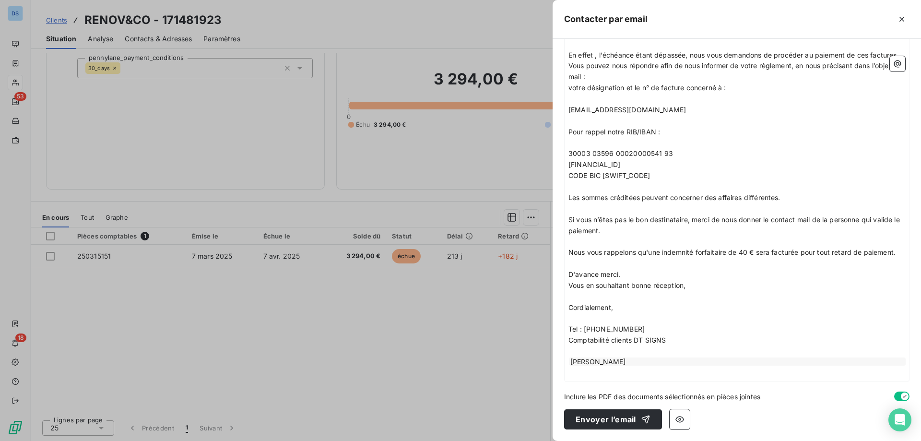
scroll to position [306, 0]
click at [591, 420] on button "Envoyer l’email" at bounding box center [613, 419] width 98 height 20
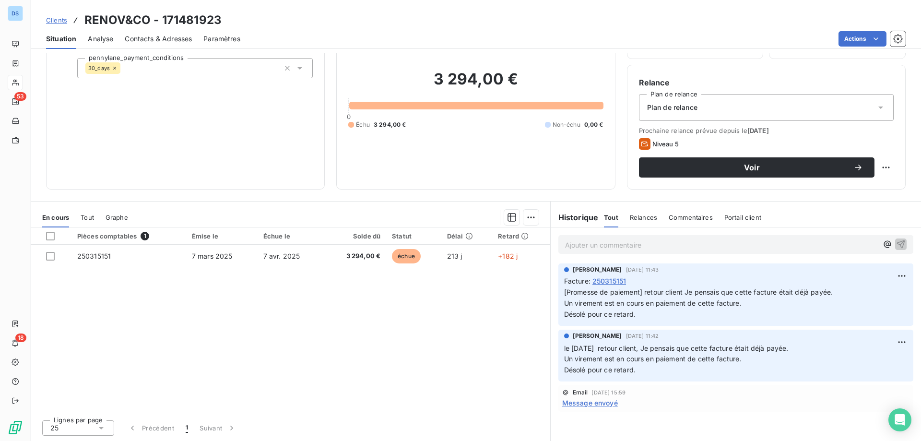
click at [610, 248] on p "Ajouter un commentaire ﻿" at bounding box center [721, 245] width 313 height 12
click at [610, 245] on span "le [DATE] rel mail" at bounding box center [592, 244] width 55 height 8
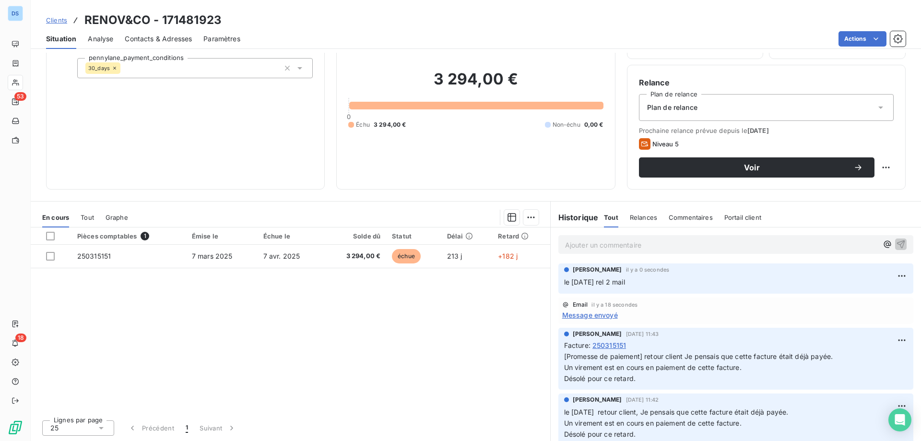
click at [55, 20] on span "Clients" at bounding box center [56, 20] width 21 height 8
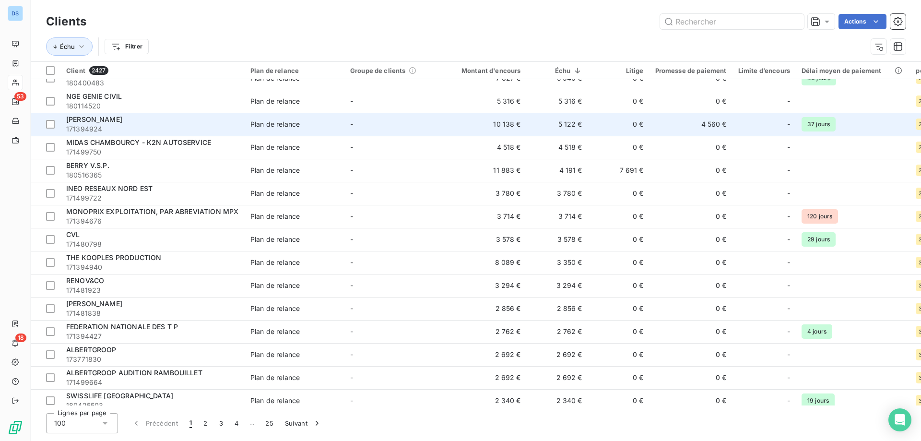
scroll to position [288, 0]
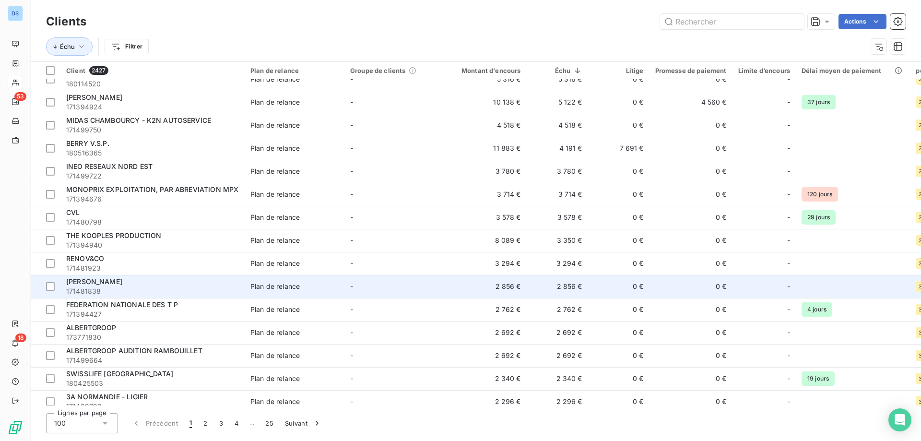
click at [165, 286] on div "[PERSON_NAME]" at bounding box center [152, 282] width 173 height 10
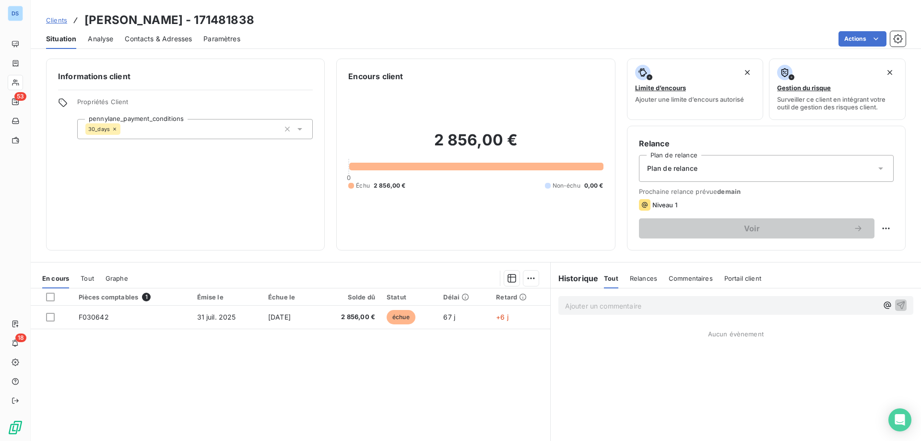
click at [59, 19] on span "Clients" at bounding box center [56, 20] width 21 height 8
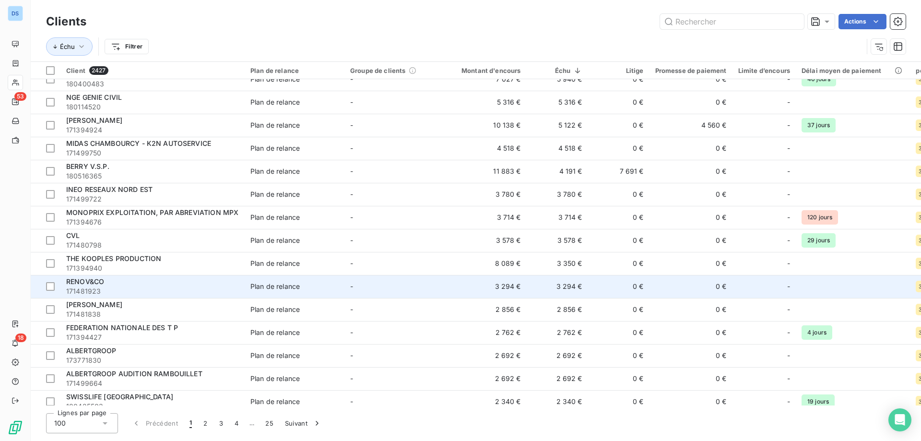
scroll to position [288, 0]
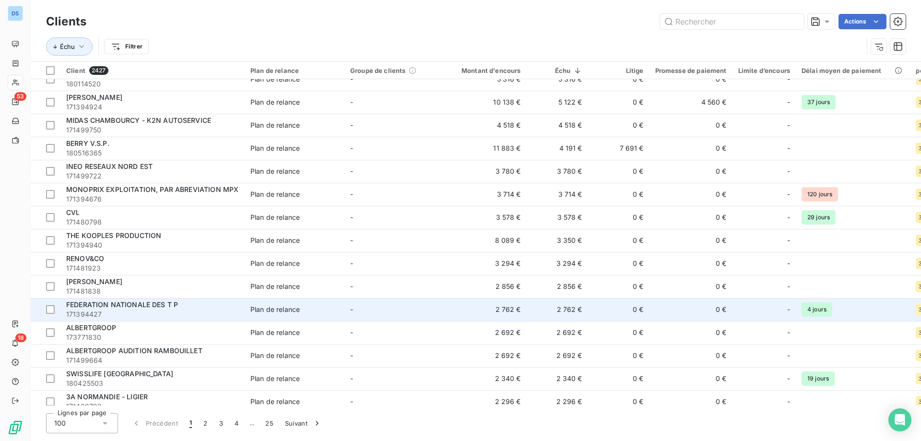
click at [132, 309] on span "171394427" at bounding box center [152, 314] width 173 height 10
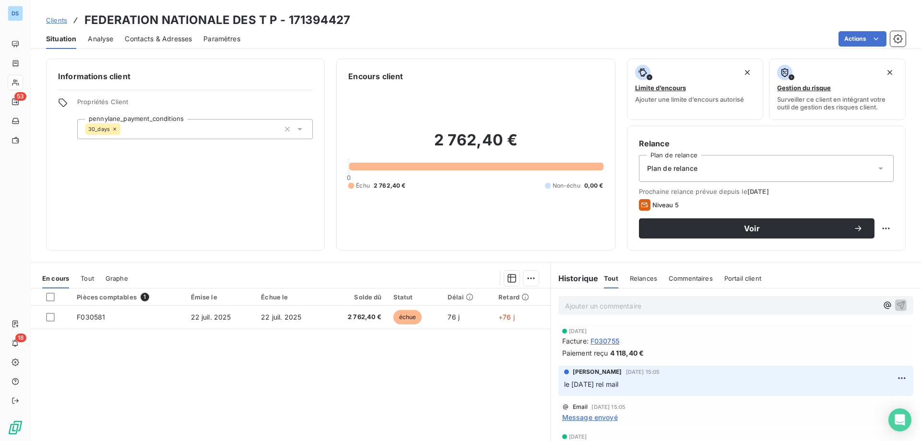
click at [578, 418] on span "Message envoyé" at bounding box center [590, 417] width 56 height 10
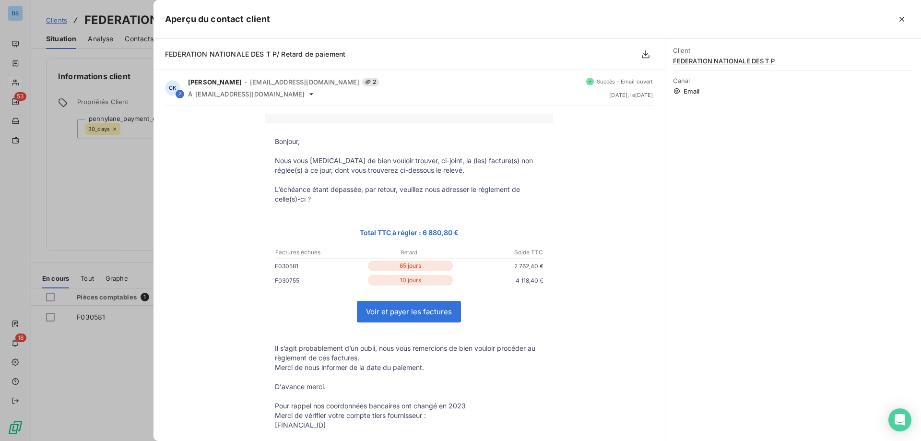
click at [135, 397] on div at bounding box center [460, 220] width 921 height 441
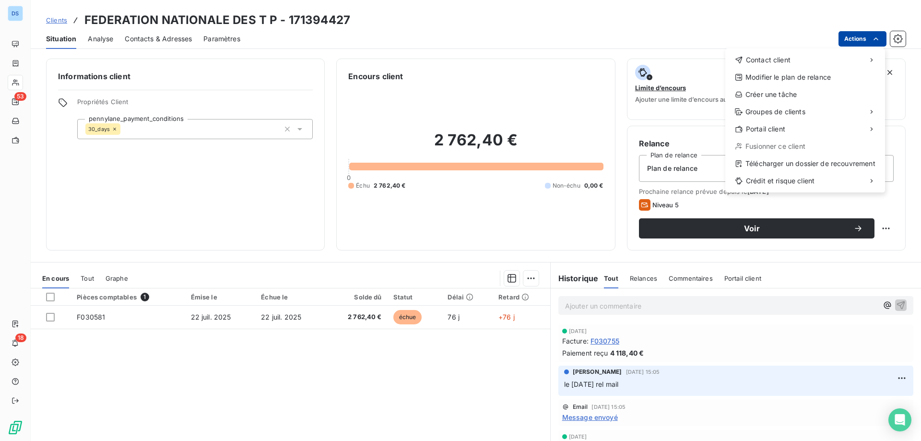
click at [857, 36] on html "DS 53 18 Clients FEDERATION NATIONALE DES T P - 171394427 Situation Analyse Con…" at bounding box center [460, 220] width 921 height 441
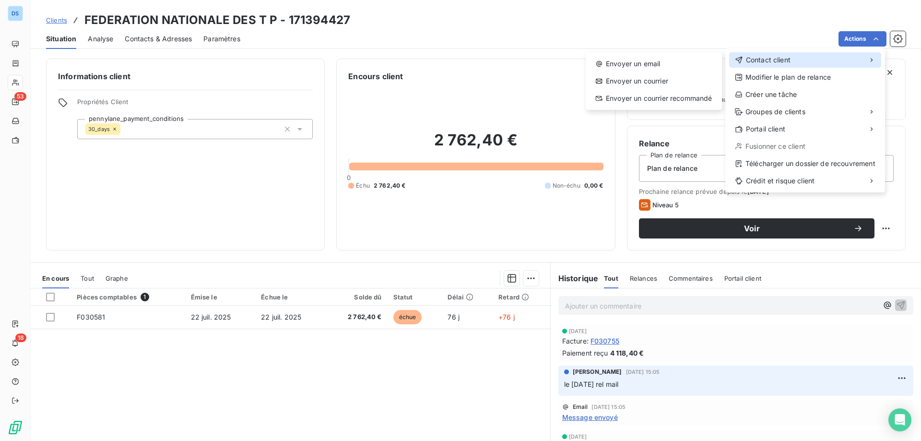
click at [781, 63] on span "Contact client" at bounding box center [768, 60] width 45 height 10
click at [668, 62] on div "Envoyer un email" at bounding box center [654, 63] width 129 height 15
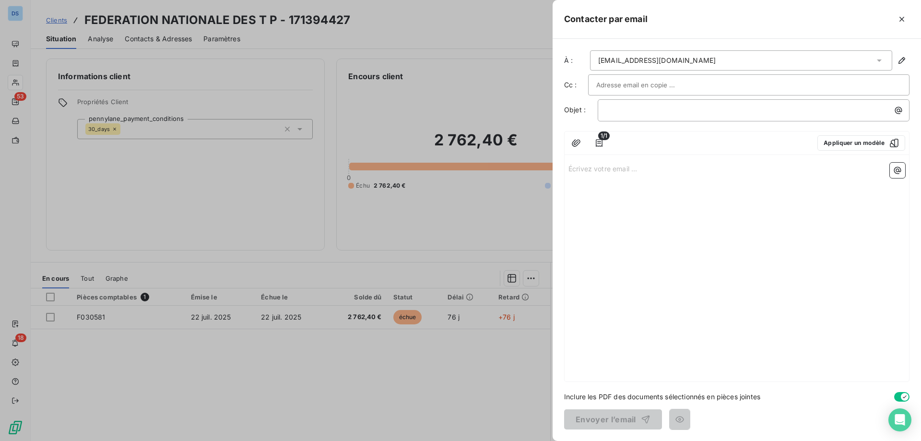
click at [657, 85] on input "text" at bounding box center [647, 85] width 103 height 14
click at [670, 68] on div "fturpin@opgo.fr" at bounding box center [741, 60] width 302 height 20
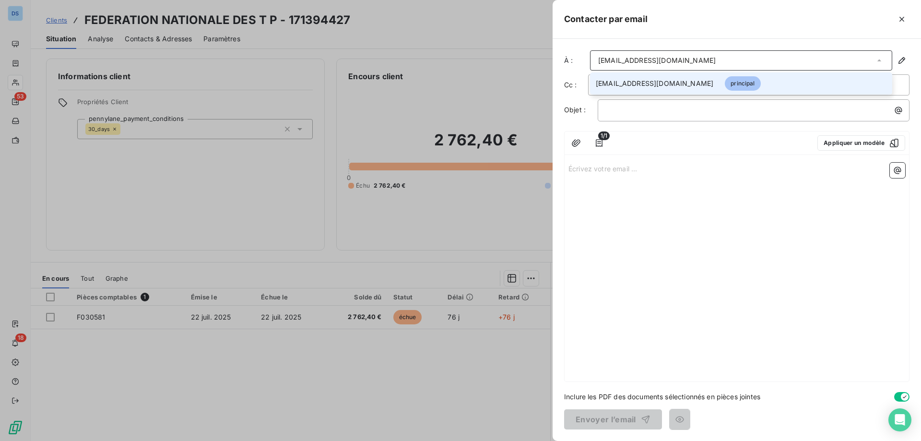
drag, startPoint x: 674, startPoint y: 164, endPoint x: 684, endPoint y: 166, distance: 10.3
click at [674, 165] on p "Écrivez votre email ... ﻿" at bounding box center [736, 168] width 337 height 11
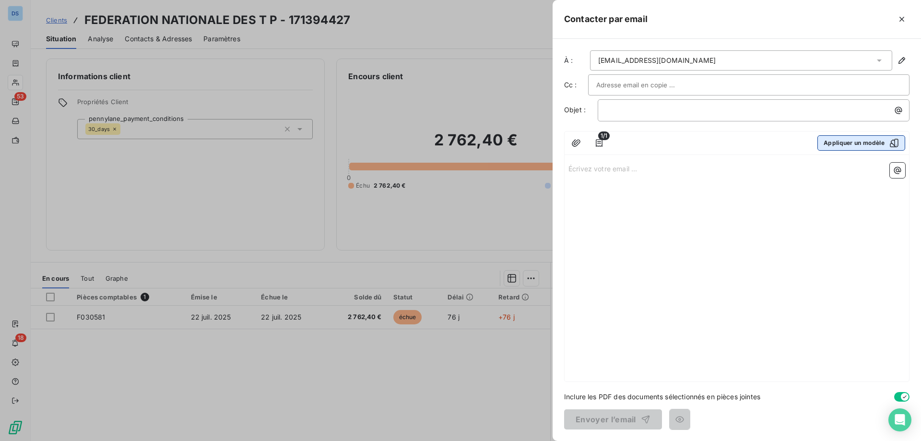
click at [832, 140] on button "Appliquer un modèle" at bounding box center [861, 142] width 88 height 15
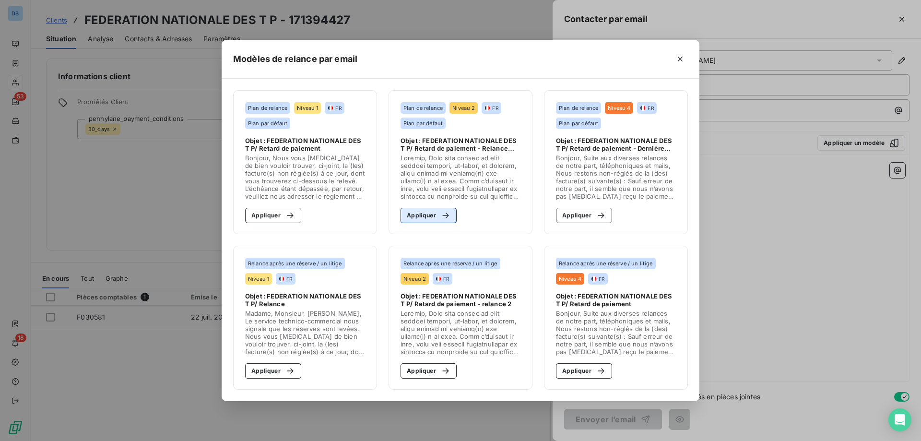
click at [430, 218] on button "Appliquer" at bounding box center [429, 215] width 56 height 15
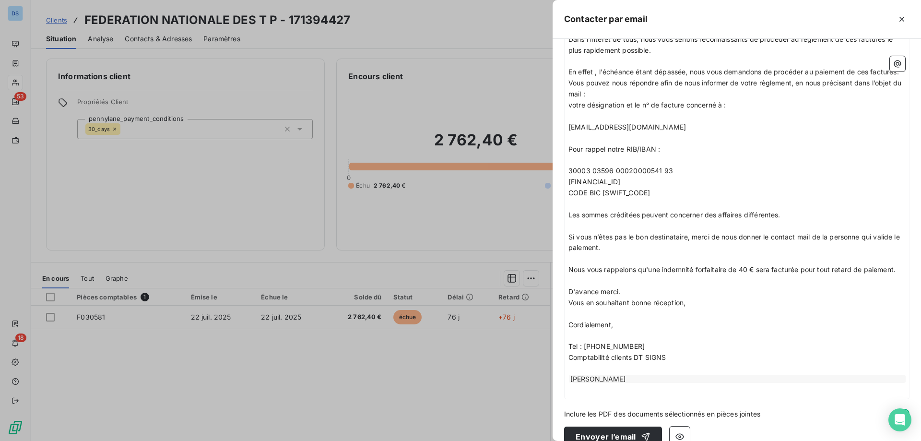
scroll to position [316, 0]
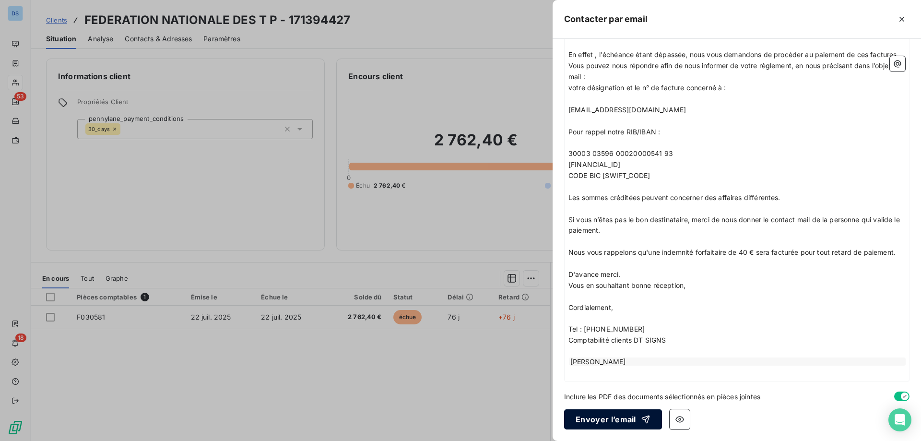
click at [596, 426] on button "Envoyer l’email" at bounding box center [613, 419] width 98 height 20
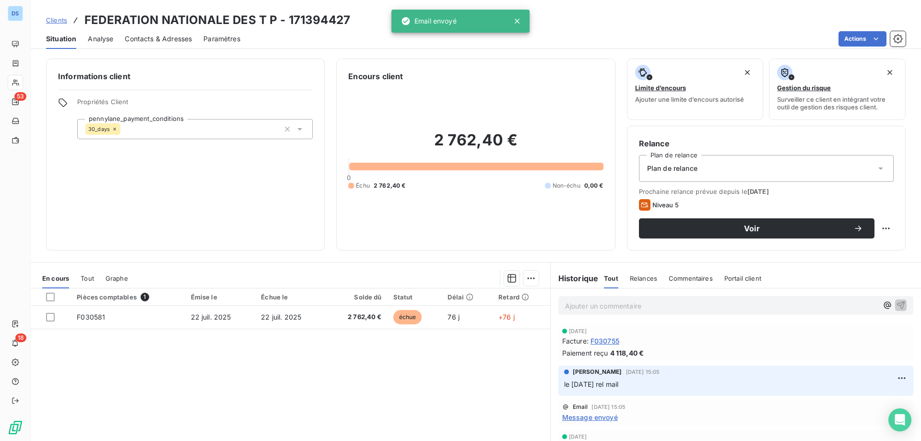
click at [578, 306] on p "Ajouter un commentaire ﻿" at bounding box center [721, 306] width 313 height 12
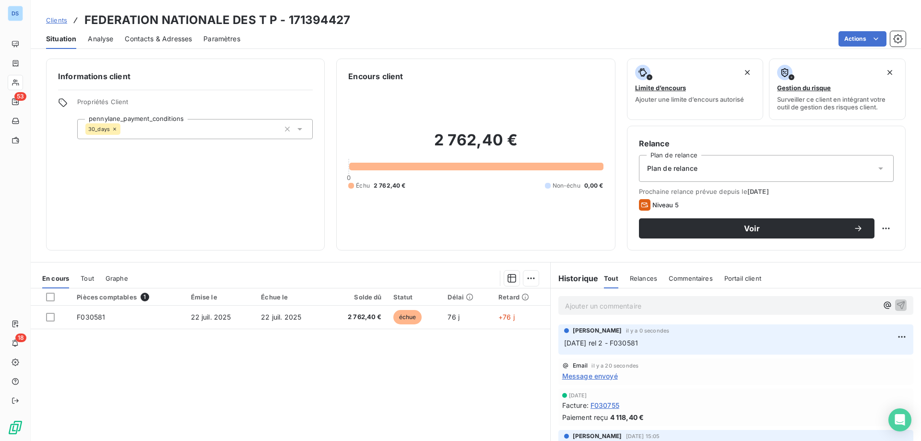
click at [49, 21] on span "Clients" at bounding box center [56, 20] width 21 height 8
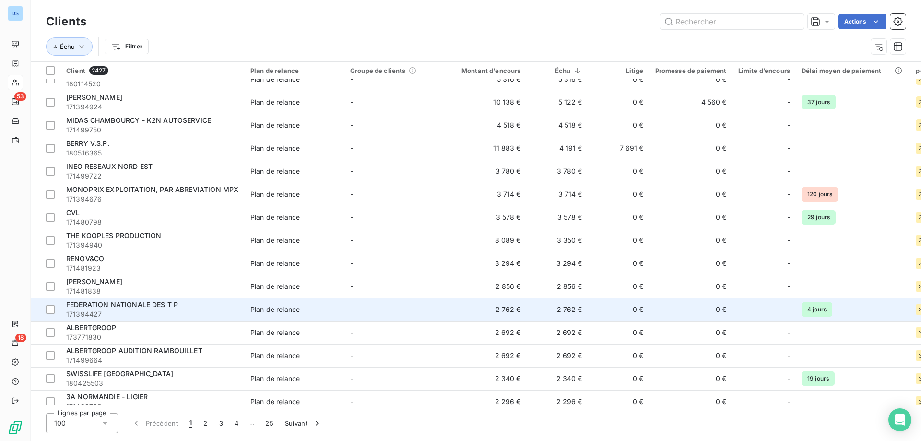
scroll to position [336, 0]
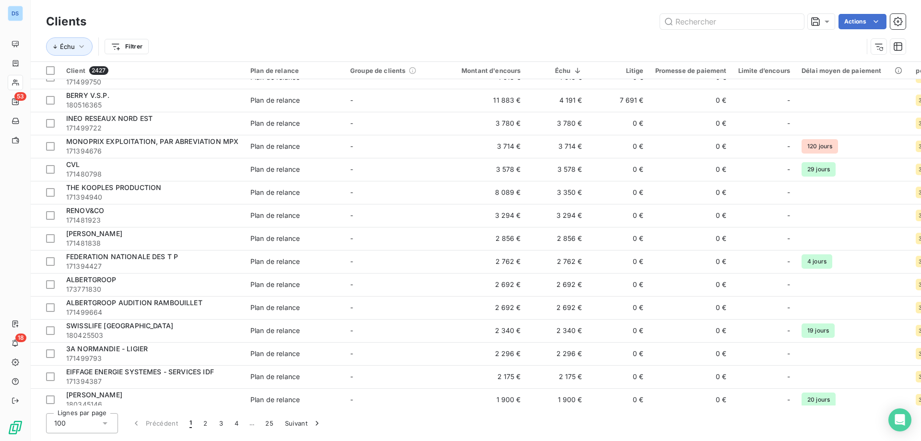
click at [108, 423] on icon at bounding box center [105, 423] width 10 height 10
click at [94, 368] on li "25" at bounding box center [82, 367] width 72 height 17
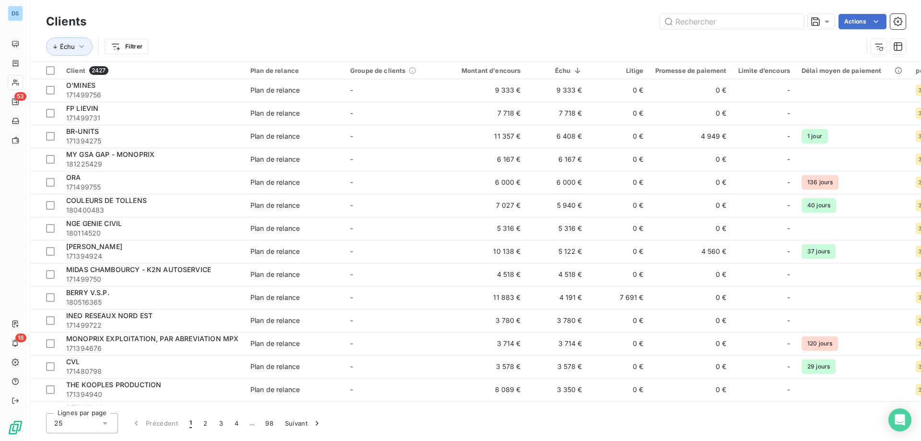
scroll to position [254, 0]
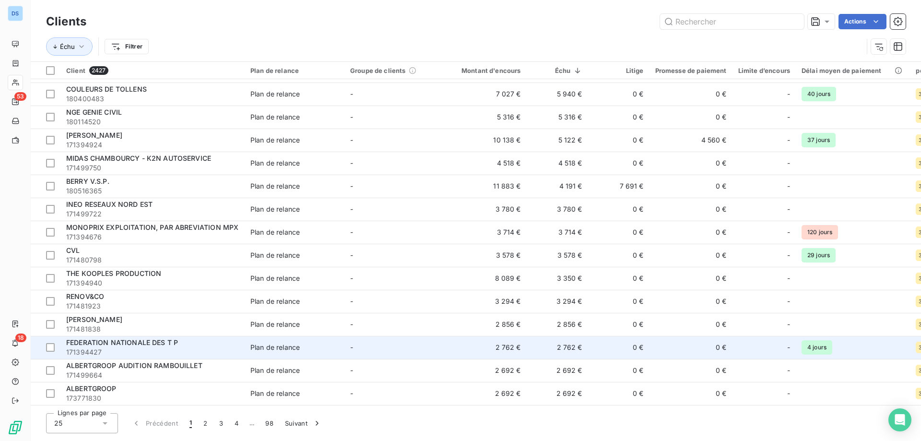
click at [107, 339] on span "FEDERATION NATIONALE DES T P" at bounding box center [122, 342] width 112 height 8
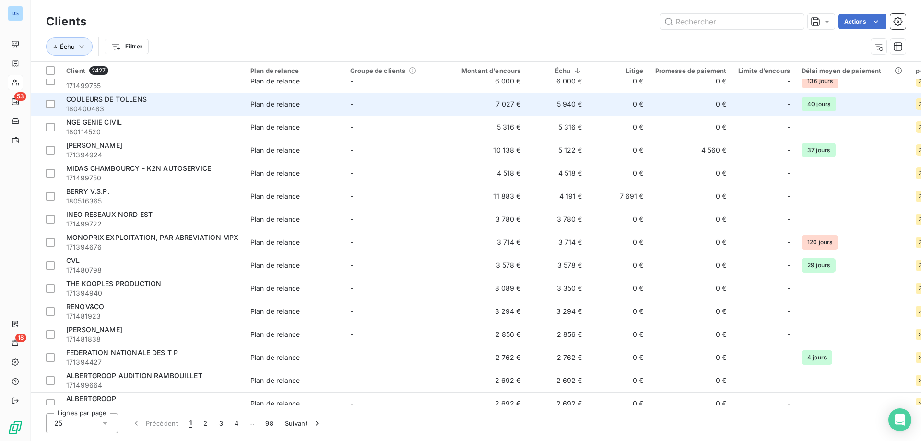
scroll to position [254, 0]
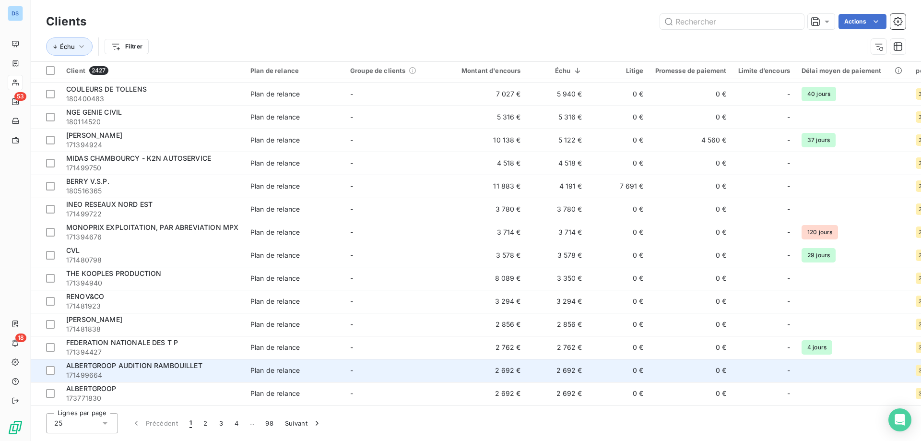
click at [101, 364] on span "ALBERTGROOP AUDITION RAMBOUILLET" at bounding box center [134, 365] width 136 height 8
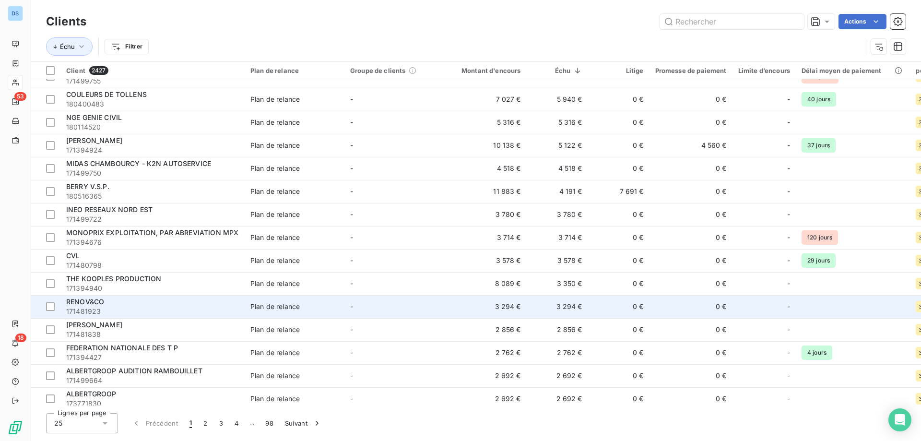
scroll to position [254, 0]
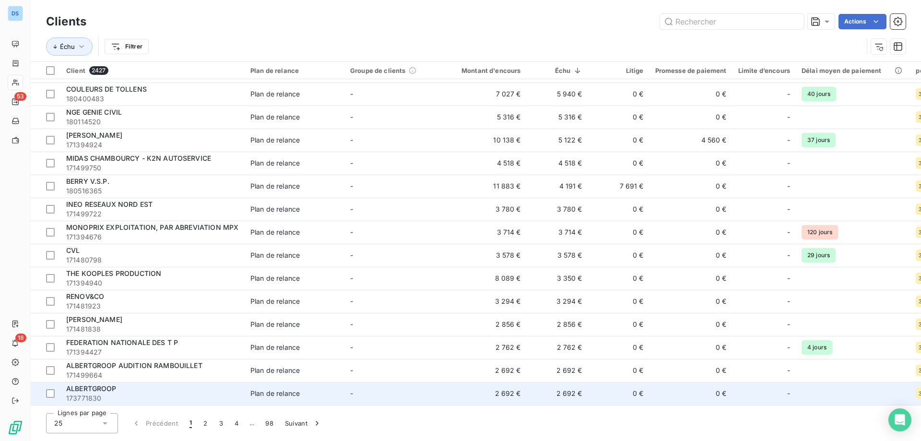
click at [150, 393] on span "173771830" at bounding box center [152, 398] width 173 height 10
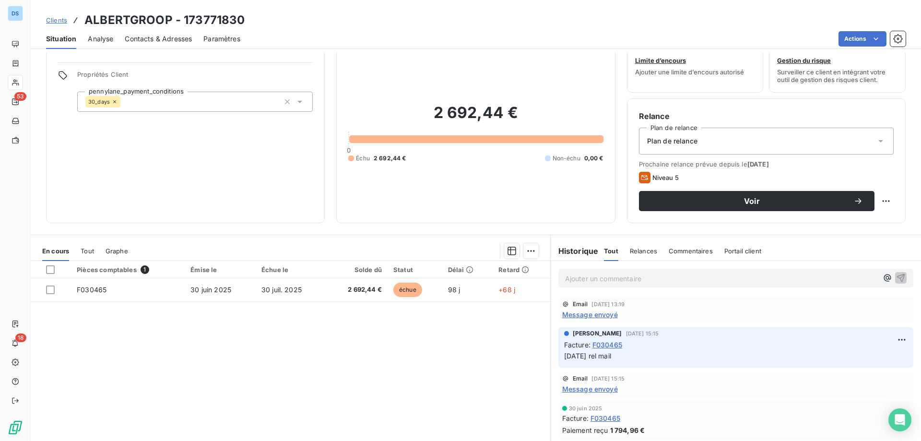
scroll to position [13, 0]
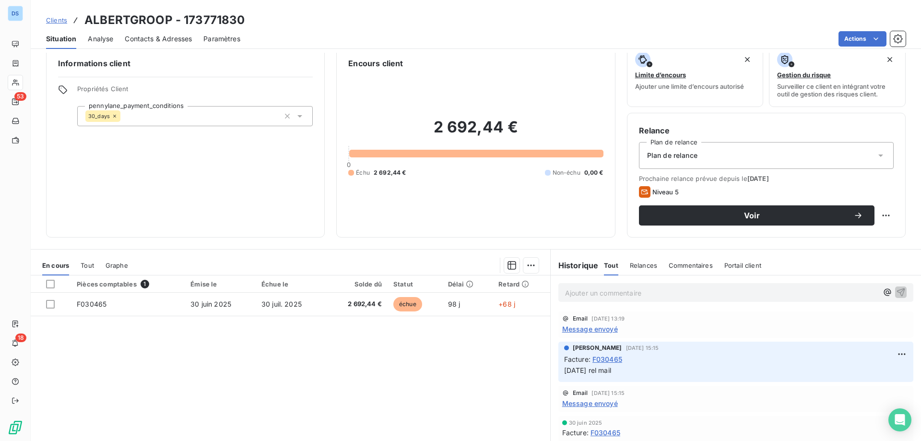
click at [602, 330] on span "Message envoyé" at bounding box center [590, 329] width 56 height 10
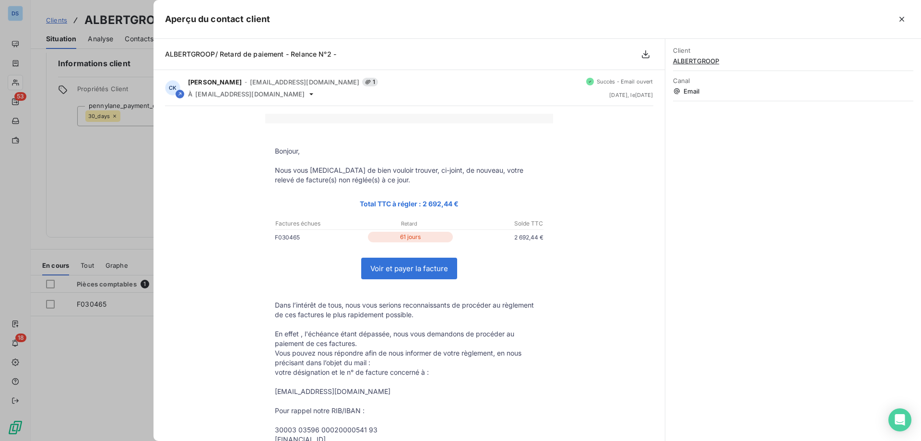
click at [139, 189] on div at bounding box center [460, 220] width 921 height 441
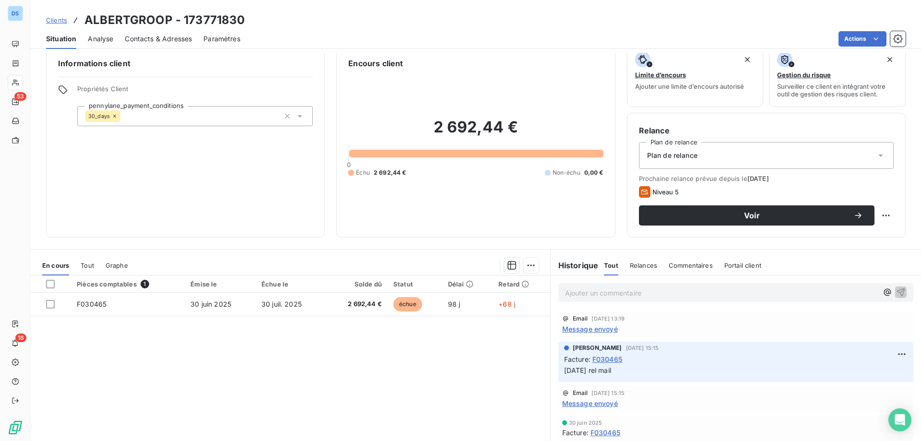
click at [307, 347] on div "Pièces comptables 1 Émise le Échue le Solde dû Statut Délai Retard F030465 30 j…" at bounding box center [290, 367] width 519 height 185
click at [141, 37] on span "Contacts & Adresses" at bounding box center [158, 39] width 67 height 10
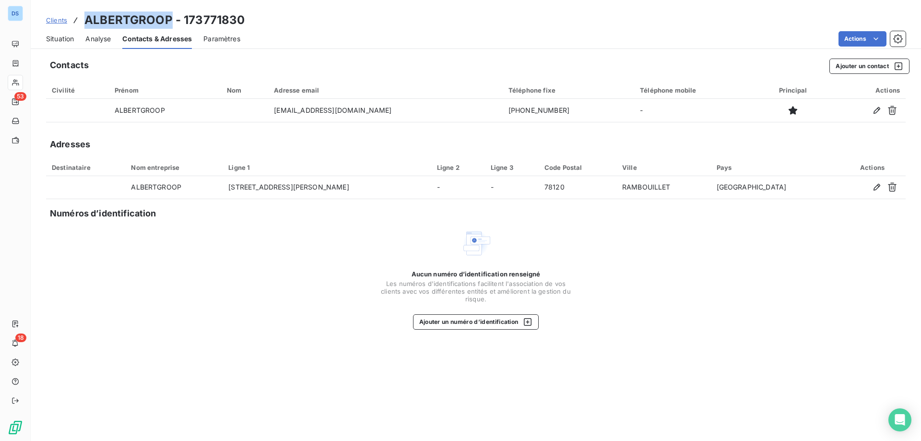
drag, startPoint x: 87, startPoint y: 20, endPoint x: 169, endPoint y: 19, distance: 81.5
click at [169, 19] on h3 "ALBERTGROOP - 173771830" at bounding box center [164, 20] width 160 height 17
copy h3 "ALBERTGROOP"
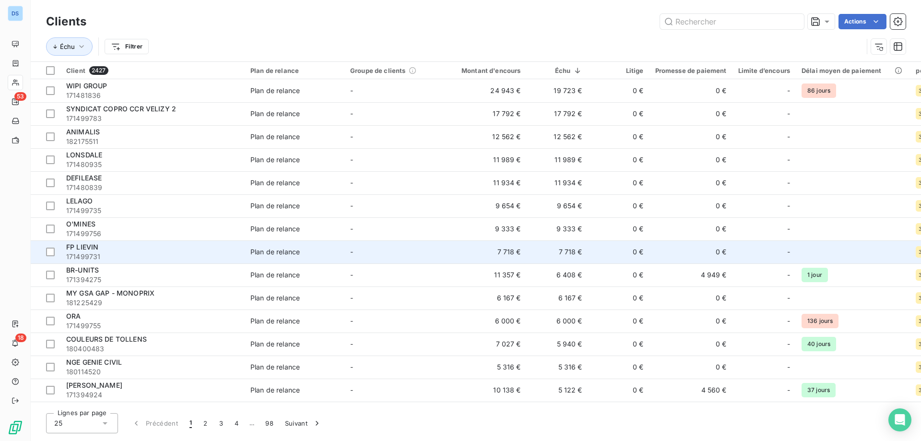
scroll to position [254, 0]
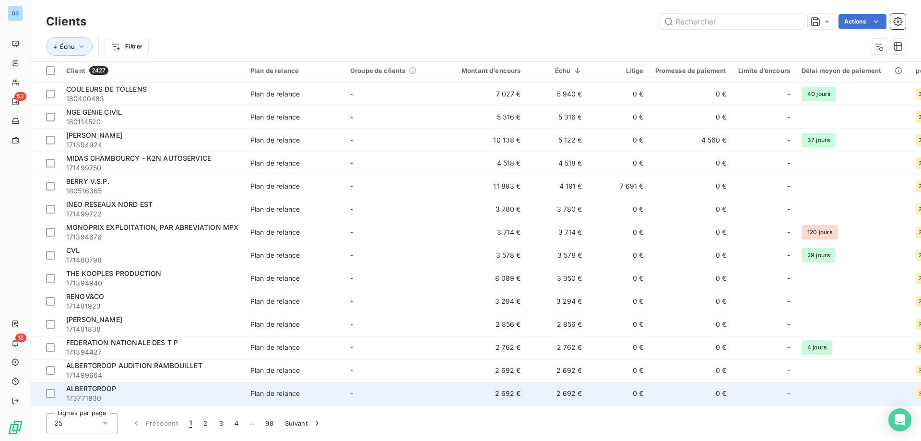
click at [106, 384] on span "ALBERTGROOP" at bounding box center [91, 388] width 50 height 8
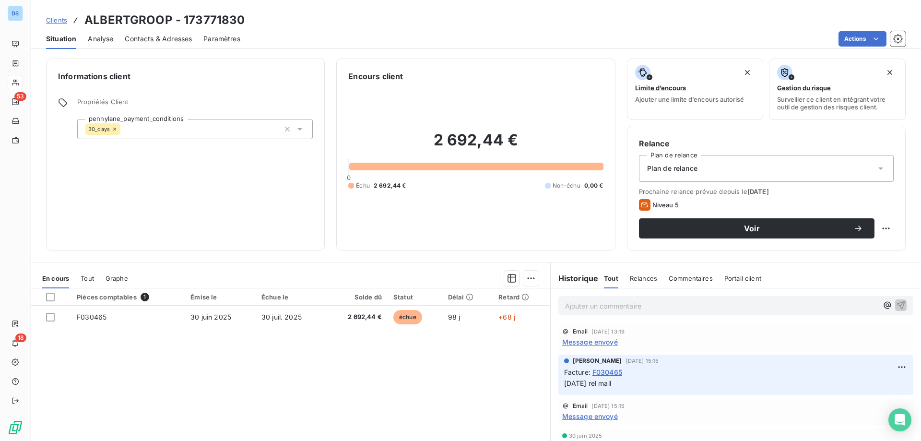
click at [161, 43] on div "Contacts & Adresses" at bounding box center [158, 39] width 67 height 20
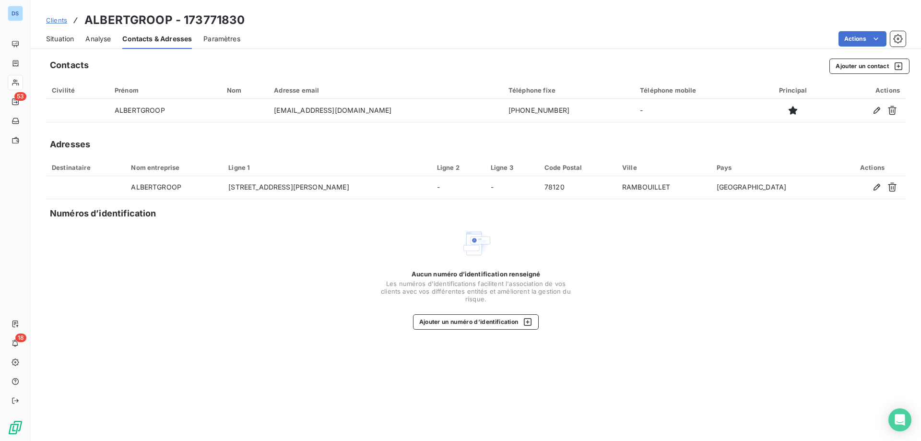
click at [64, 40] on span "Situation" at bounding box center [60, 39] width 28 height 10
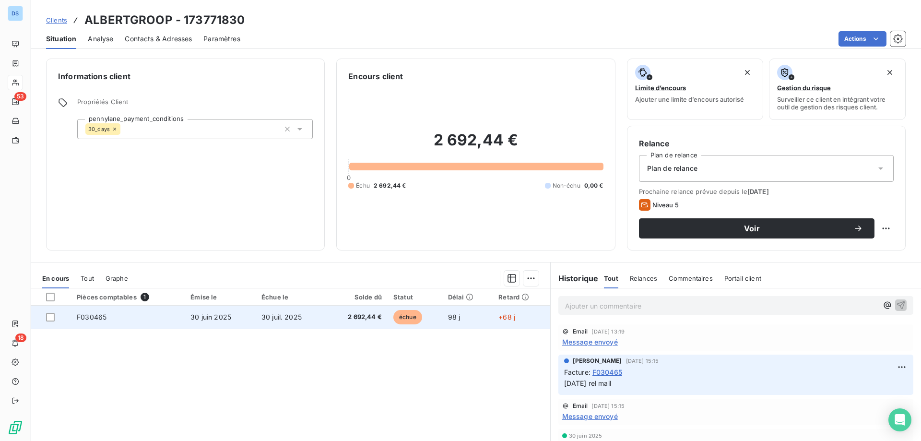
click at [403, 316] on span "échue" at bounding box center [407, 317] width 29 height 14
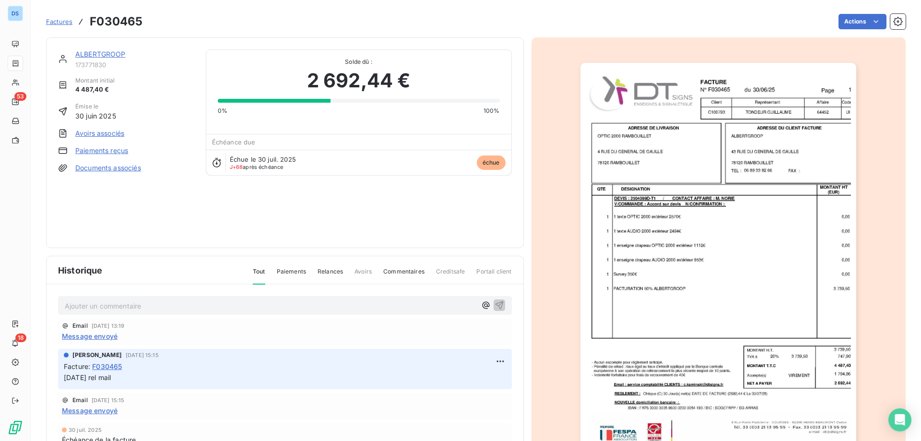
click at [620, 294] on img "button" at bounding box center [718, 258] width 276 height 390
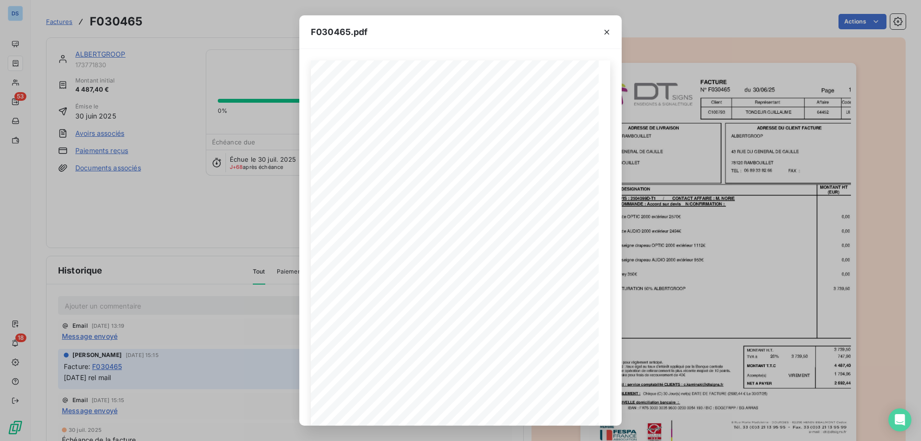
click at [206, 15] on div "F030465.pdf F030465 30/06/25 ALBERTGROOP 43 RUE DU GENERAL DE GAULLE 78120 RAMB…" at bounding box center [460, 220] width 921 height 441
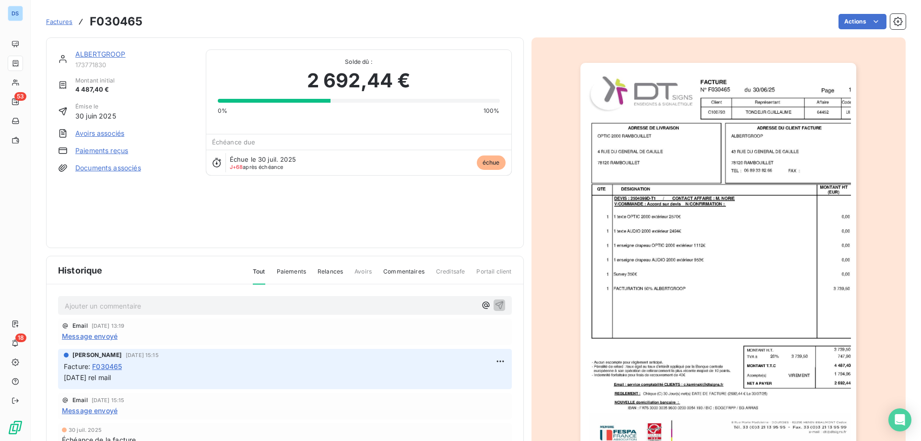
click at [91, 54] on link "ALBERTGROOP" at bounding box center [100, 54] width 50 height 8
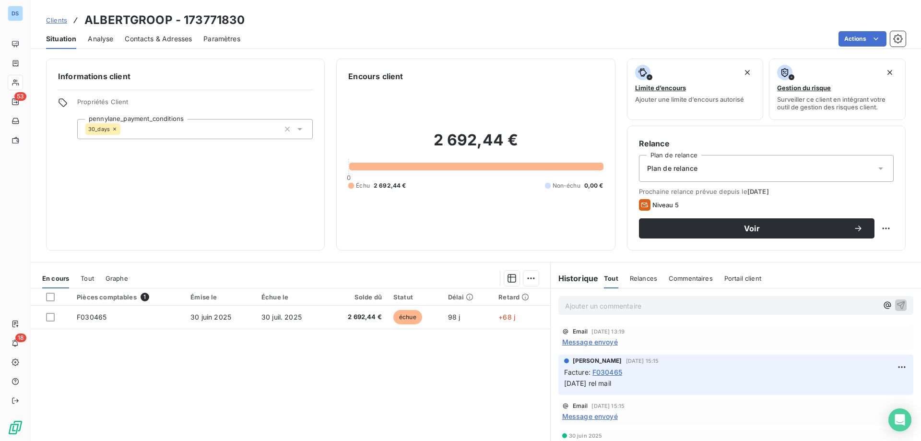
click at [154, 41] on span "Contacts & Adresses" at bounding box center [158, 39] width 67 height 10
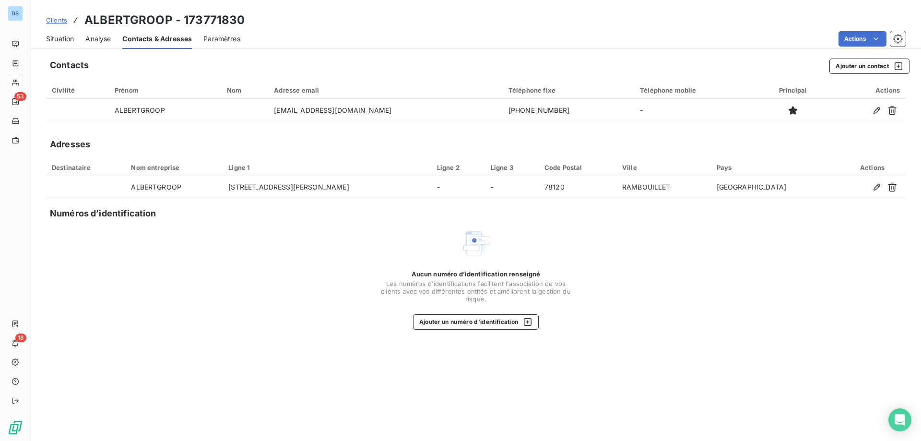
click at [57, 34] on span "Situation" at bounding box center [60, 39] width 28 height 10
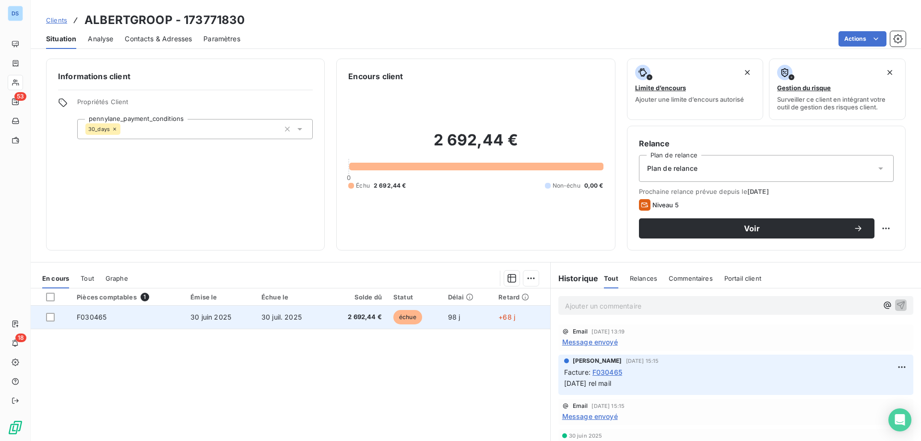
click at [338, 322] on td "2 692,44 €" at bounding box center [356, 317] width 61 height 23
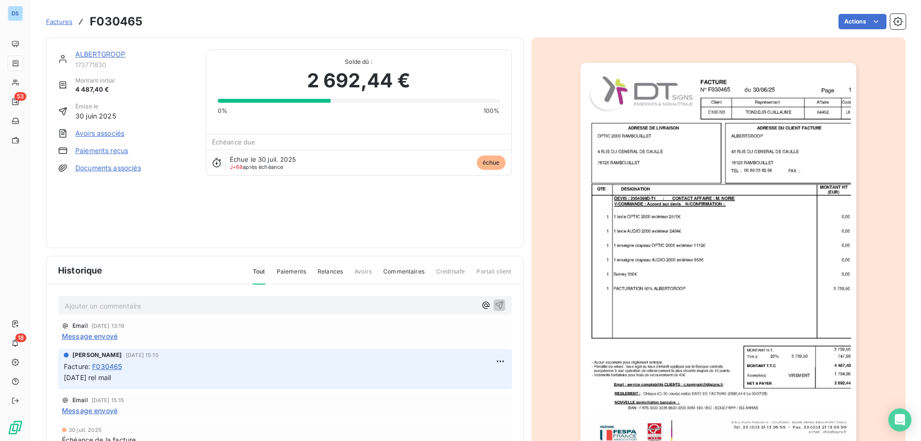
click at [678, 270] on img "button" at bounding box center [718, 258] width 276 height 390
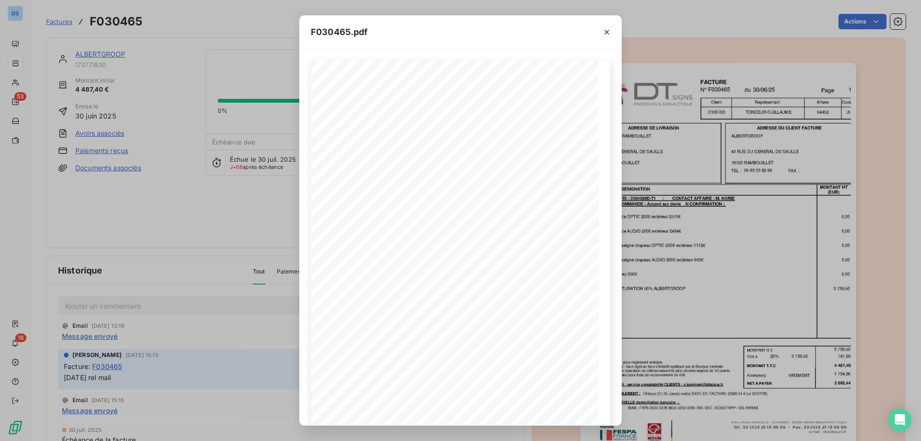
click at [236, 229] on div "F030465.pdf F030465 30/06/25 ALBERTGROOP 43 RUE DU GENERAL DE GAULLE 78120 RAMB…" at bounding box center [460, 220] width 921 height 441
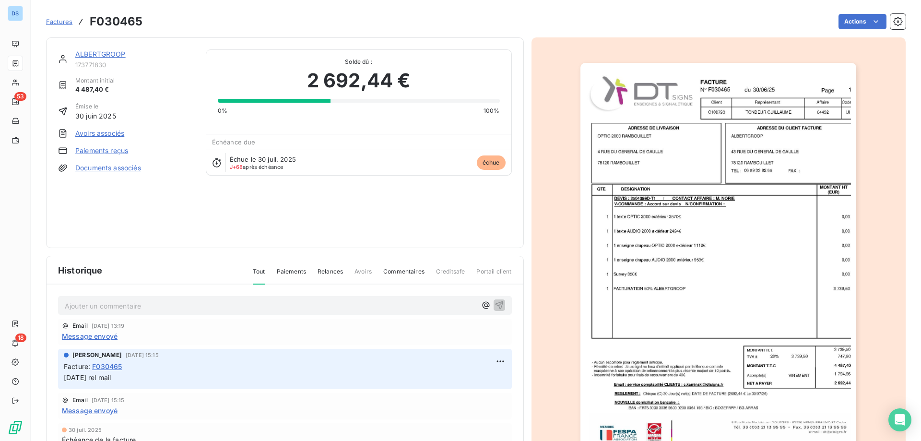
click at [59, 21] on span "Factures" at bounding box center [59, 22] width 26 height 8
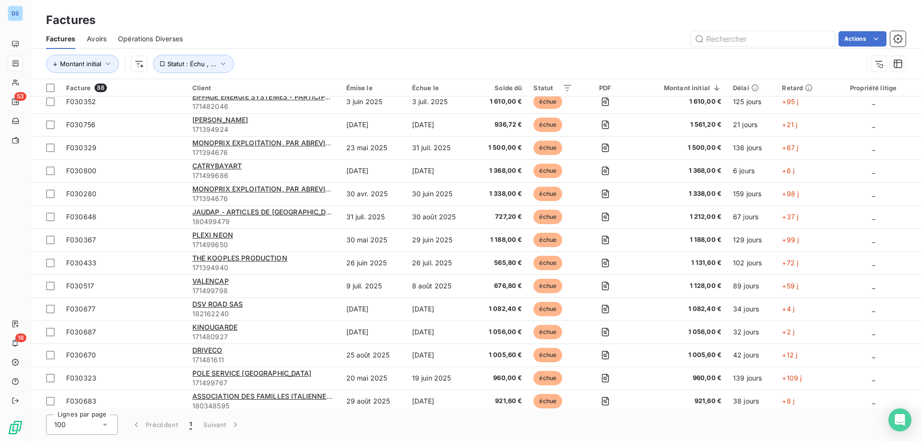
scroll to position [803, 0]
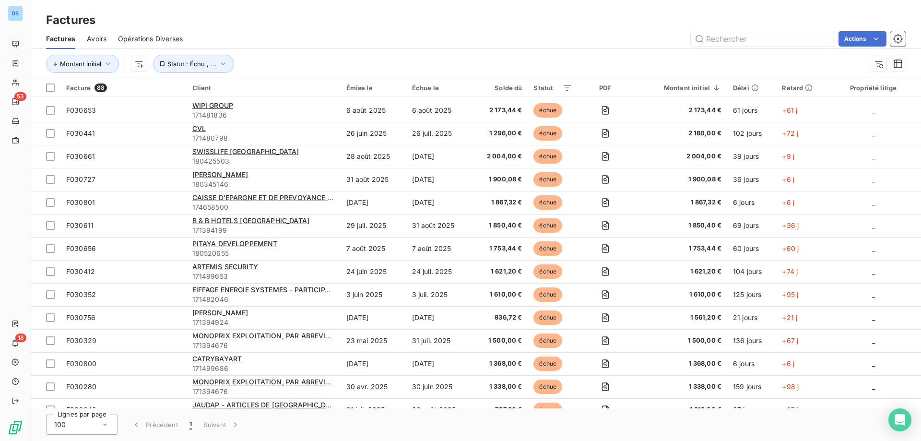
click at [73, 434] on div "100" at bounding box center [82, 424] width 72 height 20
click at [79, 369] on li "25" at bounding box center [82, 369] width 72 height 17
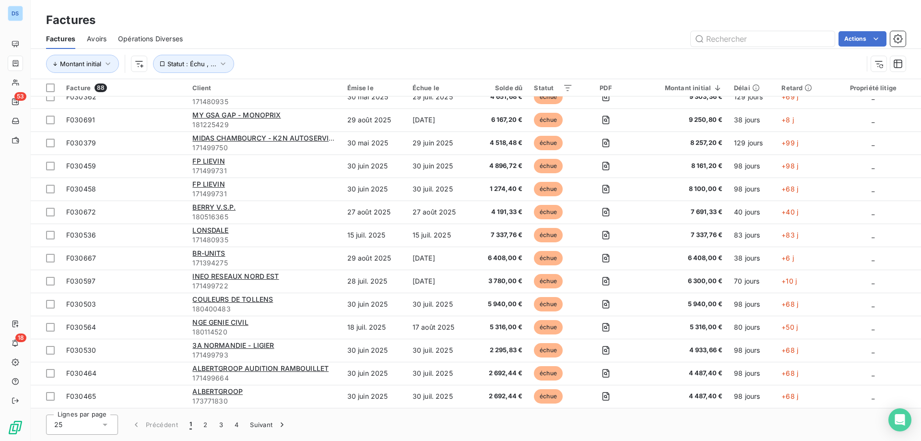
scroll to position [264, 0]
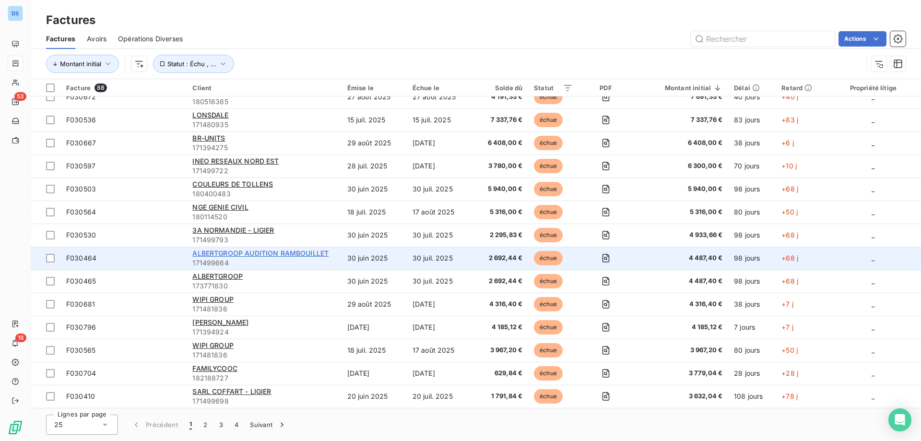
click at [222, 255] on span "ALBERTGROOP AUDITION RAMBOUILLET" at bounding box center [260, 253] width 136 height 8
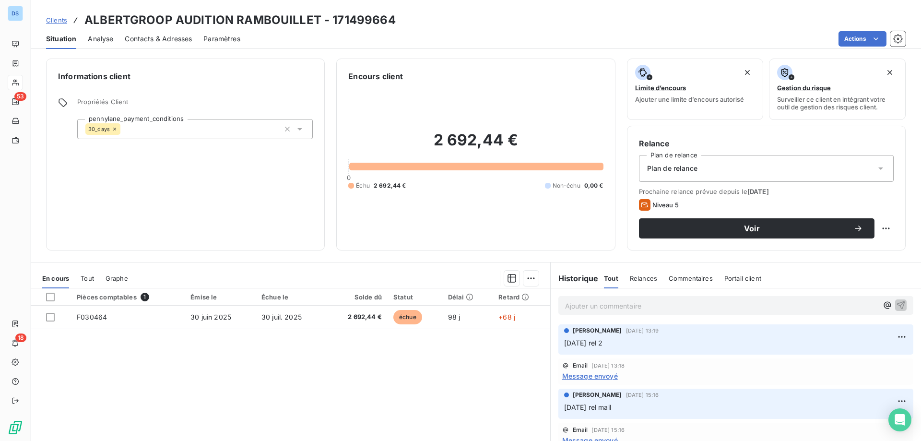
click at [589, 308] on p "Ajouter un commentaire ﻿" at bounding box center [721, 306] width 313 height 12
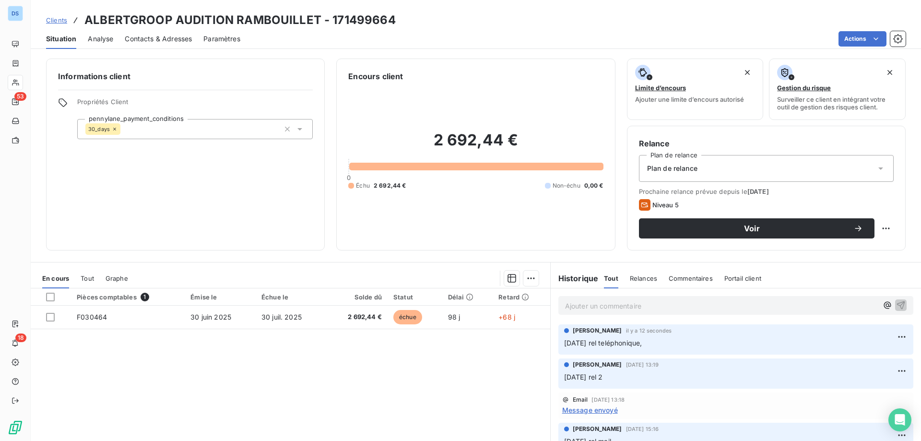
click at [647, 344] on p "06/10/25 rel teléphonique," at bounding box center [735, 343] width 343 height 11
click at [884, 339] on html "DS 53 18 Clients ALBERTGROOP AUDITION RAMBOUILLET - 171499664 Situation Analyse…" at bounding box center [460, 220] width 921 height 441
click at [844, 356] on div "Editer" at bounding box center [864, 357] width 54 height 15
drag, startPoint x: 626, startPoint y: 338, endPoint x: 626, endPoint y: 344, distance: 6.2
click at [626, 344] on span "06/10/25 rel teléphonique, le client relance son client" at bounding box center [645, 343] width 163 height 8
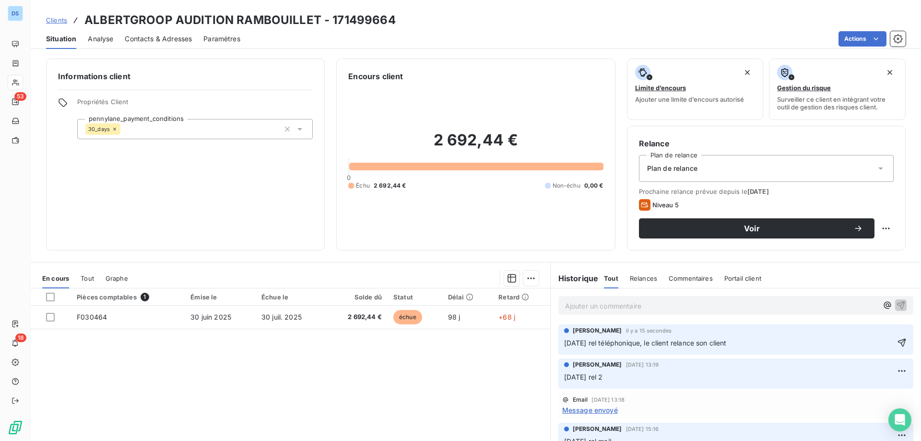
click at [755, 340] on p "06/10/25 rel téléphonique, le client relance son client" at bounding box center [729, 343] width 330 height 11
click at [897, 344] on icon "button" at bounding box center [902, 343] width 10 height 10
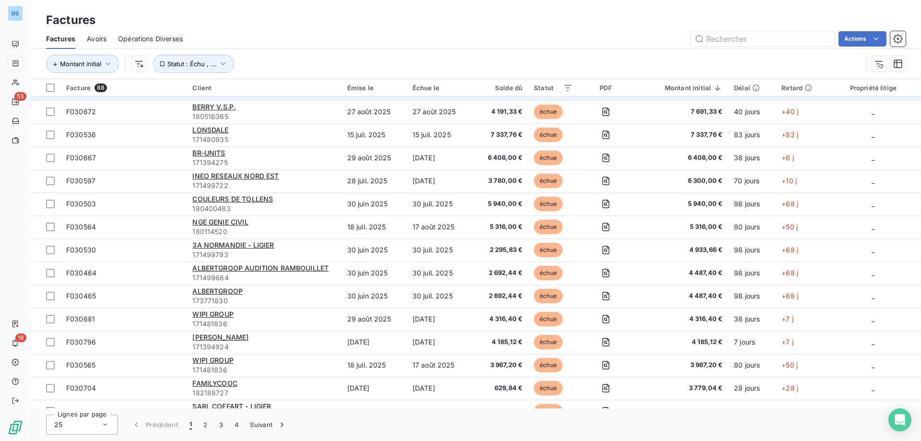
scroll to position [264, 0]
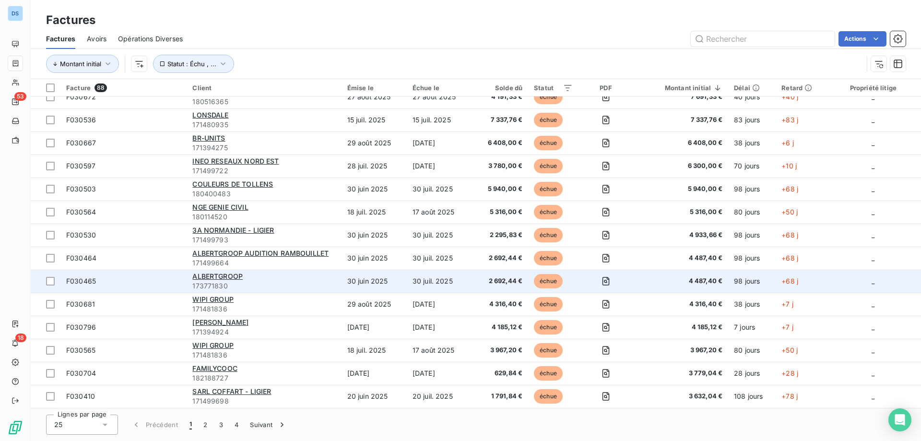
click at [226, 270] on td "ALBERTGROOP 173771830" at bounding box center [264, 281] width 154 height 23
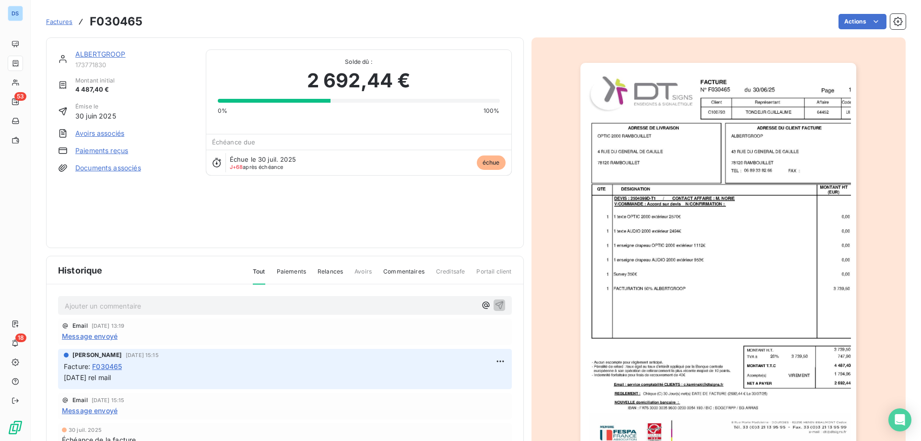
click at [201, 305] on p "Ajouter un commentaire ﻿" at bounding box center [271, 306] width 412 height 12
click at [168, 306] on p "Ajouter un commentaire ﻿" at bounding box center [271, 306] width 412 height 12
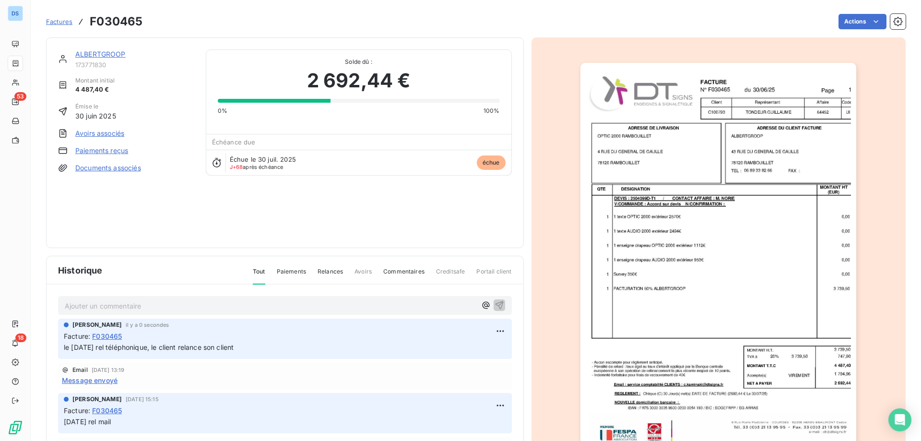
click at [111, 53] on link "ALBERTGROOP" at bounding box center [100, 54] width 50 height 8
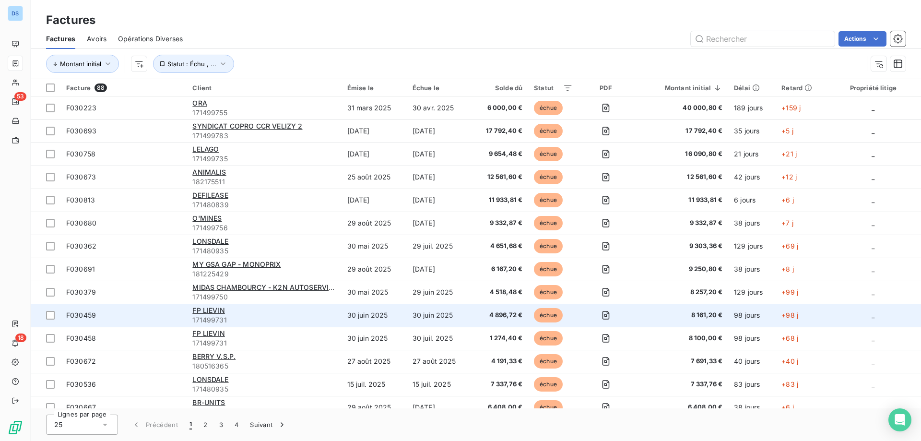
click at [145, 306] on td "F030459" at bounding box center [123, 315] width 126 height 23
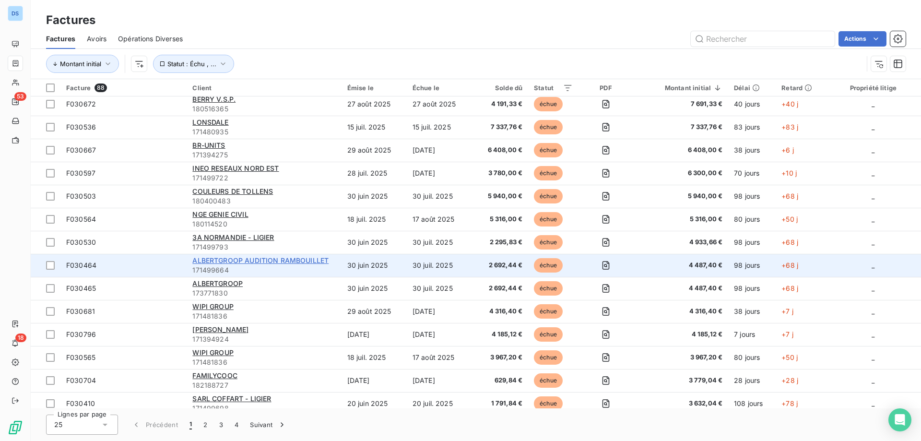
scroll to position [264, 0]
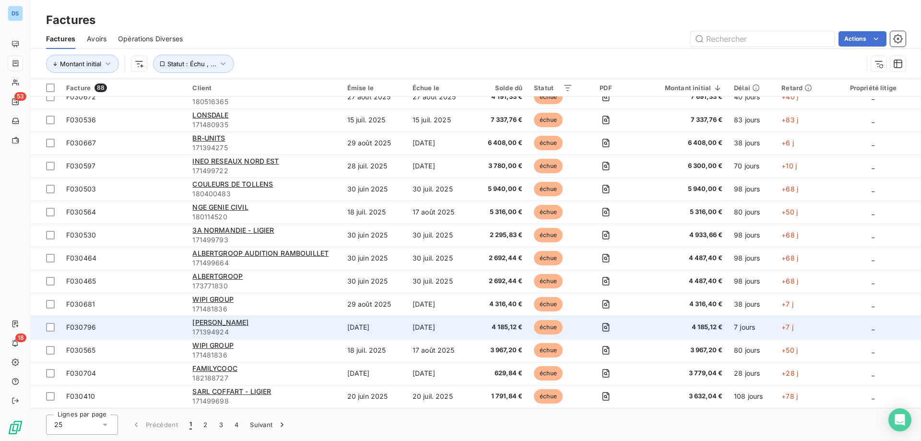
click at [201, 326] on div "[PERSON_NAME]" at bounding box center [263, 323] width 143 height 10
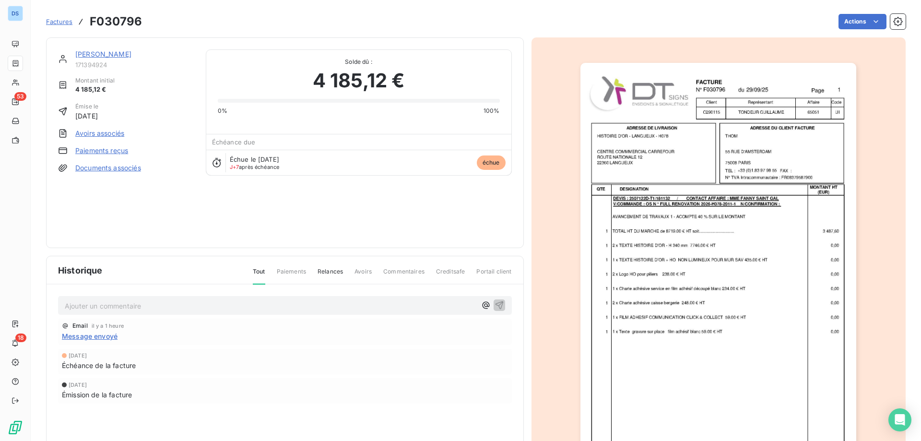
click at [89, 49] on div "THOM 171394924 Montant initial 4 185,12 € Émise le 29 sept. 2025 Avoirs associé…" at bounding box center [285, 142] width 478 height 211
click at [88, 54] on link "[PERSON_NAME]" at bounding box center [103, 54] width 56 height 8
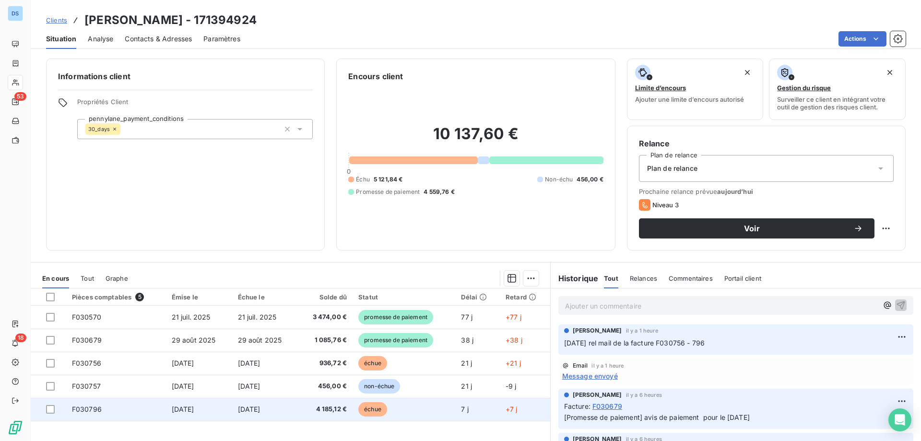
click at [260, 411] on span "[DATE]" at bounding box center [249, 409] width 23 height 8
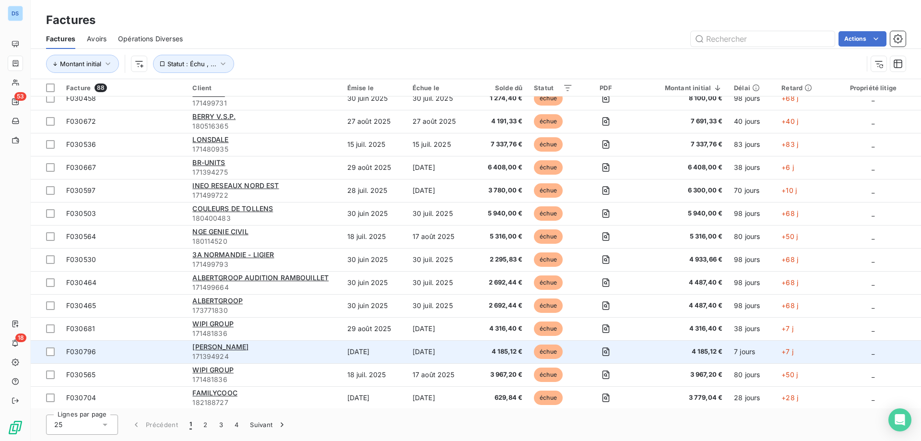
scroll to position [264, 0]
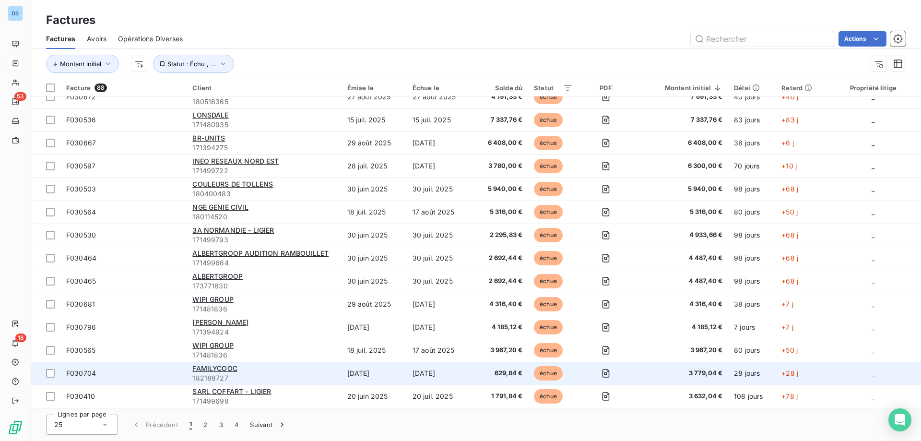
click at [213, 373] on div "FAMILYCOOC" at bounding box center [263, 369] width 143 height 10
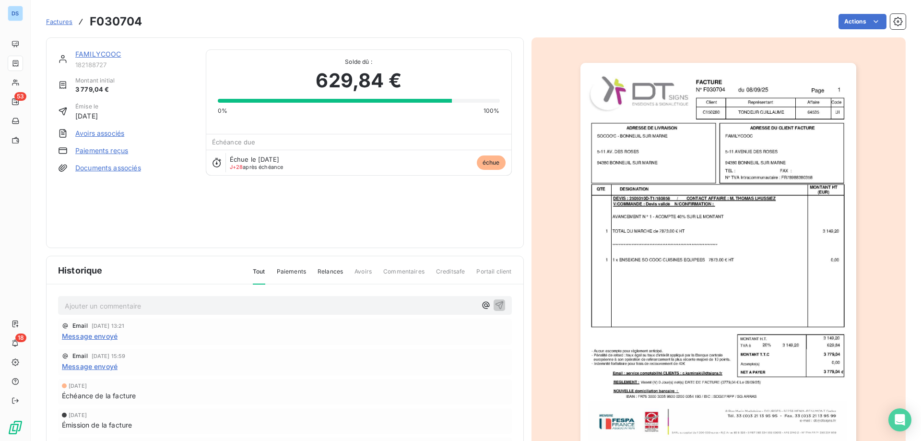
click at [93, 54] on link "FAMILYCOOC" at bounding box center [98, 54] width 46 height 8
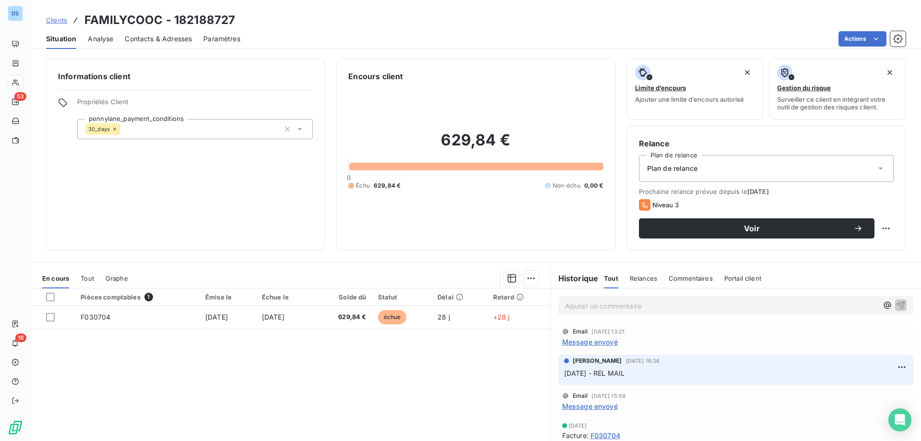
click at [199, 351] on div "Pièces comptables 1 Émise le Échue le Solde dû Statut Délai Retard F030704 8 se…" at bounding box center [290, 380] width 519 height 185
click at [612, 305] on p "Ajouter un commentaire ﻿" at bounding box center [721, 306] width 313 height 12
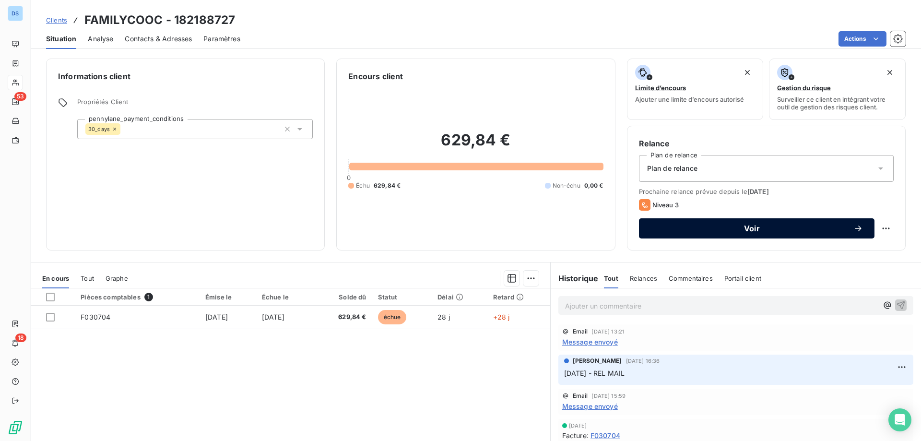
click at [733, 227] on span "Voir" at bounding box center [751, 228] width 203 height 8
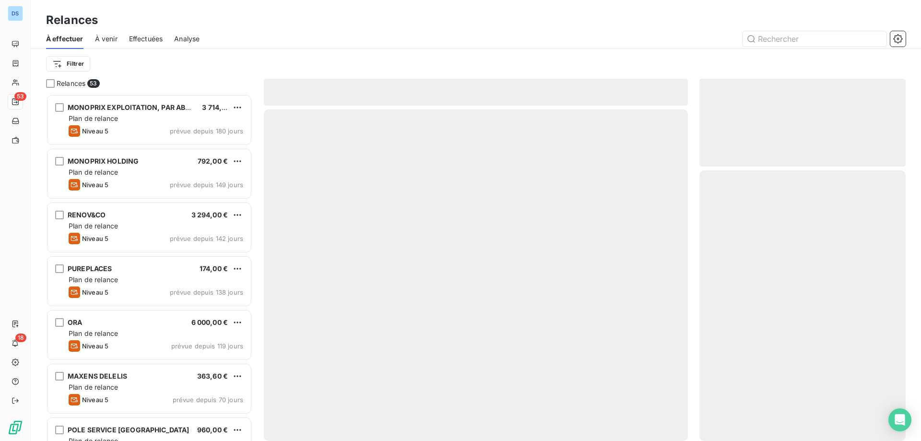
scroll to position [340, 199]
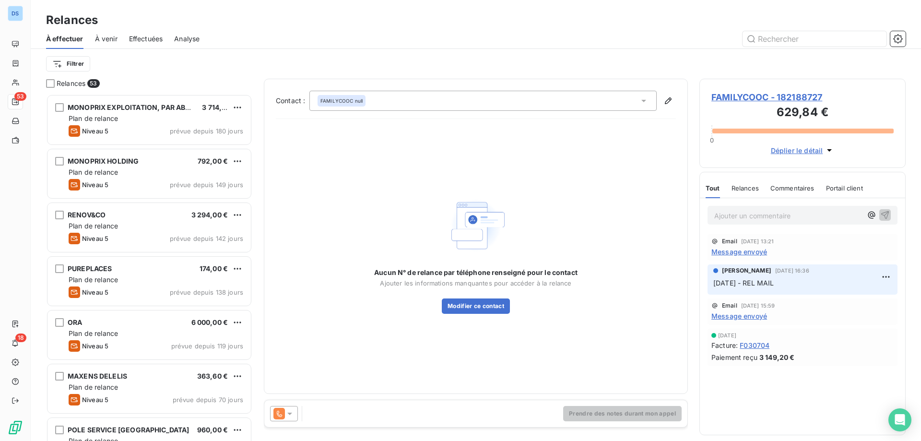
click at [337, 416] on div "Prendre des notes durant mon appel" at bounding box center [475, 413] width 423 height 27
click at [305, 408] on div "Prendre des notes durant mon appel" at bounding box center [475, 413] width 423 height 27
click at [571, 403] on div "Prendre des notes durant mon appel" at bounding box center [475, 413] width 423 height 27
click at [427, 341] on div "Aucun N° de relance par téléphone renseigné pour le contact Ajouter les informa…" at bounding box center [476, 254] width 400 height 255
click at [381, 105] on div "FAMILYCOOC null" at bounding box center [482, 101] width 347 height 20
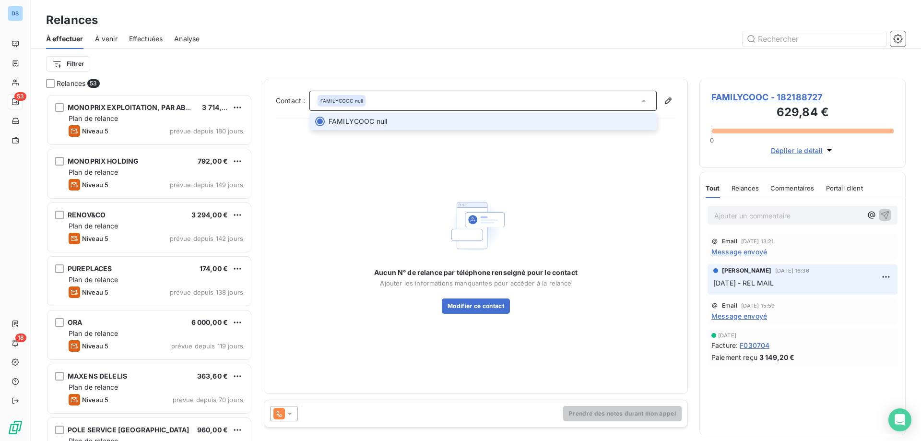
click at [418, 124] on span "FAMILYCOOC null" at bounding box center [490, 122] width 322 height 10
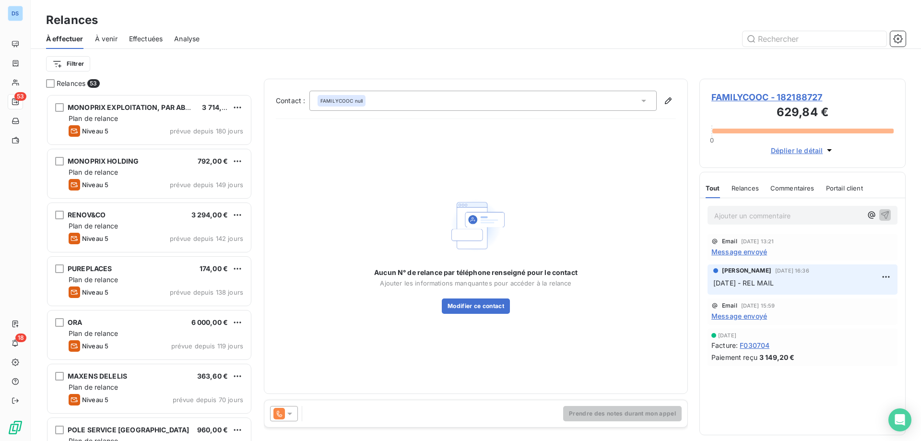
click at [373, 414] on div "Prendre des notes durant mon appel" at bounding box center [475, 413] width 423 height 27
click at [739, 189] on span "Relances" at bounding box center [744, 188] width 27 height 8
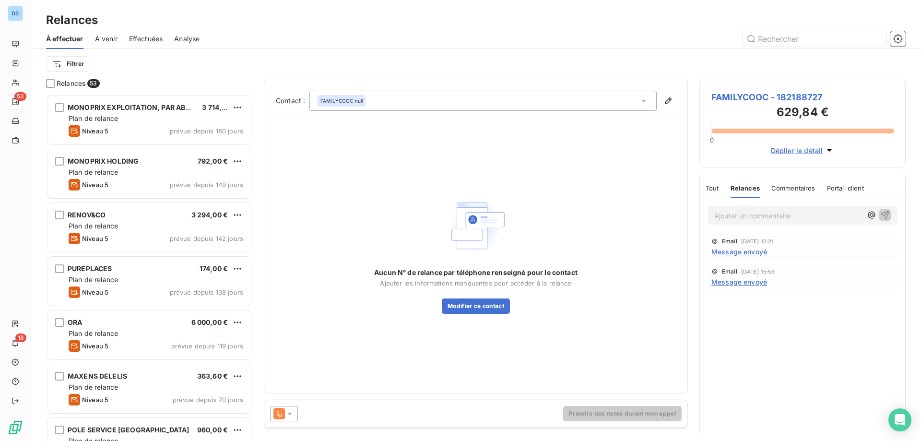
click at [789, 189] on span "Commentaires" at bounding box center [793, 188] width 44 height 8
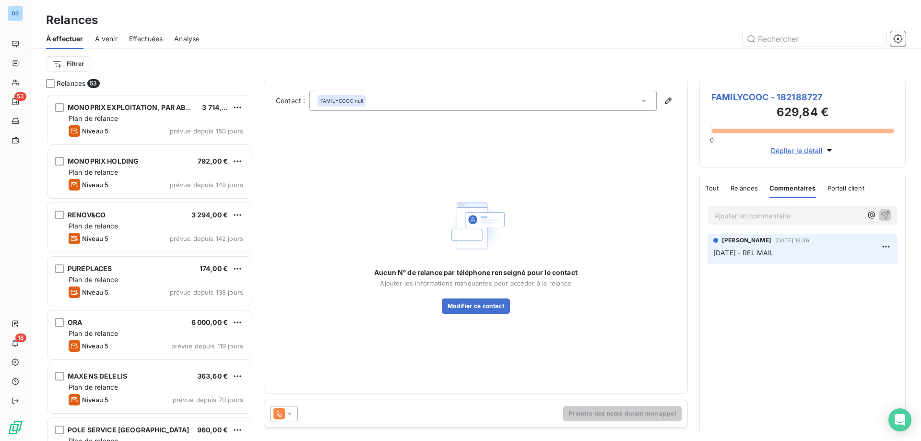
click at [836, 188] on span "Portail client" at bounding box center [845, 188] width 37 height 8
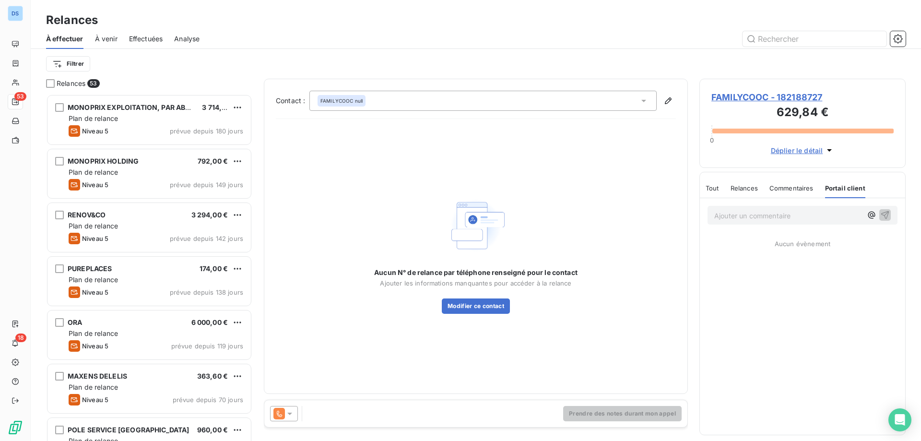
click at [789, 189] on span "Commentaires" at bounding box center [791, 188] width 44 height 8
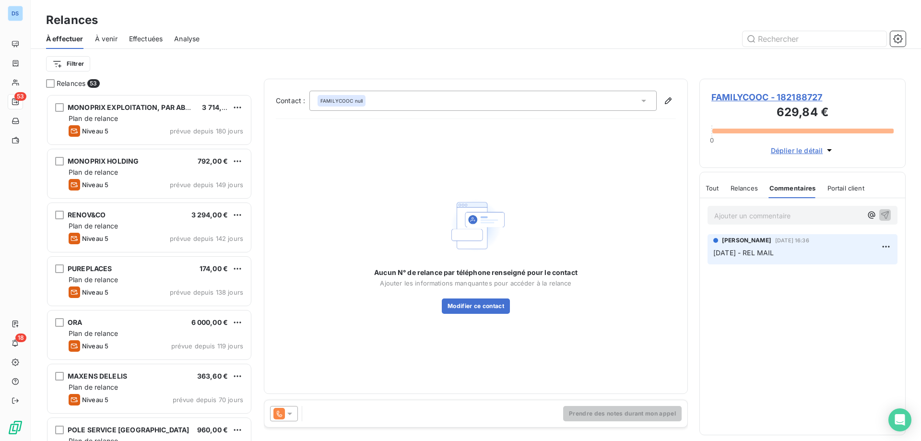
click at [755, 190] on span "Relances" at bounding box center [744, 188] width 27 height 8
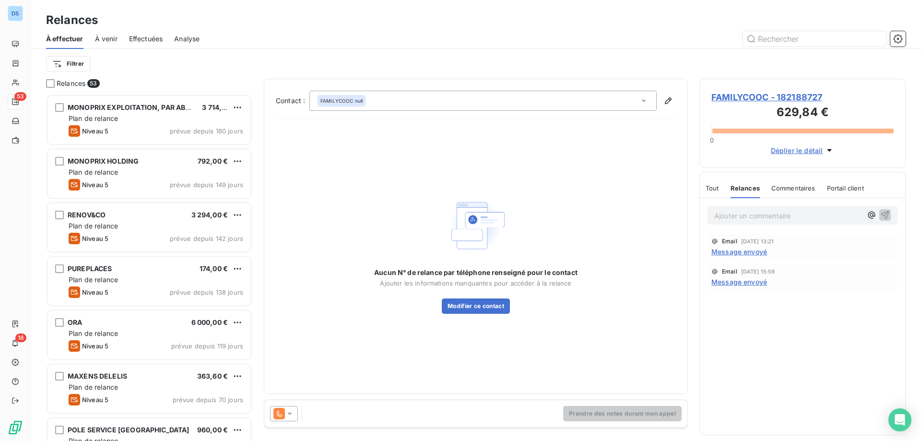
click at [773, 189] on span "Commentaires" at bounding box center [793, 188] width 44 height 8
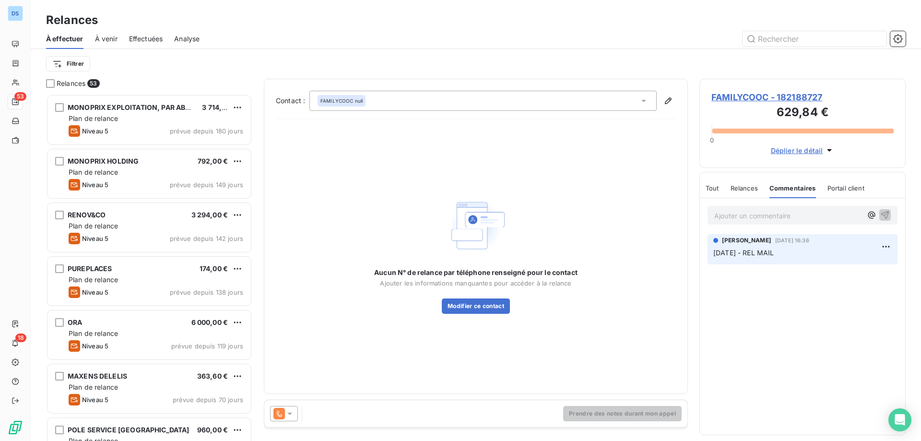
click at [711, 192] on div "Tout" at bounding box center [712, 188] width 13 height 20
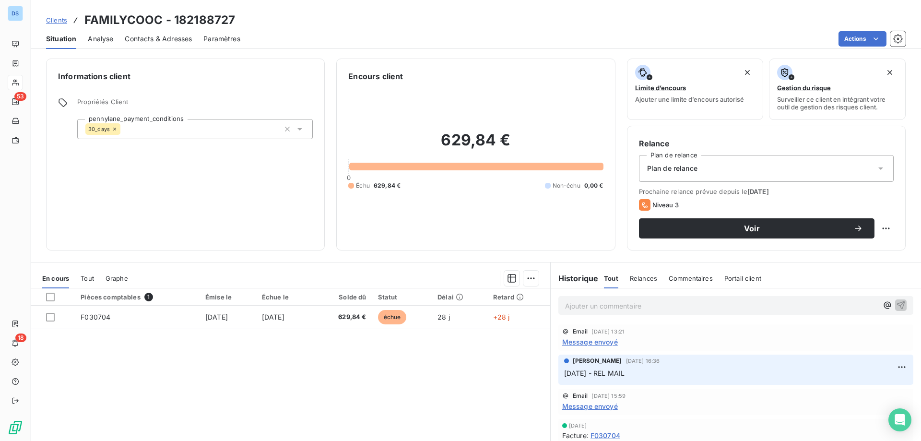
click at [241, 171] on div "Informations client Propriétés Client pennylane_payment_conditions 30_days" at bounding box center [185, 155] width 279 height 192
click at [168, 39] on span "Contacts & Adresses" at bounding box center [158, 39] width 67 height 10
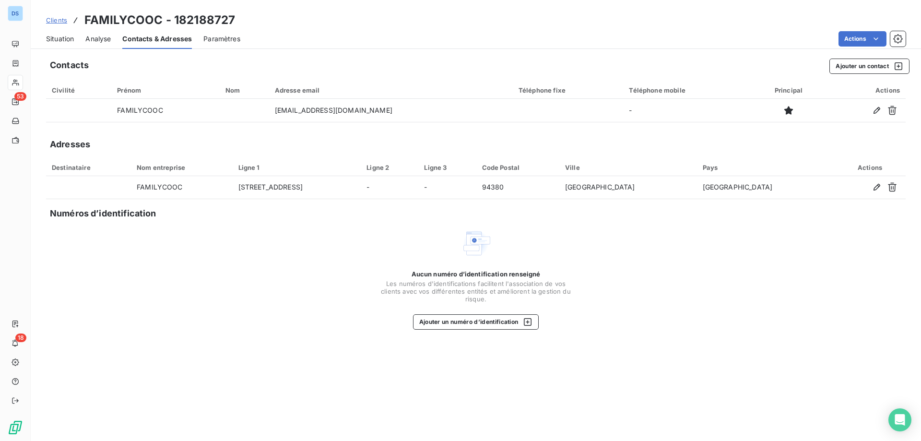
click at [49, 21] on span "Clients" at bounding box center [56, 20] width 21 height 8
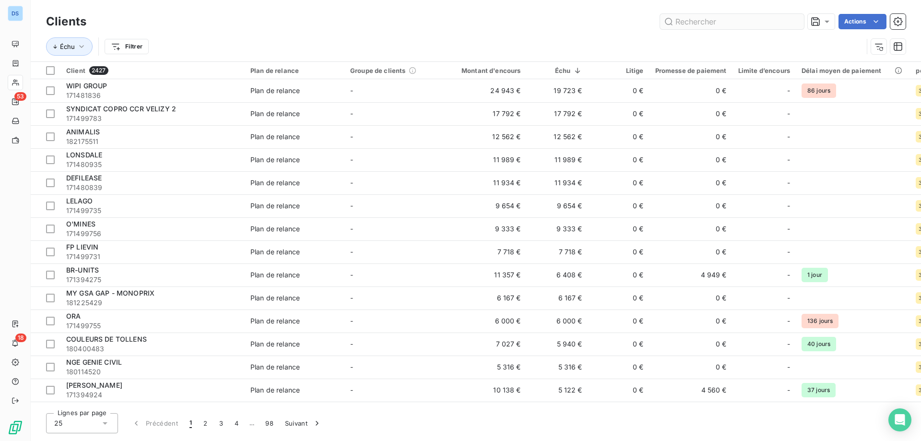
click at [703, 22] on input "text" at bounding box center [732, 21] width 144 height 15
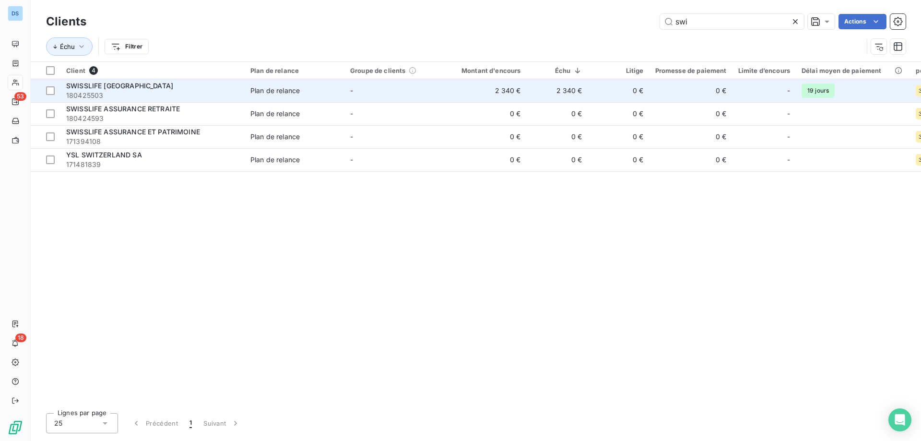
type input "swi"
click at [397, 83] on td "-" at bounding box center [394, 90] width 100 height 23
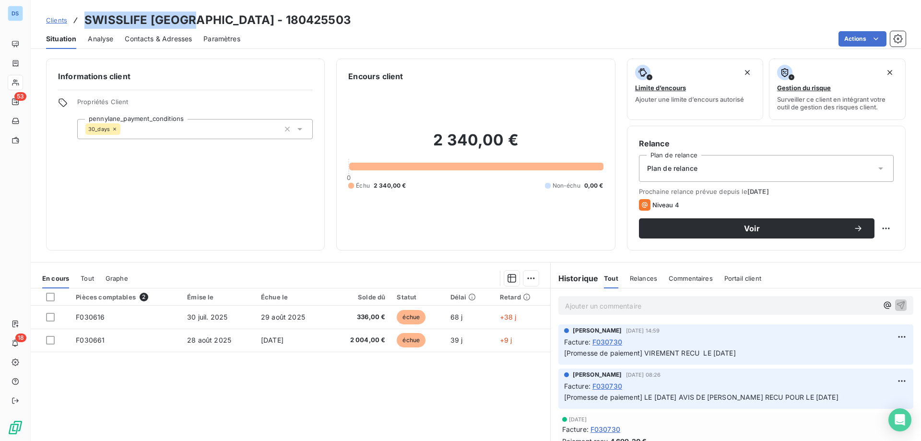
drag, startPoint x: 195, startPoint y: 19, endPoint x: 85, endPoint y: 17, distance: 109.4
click at [85, 17] on h3 "SWISSLIFE FRANCE - 180425503" at bounding box center [217, 20] width 267 height 17
copy h3 "SWISSLIFE [GEOGRAPHIC_DATA]"
click at [586, 307] on p "Ajouter un commentaire ﻿" at bounding box center [721, 306] width 313 height 12
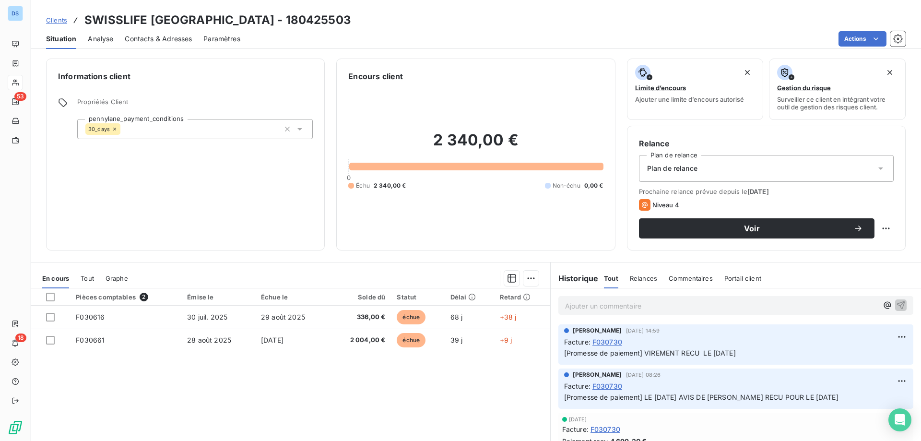
click at [587, 307] on p "Ajouter un commentaire ﻿" at bounding box center [721, 306] width 313 height 12
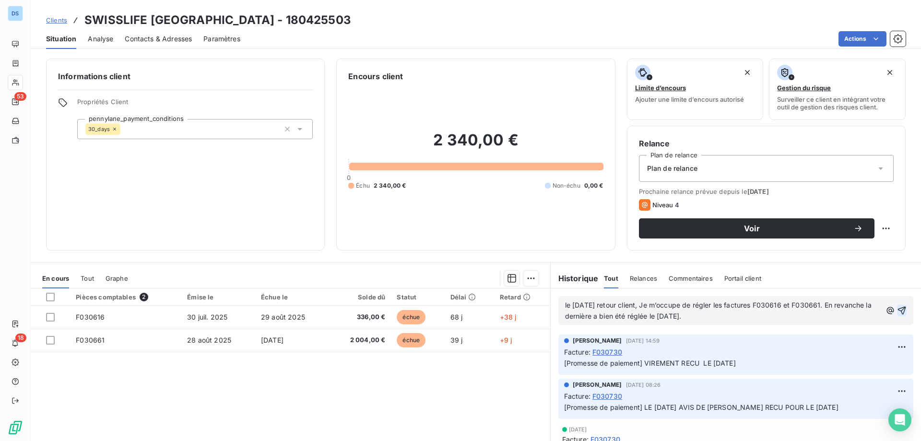
click at [898, 307] on icon "button" at bounding box center [902, 311] width 8 height 8
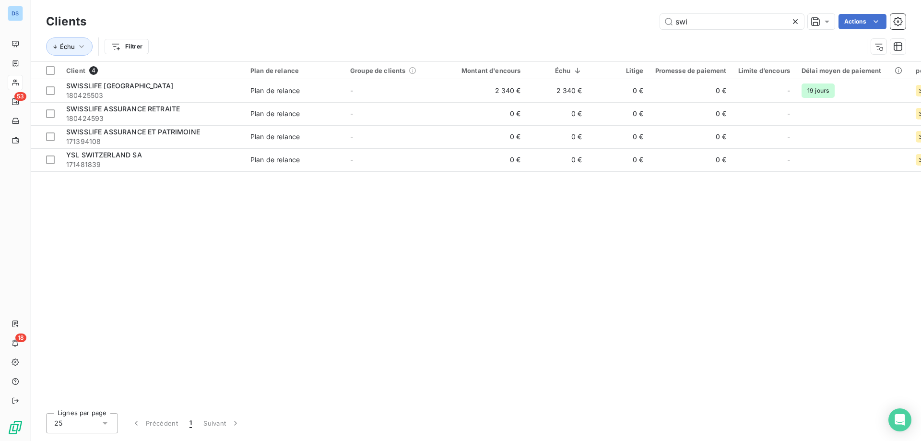
drag, startPoint x: 696, startPoint y: 18, endPoint x: 641, endPoint y: 23, distance: 54.4
click at [641, 23] on div "swi Actions" at bounding box center [502, 21] width 808 height 15
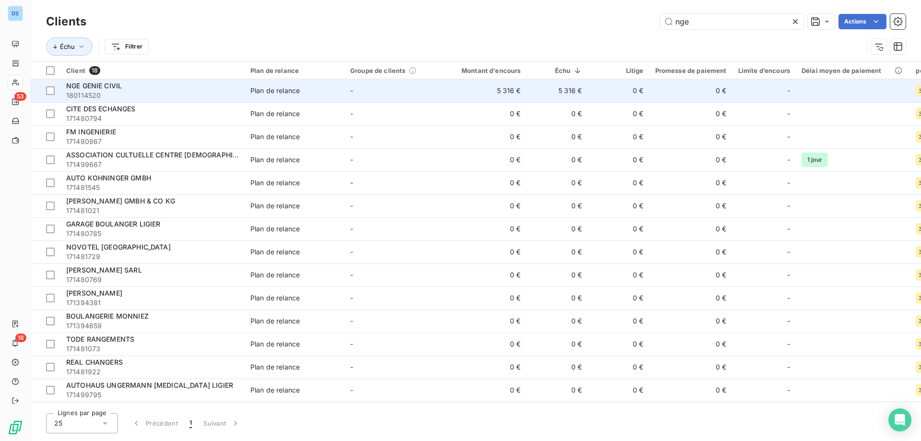
type input "nge"
click at [215, 94] on span "180114520" at bounding box center [152, 96] width 173 height 10
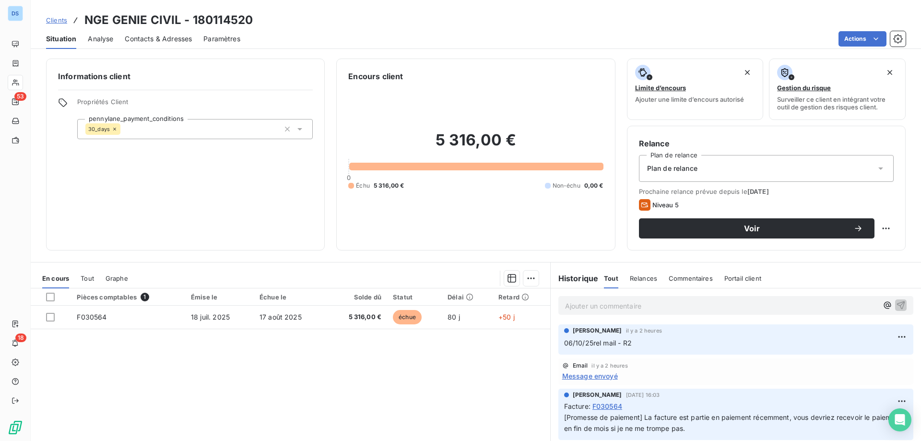
click at [45, 292] on th at bounding box center [51, 296] width 40 height 17
click at [47, 296] on div at bounding box center [50, 297] width 9 height 9
click at [525, 278] on html "DS 53 18 Clients NGE GENIE CIVIL - 180114520 Situation Analyse Contacts & Adres…" at bounding box center [460, 220] width 921 height 441
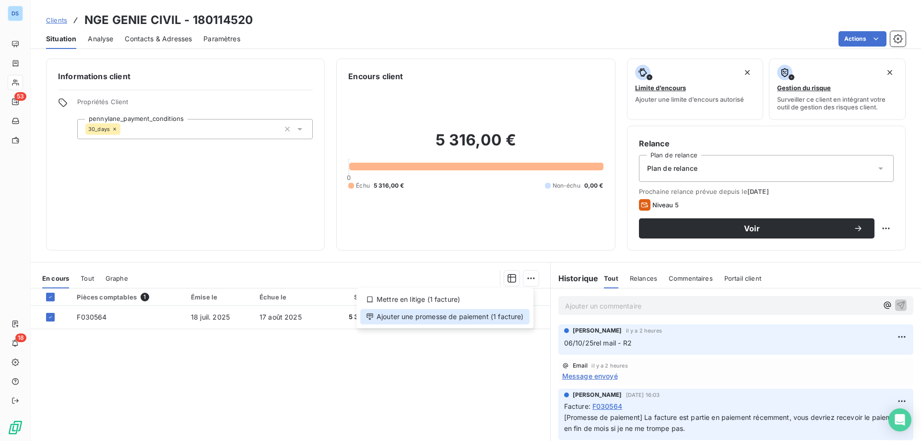
click at [493, 314] on div "Ajouter une promesse de paiement (1 facture)" at bounding box center [444, 316] width 169 height 15
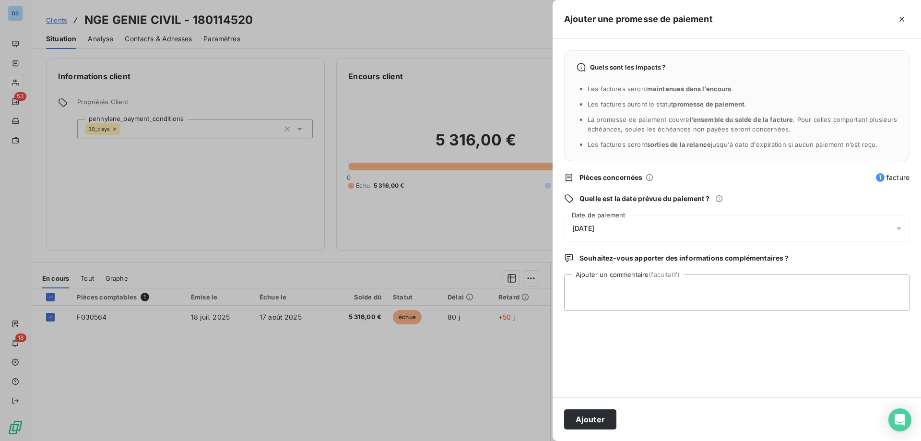
click at [592, 228] on span "[DATE]" at bounding box center [583, 228] width 22 height 8
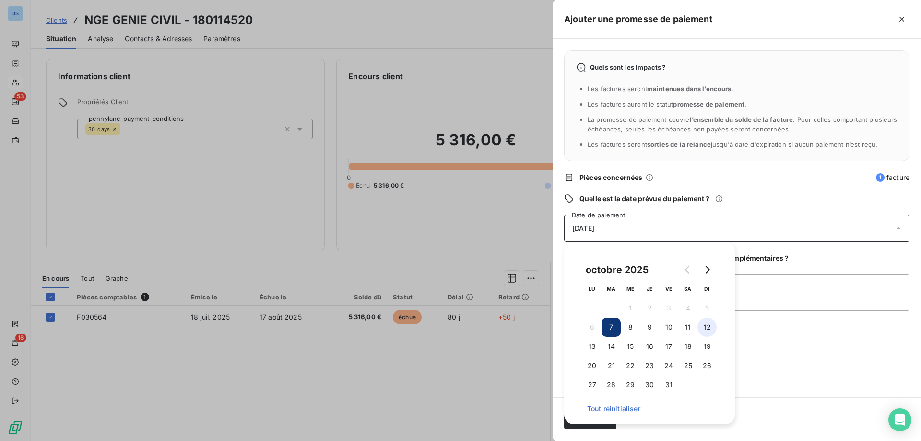
click at [706, 325] on button "12" at bounding box center [706, 327] width 19 height 19
click at [743, 283] on textarea "Ajouter un commentaire (facultatif)" at bounding box center [736, 292] width 345 height 36
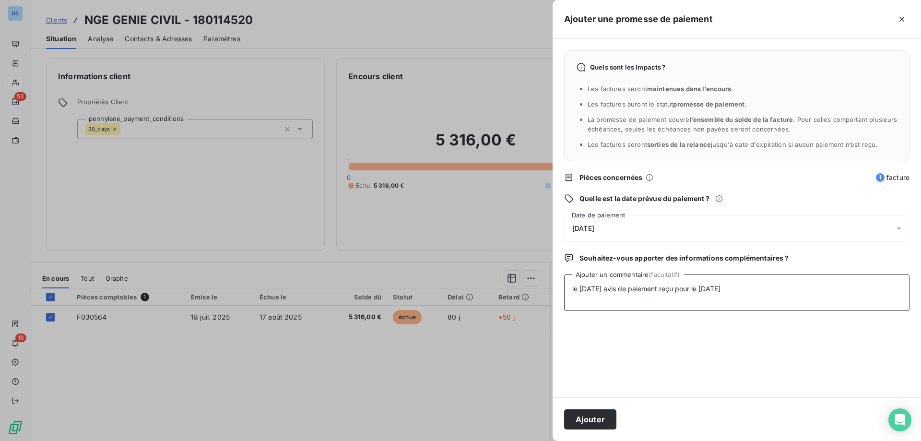
type textarea "le 06/10/25 avis de paiement reçu pour le 06/10/25"
click at [651, 375] on div "Quels sont les impacts ? Les factures seront maintenues dans l’encours . Les fa…" at bounding box center [737, 218] width 368 height 358
click at [601, 422] on button "Ajouter" at bounding box center [590, 419] width 52 height 20
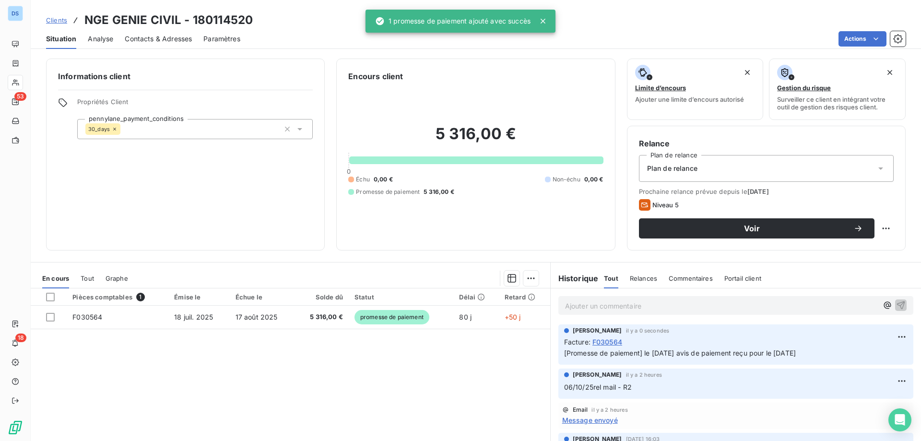
click at [327, 366] on div "Pièces comptables 1 Émise le Échue le Solde dû Statut Délai Retard F030564 18 j…" at bounding box center [290, 380] width 519 height 185
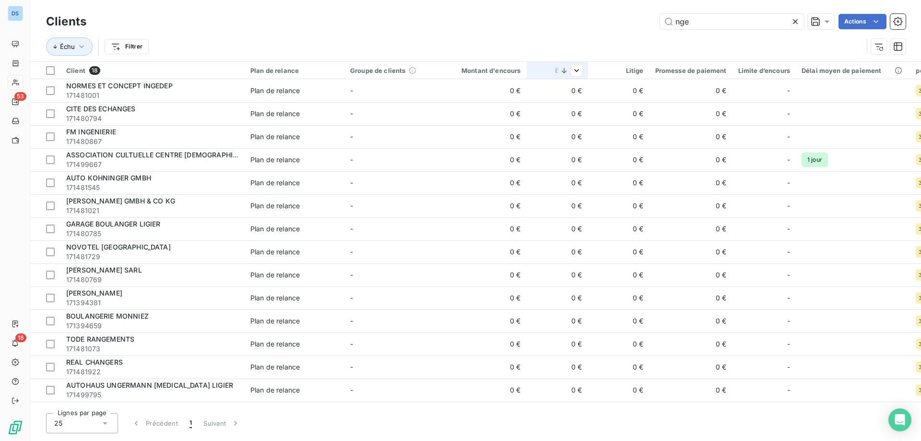
click at [566, 71] on icon at bounding box center [563, 70] width 5 height 5
click at [469, 71] on div "Montant d'encours" at bounding box center [485, 71] width 71 height 8
drag, startPoint x: 707, startPoint y: 18, endPoint x: 619, endPoint y: 27, distance: 88.3
click at [620, 26] on div "nge Actions" at bounding box center [502, 21] width 808 height 15
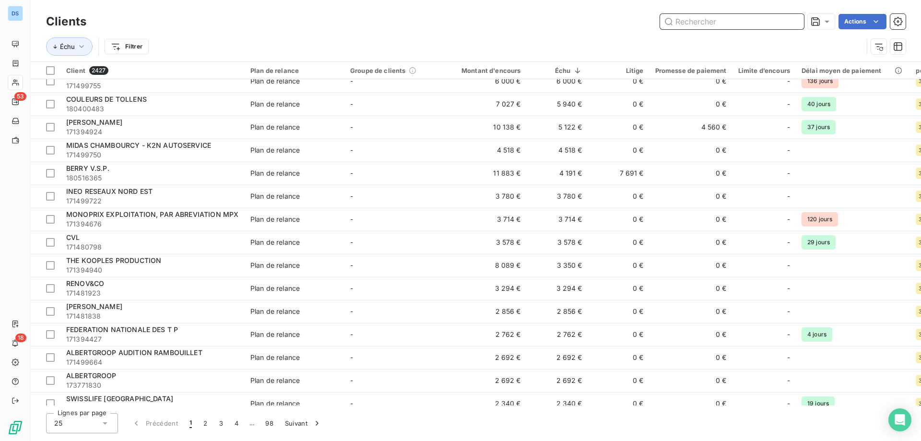
scroll to position [254, 0]
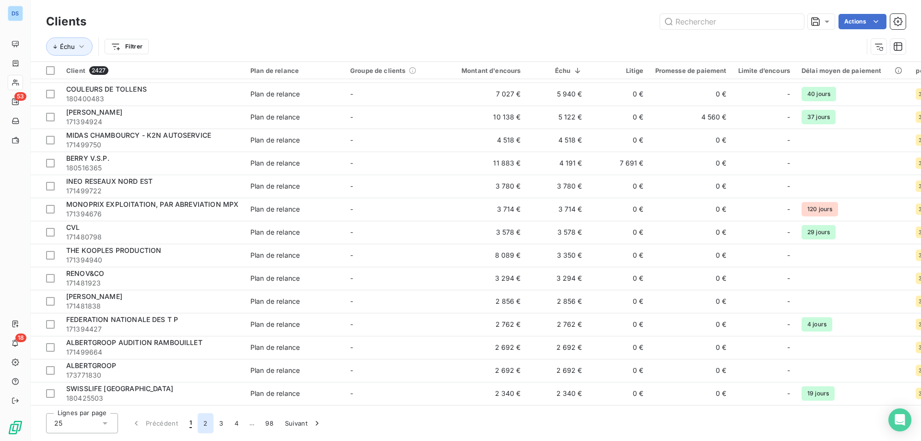
click at [205, 424] on button "2" at bounding box center [205, 423] width 15 height 20
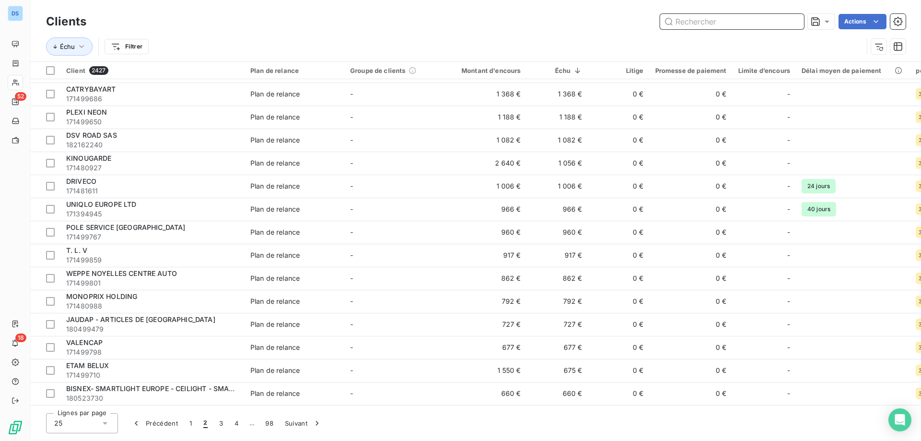
click at [700, 21] on input "text" at bounding box center [732, 21] width 144 height 15
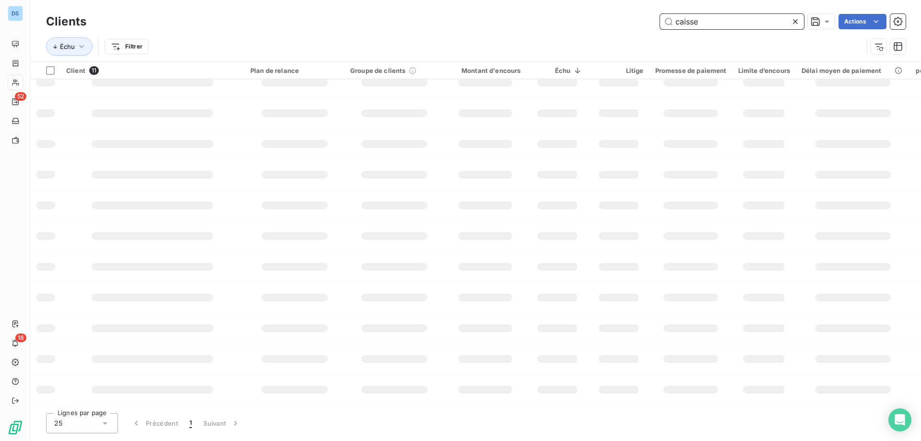
scroll to position [0, 0]
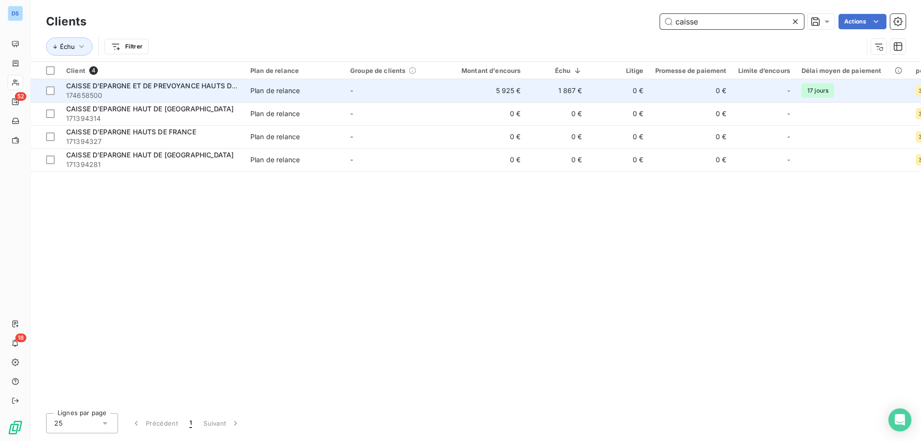
type input "caisse"
click at [577, 92] on td "1 867 €" at bounding box center [557, 90] width 61 height 23
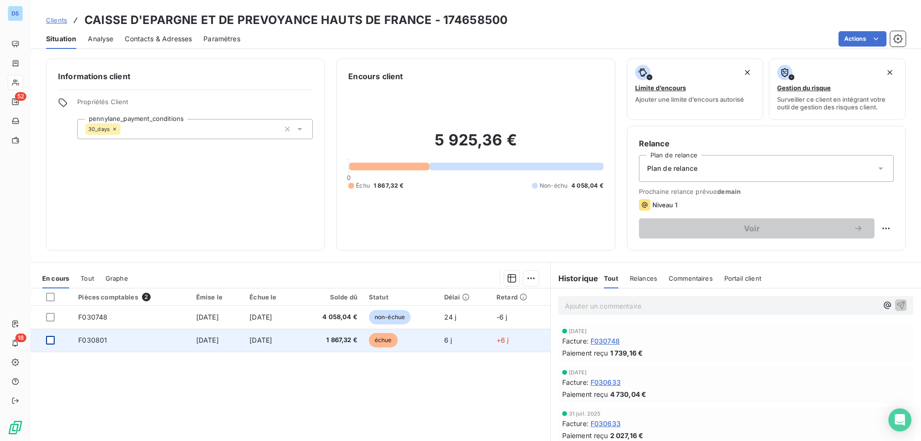
click at [50, 340] on div at bounding box center [50, 340] width 9 height 9
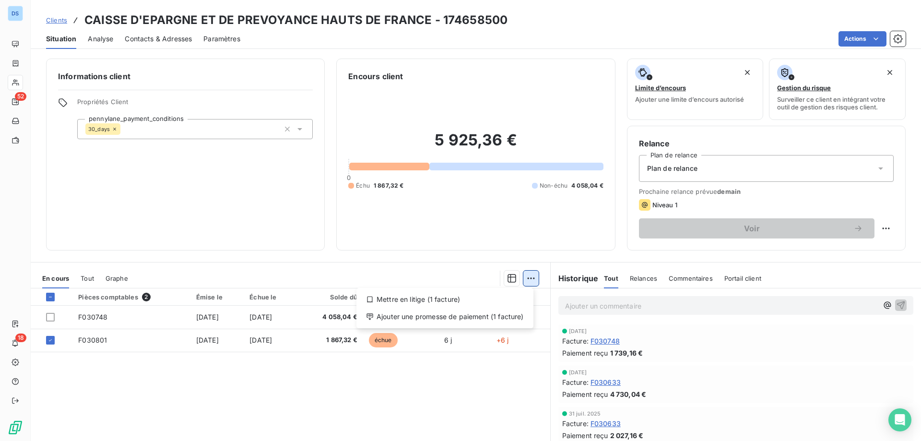
click at [529, 276] on html "DS 52 18 Clients CAISSE D'EPARGNE ET DE PREVOYANCE HAUTS DE FRANCE - 174658500 …" at bounding box center [460, 220] width 921 height 441
click at [482, 316] on div "Ajouter une promesse de paiement (1 facture)" at bounding box center [444, 316] width 169 height 15
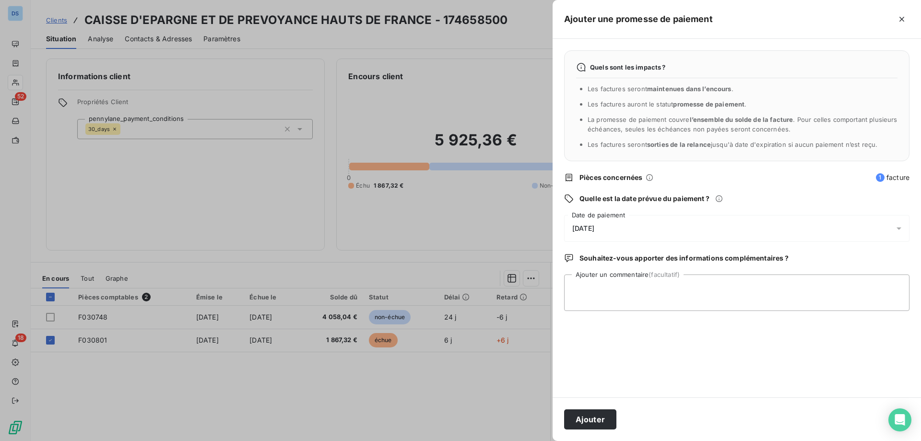
click at [613, 227] on div "[DATE]" at bounding box center [736, 228] width 345 height 27
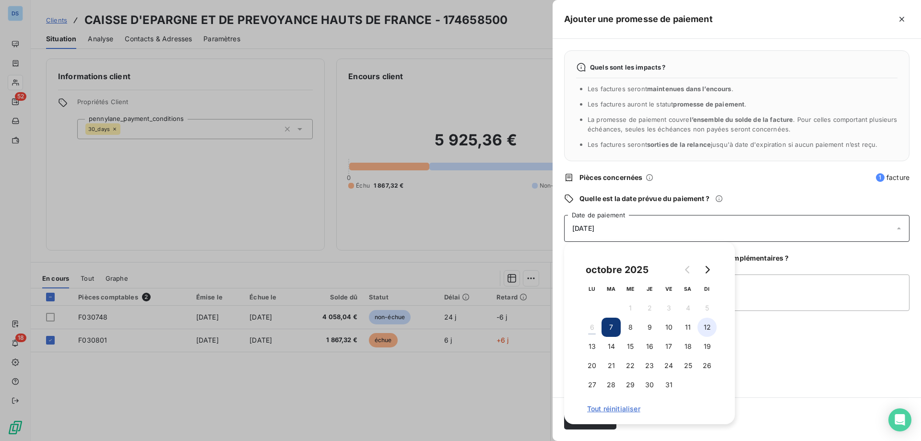
click at [710, 322] on button "12" at bounding box center [706, 327] width 19 height 19
click at [766, 291] on textarea "Ajouter un commentaire (facultatif)" at bounding box center [736, 292] width 345 height 36
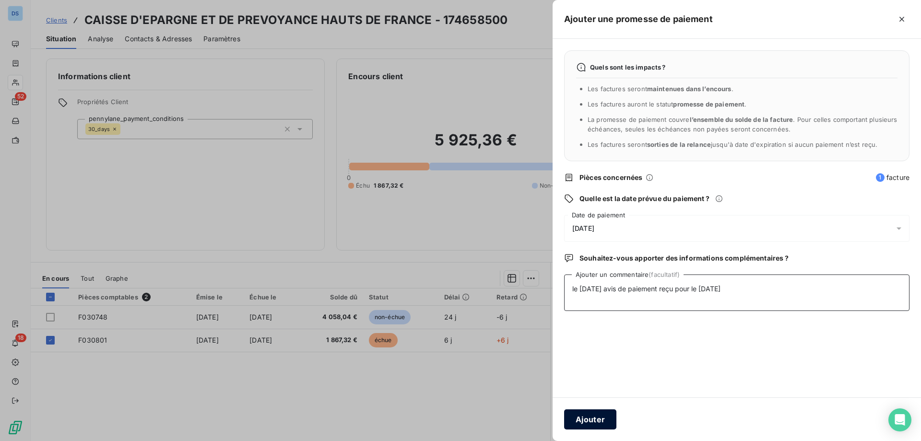
type textarea "le 06/10/25 avis de paiement reçu pour le 06/10/25"
click at [590, 420] on button "Ajouter" at bounding box center [590, 419] width 52 height 20
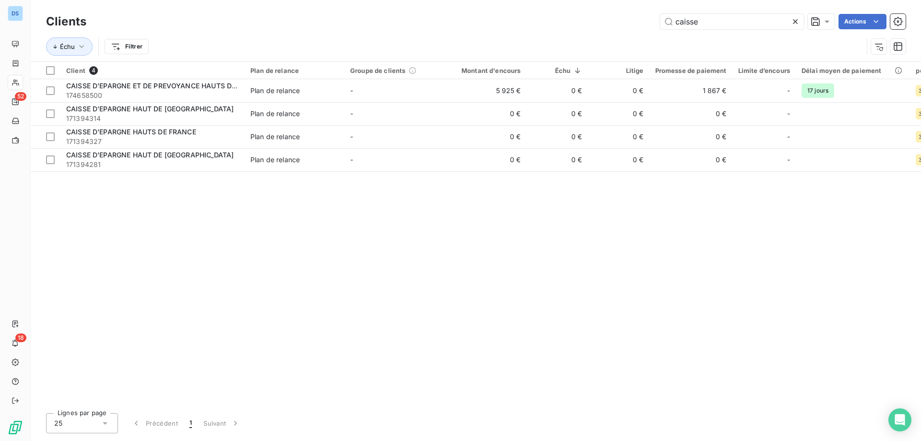
click at [797, 22] on icon at bounding box center [795, 22] width 10 height 10
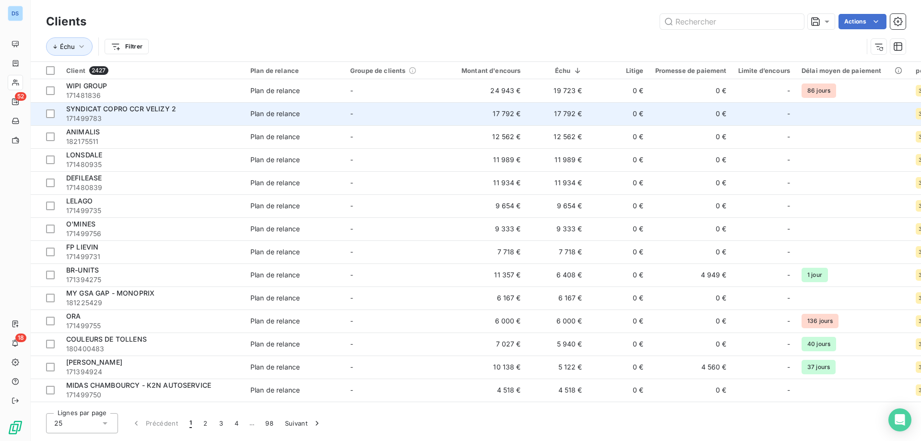
click at [273, 111] on div "Plan de relance" at bounding box center [274, 114] width 49 height 10
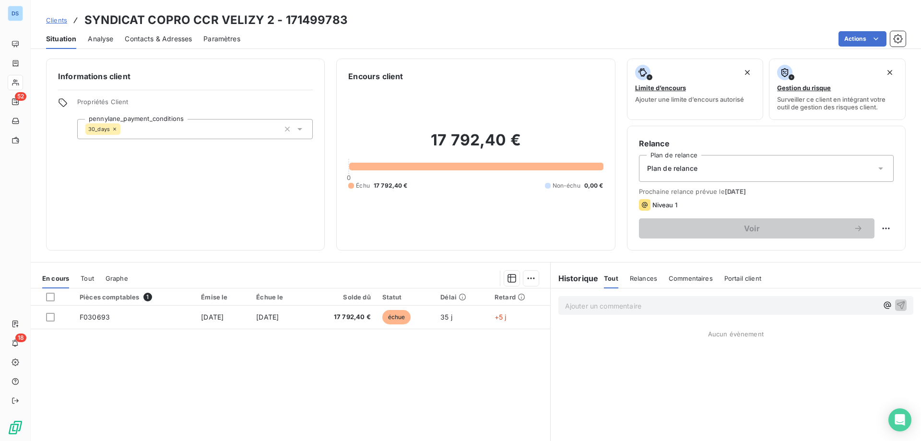
click at [48, 20] on span "Clients" at bounding box center [56, 20] width 21 height 8
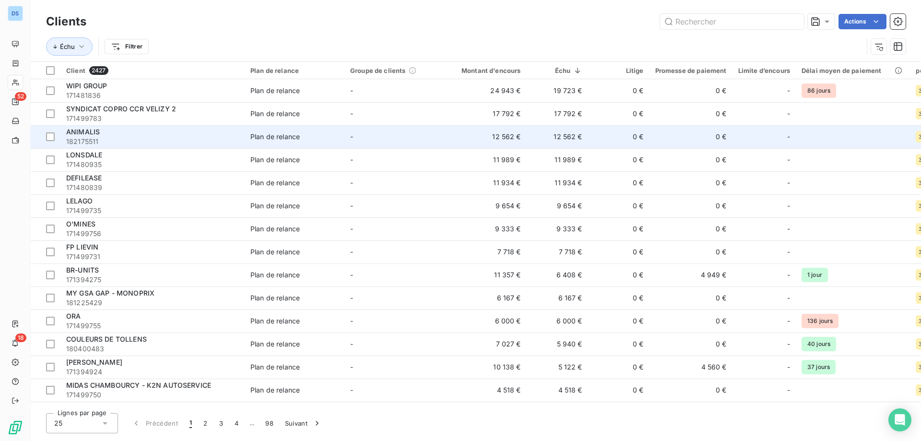
click at [128, 133] on div "ANIMALIS" at bounding box center [152, 132] width 173 height 10
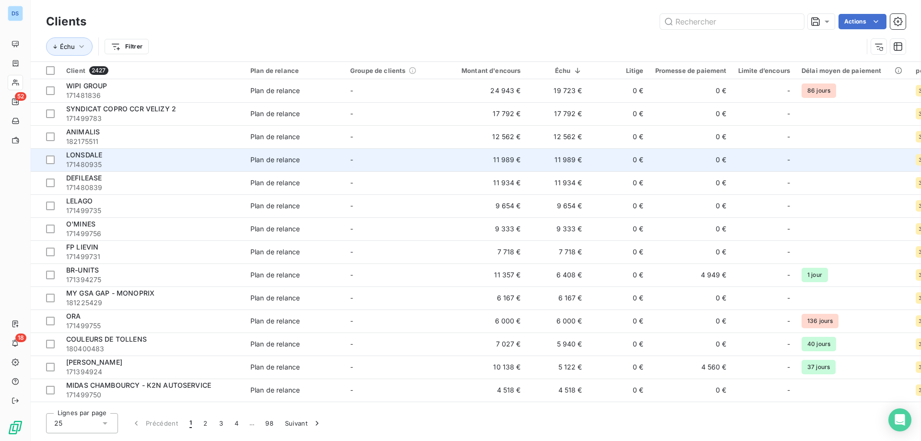
click at [243, 164] on td "LONSDALE 171480935" at bounding box center [152, 159] width 184 height 23
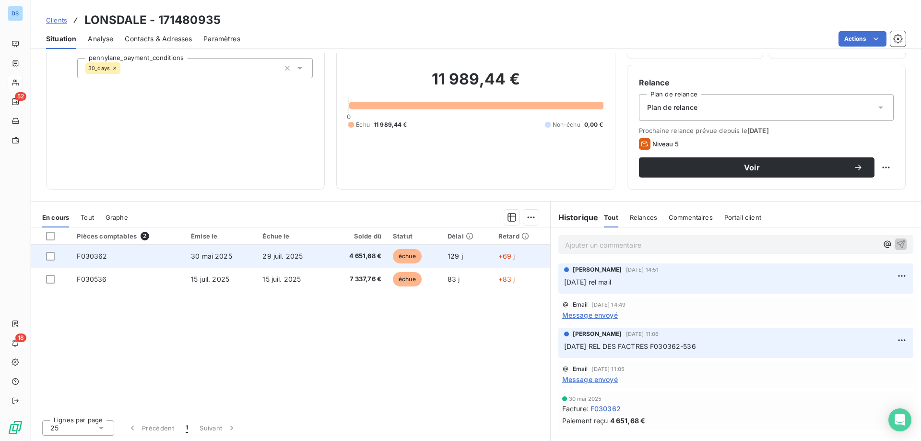
scroll to position [13, 0]
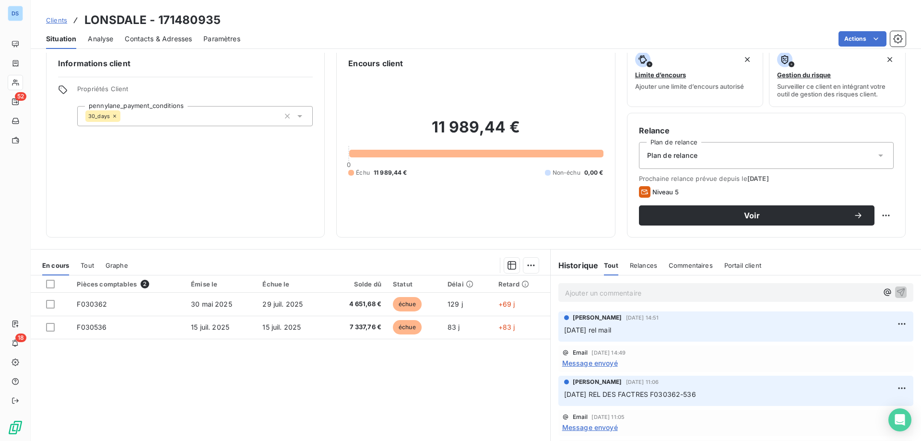
click at [182, 40] on span "Contacts & Adresses" at bounding box center [158, 39] width 67 height 10
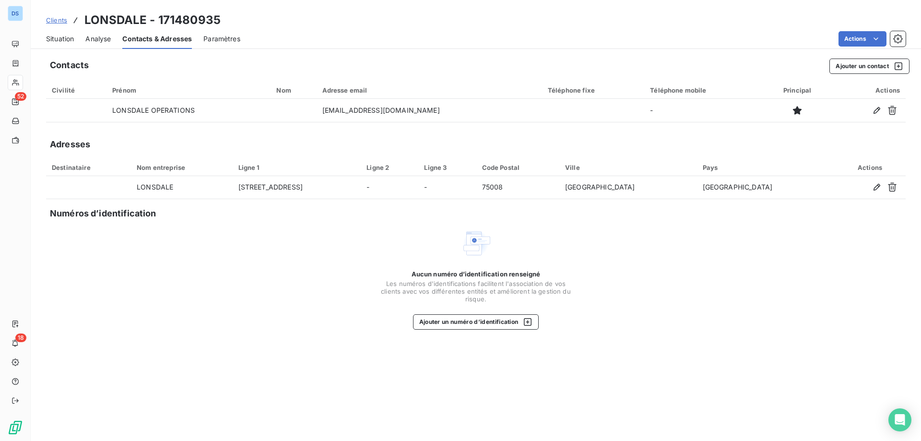
click at [58, 44] on div "Situation" at bounding box center [60, 39] width 28 height 20
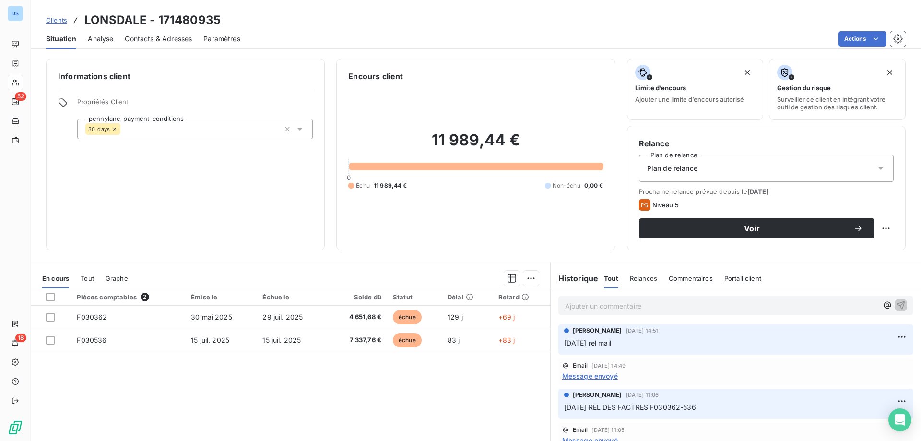
click at [636, 308] on p "Ajouter un commentaire ﻿" at bounding box center [721, 306] width 313 height 12
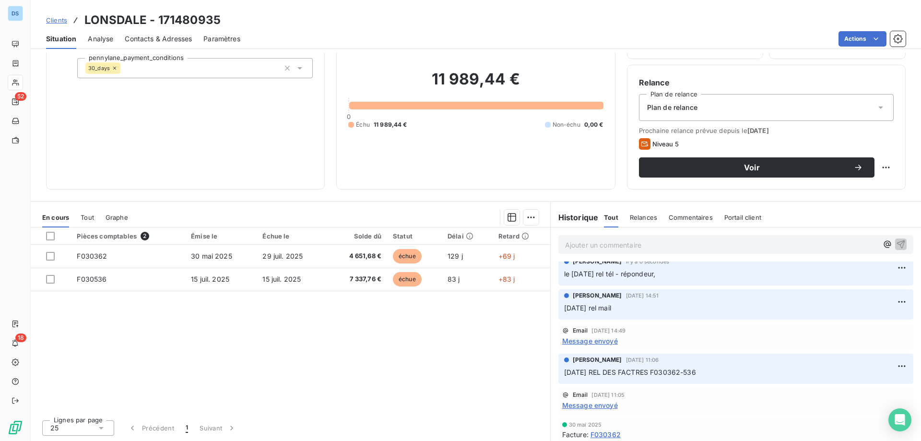
scroll to position [0, 0]
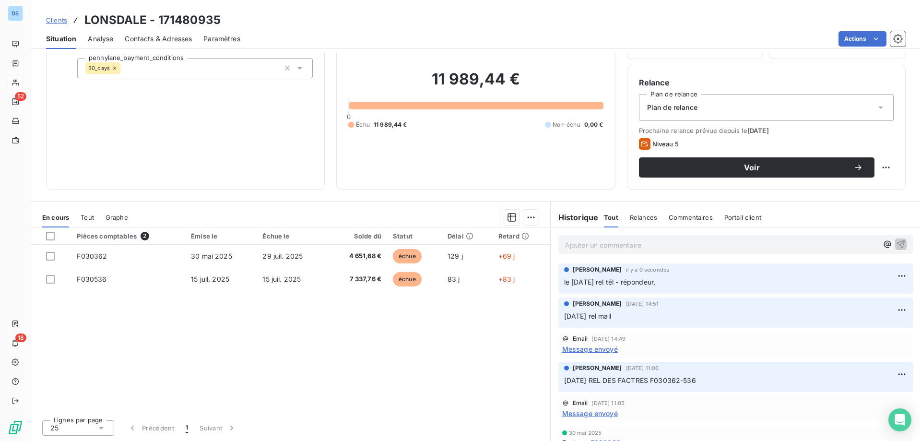
click at [633, 282] on span "le 06/10/25 rel tél - répondeur," at bounding box center [610, 282] width 92 height 8
click at [664, 280] on p "le 06/10/25 rel tél - répondeur," at bounding box center [735, 282] width 343 height 11
click at [664, 286] on p "le 06/10/25 rel tél - répondeur," at bounding box center [735, 282] width 343 height 11
click at [664, 284] on p "le 06/10/25 rel tél - répondeur," at bounding box center [735, 282] width 343 height 11
click at [884, 275] on html "DS 52 18 Clients LONSDALE - 171480935 Situation Analyse Contacts & Adresses Par…" at bounding box center [460, 220] width 921 height 441
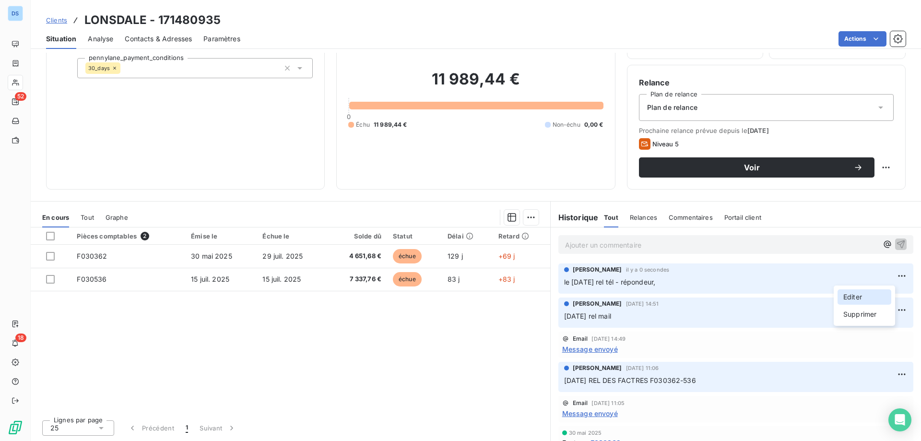
click at [859, 295] on div "Editer" at bounding box center [864, 296] width 54 height 15
click at [697, 283] on span "le 06/10/25 rel tél - répondeur, demande q'on me rappelle" at bounding box center [653, 282] width 179 height 8
click at [897, 279] on icon "button" at bounding box center [902, 282] width 10 height 10
click at [635, 283] on span "le 06/10/25 rel tél - répondeur, demande qu'on me rappelle" at bounding box center [655, 282] width 183 height 8
click at [885, 273] on html "DS 52 18 Clients LONSDALE - 171480935 Situation Analyse Contacts & Adresses Par…" at bounding box center [460, 220] width 921 height 441
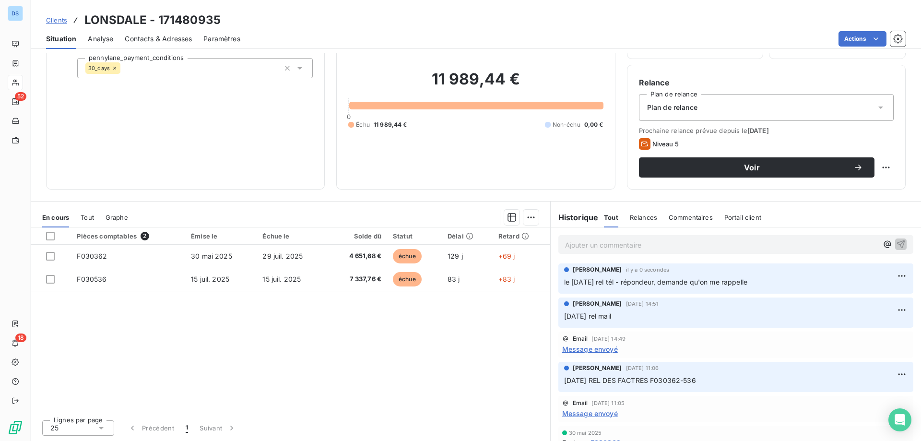
click at [743, 282] on html "DS 52 18 Clients LONSDALE - 171480935 Situation Analyse Contacts & Adresses Par…" at bounding box center [460, 220] width 921 height 441
click at [880, 274] on html "DS 52 18 Clients LONSDALE - 171480935 Situation Analyse Contacts & Adresses Par…" at bounding box center [460, 220] width 921 height 441
click at [838, 295] on div "Editer" at bounding box center [864, 296] width 54 height 15
click at [763, 283] on p "le 06/10/25 rel tél - répondeur, demande qu'on me rappelle" at bounding box center [729, 282] width 330 height 11
click at [836, 283] on p "le 06/10/25 rel tél - répondeur, demande qu'on me rappelle / Tel Marie Colombe" at bounding box center [729, 282] width 330 height 11
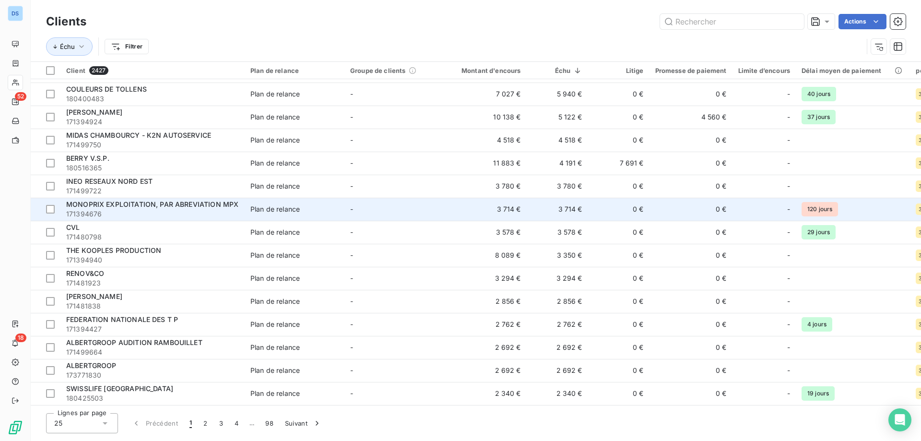
scroll to position [254, 0]
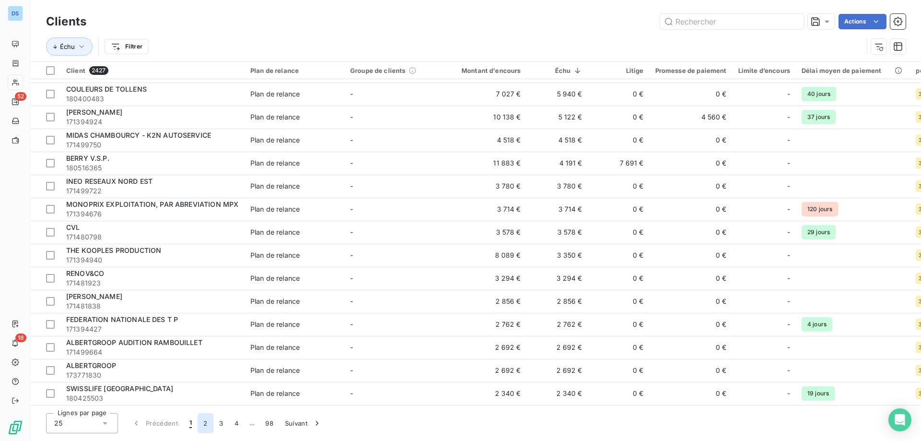
click at [203, 424] on button "2" at bounding box center [205, 423] width 15 height 20
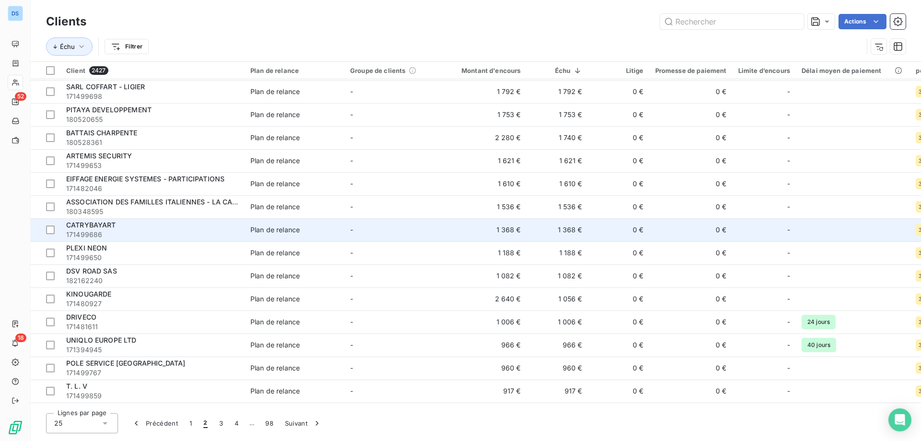
scroll to position [0, 0]
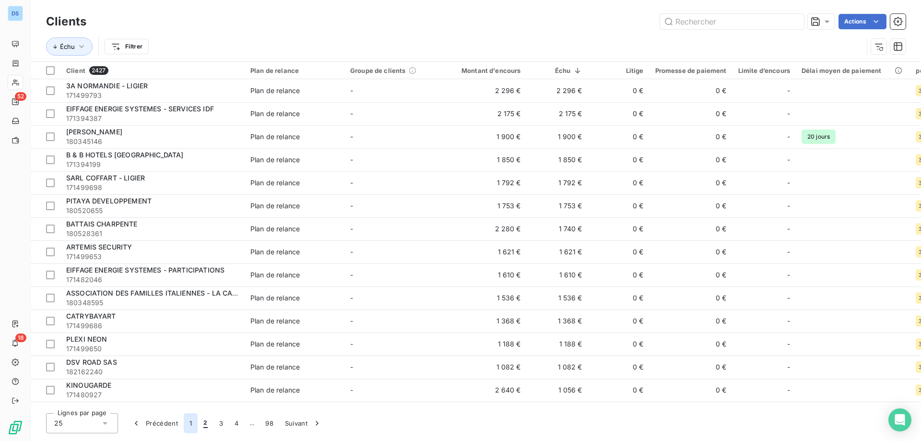
click at [193, 423] on button "1" at bounding box center [191, 423] width 14 height 20
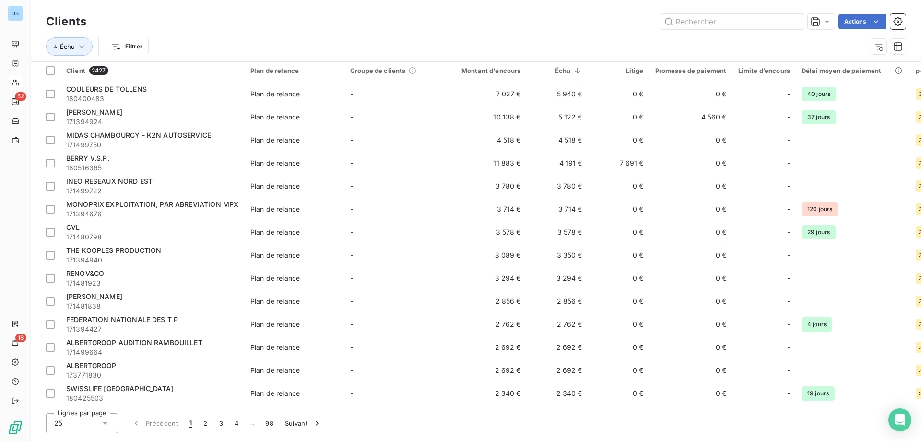
scroll to position [254, 0]
click at [205, 422] on button "2" at bounding box center [205, 423] width 15 height 20
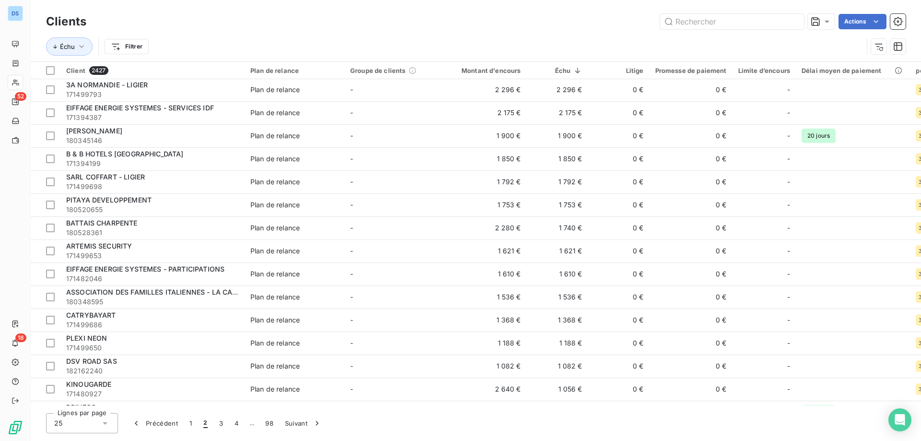
scroll to position [0, 0]
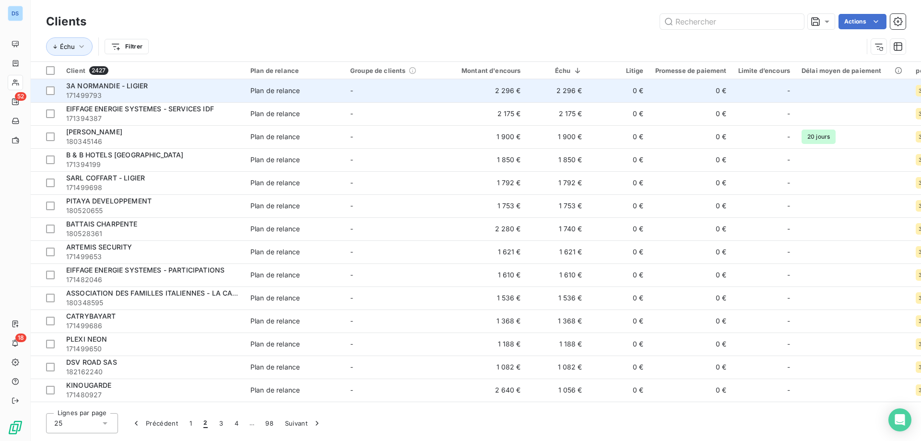
click at [259, 94] on div "Plan de relance" at bounding box center [274, 91] width 49 height 10
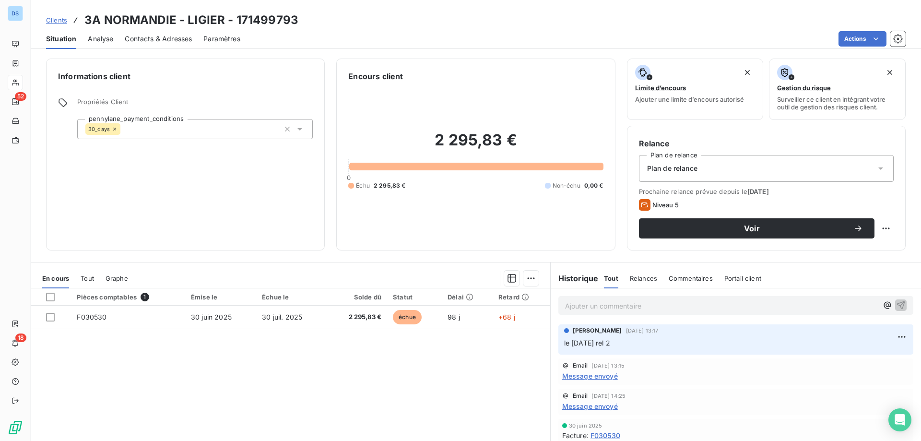
click at [163, 38] on span "Contacts & Adresses" at bounding box center [158, 39] width 67 height 10
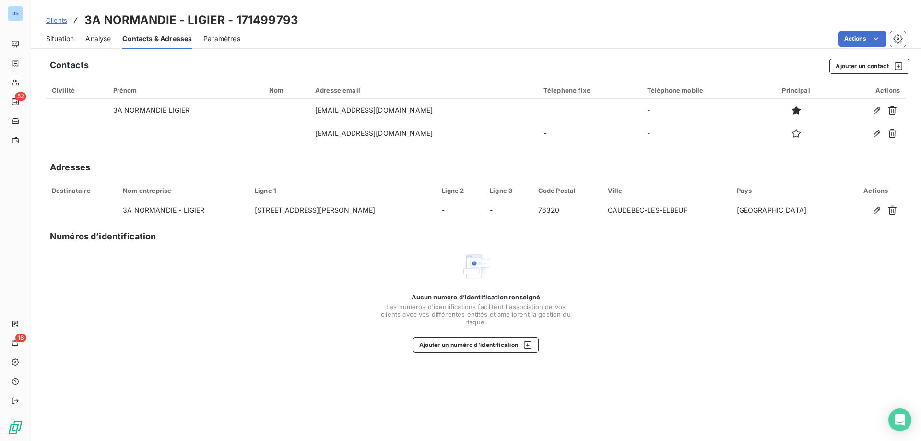
click at [55, 40] on span "Situation" at bounding box center [60, 39] width 28 height 10
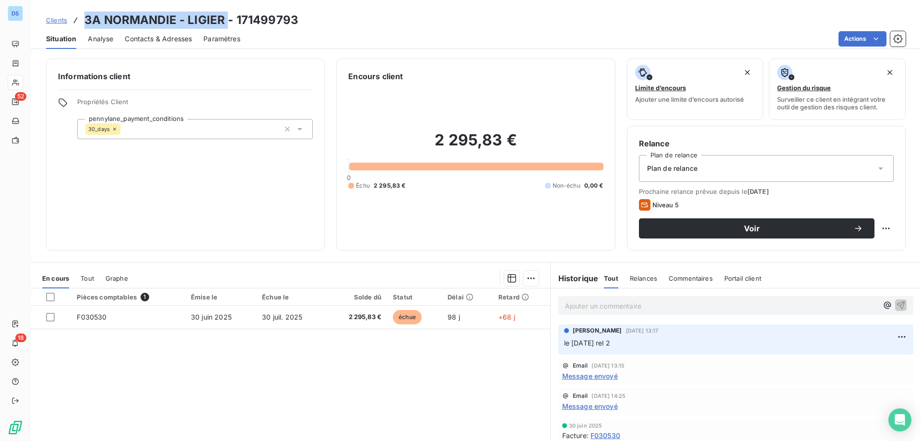
drag, startPoint x: 84, startPoint y: 17, endPoint x: 226, endPoint y: 14, distance: 142.0
click at [226, 14] on h3 "3A NORMANDIE - LIGIER - 171499793" at bounding box center [191, 20] width 214 height 17
copy h3 "3A NORMANDIE - LIGIER"
click at [589, 303] on p "Ajouter un commentaire ﻿" at bounding box center [721, 306] width 313 height 12
click at [657, 305] on span "LE 06/10/25 REL TEL - FERM2 LE LUNDI" at bounding box center [627, 305] width 125 height 8
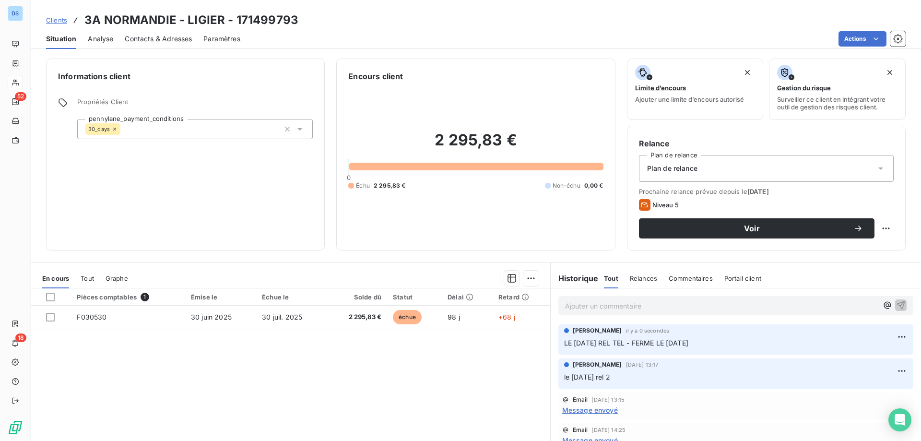
click at [56, 23] on span "Clients" at bounding box center [56, 20] width 21 height 8
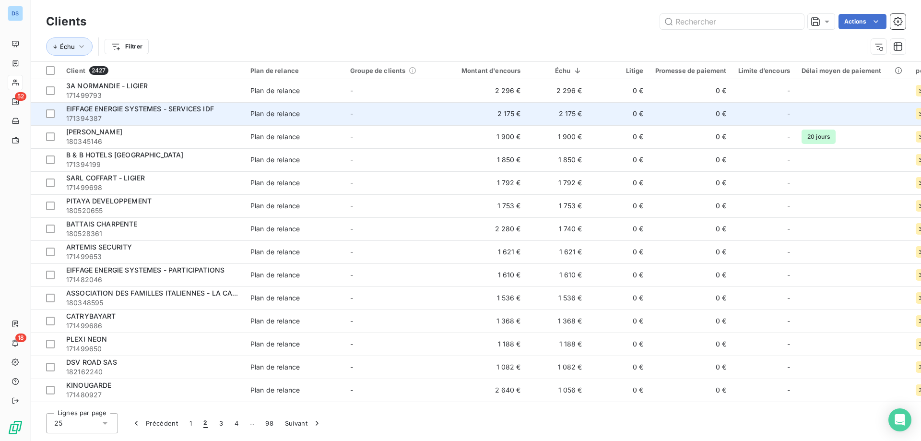
click at [121, 112] on span "EIFFAGE ENERGIE SYSTEMES - SERVICES IDF" at bounding box center [140, 109] width 148 height 8
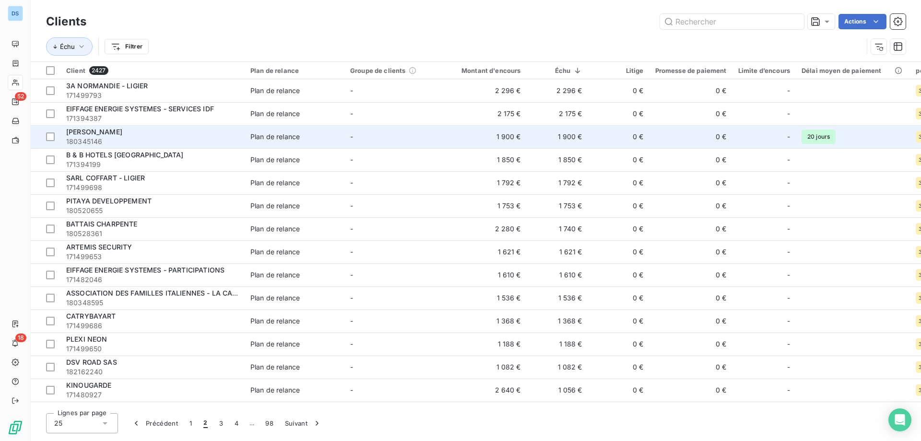
click at [129, 136] on div "[PERSON_NAME]" at bounding box center [152, 132] width 173 height 10
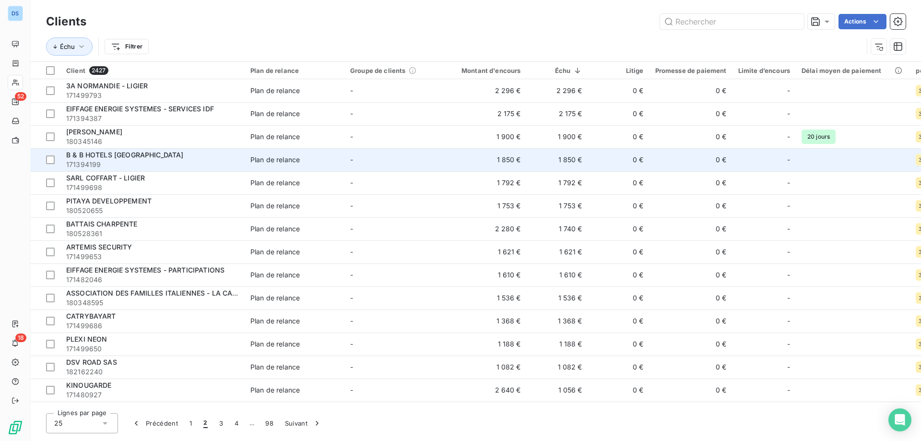
click at [113, 159] on div "B & B HOTELS [GEOGRAPHIC_DATA]" at bounding box center [152, 155] width 173 height 10
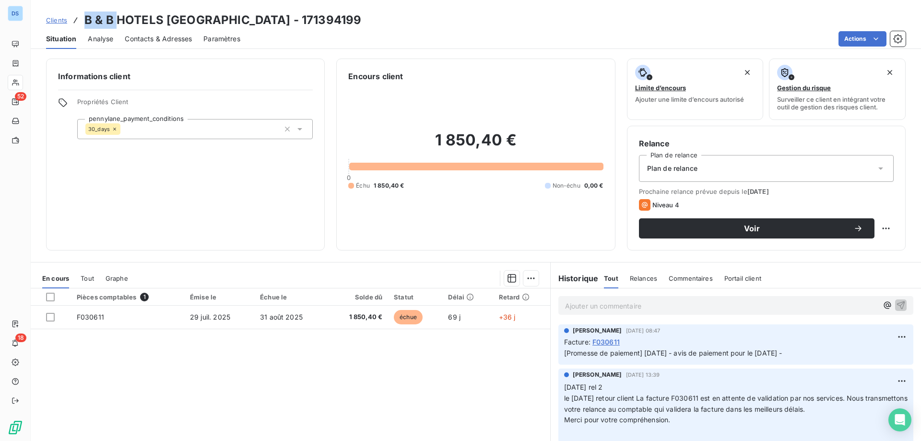
drag, startPoint x: 85, startPoint y: 16, endPoint x: 117, endPoint y: 18, distance: 31.7
click at [117, 18] on h3 "B & B HOTELS FRANCE - 171394199" at bounding box center [222, 20] width 277 height 17
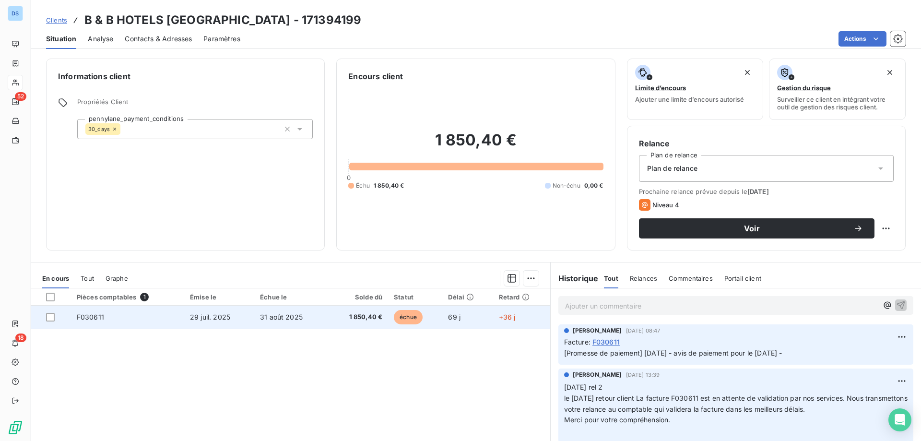
click at [56, 317] on div at bounding box center [55, 317] width 19 height 9
click at [52, 319] on div at bounding box center [50, 317] width 9 height 9
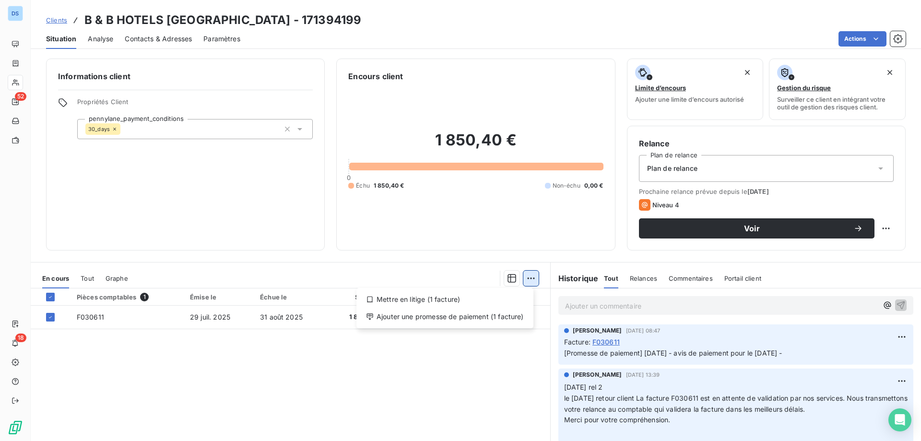
click at [526, 274] on html "DS 52 18 Clients B & B HOTELS FRANCE - 171394199 Situation Analyse Contacts & A…" at bounding box center [460, 220] width 921 height 441
click at [472, 316] on div "Ajouter une promesse de paiement (1 facture)" at bounding box center [444, 316] width 169 height 15
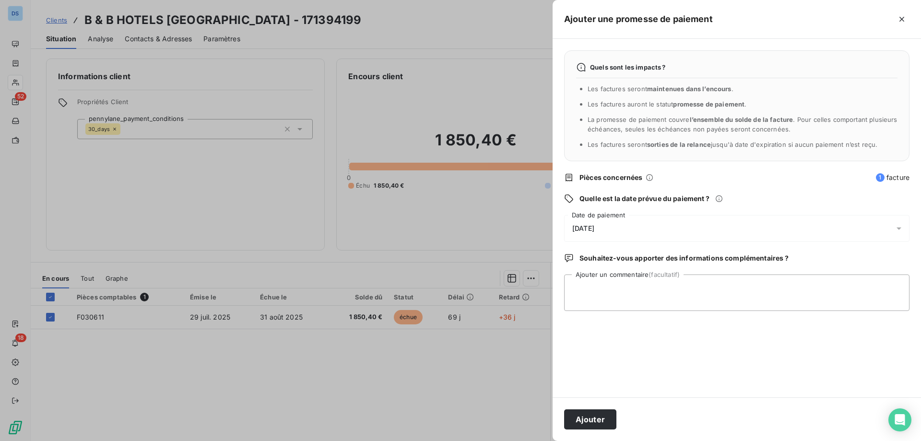
click at [594, 228] on span "[DATE]" at bounding box center [583, 228] width 22 height 8
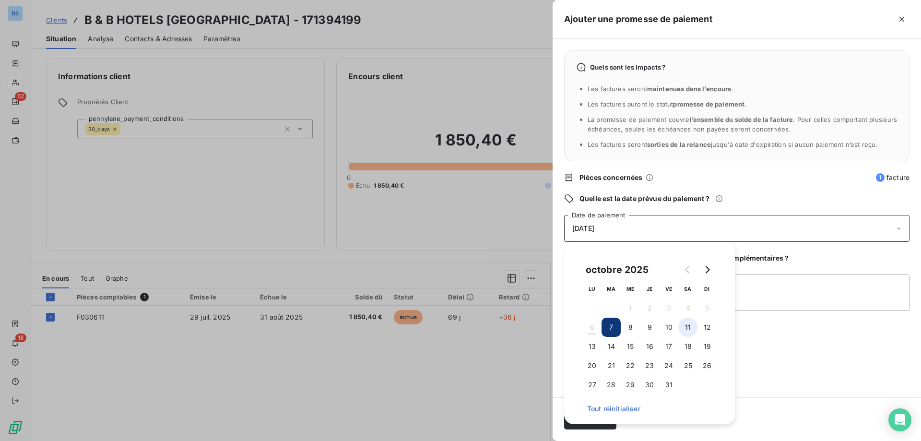
click at [689, 322] on button "11" at bounding box center [687, 327] width 19 height 19
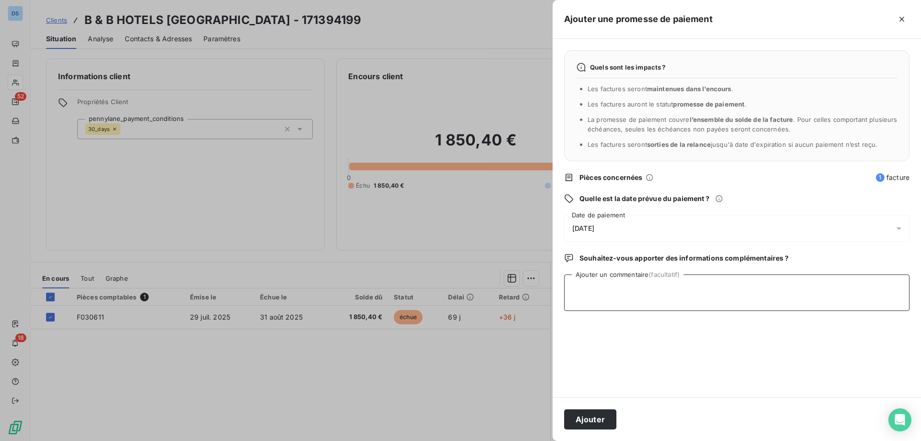
click at [740, 296] on textarea "Ajouter un commentaire (facultatif)" at bounding box center [736, 292] width 345 height 36
type textarea "avis de pmt pour le 01/10/25"
click at [574, 424] on button "Ajouter" at bounding box center [590, 419] width 52 height 20
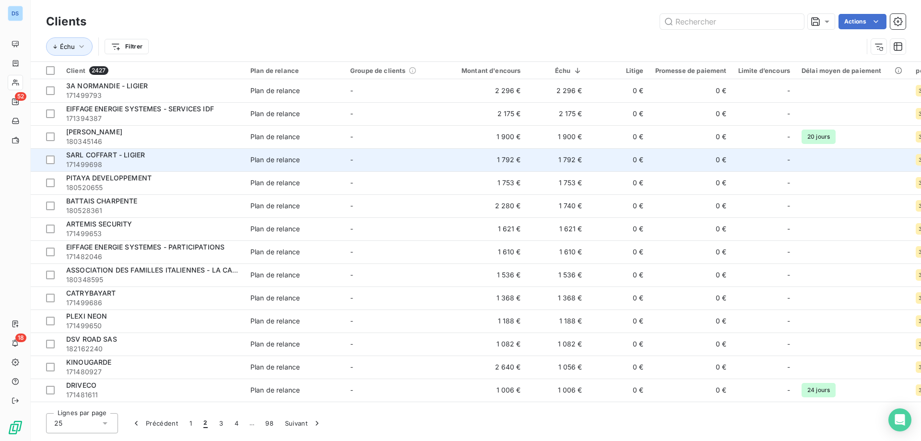
click at [155, 161] on span "171499698" at bounding box center [152, 165] width 173 height 10
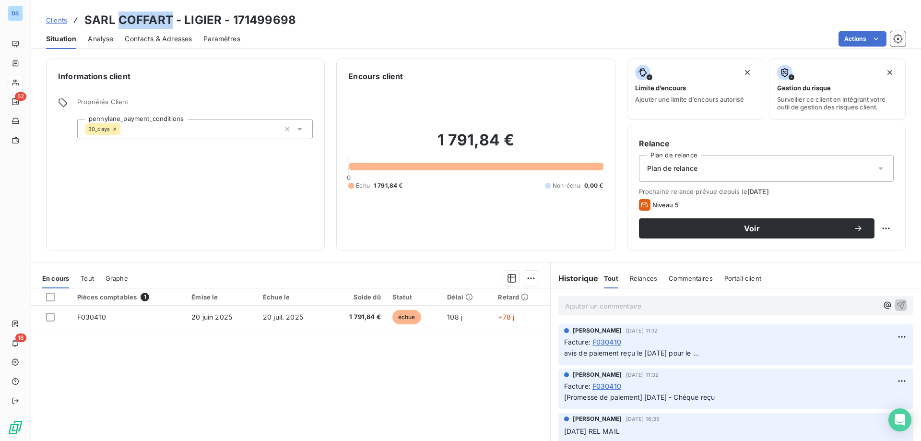
drag, startPoint x: 119, startPoint y: 20, endPoint x: 172, endPoint y: 19, distance: 52.8
click at [172, 19] on h3 "SARL COFFART - LIGIER - 171499698" at bounding box center [190, 20] width 212 height 17
copy h3 "COFFART"
click at [590, 307] on p "Ajouter un commentaire ﻿" at bounding box center [721, 306] width 313 height 12
click at [896, 301] on icon "button" at bounding box center [901, 305] width 10 height 10
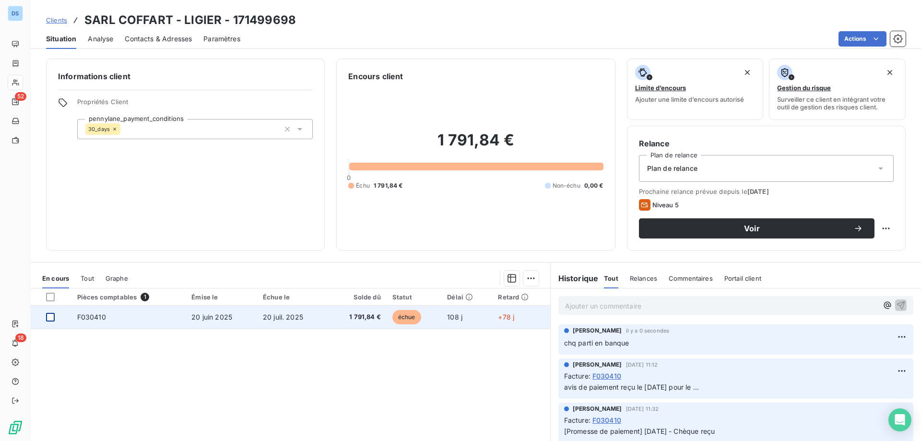
click at [51, 314] on div at bounding box center [50, 317] width 9 height 9
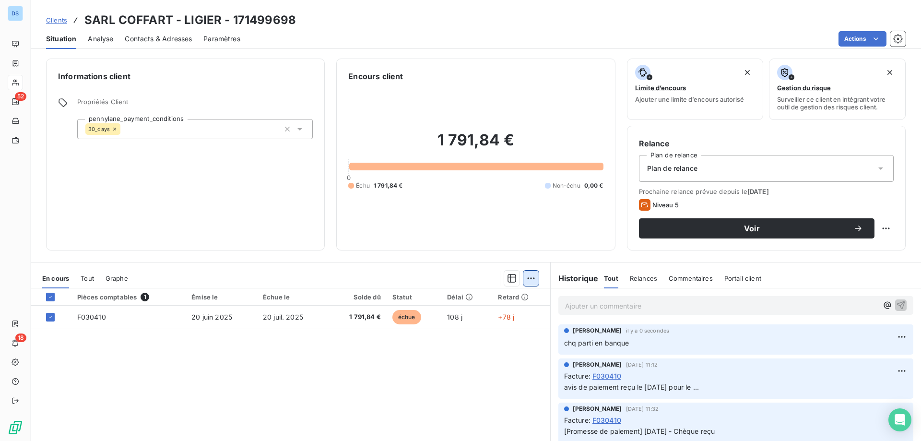
click at [525, 273] on html "DS 52 18 Clients SARL COFFART - LIGIER - 171499698 Situation Analyse Contacts &…" at bounding box center [460, 220] width 921 height 441
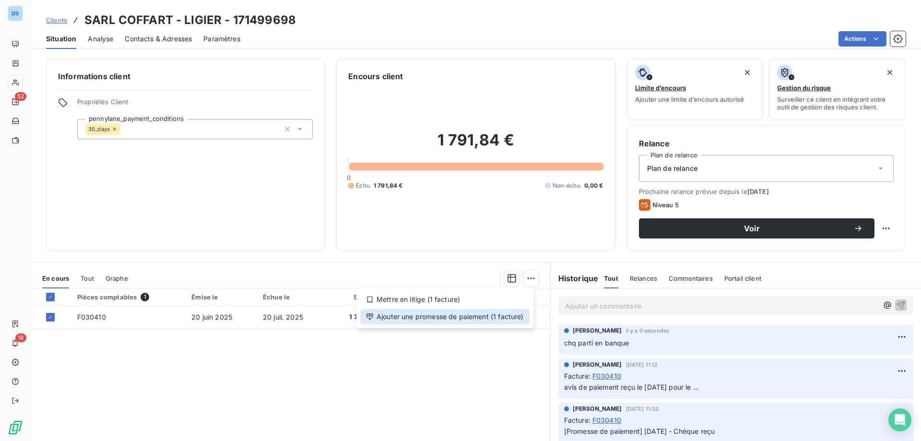
click at [435, 322] on div "Ajouter une promesse de paiement (1 facture)" at bounding box center [444, 316] width 169 height 15
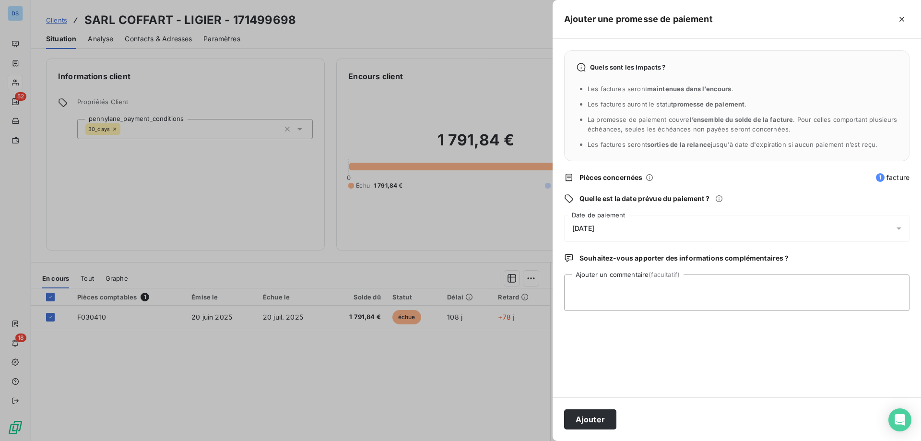
click at [591, 228] on span "[DATE]" at bounding box center [583, 228] width 22 height 8
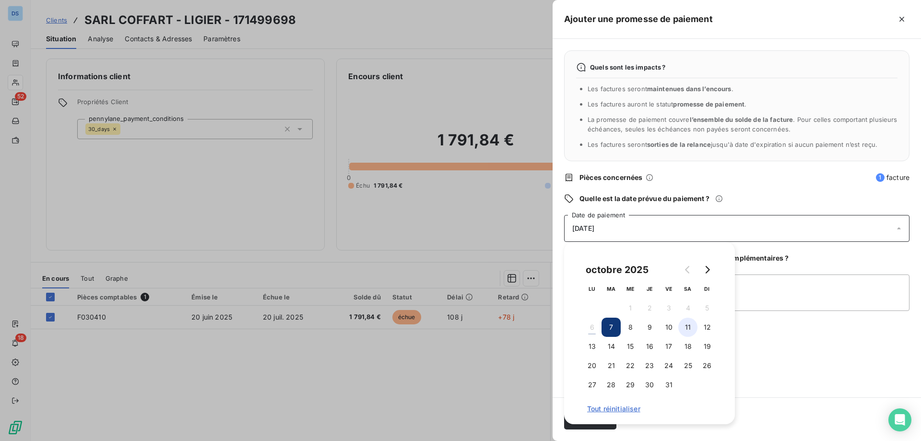
click at [688, 330] on button "11" at bounding box center [687, 327] width 19 height 19
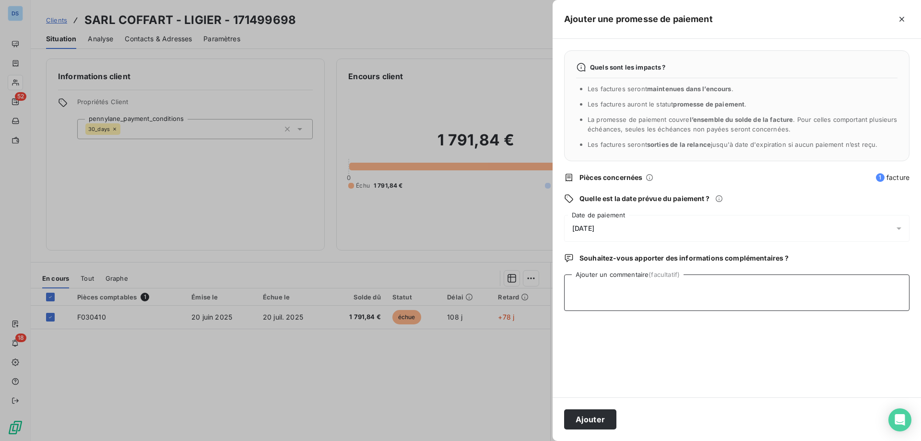
click at [764, 292] on textarea "Ajouter un commentaire (facultatif)" at bounding box center [736, 292] width 345 height 36
type textarea "chèque parti en banque"
click at [608, 419] on button "Ajouter" at bounding box center [590, 419] width 52 height 20
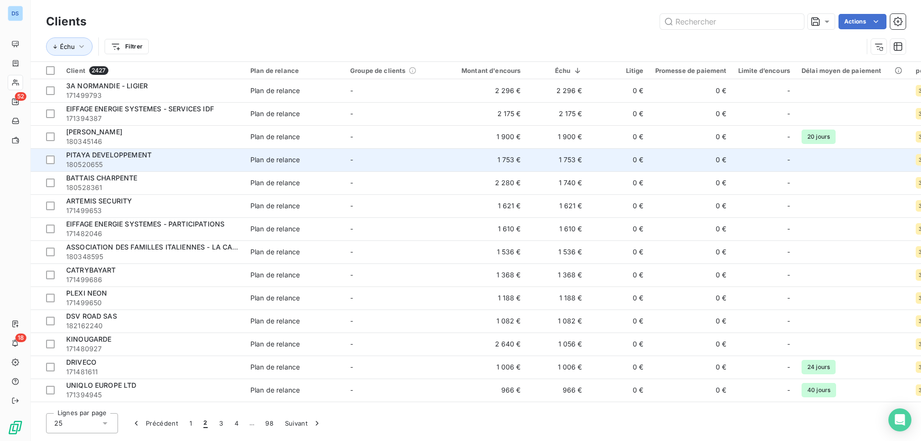
click at [201, 159] on div "PITAYA DEVELOPPEMENT" at bounding box center [152, 155] width 173 height 10
